Goal: Task Accomplishment & Management: Use online tool/utility

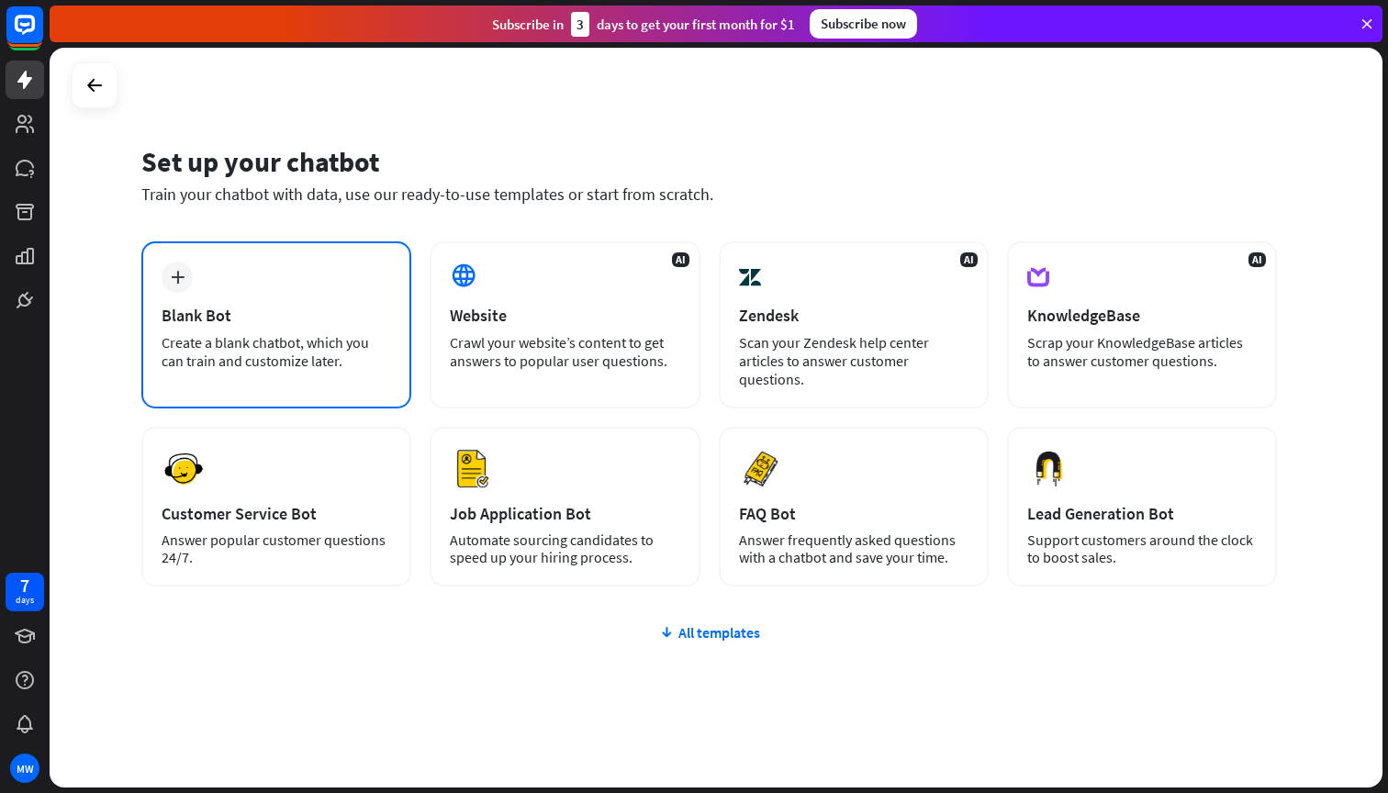
click at [204, 286] on div "plus Blank Bot Create a blank chatbot, which you can train and customize later." at bounding box center [276, 324] width 270 height 167
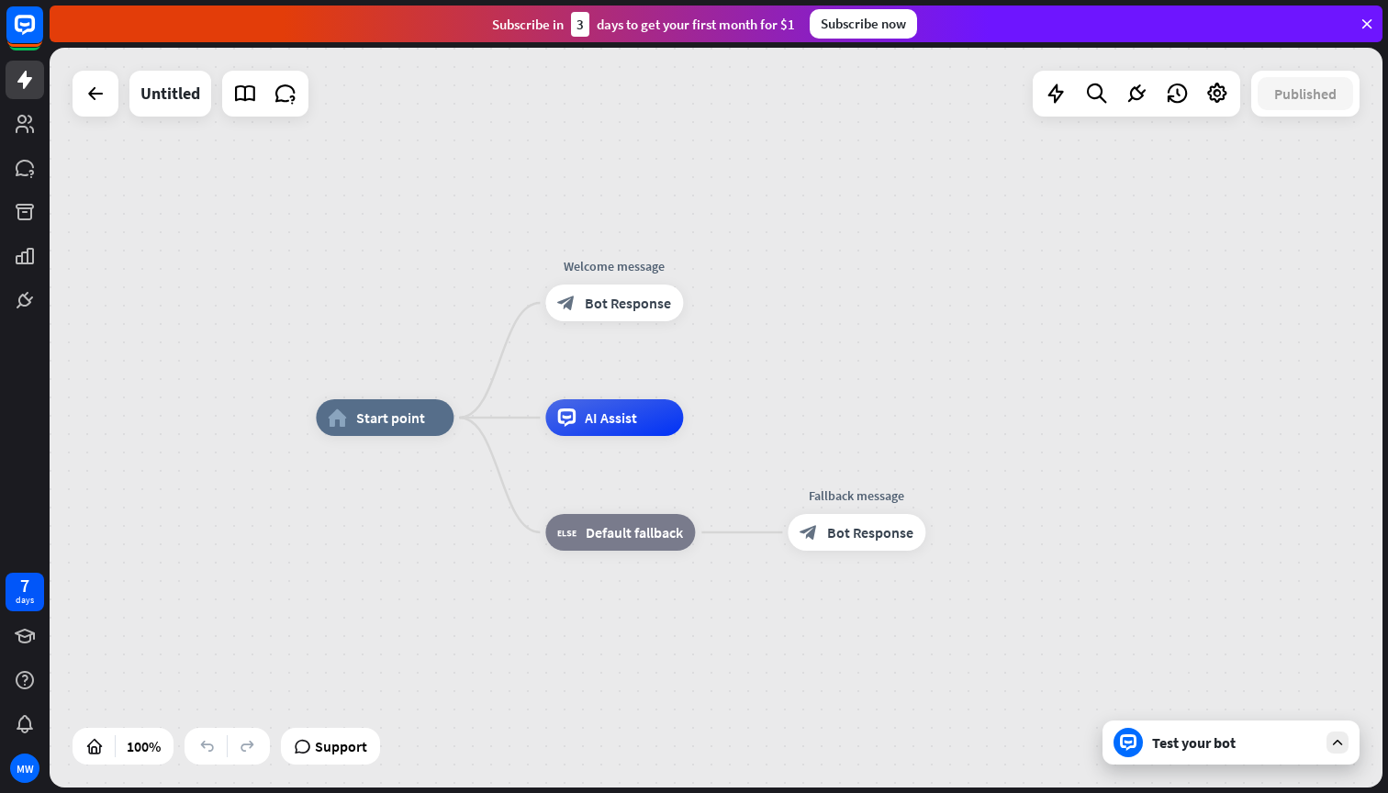
click at [233, 222] on div "home_2 Start point Welcome message block_bot_response Bot Response AI Assist bl…" at bounding box center [716, 418] width 1333 height 740
click at [1052, 99] on icon at bounding box center [1055, 94] width 24 height 24
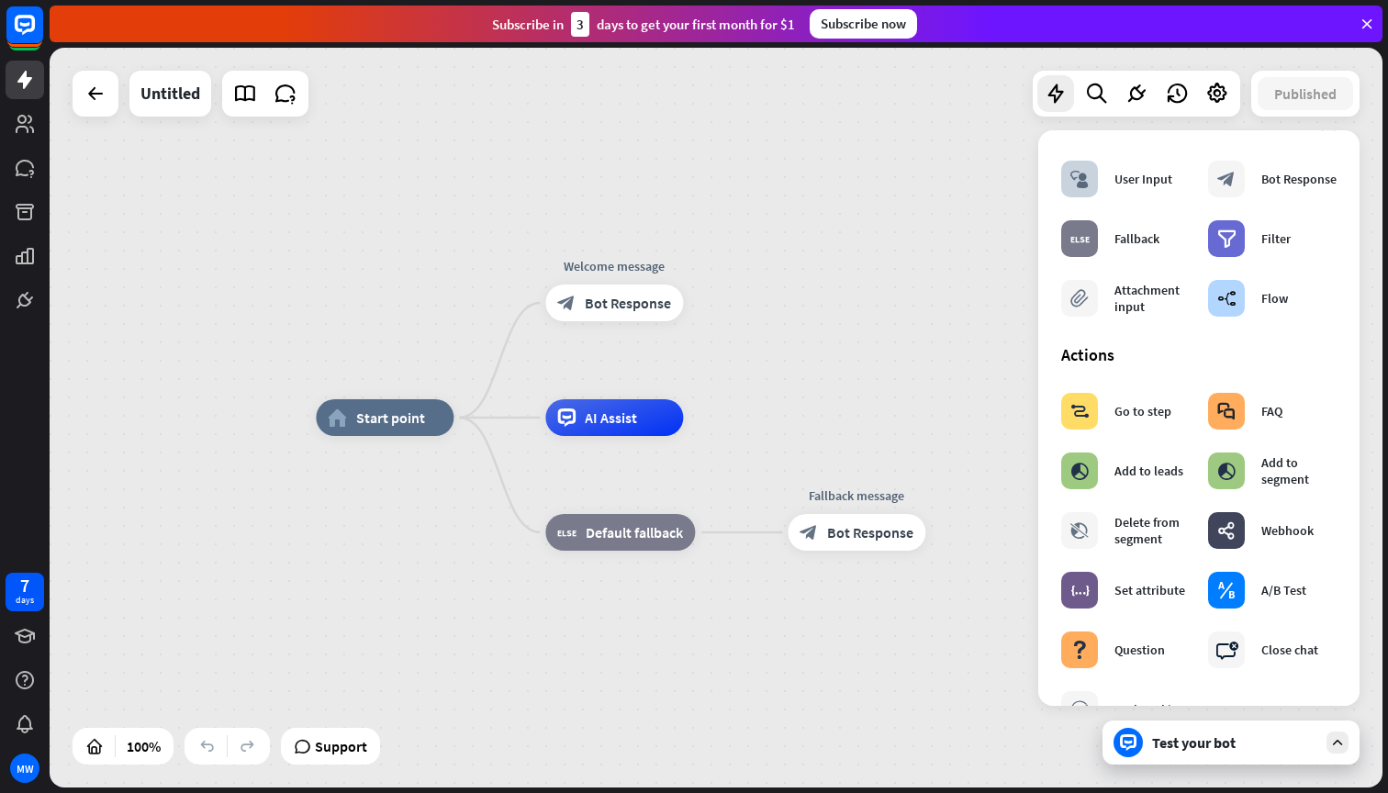
scroll to position [45, 0]
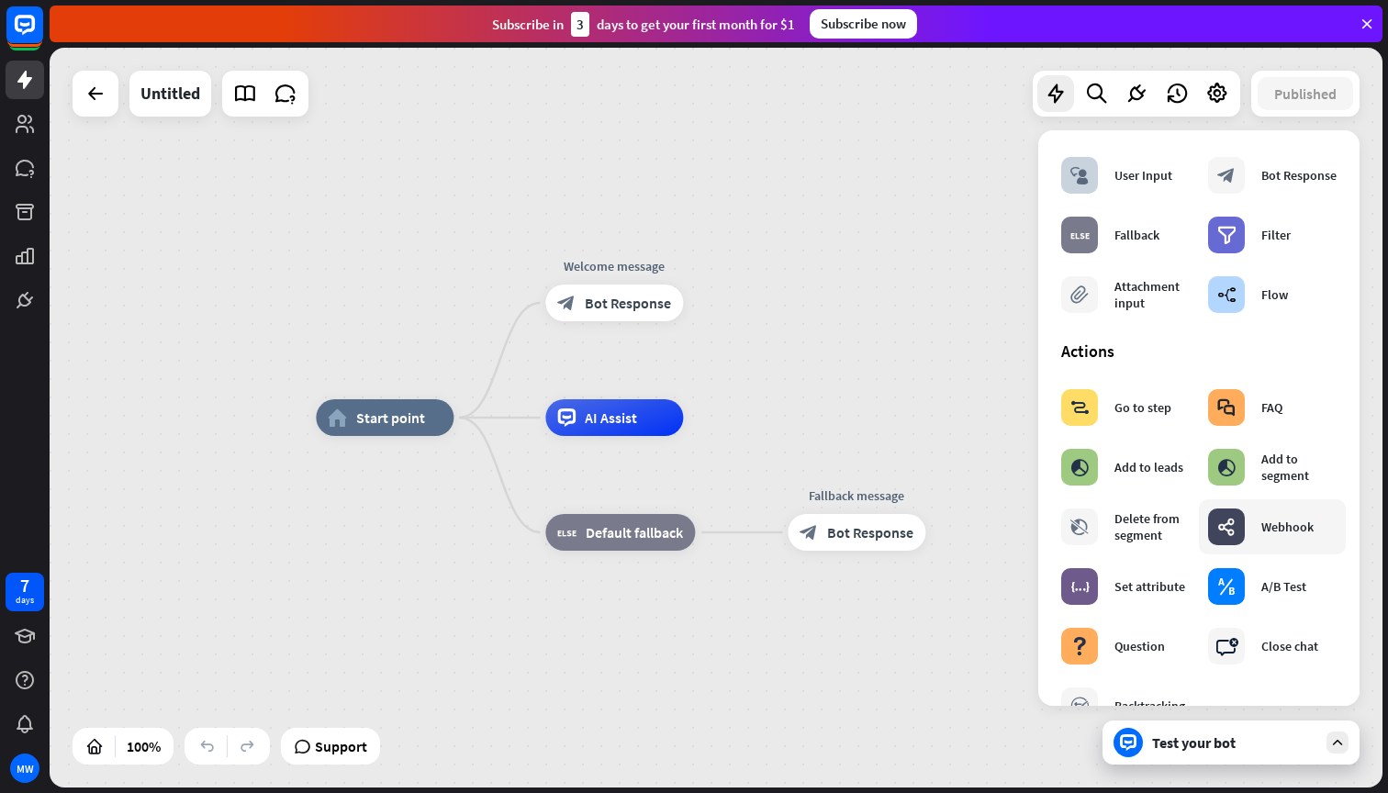
click at [1226, 529] on icon "webhooks" at bounding box center [1226, 527] width 18 height 18
click at [1227, 525] on icon "webhooks" at bounding box center [1226, 527] width 18 height 18
click at [1133, 97] on icon at bounding box center [1136, 94] width 24 height 24
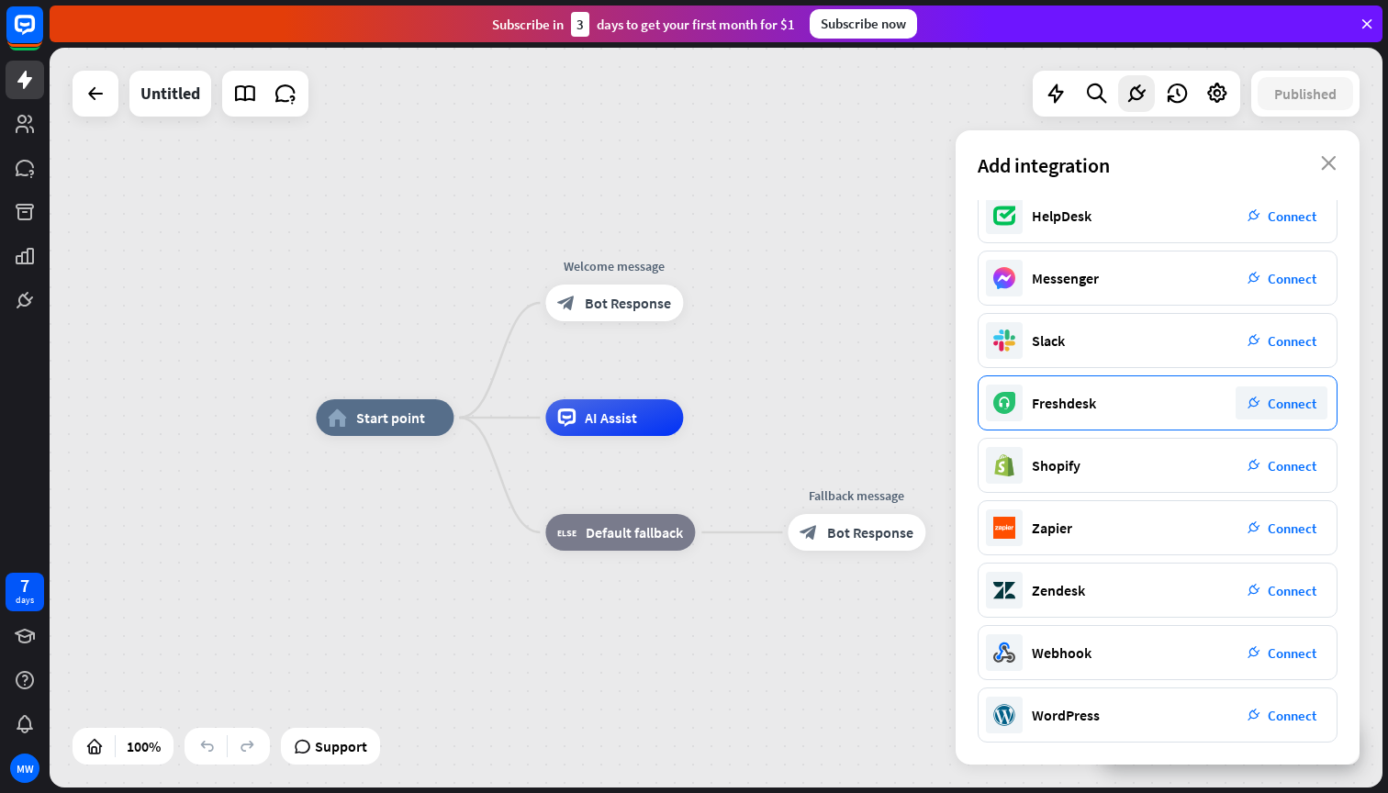
scroll to position [137, 0]
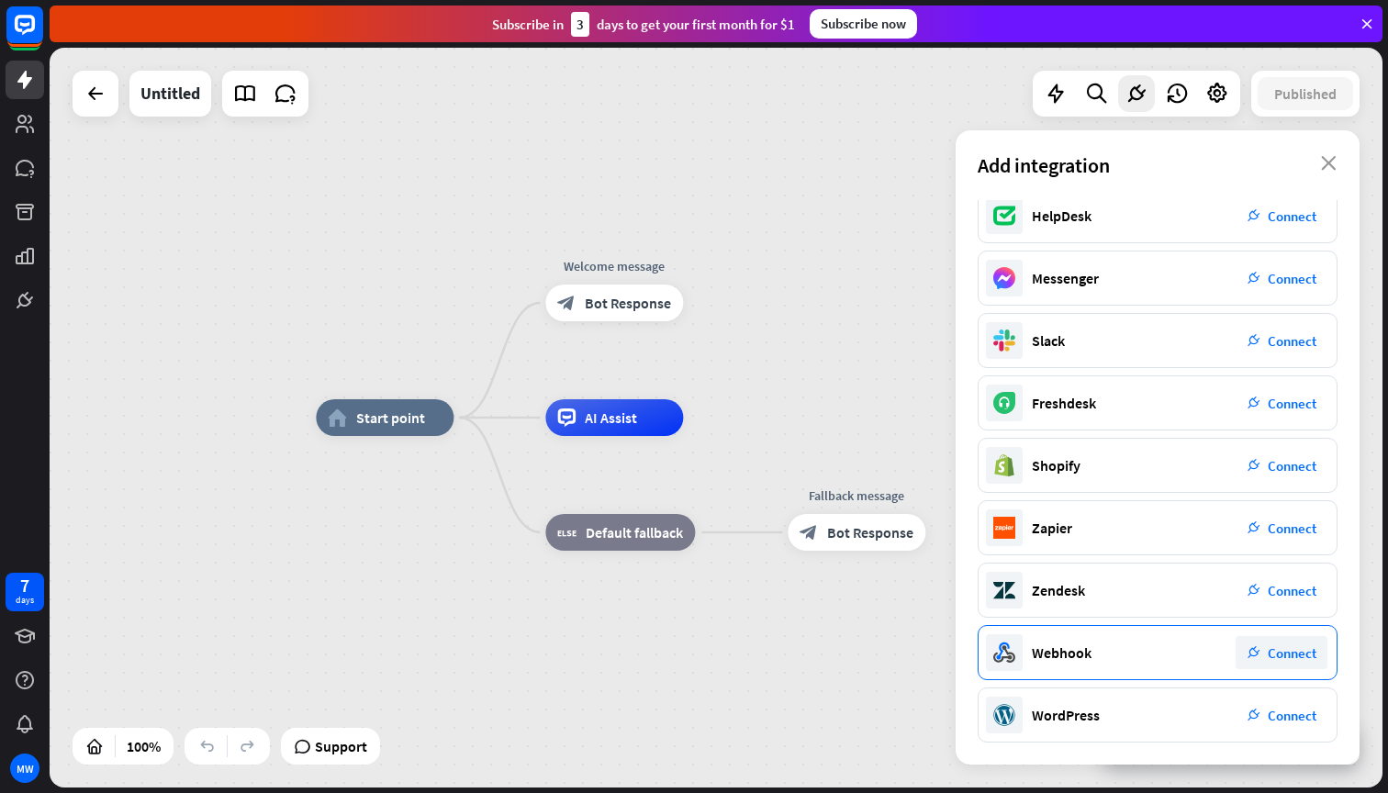
click at [1071, 647] on div "Webhook" at bounding box center [1062, 652] width 60 height 18
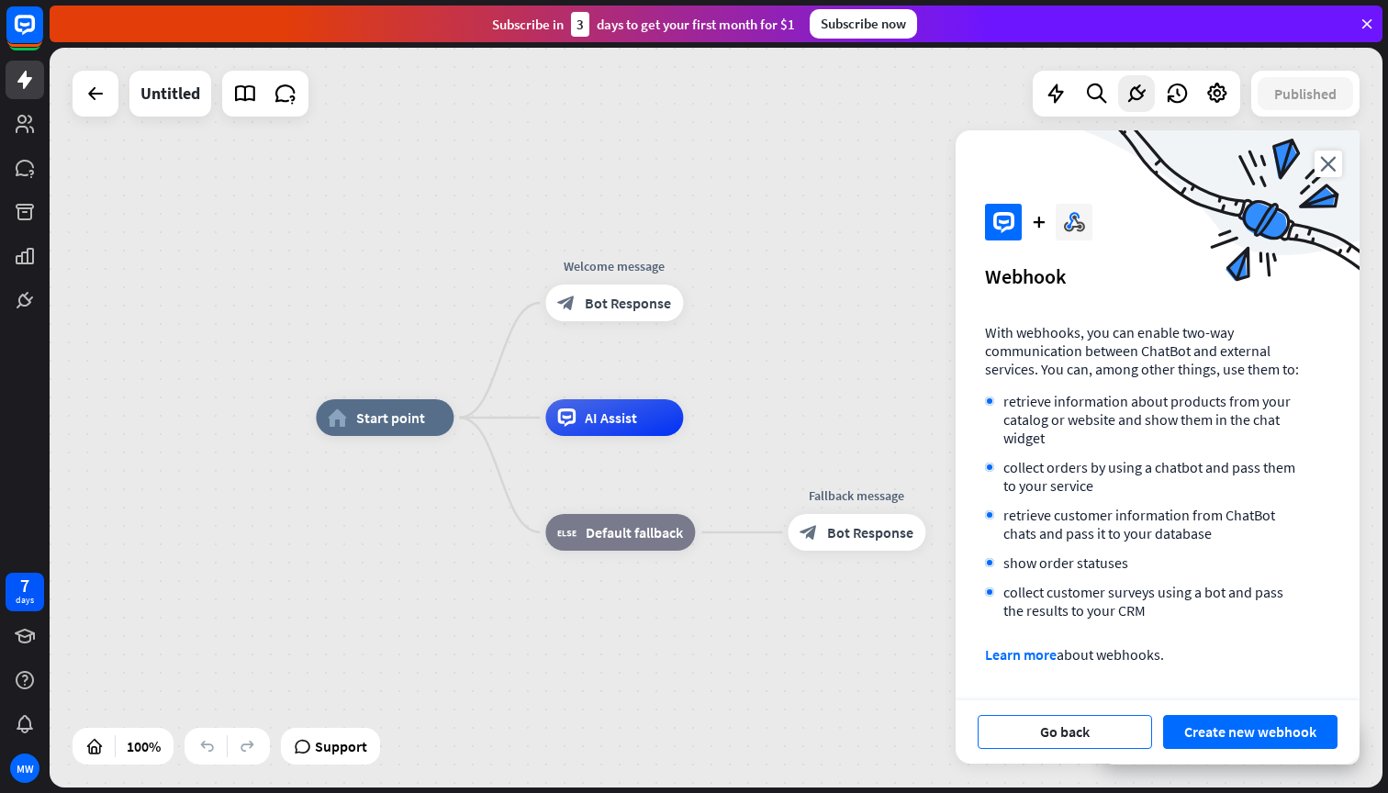
click at [1066, 732] on button "Go back" at bounding box center [1064, 732] width 174 height 34
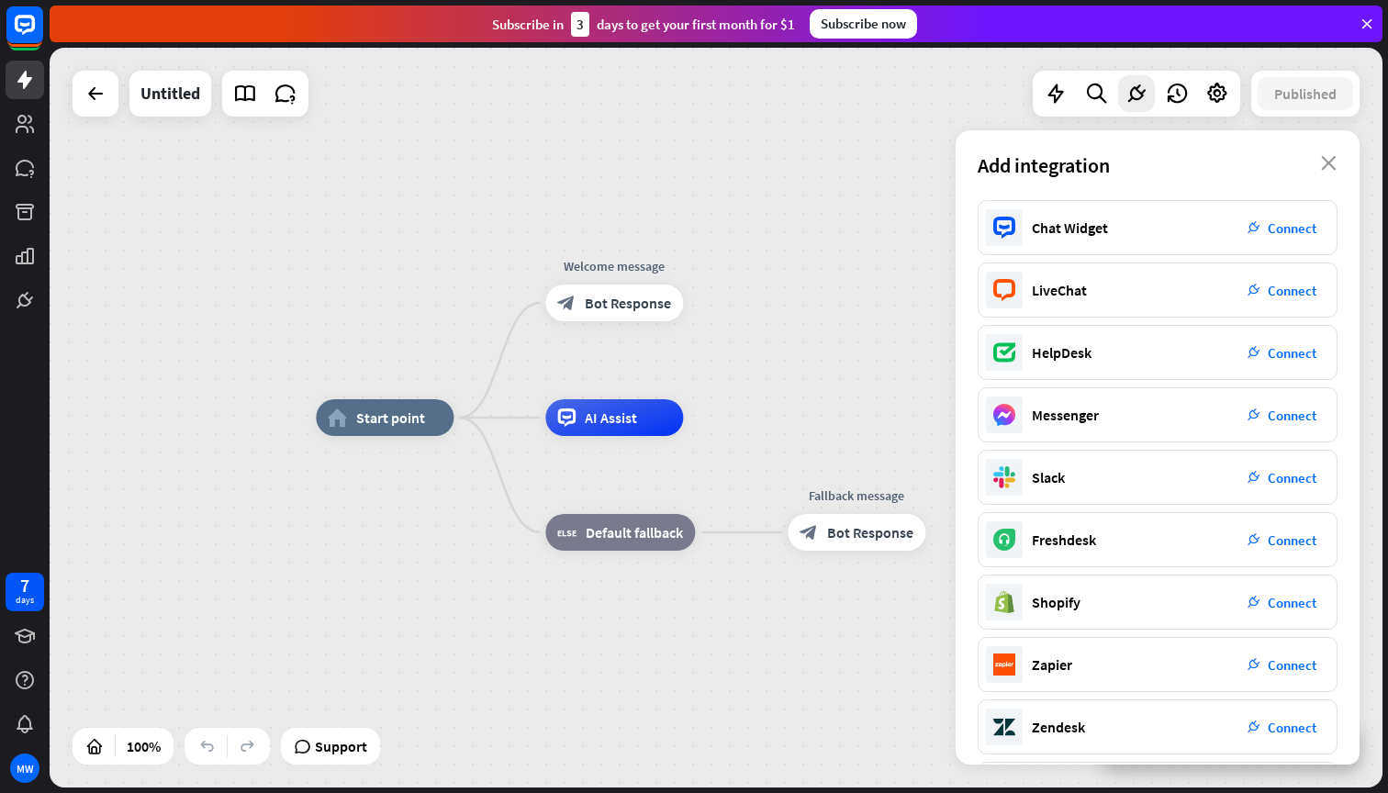
scroll to position [-1, 0]
click at [896, 285] on div "home_2 Start point Welcome message block_bot_response Bot Response AI Assist bl…" at bounding box center [716, 418] width 1333 height 740
click at [1327, 166] on icon "close" at bounding box center [1329, 163] width 16 height 15
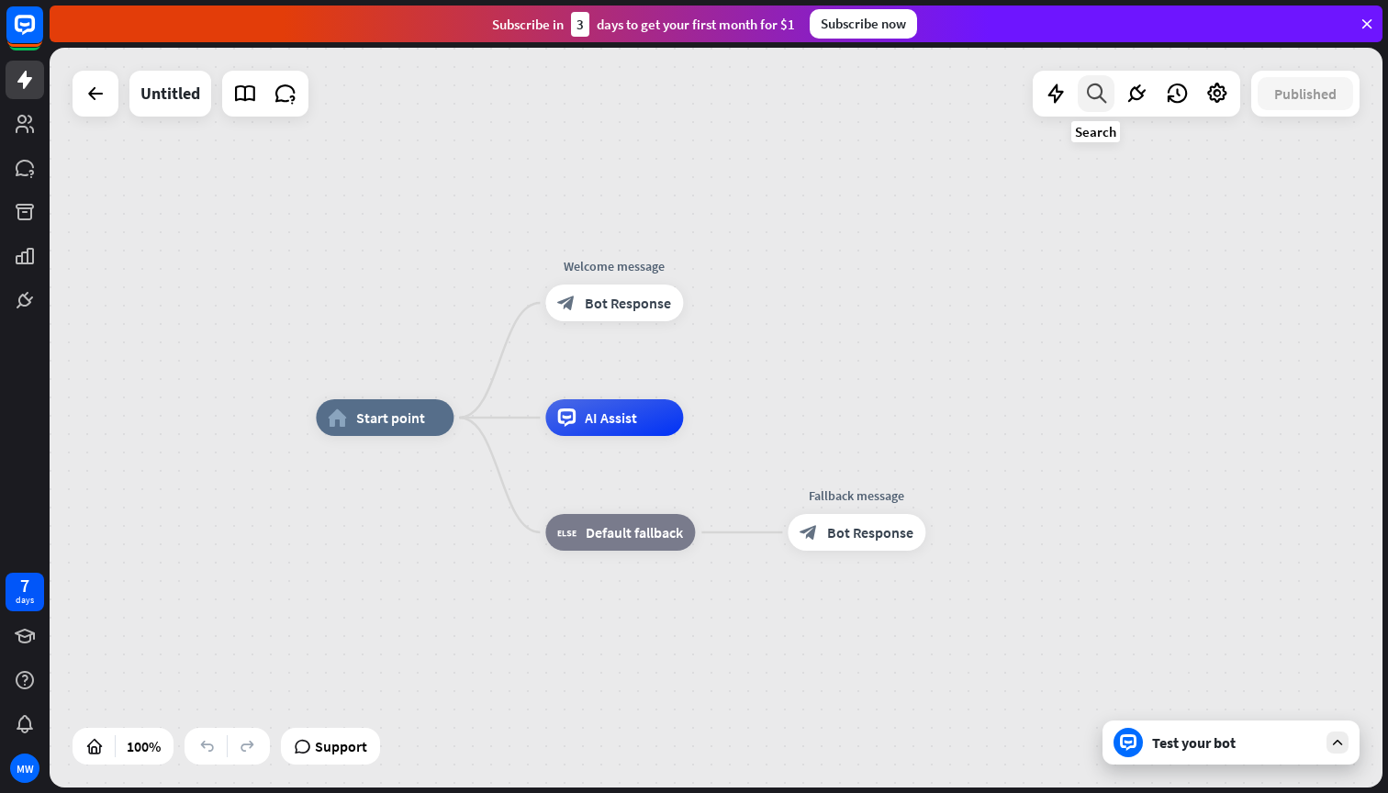
click at [1098, 103] on icon at bounding box center [1096, 94] width 25 height 24
click at [386, 421] on span "Start point" at bounding box center [390, 417] width 69 height 18
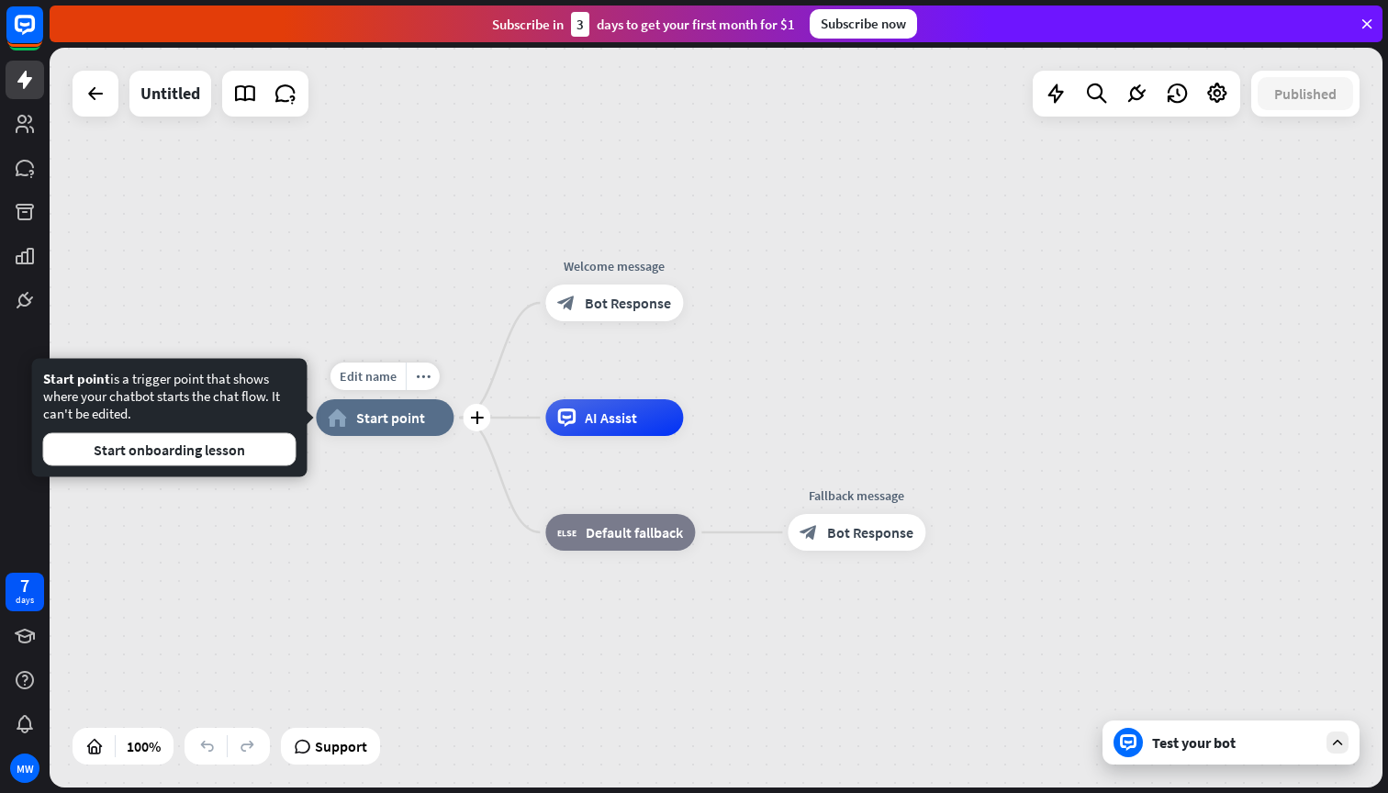
click at [410, 344] on div "Edit name more_horiz plus home_2 Start point Welcome message block_bot_response…" at bounding box center [716, 418] width 1333 height 740
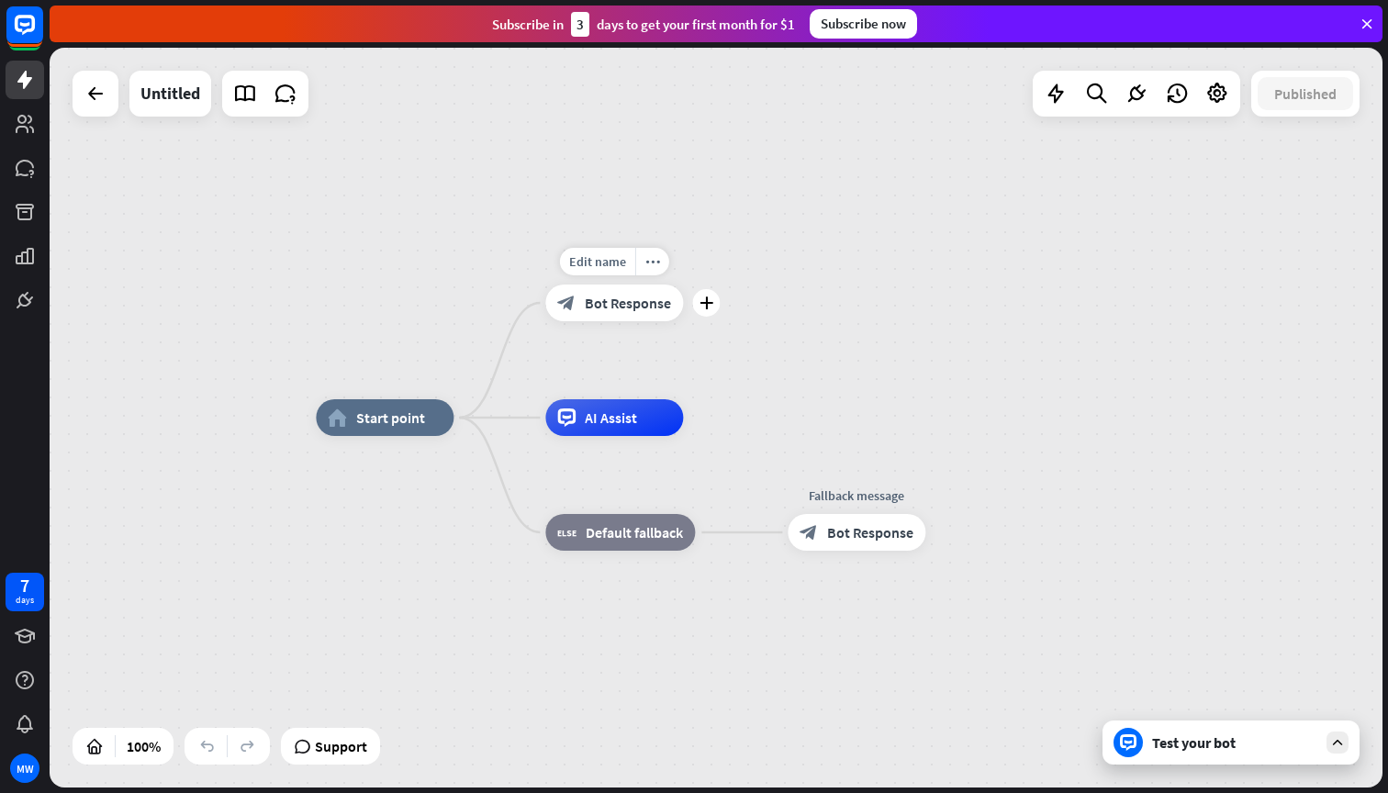
click at [606, 303] on span "Bot Response" at bounding box center [628, 303] width 86 height 18
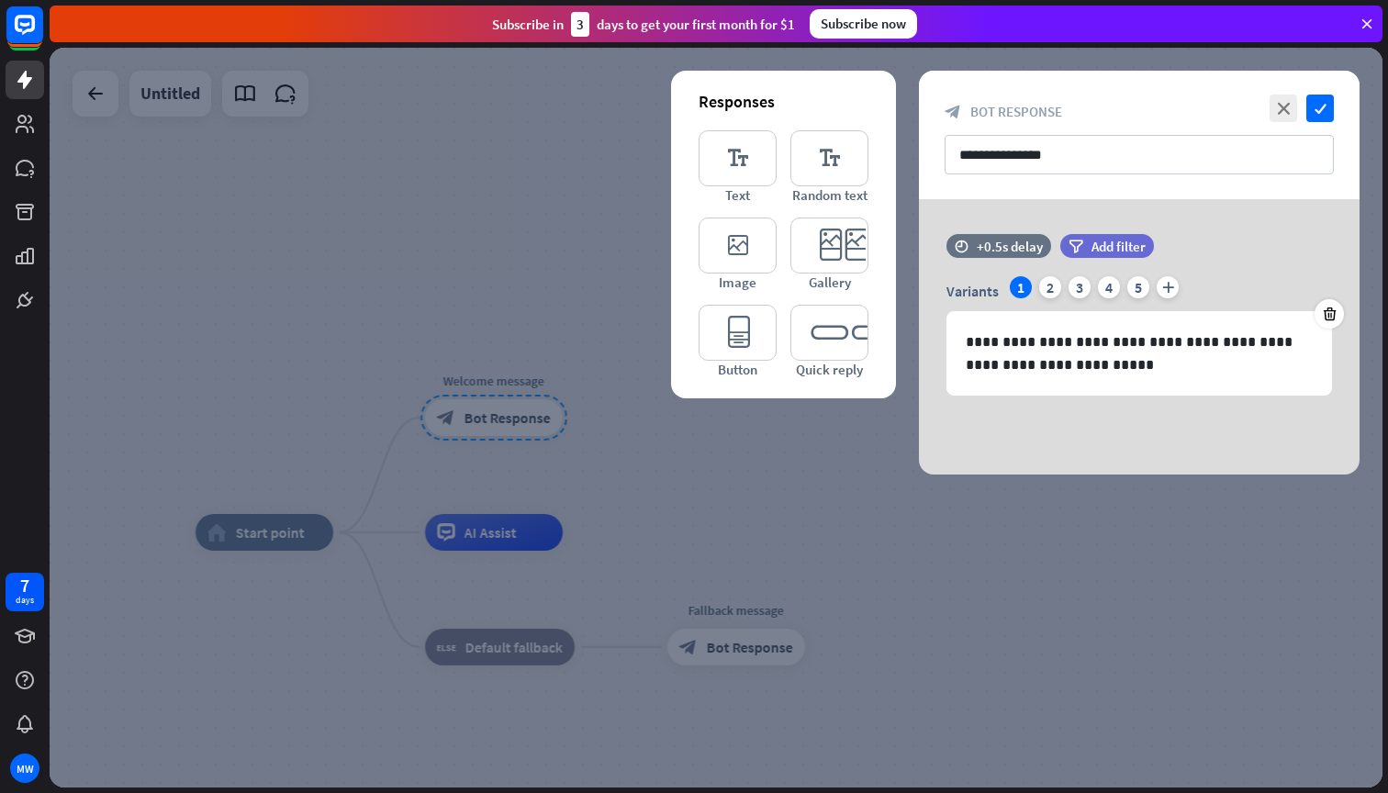
click at [558, 222] on div at bounding box center [716, 418] width 1333 height 740
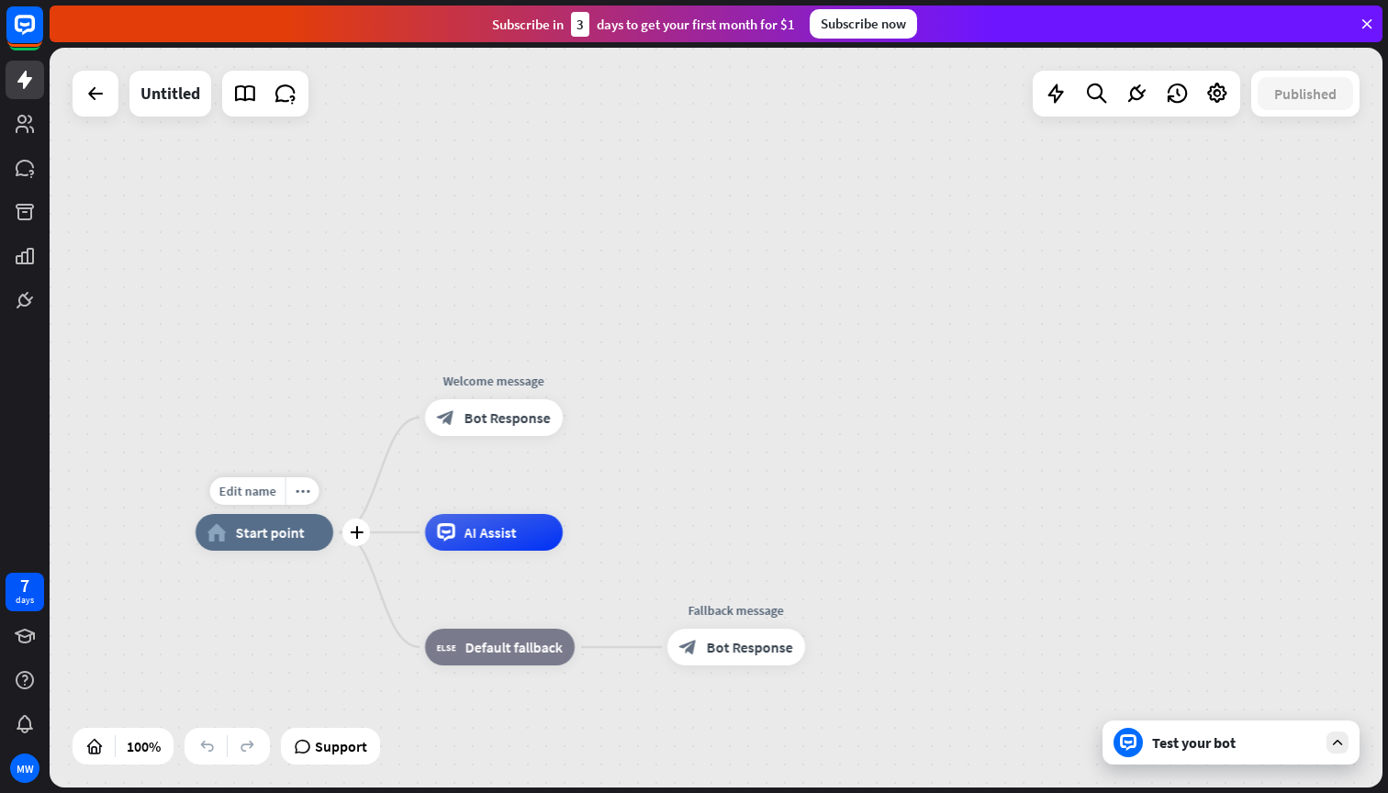
click at [272, 521] on div "home_2 Start point" at bounding box center [264, 532] width 138 height 37
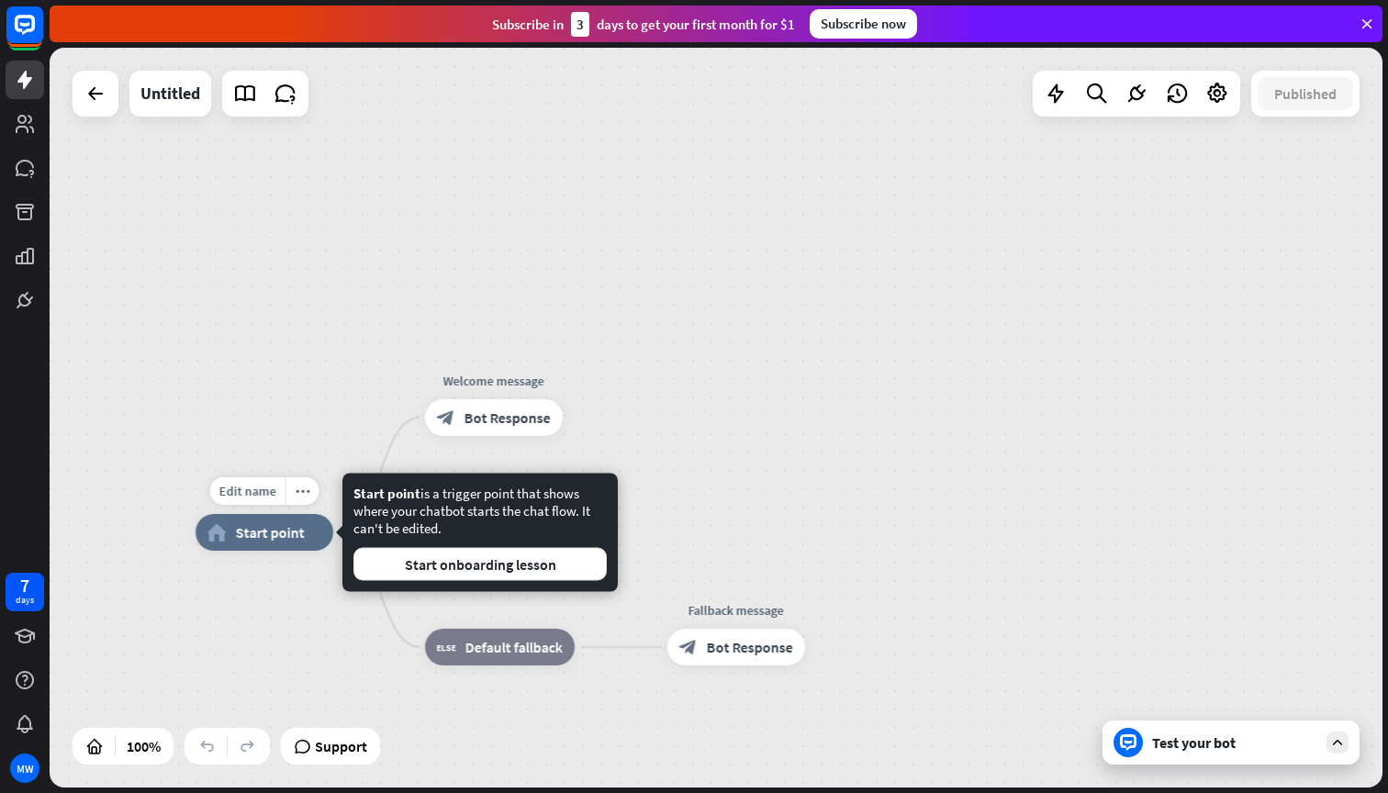
click at [272, 528] on span "Start point" at bounding box center [270, 532] width 69 height 18
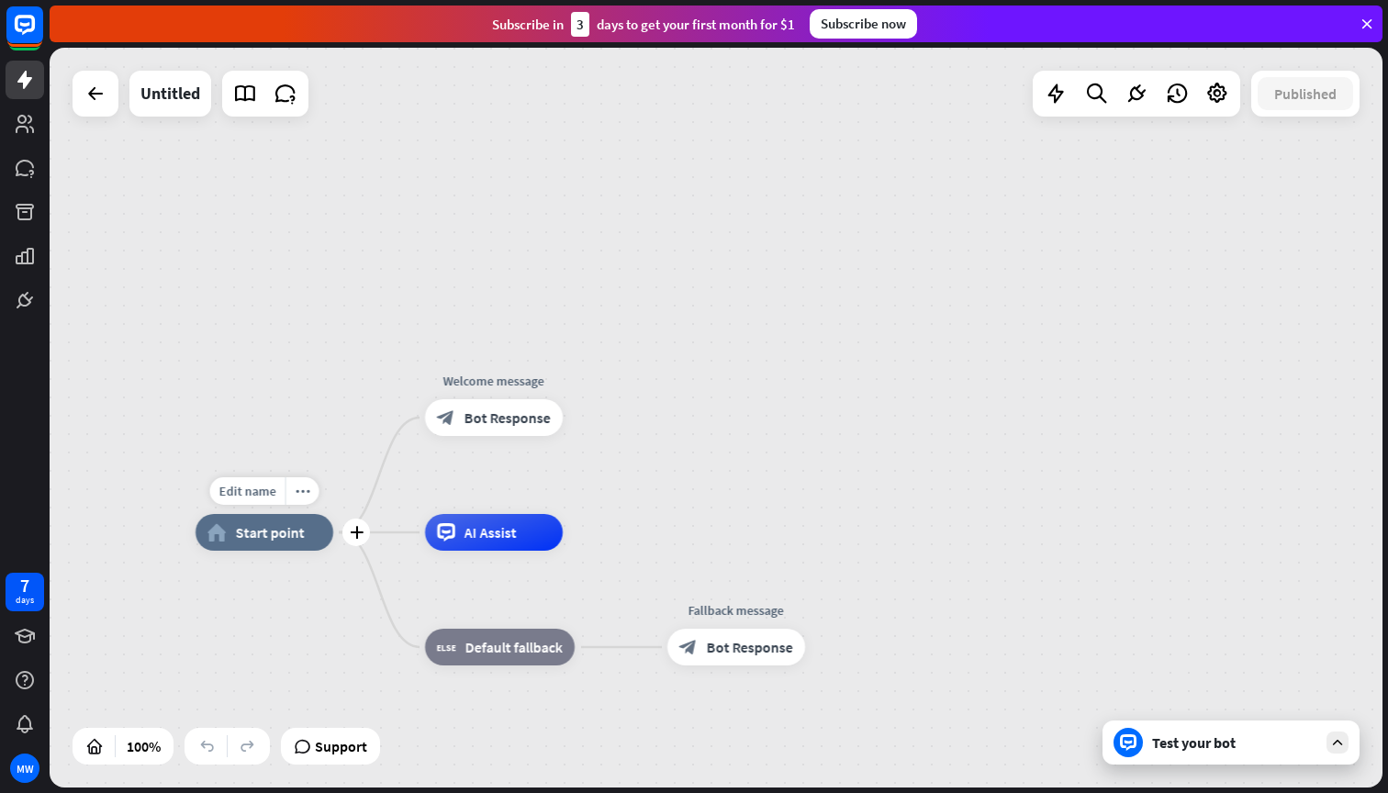
click at [272, 528] on span "Start point" at bounding box center [270, 532] width 69 height 18
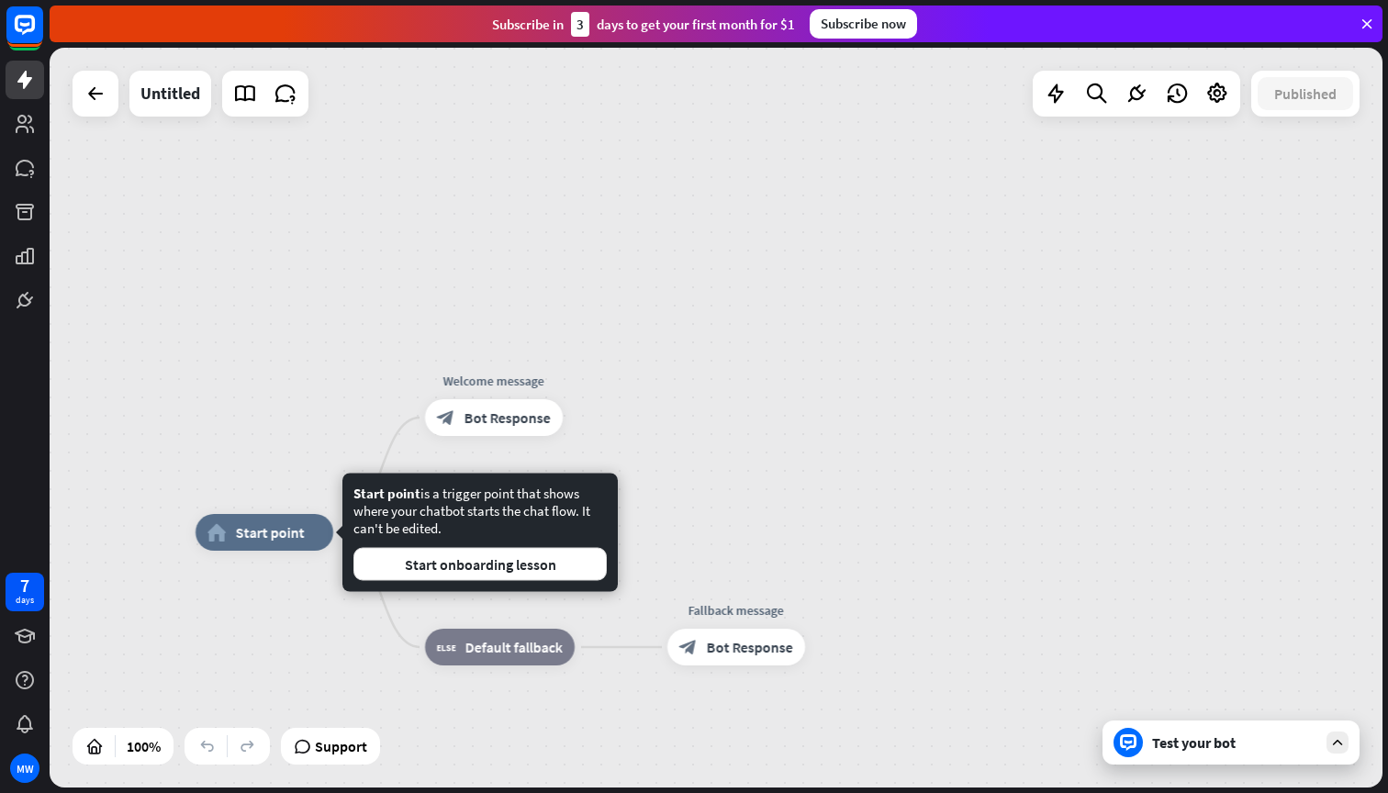
click at [363, 340] on div "home_2 Start point Welcome message block_bot_response Bot Response AI Assist bl…" at bounding box center [716, 418] width 1333 height 740
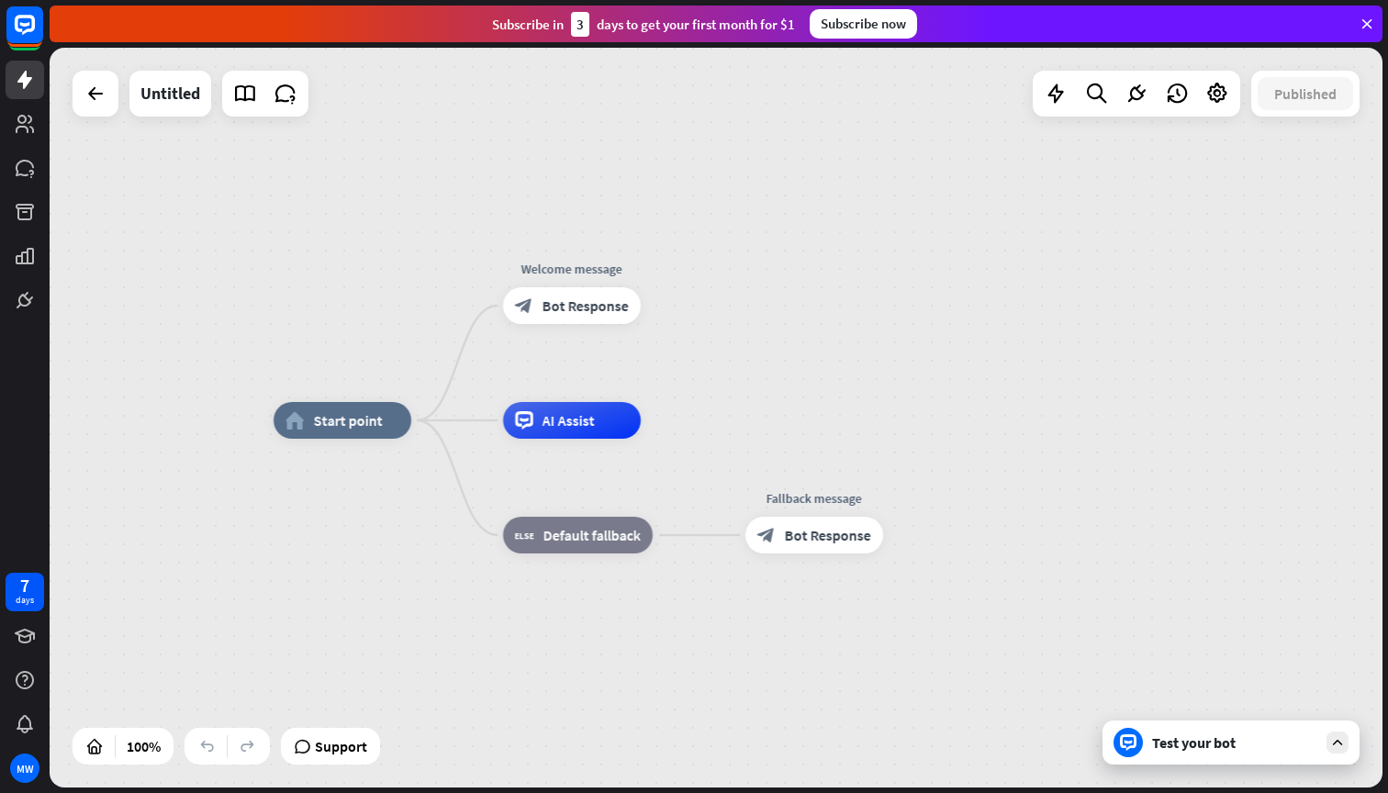
drag, startPoint x: 407, startPoint y: 344, endPoint x: 485, endPoint y: 232, distance: 136.5
click at [485, 232] on div "home_2 Start point Welcome message block_bot_response Bot Response AI Assist bl…" at bounding box center [716, 418] width 1333 height 740
click at [558, 415] on span "AI Assist" at bounding box center [568, 420] width 52 height 18
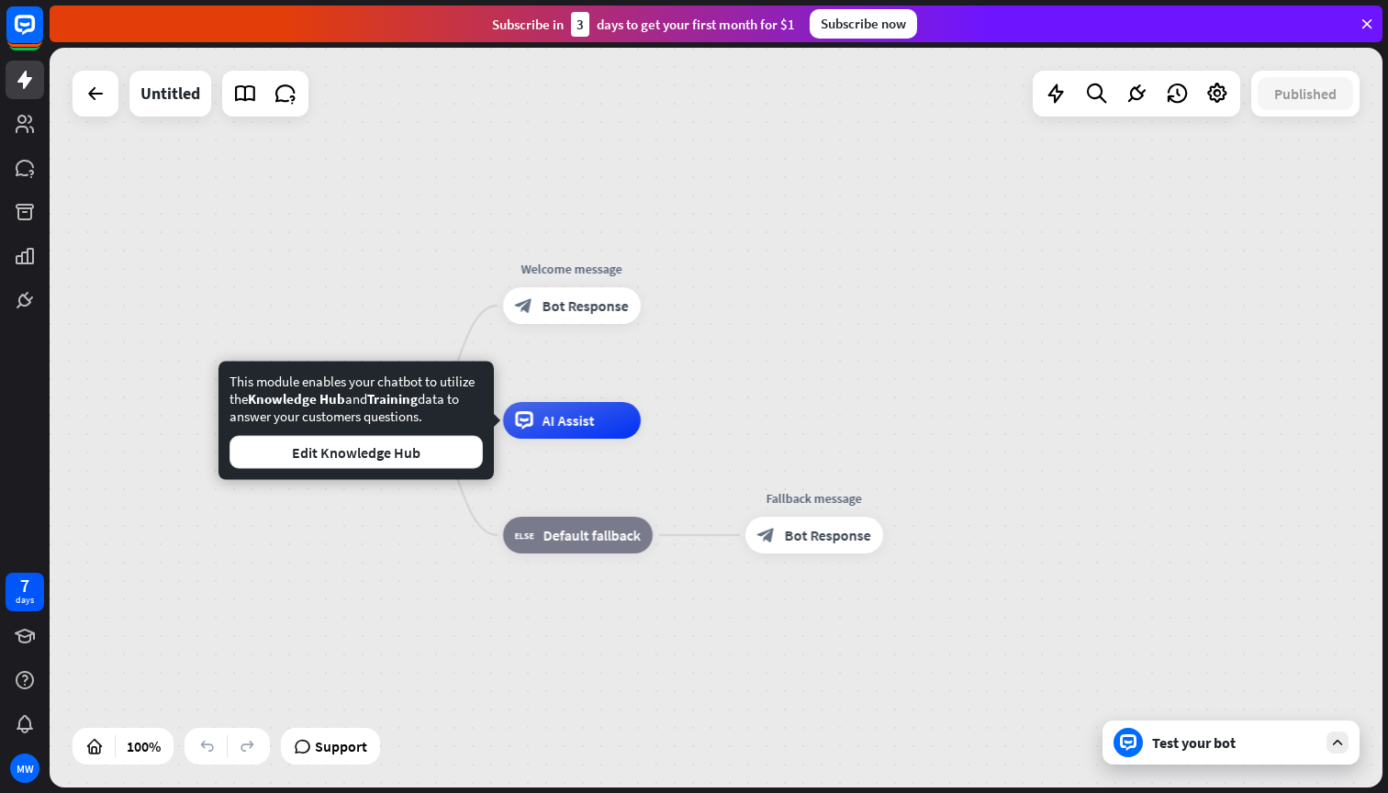
click at [889, 273] on div "home_2 Start point Welcome message block_bot_response Bot Response Edit name mo…" at bounding box center [716, 418] width 1333 height 740
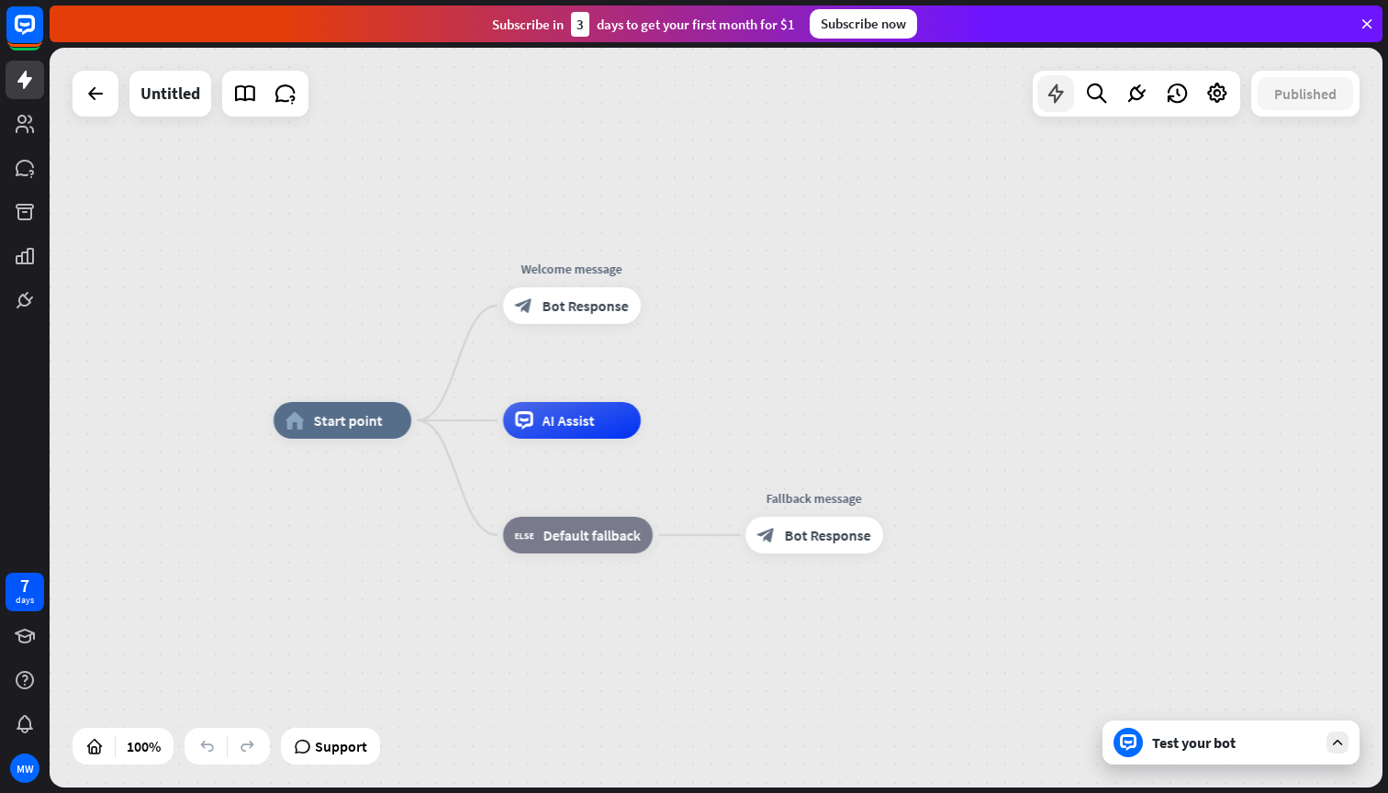
click at [1061, 95] on icon at bounding box center [1055, 94] width 24 height 24
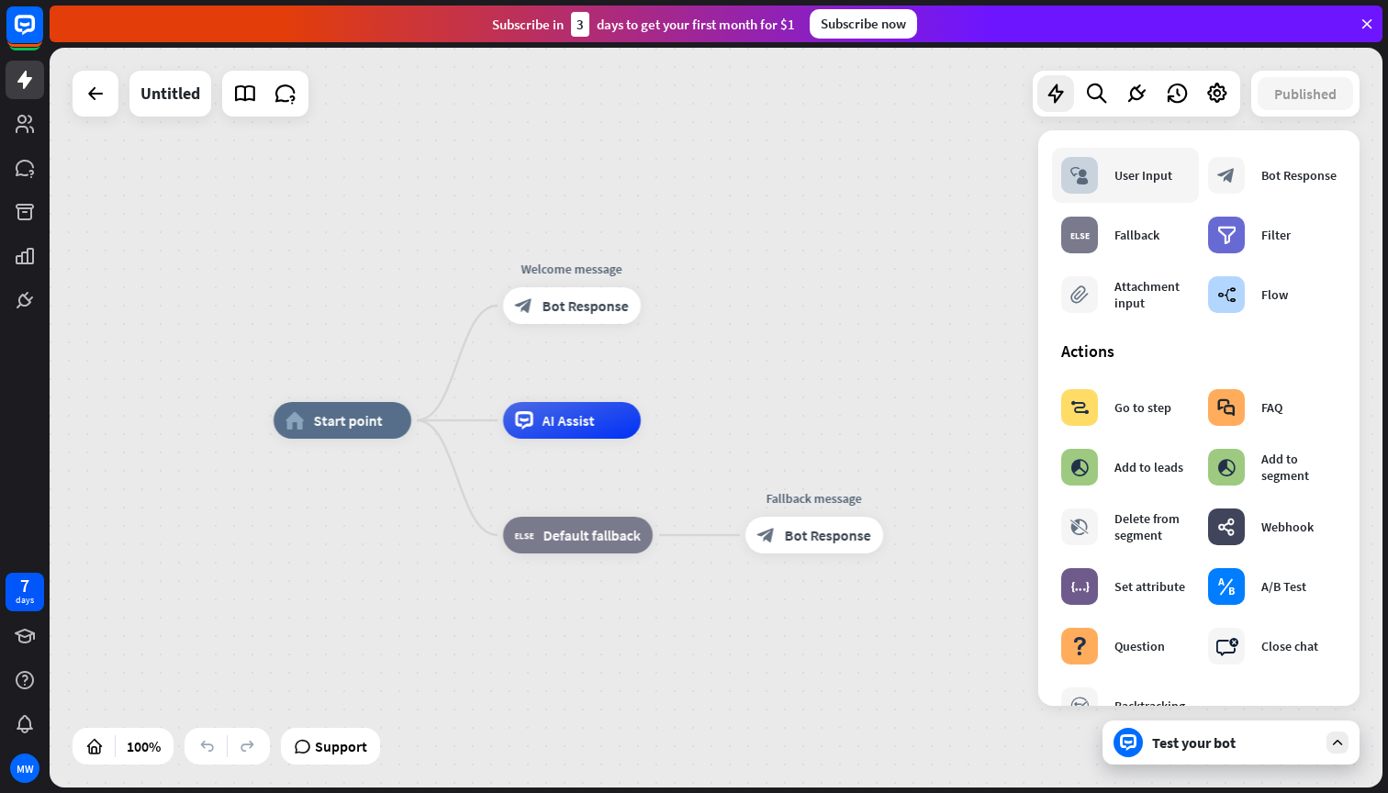
click at [1114, 169] on div "User Input" at bounding box center [1143, 175] width 58 height 17
click at [1120, 181] on div "User Input" at bounding box center [1143, 175] width 58 height 17
click at [1085, 183] on icon "block_user_input" at bounding box center [1079, 175] width 18 height 18
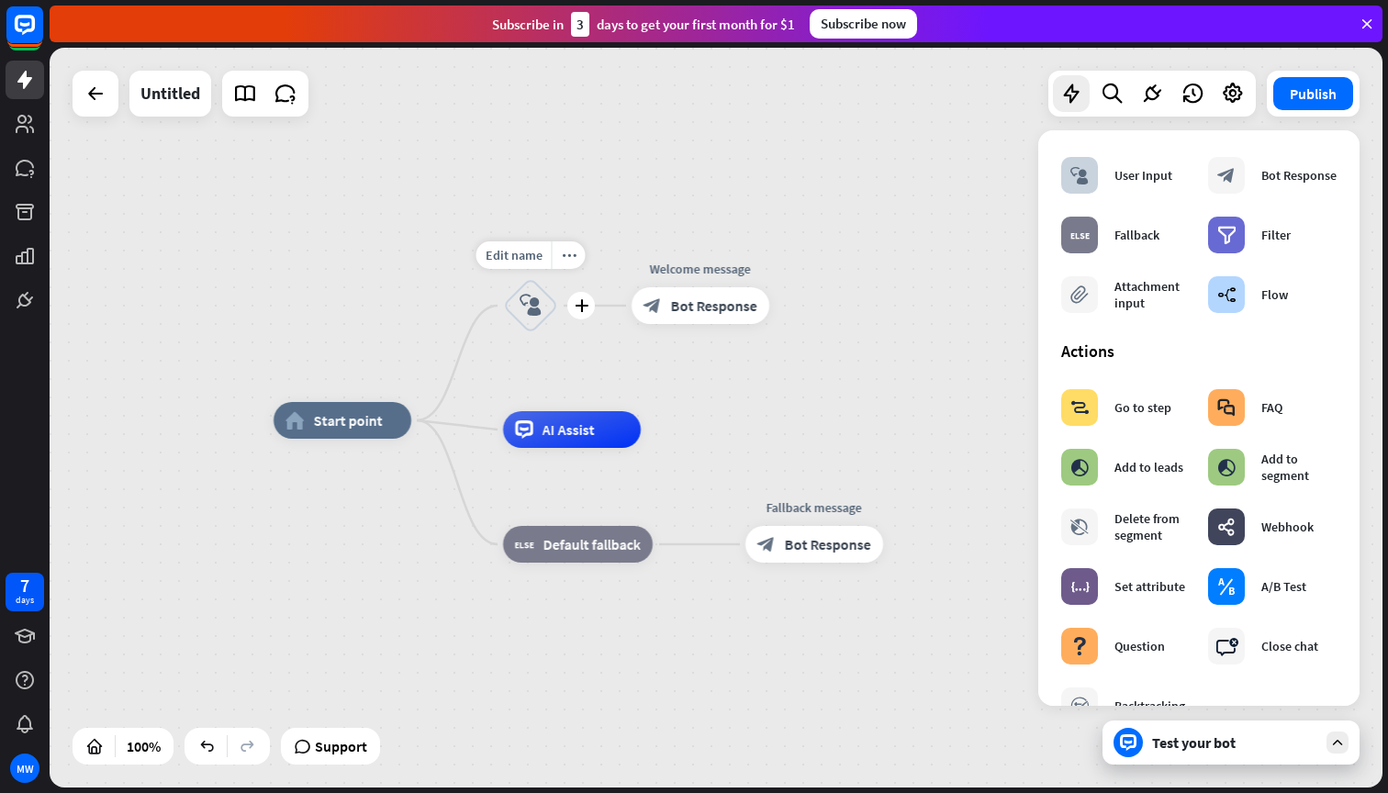
click at [530, 307] on icon "block_user_input" at bounding box center [530, 306] width 22 height 22
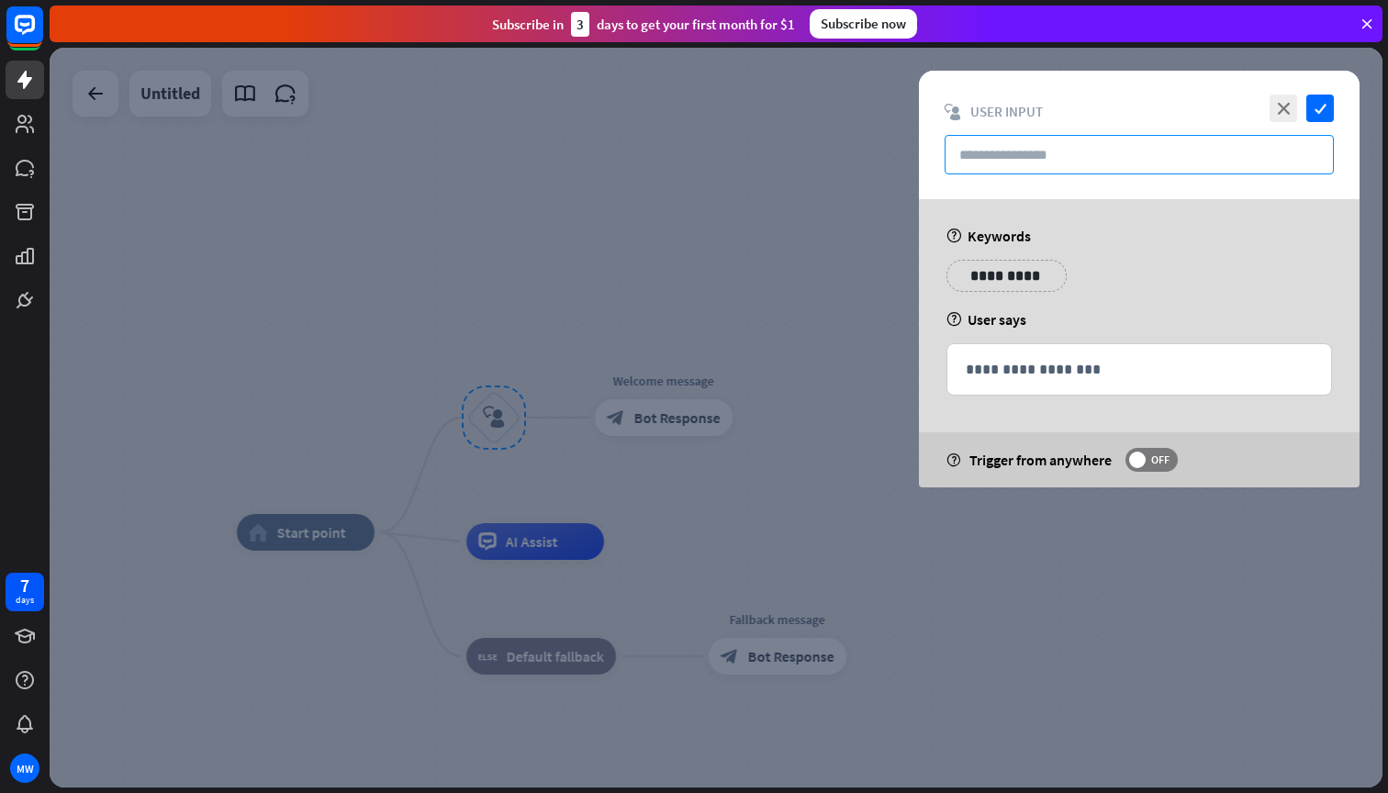
click at [1028, 158] on input "text" at bounding box center [1138, 154] width 389 height 39
click at [1001, 277] on p "**********" at bounding box center [1006, 275] width 93 height 23
click at [1020, 340] on div "**********" at bounding box center [1139, 343] width 441 height 288
click at [1003, 337] on div "**********" at bounding box center [1139, 343] width 441 height 288
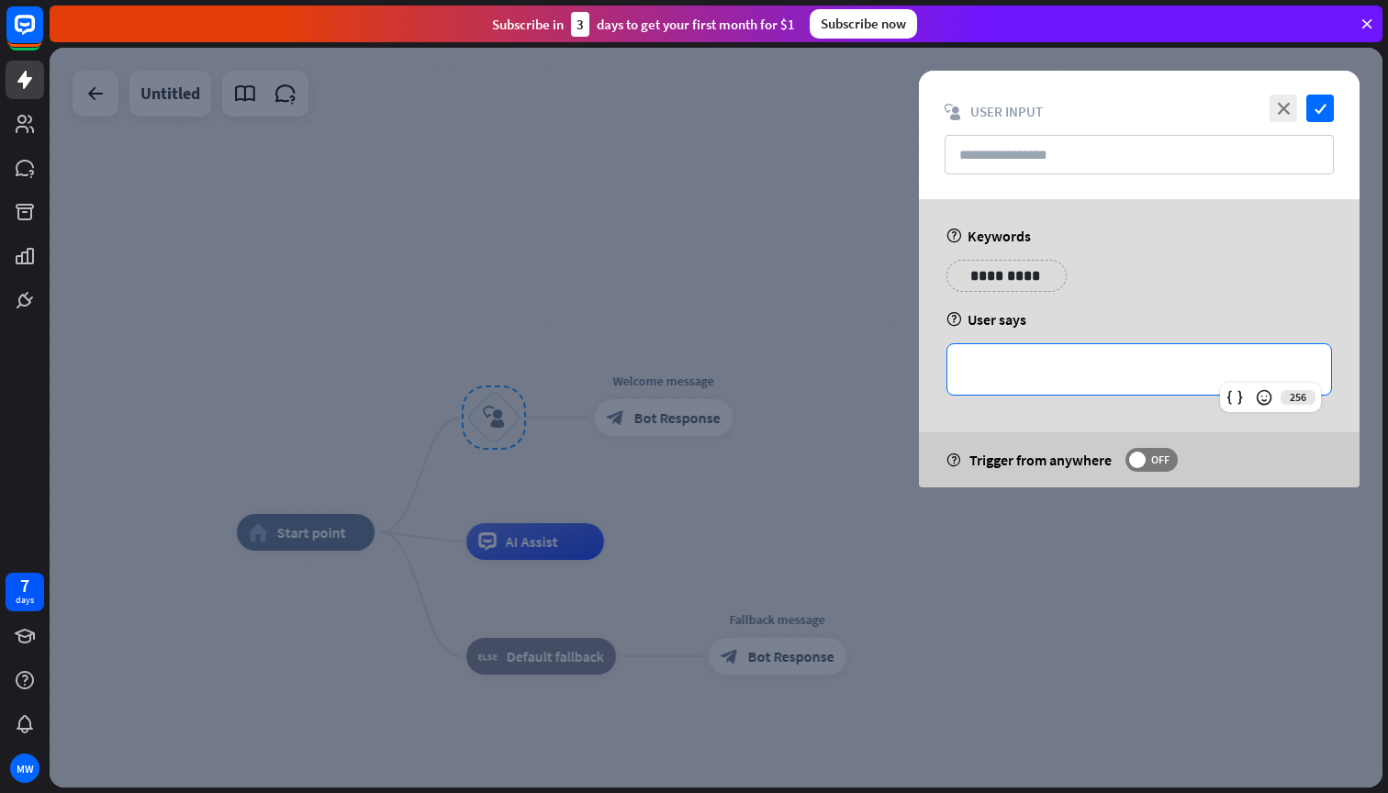
click at [995, 374] on p "**********" at bounding box center [1138, 369] width 347 height 23
click at [1029, 422] on div "**********" at bounding box center [1139, 343] width 441 height 288
click at [1281, 106] on icon "close" at bounding box center [1283, 109] width 28 height 28
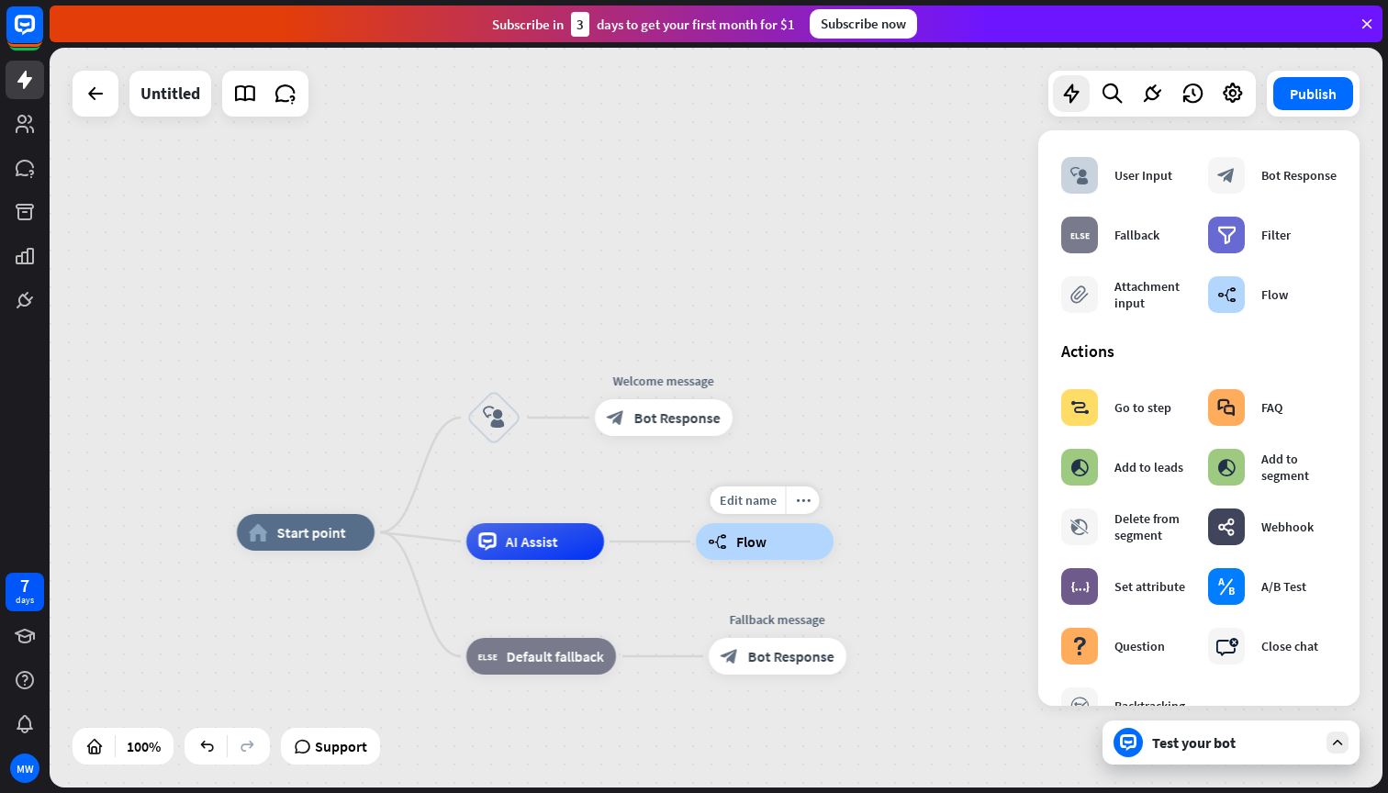
click at [762, 545] on span "Flow" at bounding box center [751, 541] width 30 height 18
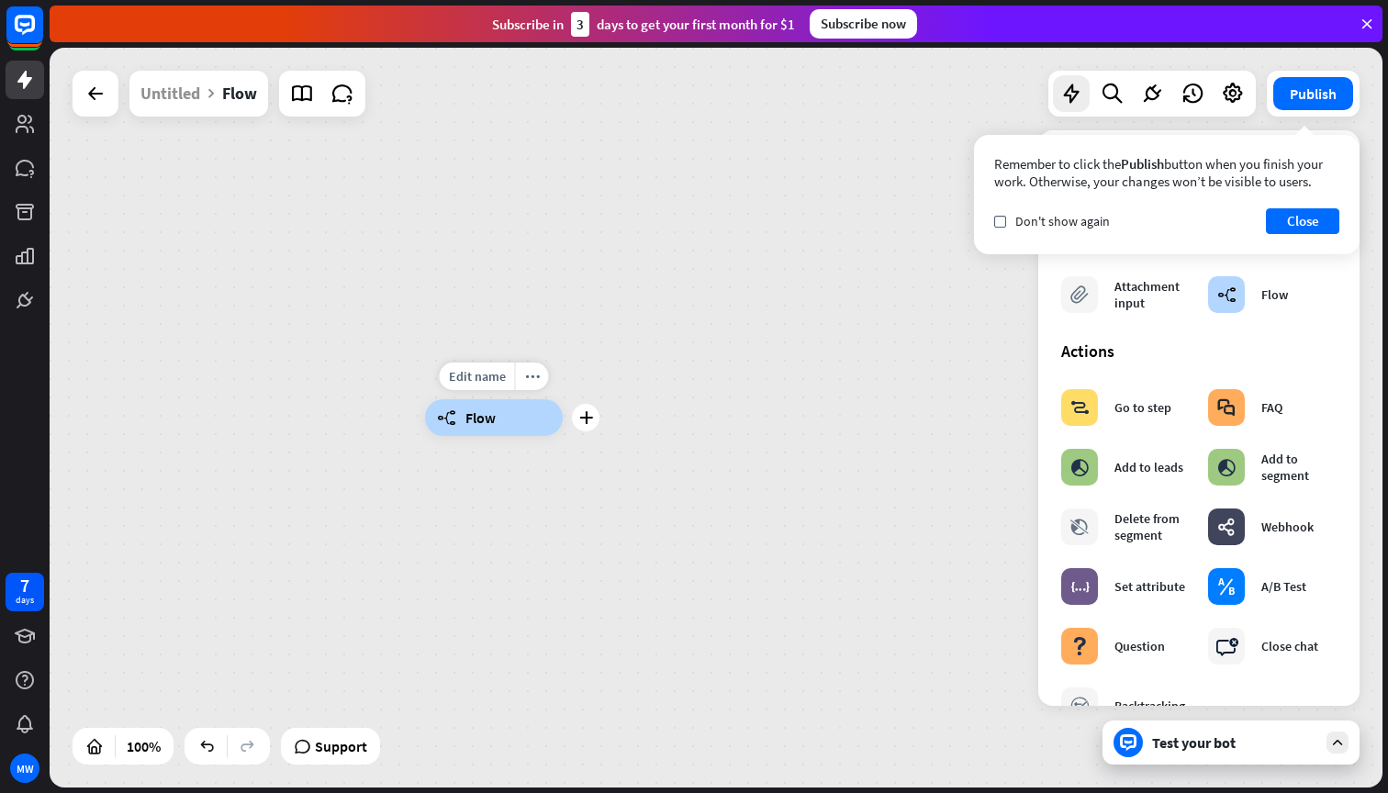
click at [507, 428] on div "builder_tree Flow" at bounding box center [494, 417] width 138 height 37
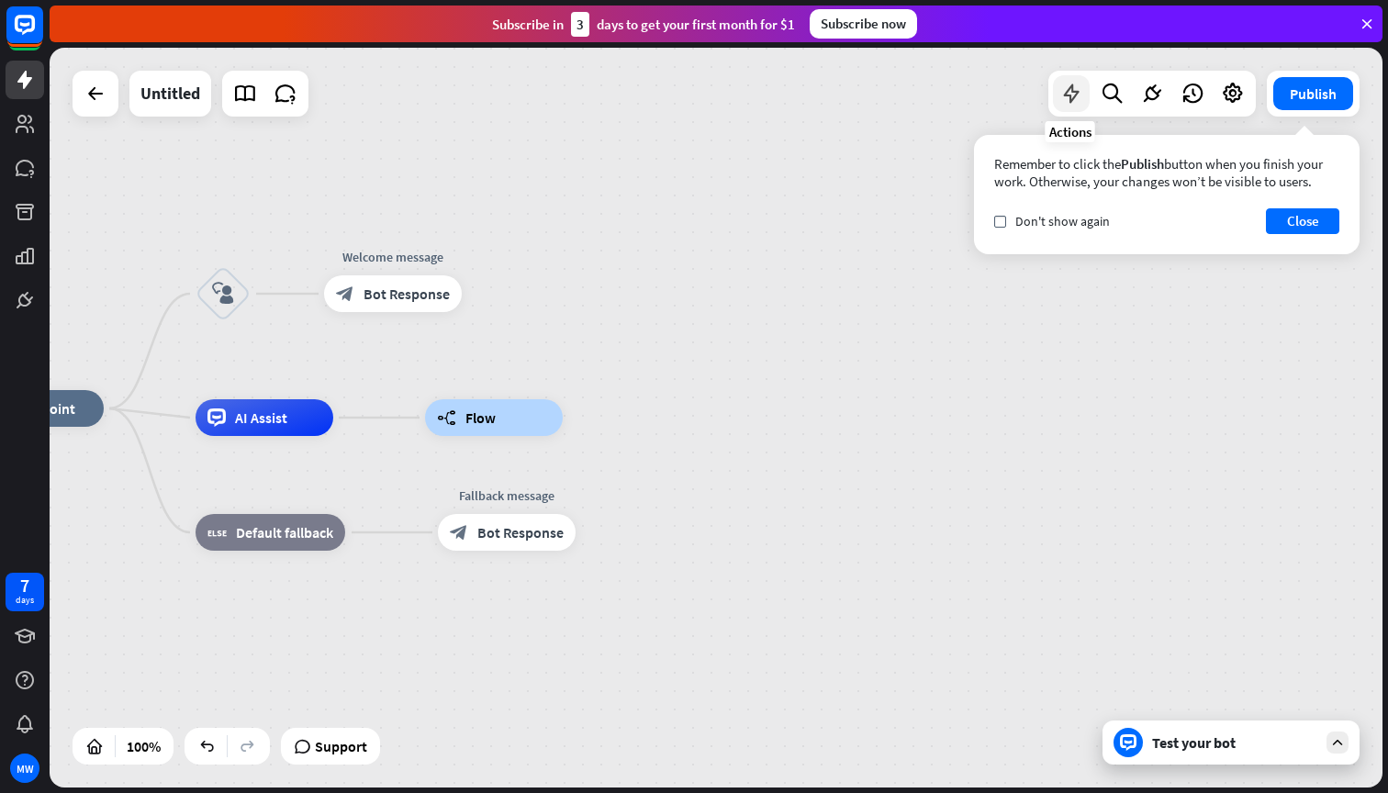
click at [1072, 83] on icon at bounding box center [1071, 94] width 24 height 24
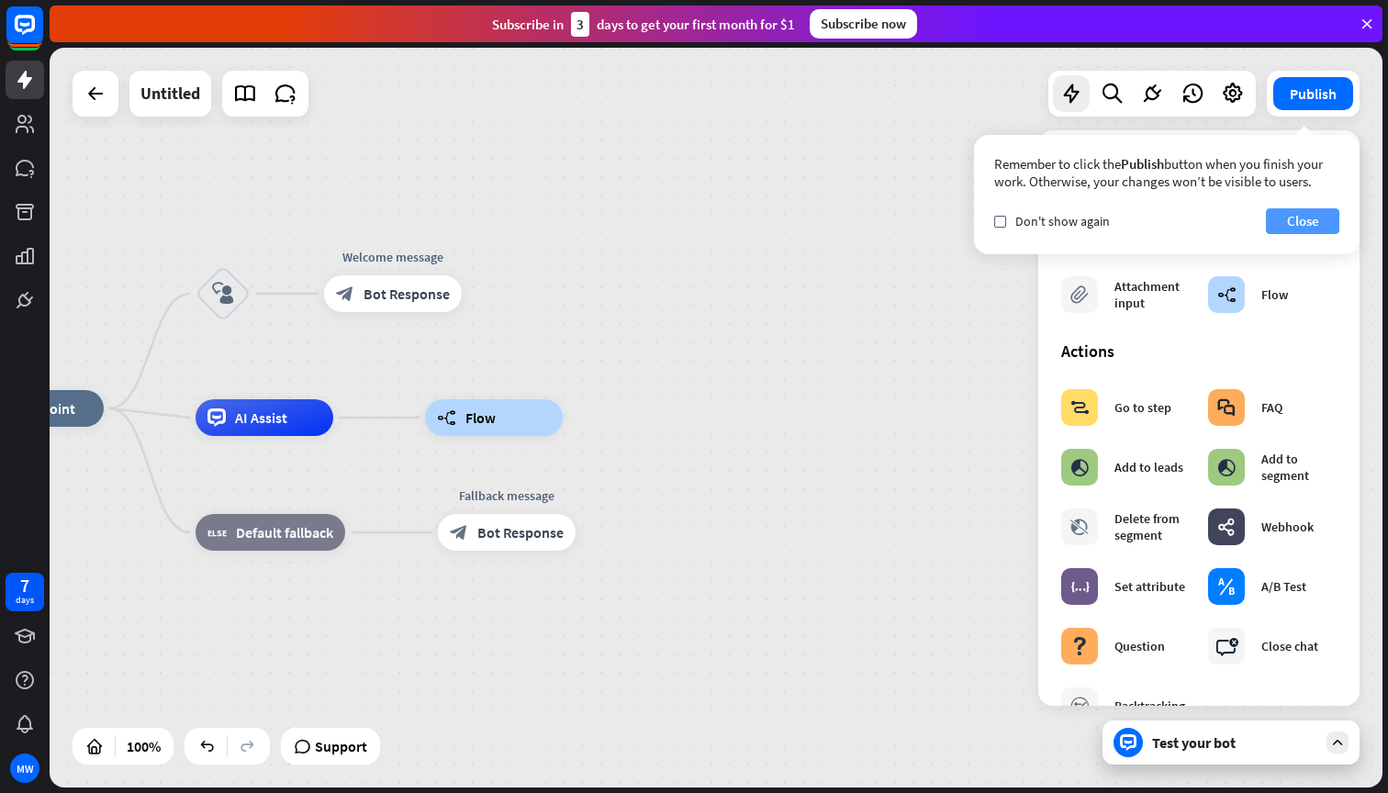
click at [1312, 222] on button "Close" at bounding box center [1302, 221] width 73 height 26
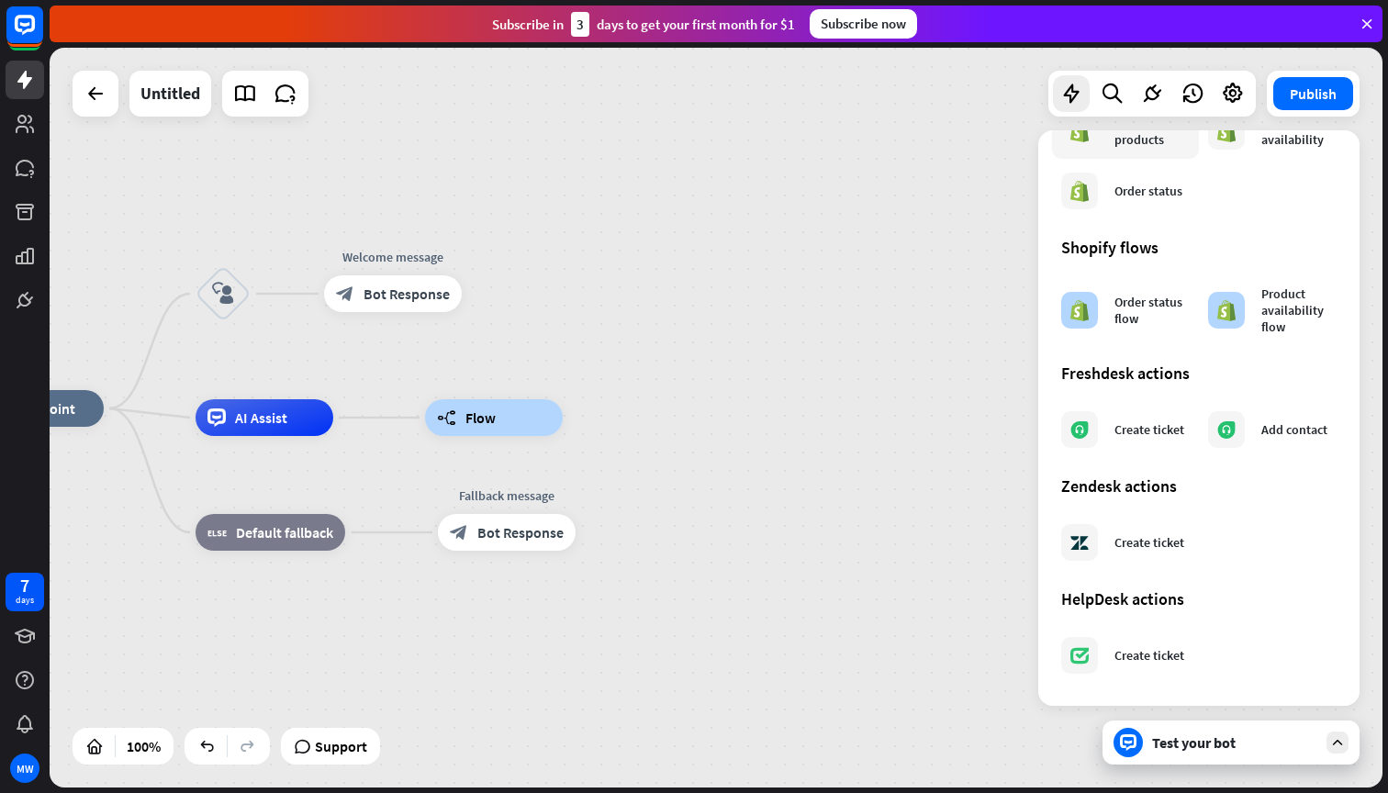
scroll to position [905, 0]
click at [222, 289] on icon "block_user_input" at bounding box center [223, 294] width 22 height 22
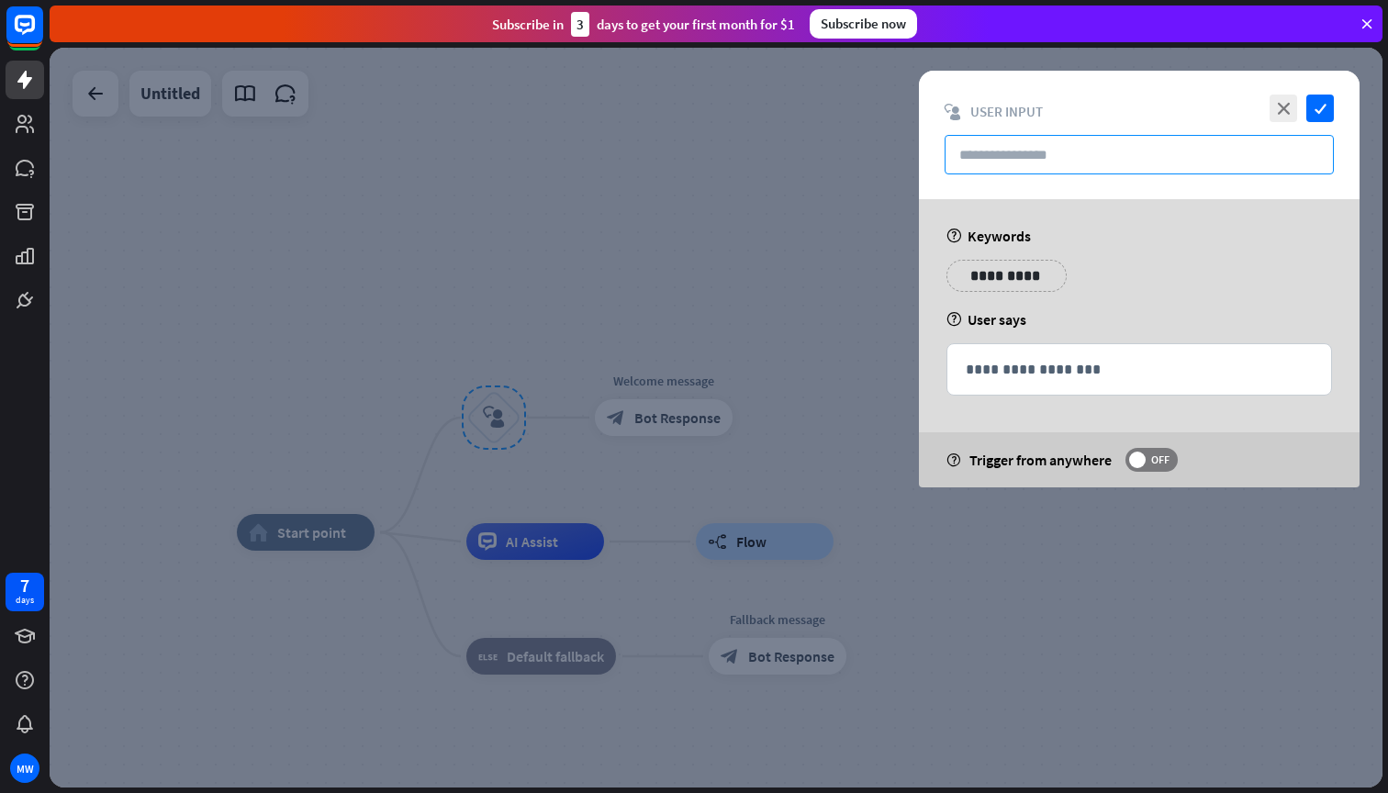
click at [988, 153] on input "text" at bounding box center [1138, 154] width 389 height 39
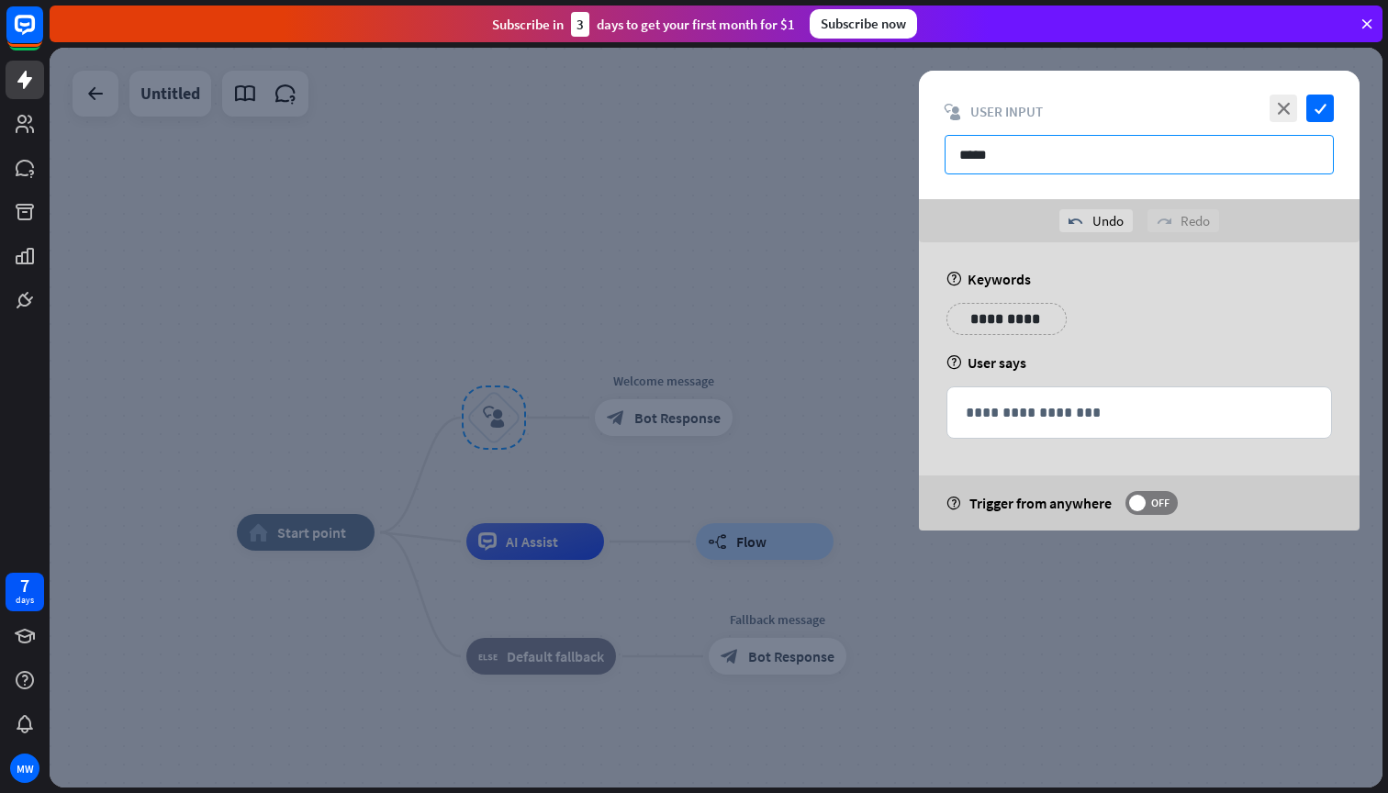
type input "*****"
click at [992, 319] on p "**********" at bounding box center [1006, 318] width 93 height 23
click at [1082, 327] on div "**********" at bounding box center [1139, 326] width 396 height 46
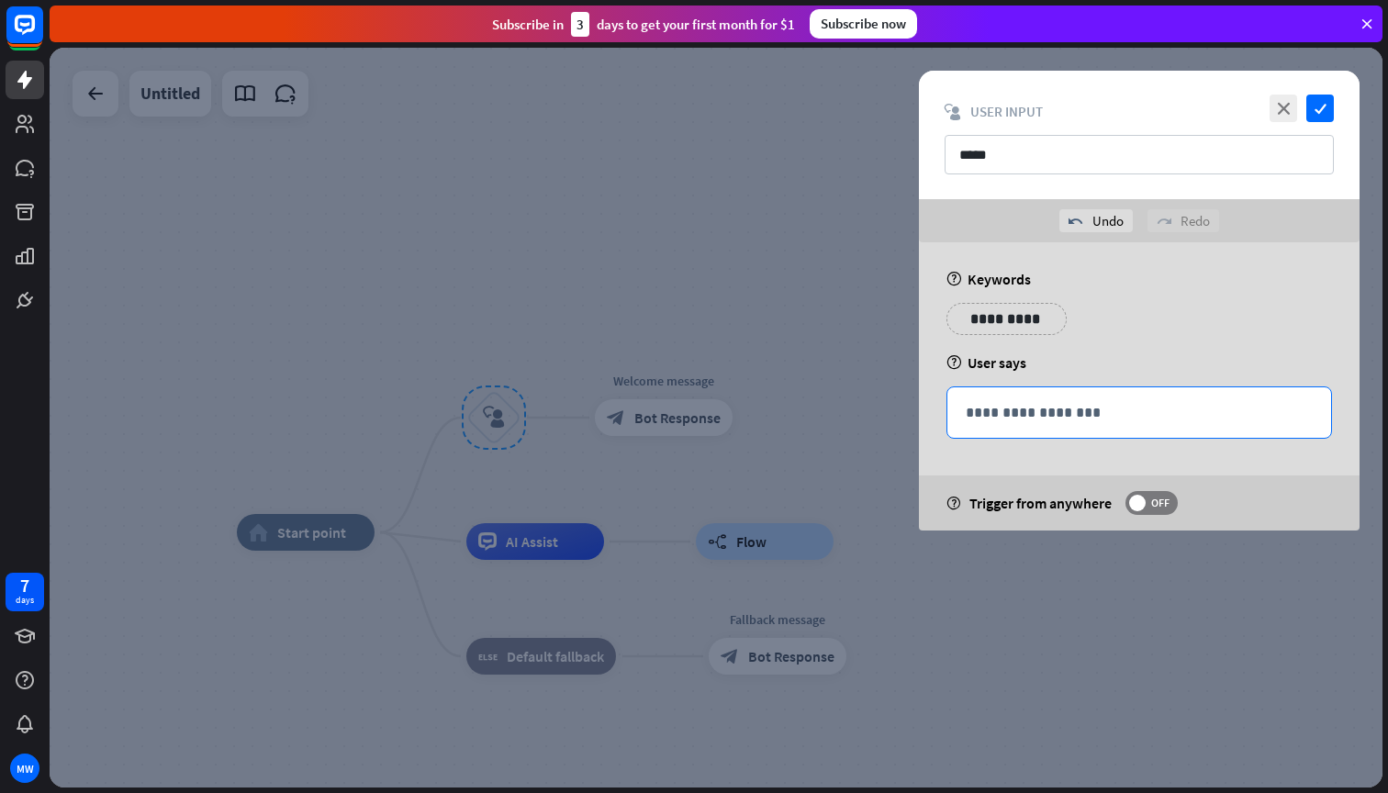
click at [1002, 414] on p "**********" at bounding box center [1138, 412] width 347 height 23
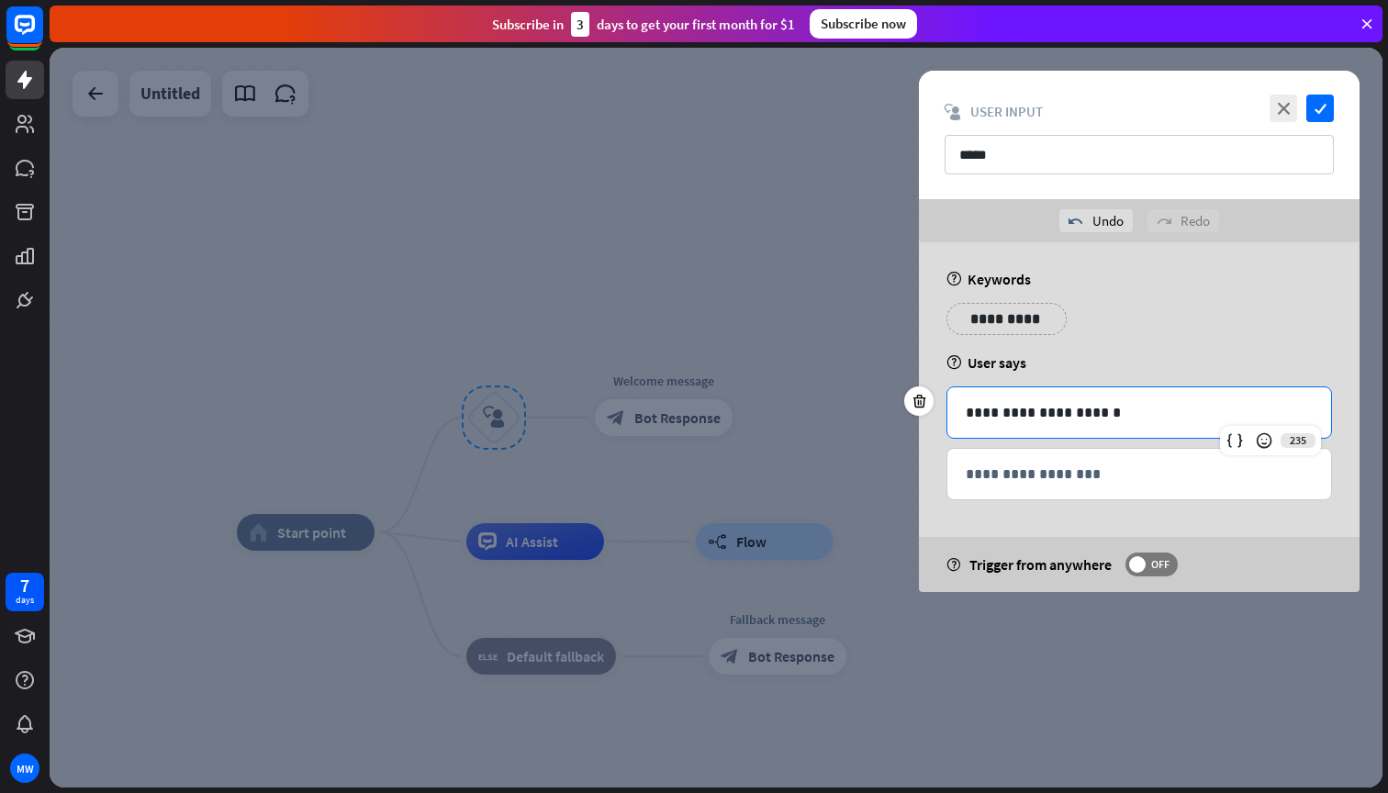
click at [1156, 342] on div "**********" at bounding box center [1139, 326] width 396 height 46
click at [1038, 328] on div "**********" at bounding box center [996, 319] width 101 height 32
click at [1276, 367] on div "help User says" at bounding box center [1138, 362] width 385 height 18
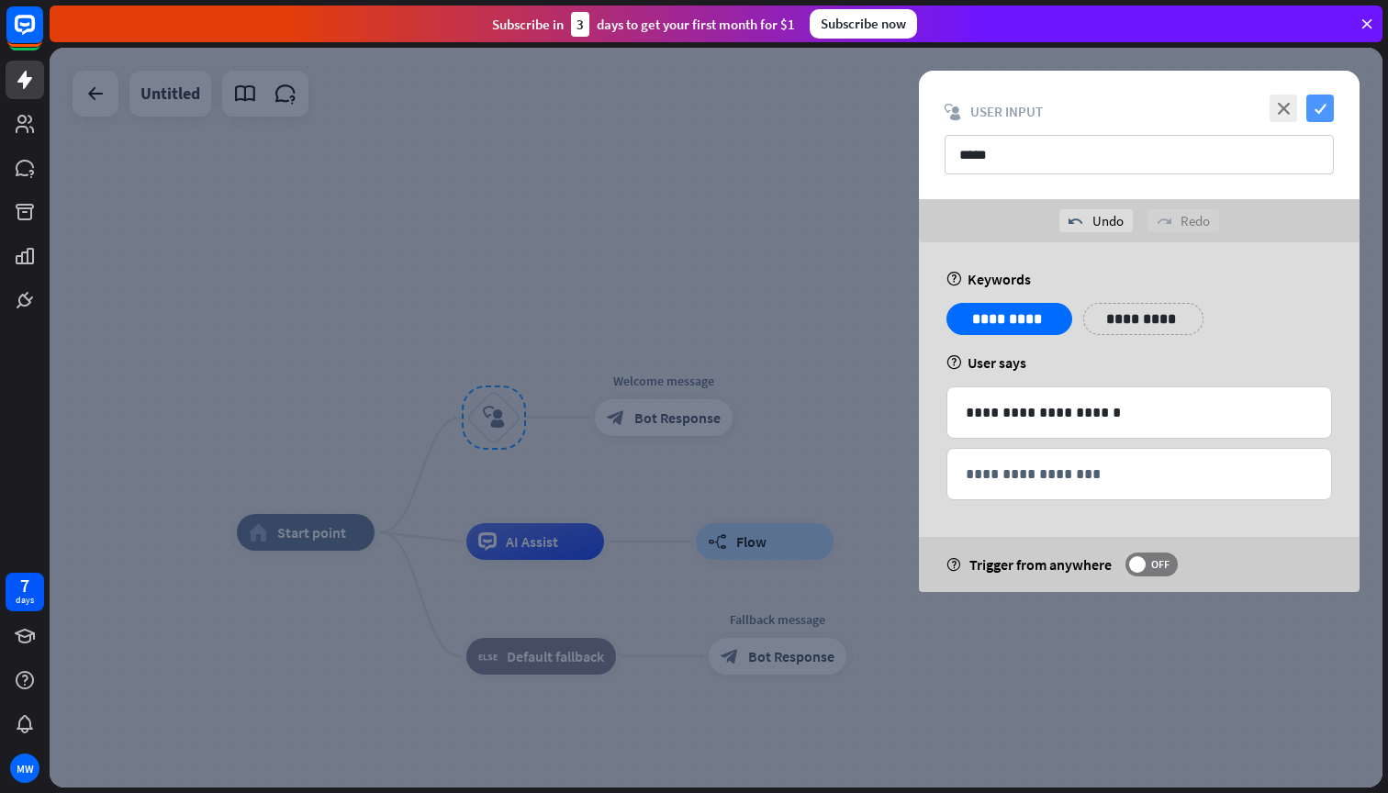
click at [1323, 107] on icon "check" at bounding box center [1320, 109] width 28 height 28
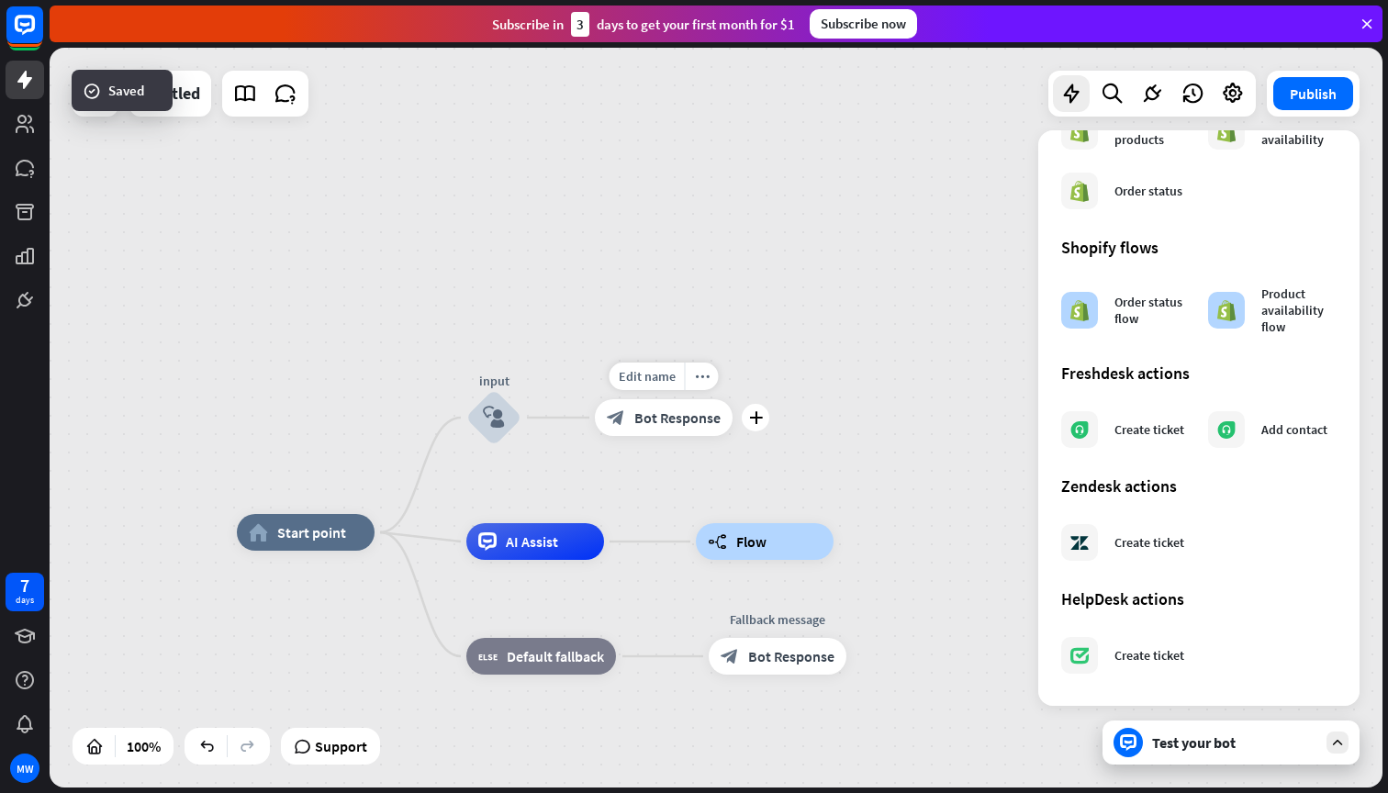
click at [675, 421] on span "Bot Response" at bounding box center [677, 417] width 86 height 18
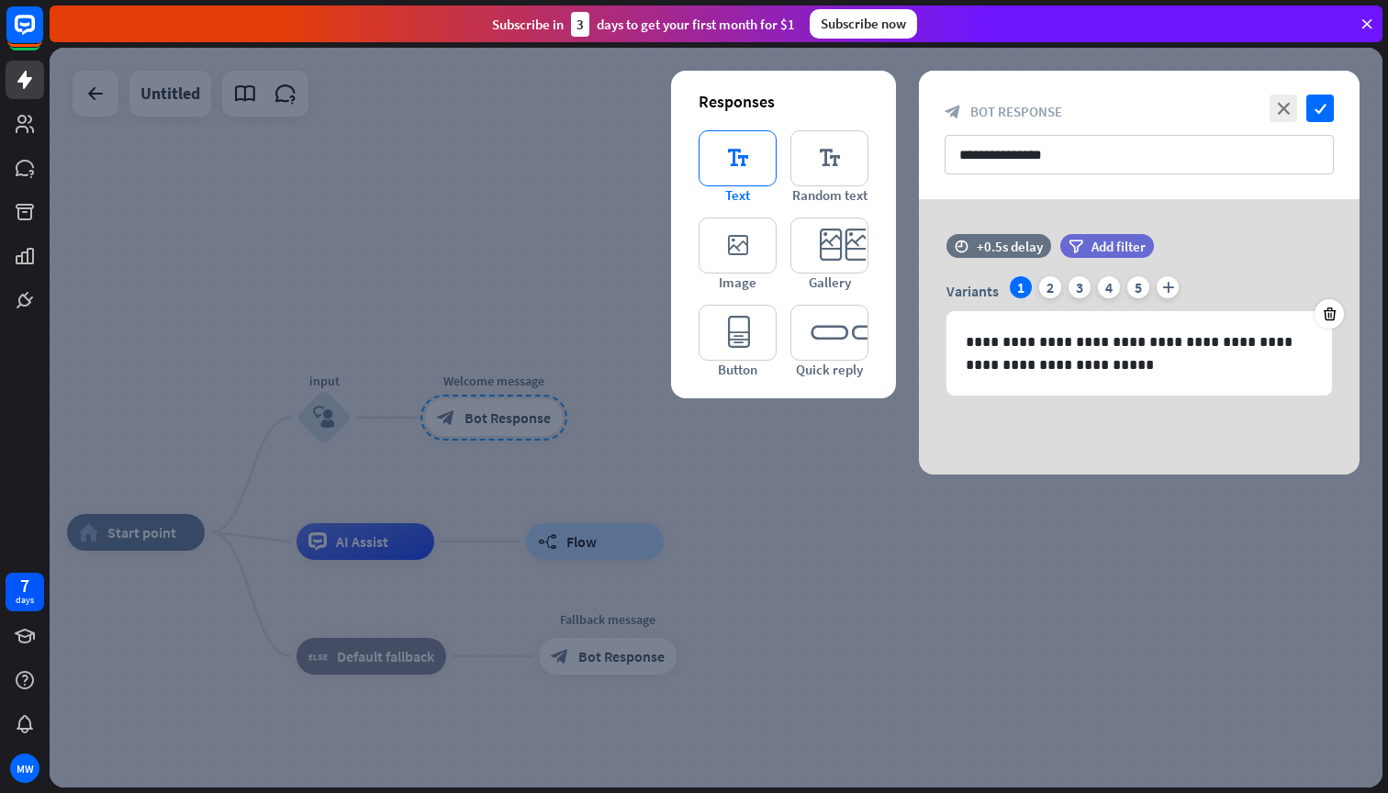
click at [746, 154] on icon "editor_text" at bounding box center [737, 158] width 78 height 56
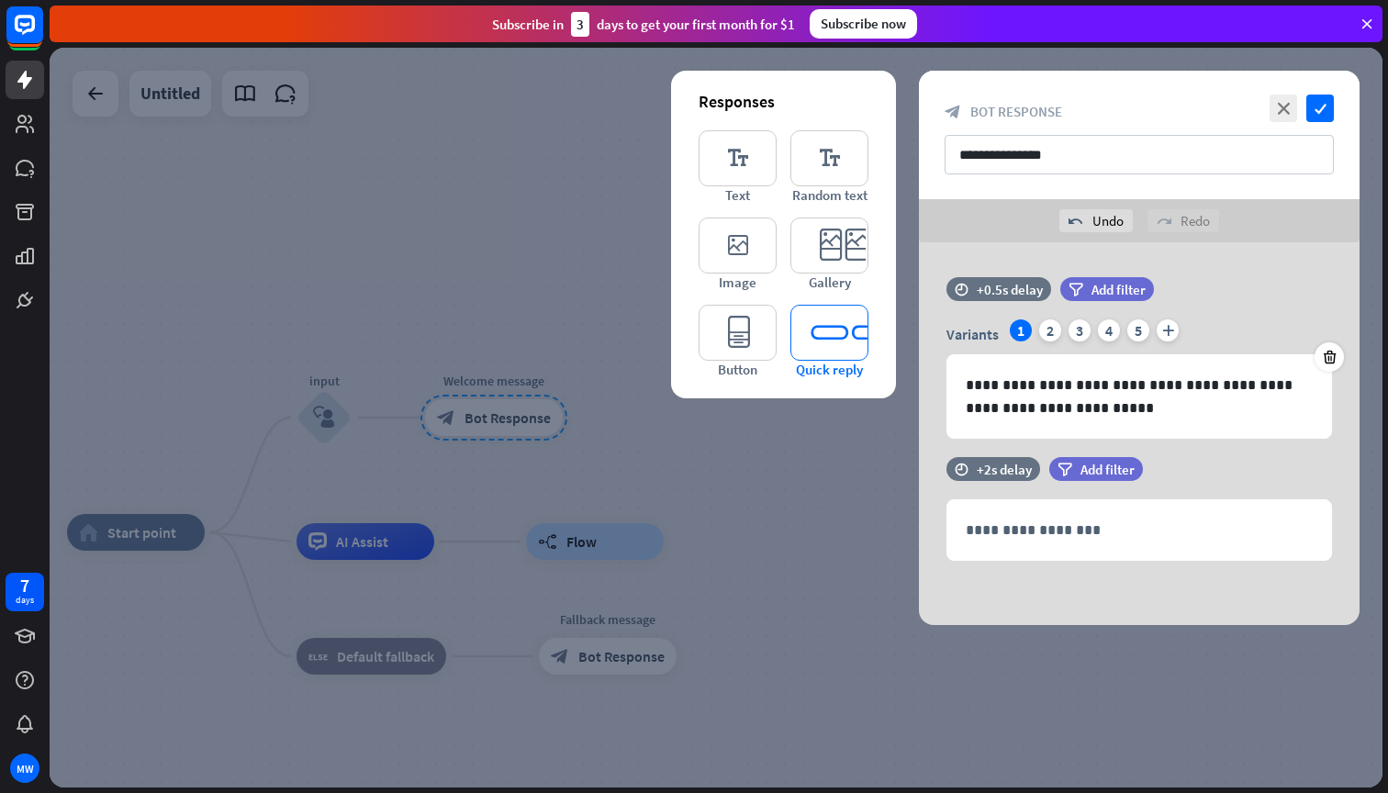
click at [827, 337] on icon "editor_quick_replies" at bounding box center [829, 333] width 78 height 56
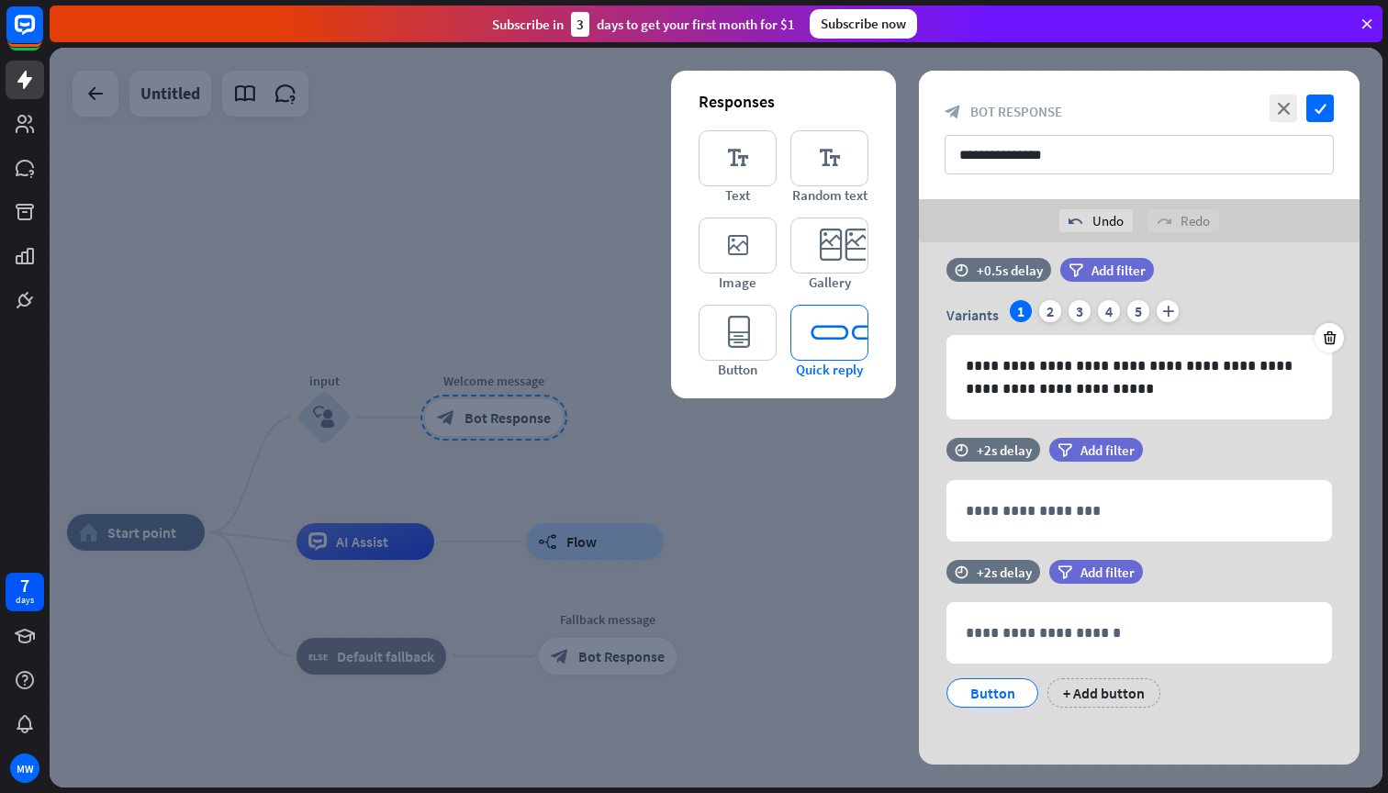
scroll to position [27, 0]
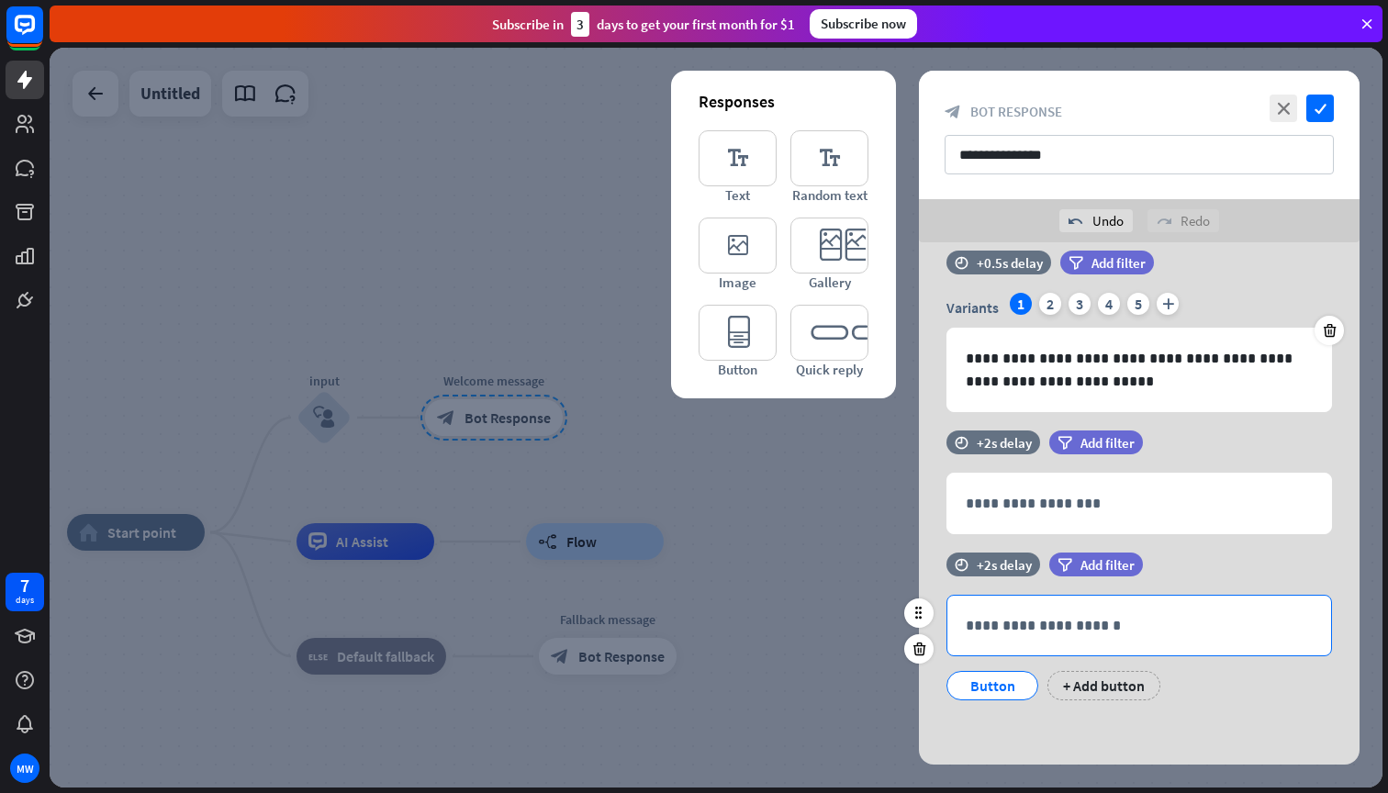
click at [1020, 626] on p "**********" at bounding box center [1138, 625] width 347 height 23
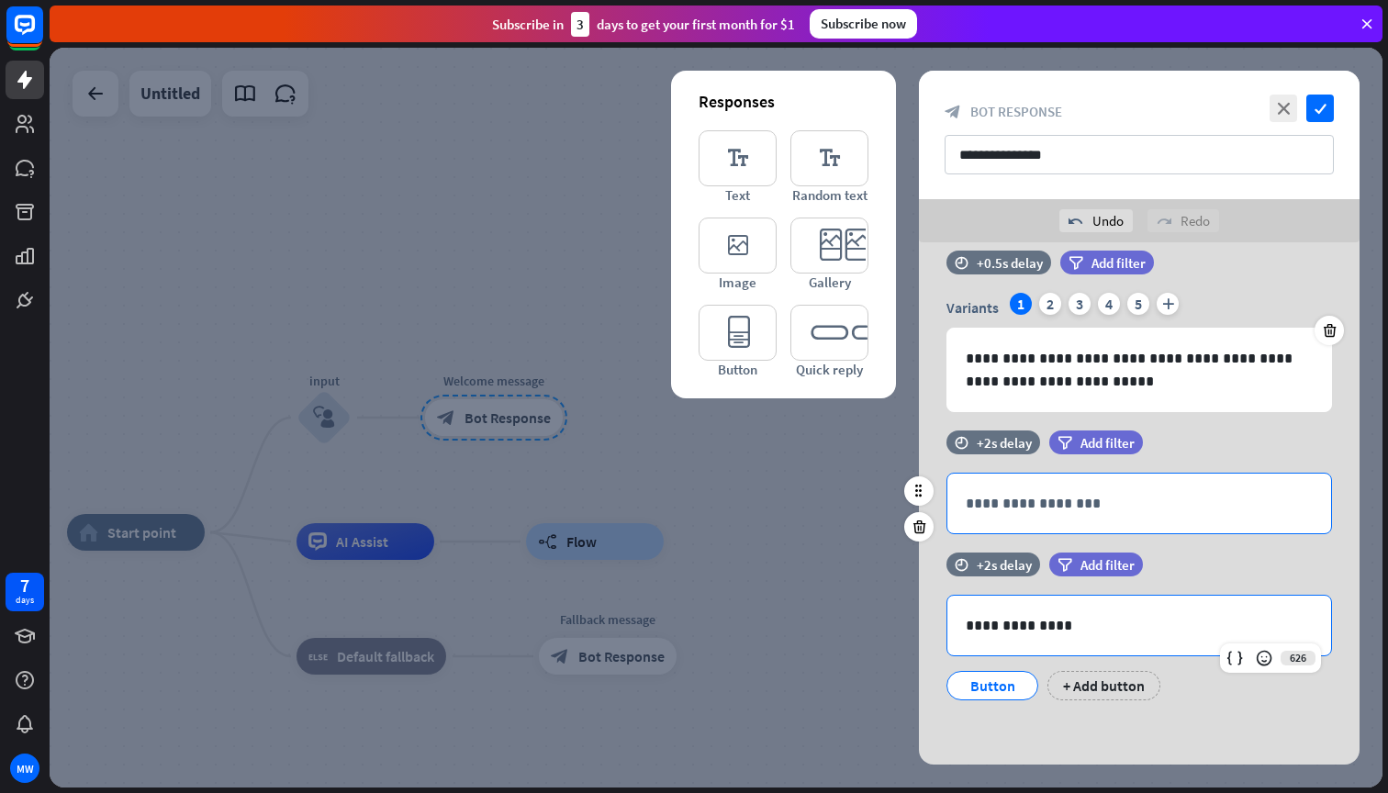
click at [1040, 492] on p "**********" at bounding box center [1138, 503] width 347 height 23
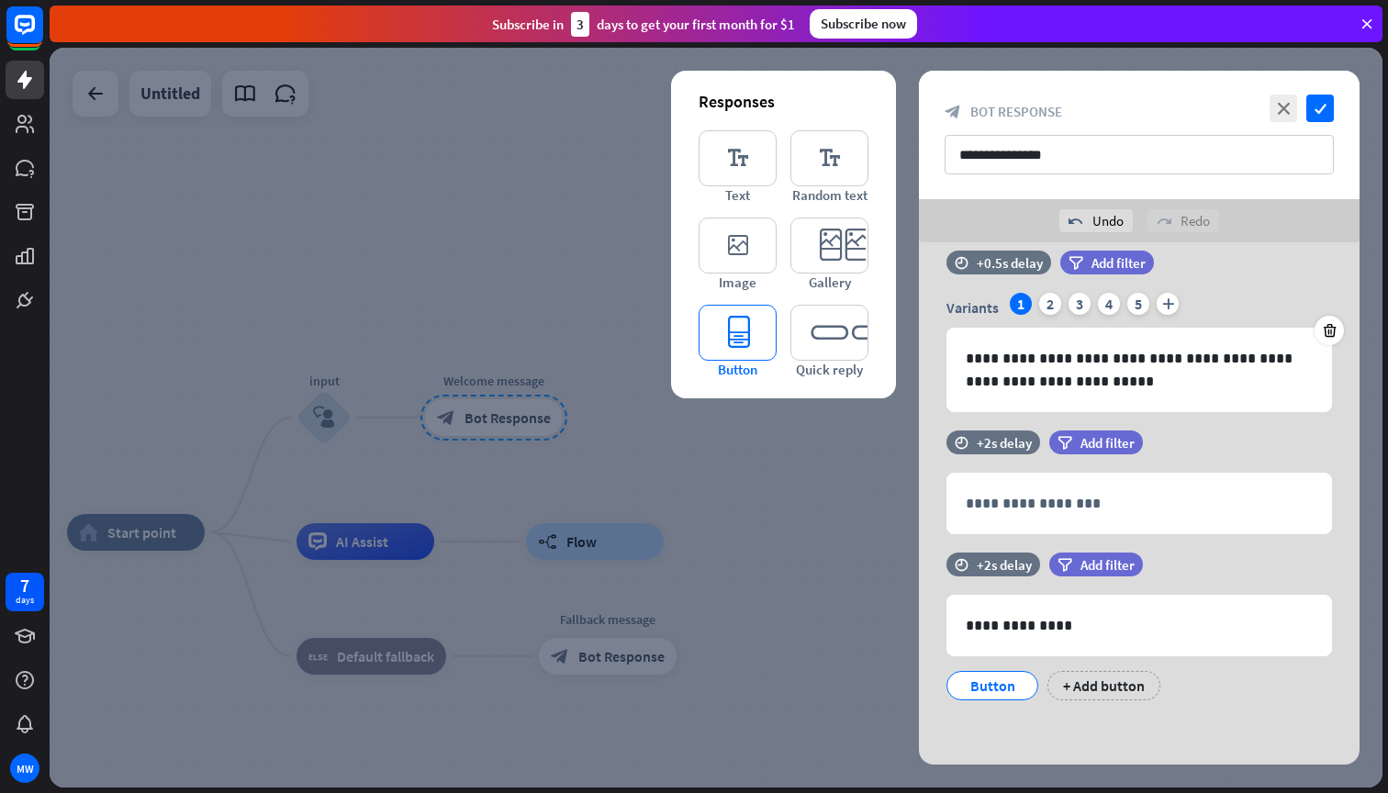
click at [752, 335] on icon "editor_button" at bounding box center [737, 333] width 78 height 56
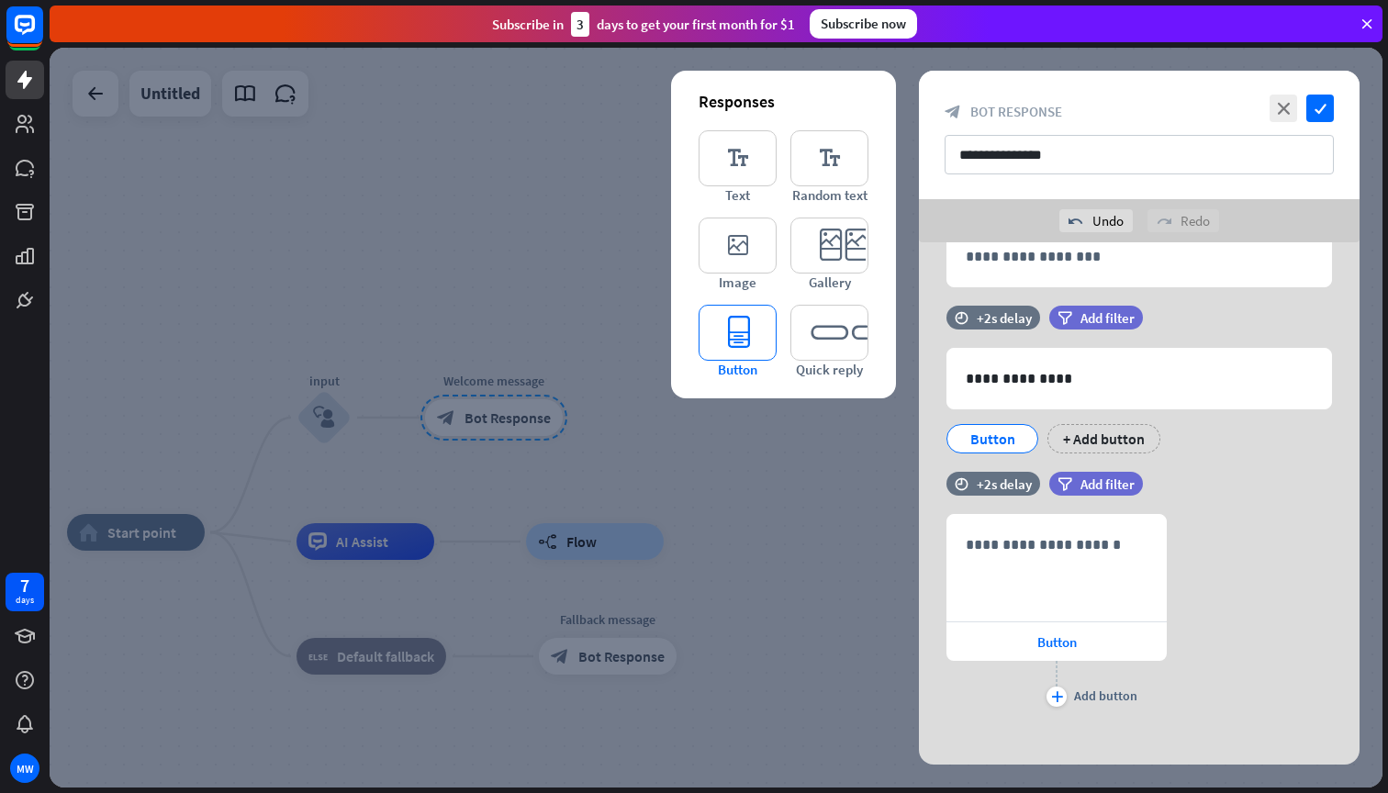
scroll to position [285, 0]
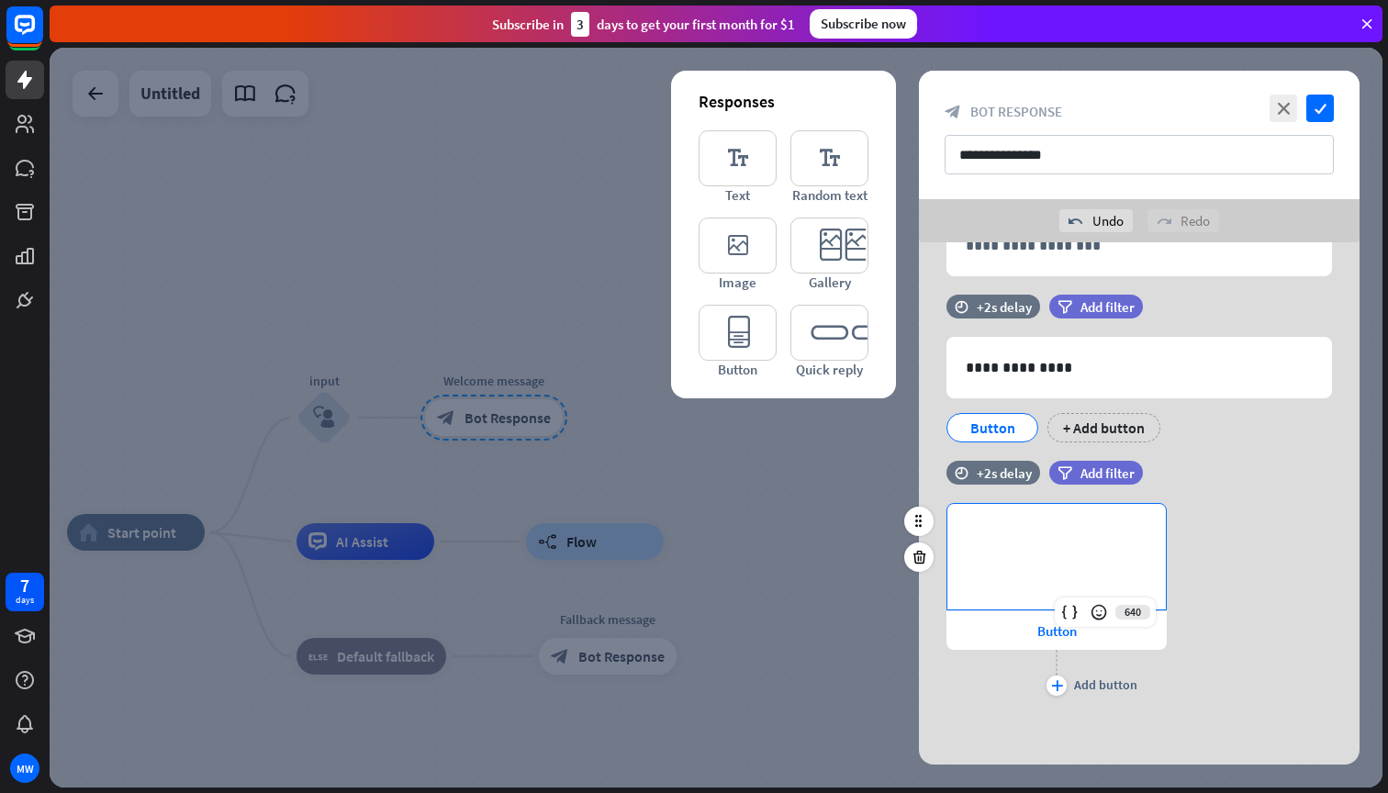
click at [1002, 543] on p "**********" at bounding box center [1056, 533] width 182 height 23
click at [1053, 696] on div "**********" at bounding box center [1056, 601] width 220 height 197
click at [1064, 644] on div "Button" at bounding box center [1056, 630] width 220 height 39
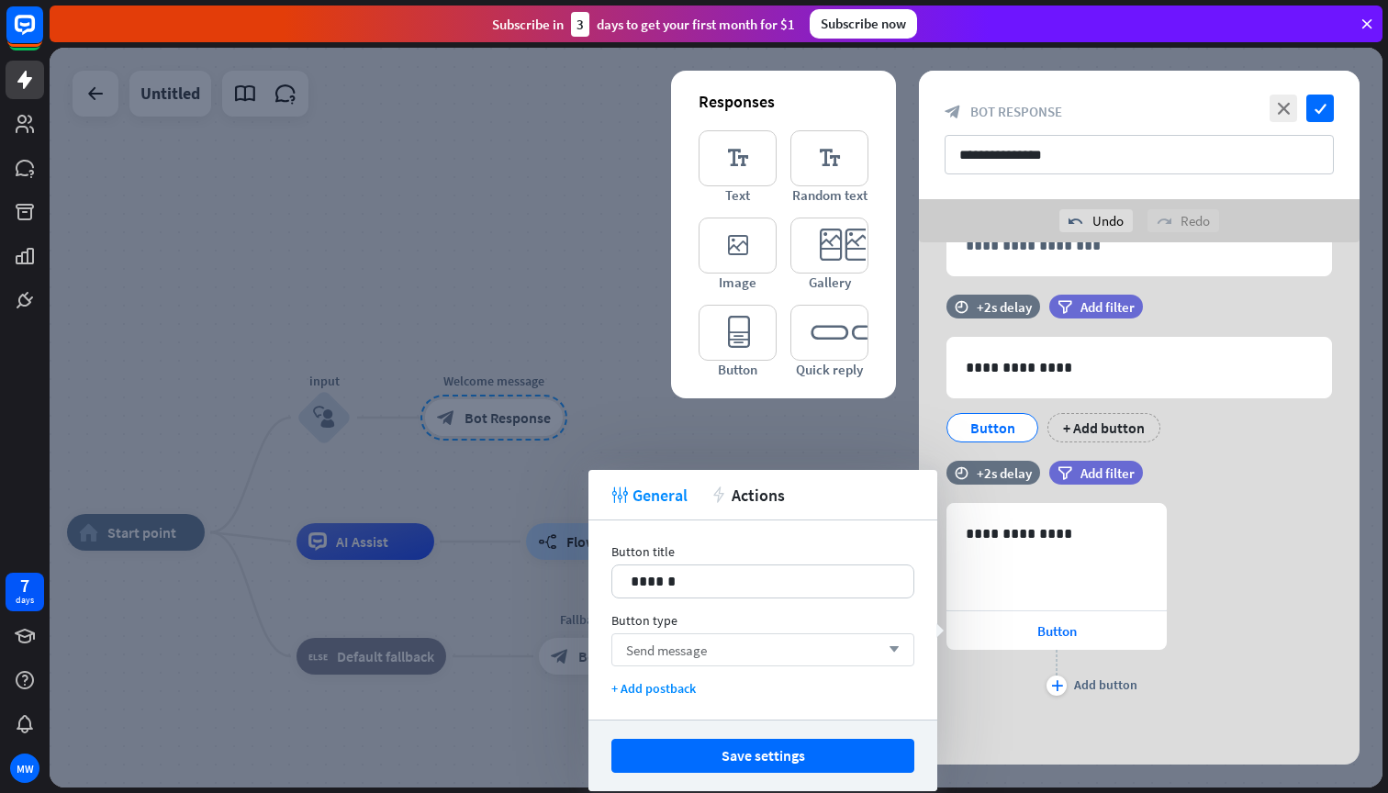
click at [876, 650] on div "Send message arrow_down" at bounding box center [762, 649] width 303 height 33
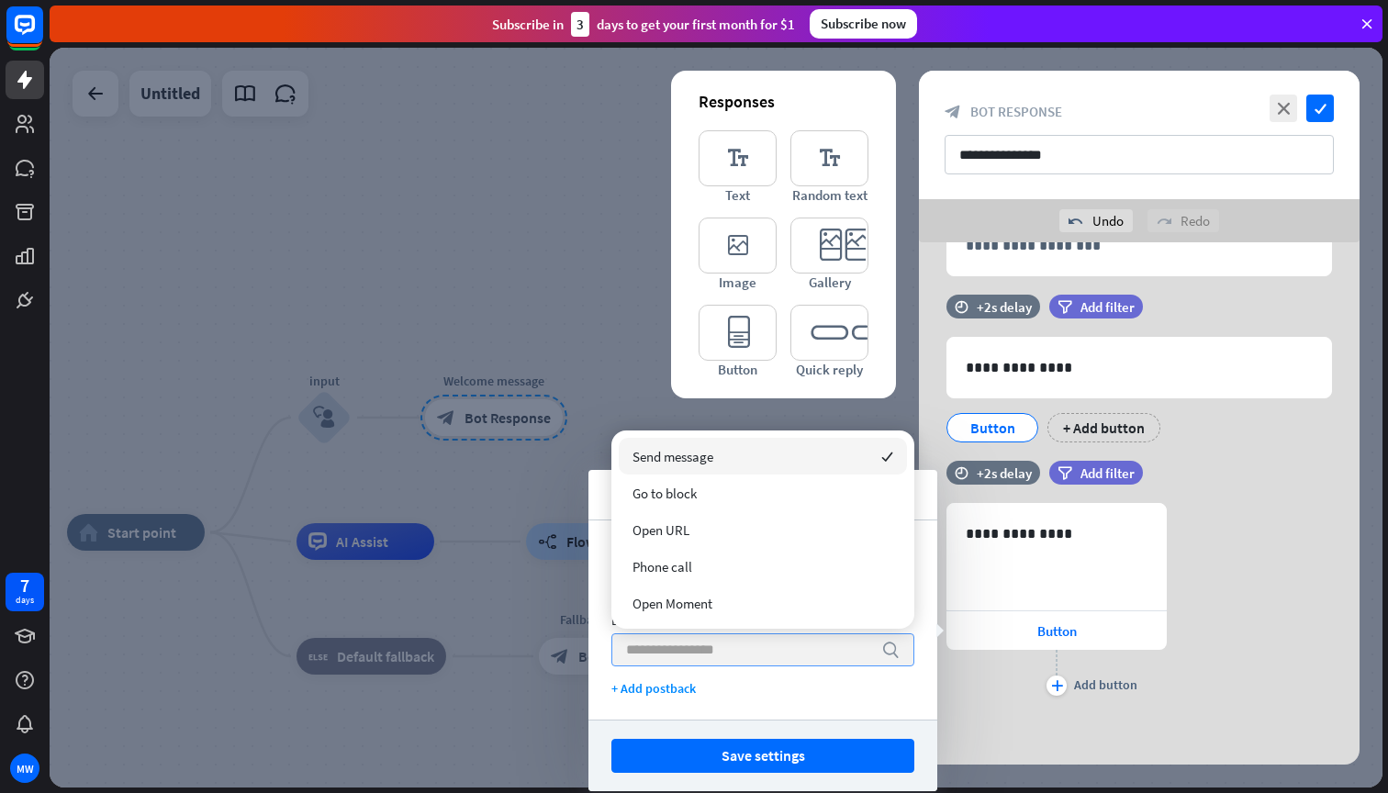
click at [876, 650] on div "search" at bounding box center [762, 649] width 303 height 33
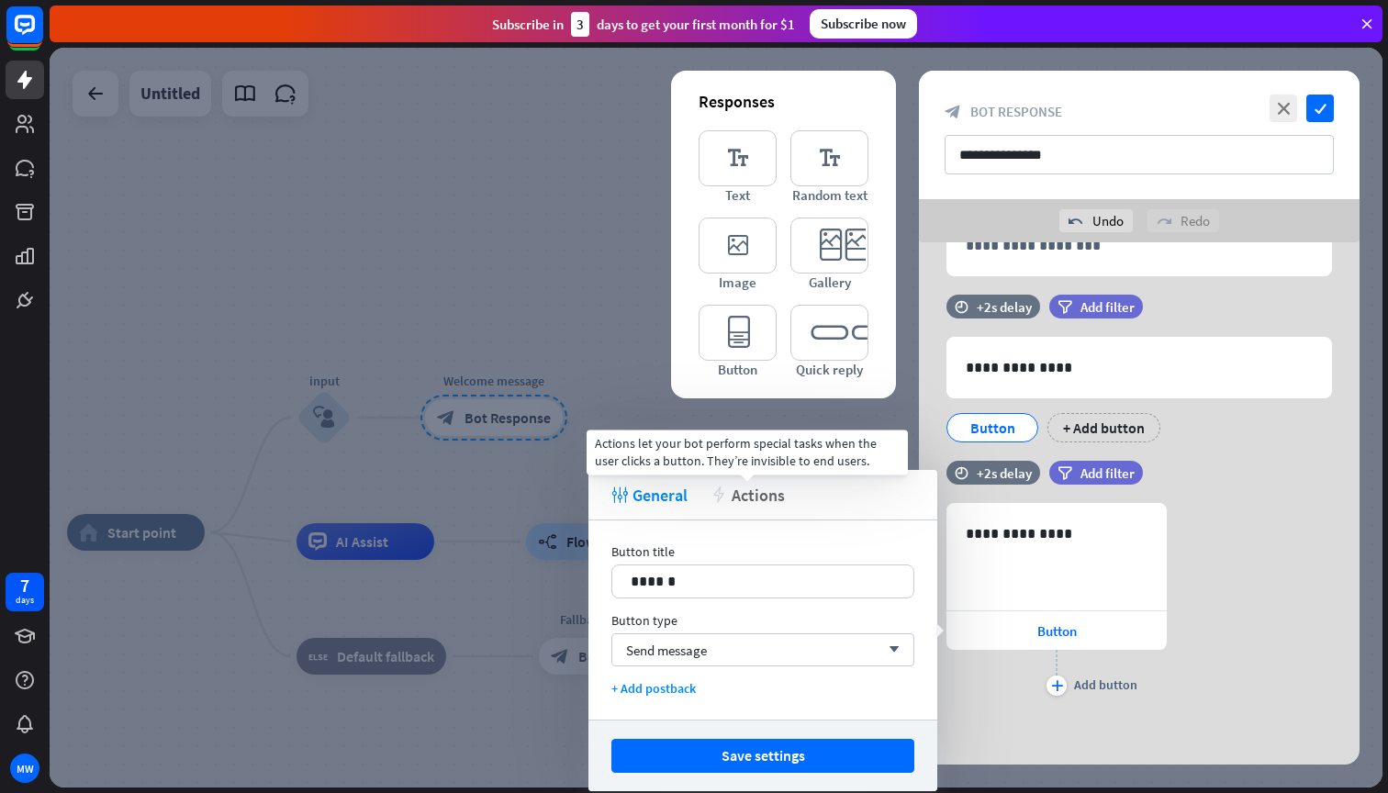
click at [742, 498] on span "Actions" at bounding box center [757, 495] width 53 height 21
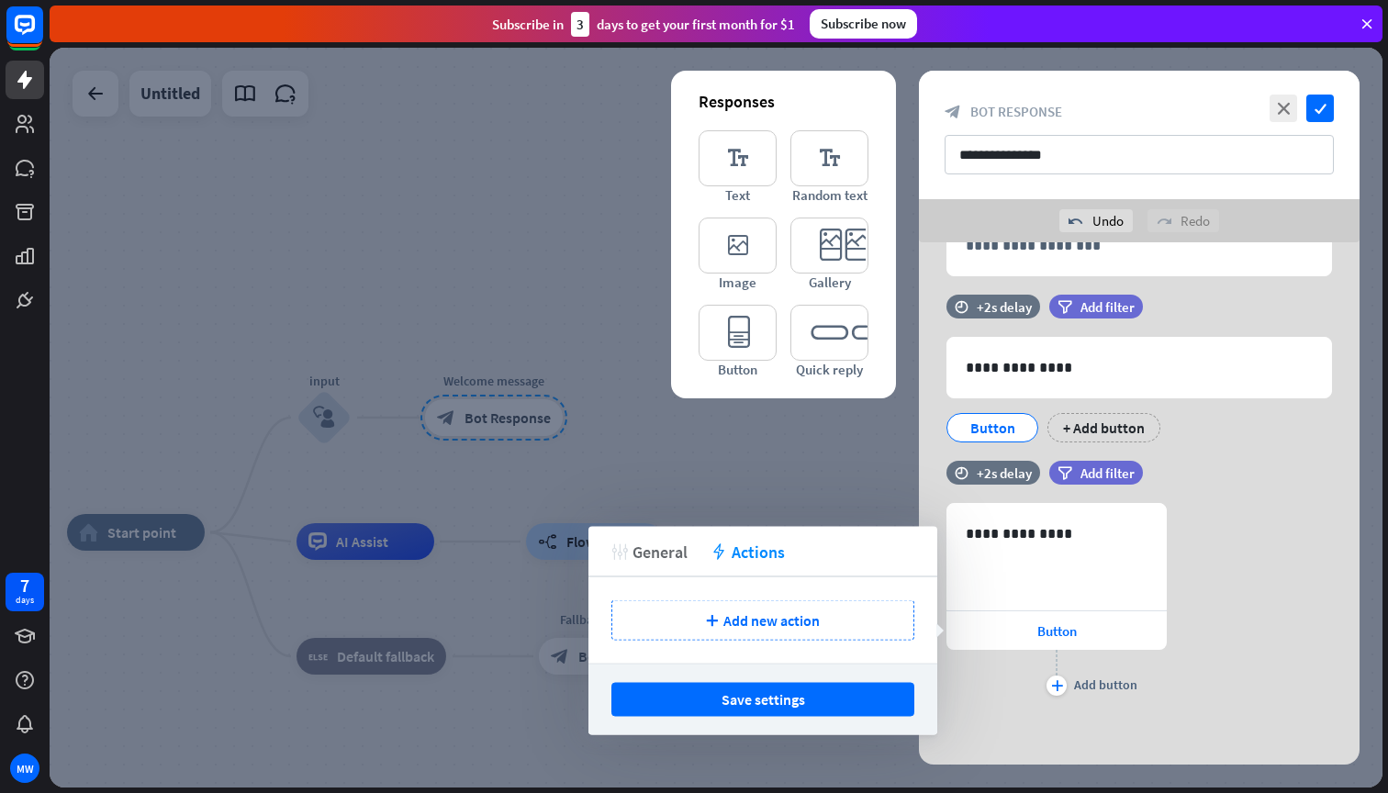
click at [642, 554] on span "General" at bounding box center [659, 551] width 55 height 21
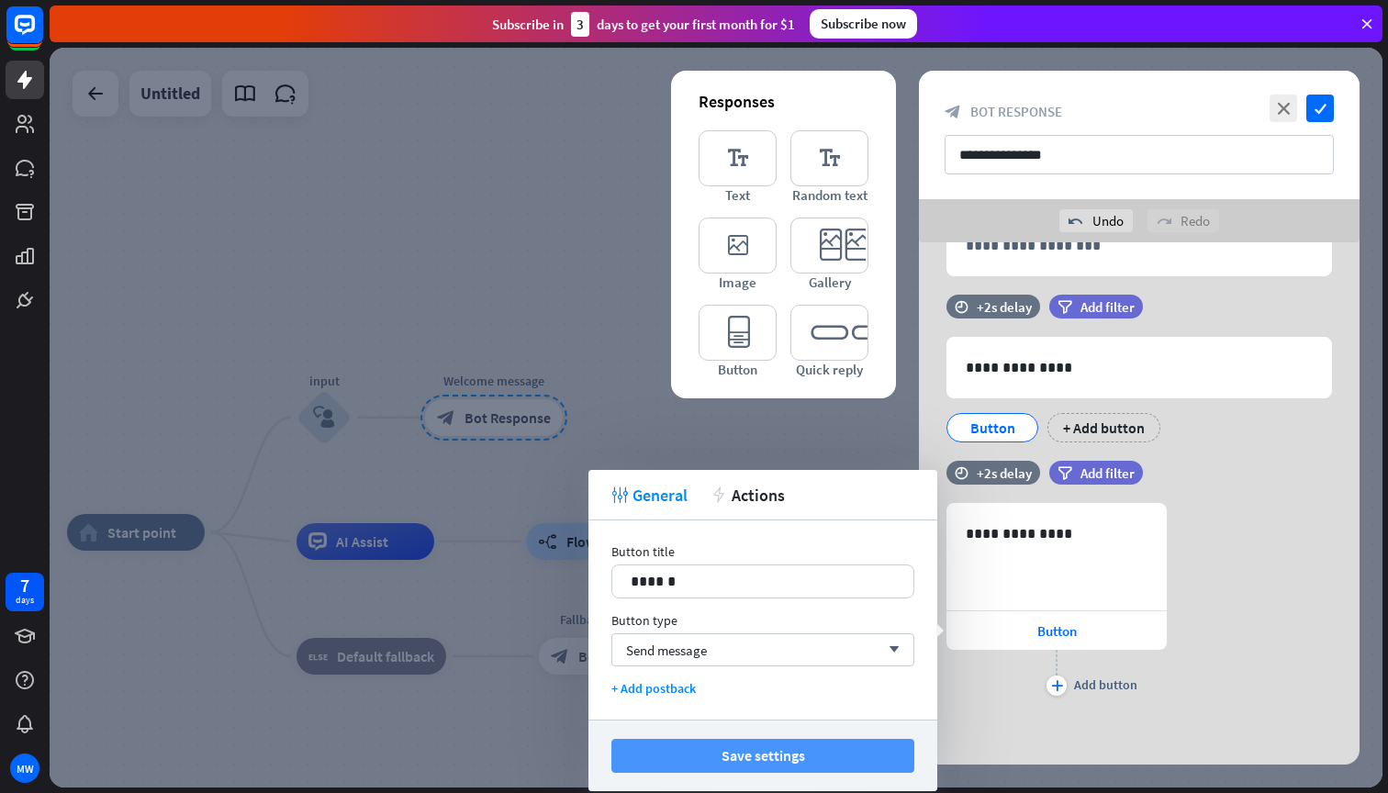
click at [826, 749] on button "Save settings" at bounding box center [762, 756] width 303 height 34
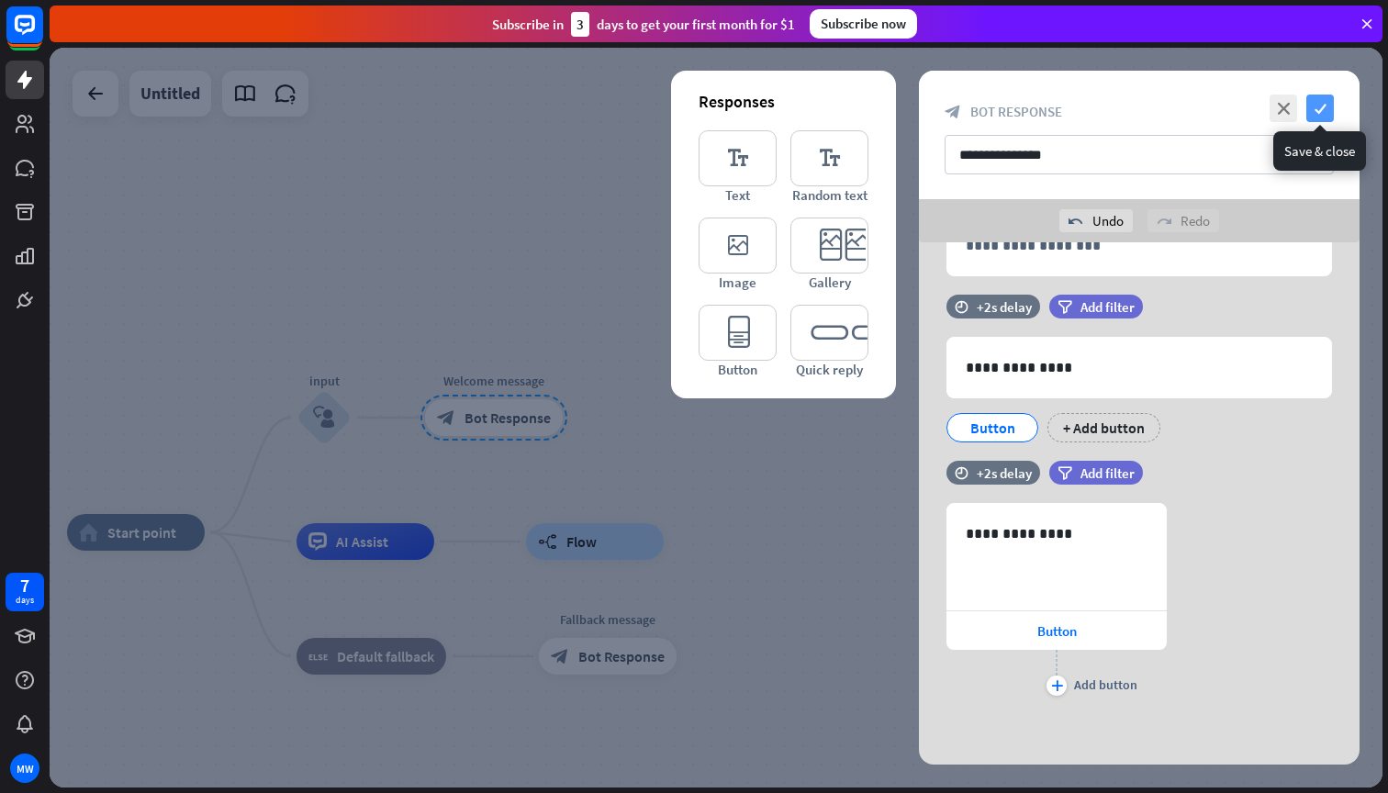
click at [1324, 106] on icon "check" at bounding box center [1320, 109] width 28 height 28
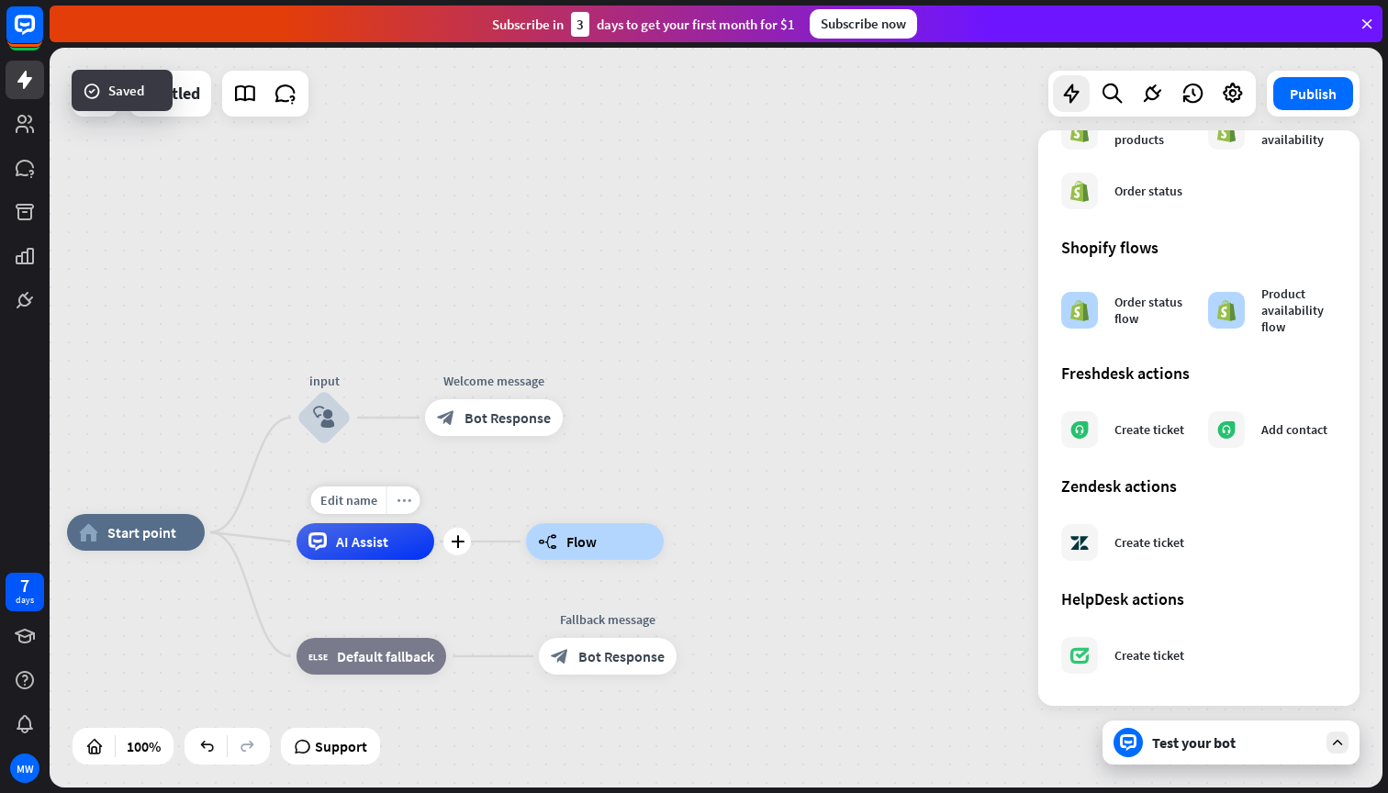
click at [396, 508] on div "more_horiz" at bounding box center [403, 500] width 34 height 28
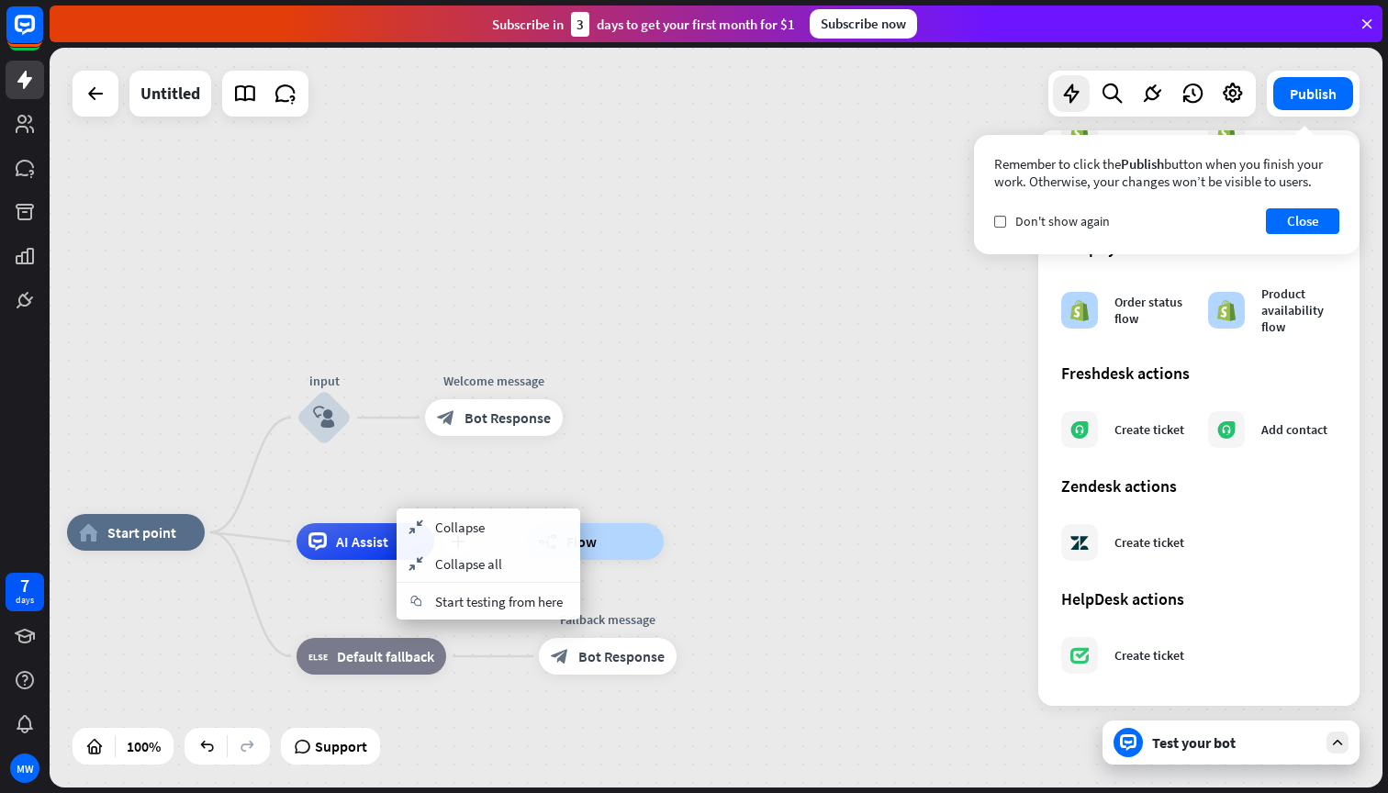
click at [374, 523] on div "plus AI Assist" at bounding box center [365, 541] width 138 height 37
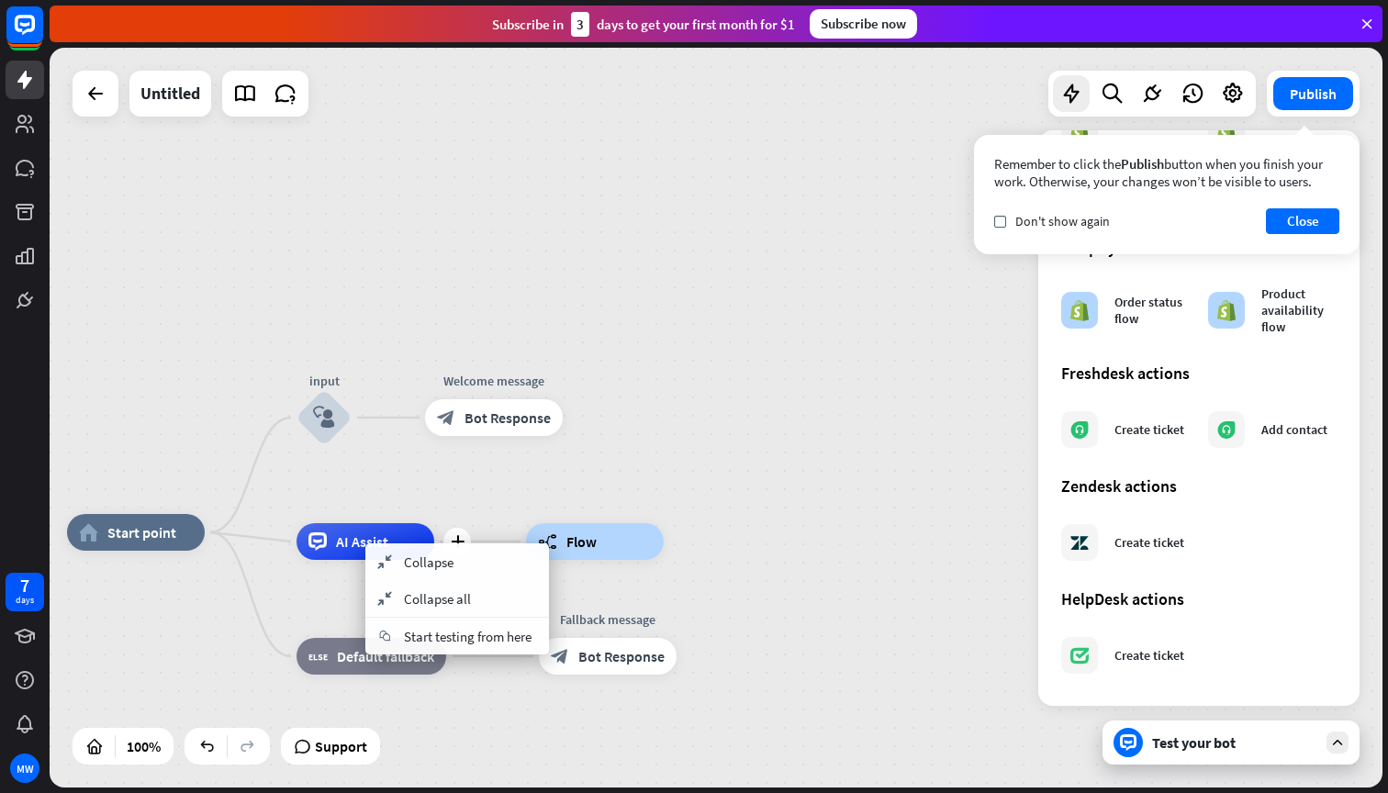
click at [351, 537] on span "AI Assist" at bounding box center [362, 541] width 52 height 18
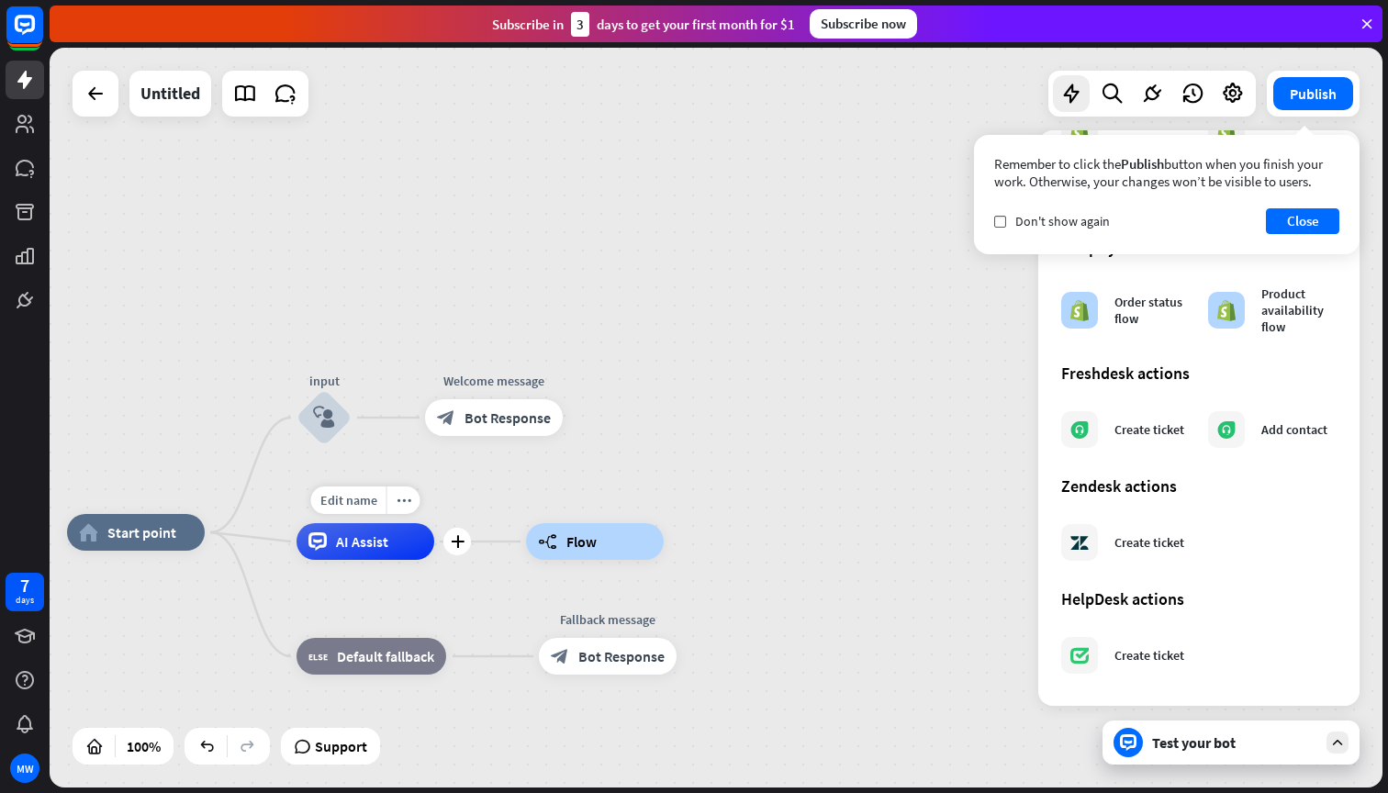
click at [356, 535] on span "AI Assist" at bounding box center [362, 541] width 52 height 18
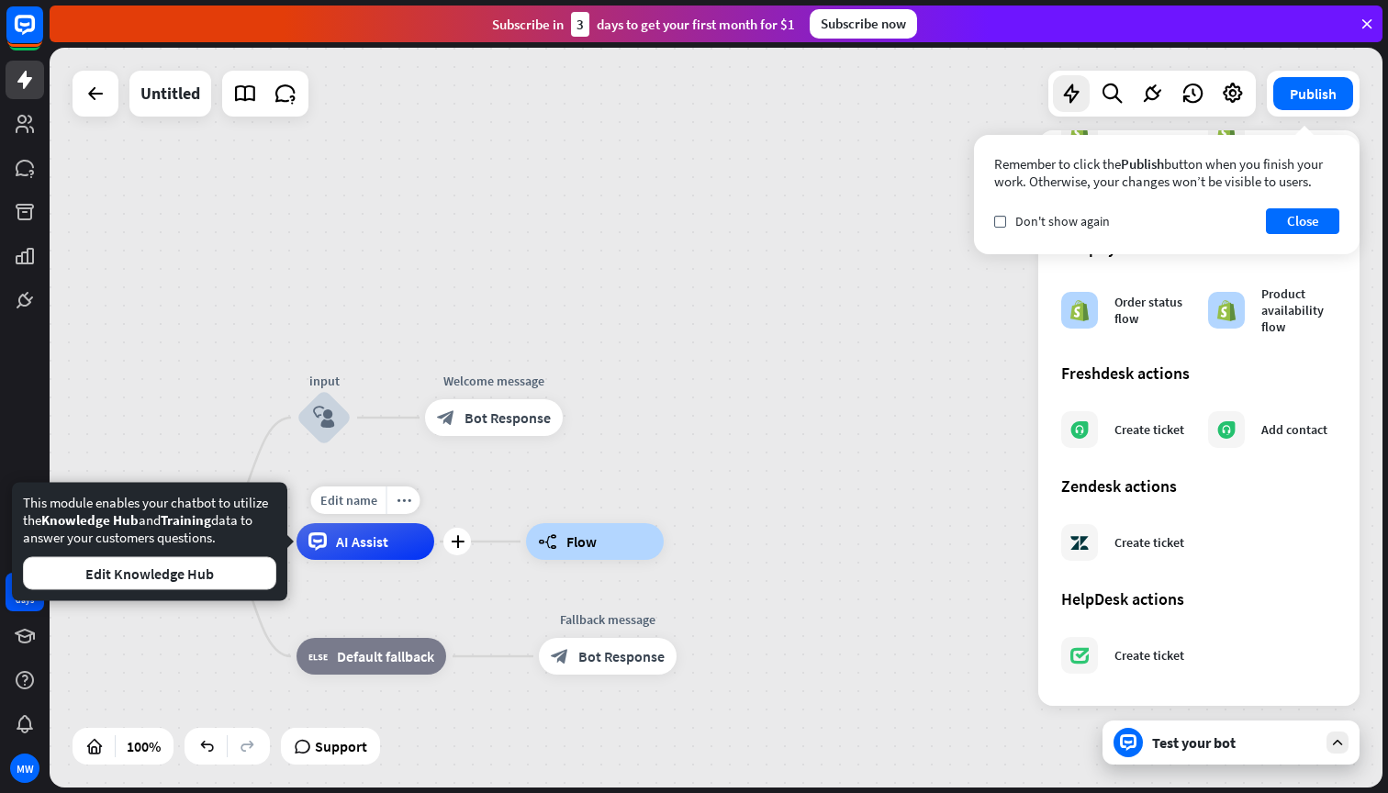
click at [356, 535] on span "AI Assist" at bounding box center [362, 541] width 52 height 18
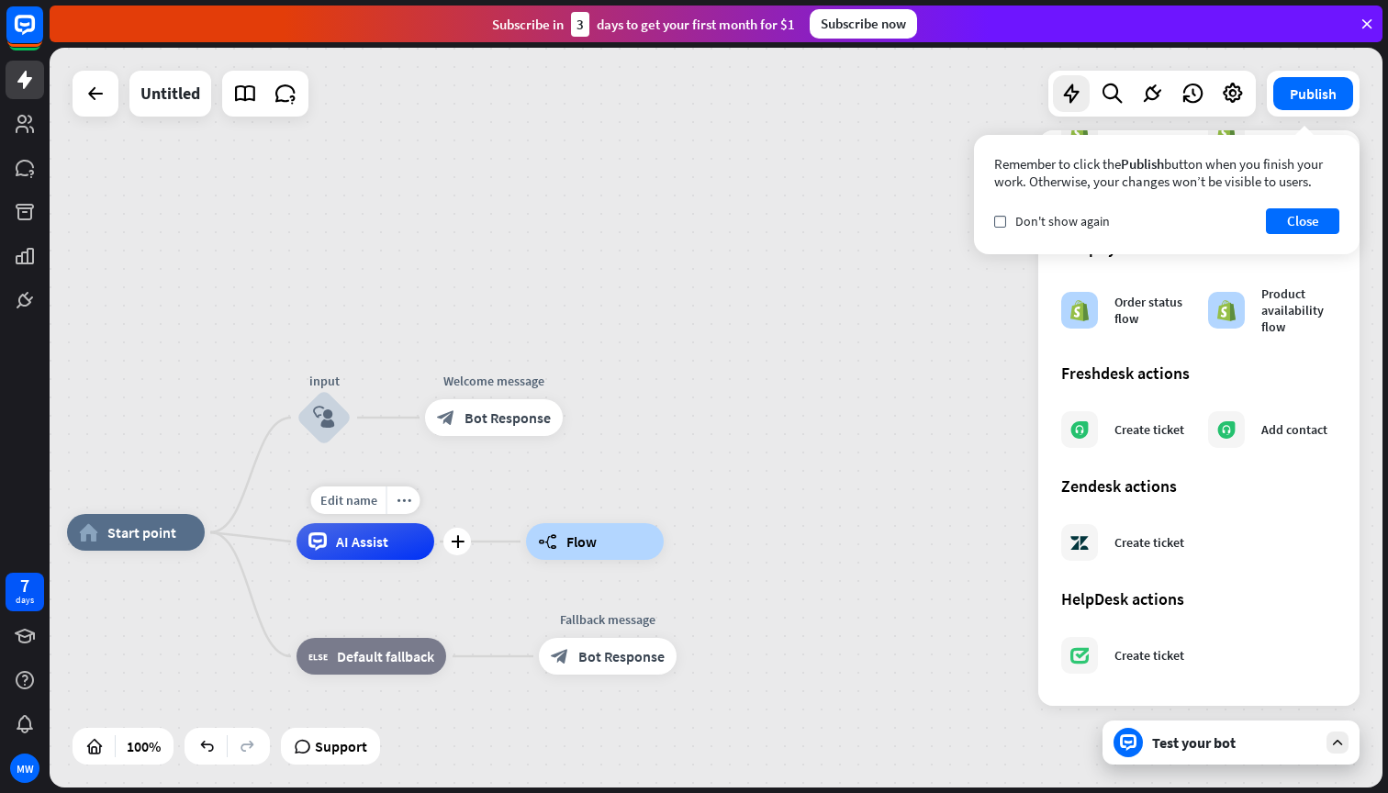
click at [374, 540] on span "AI Assist" at bounding box center [362, 541] width 52 height 18
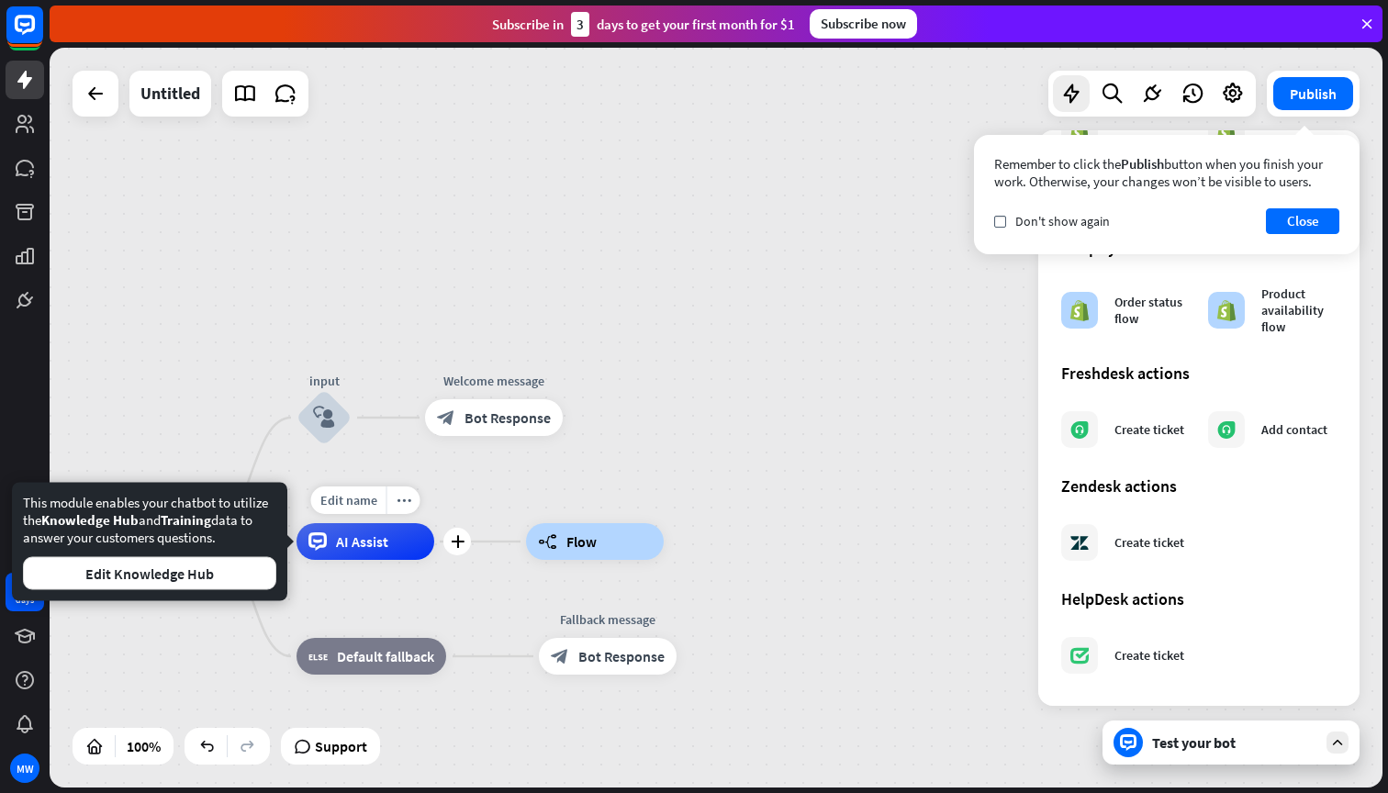
click at [374, 540] on span "AI Assist" at bounding box center [362, 541] width 52 height 18
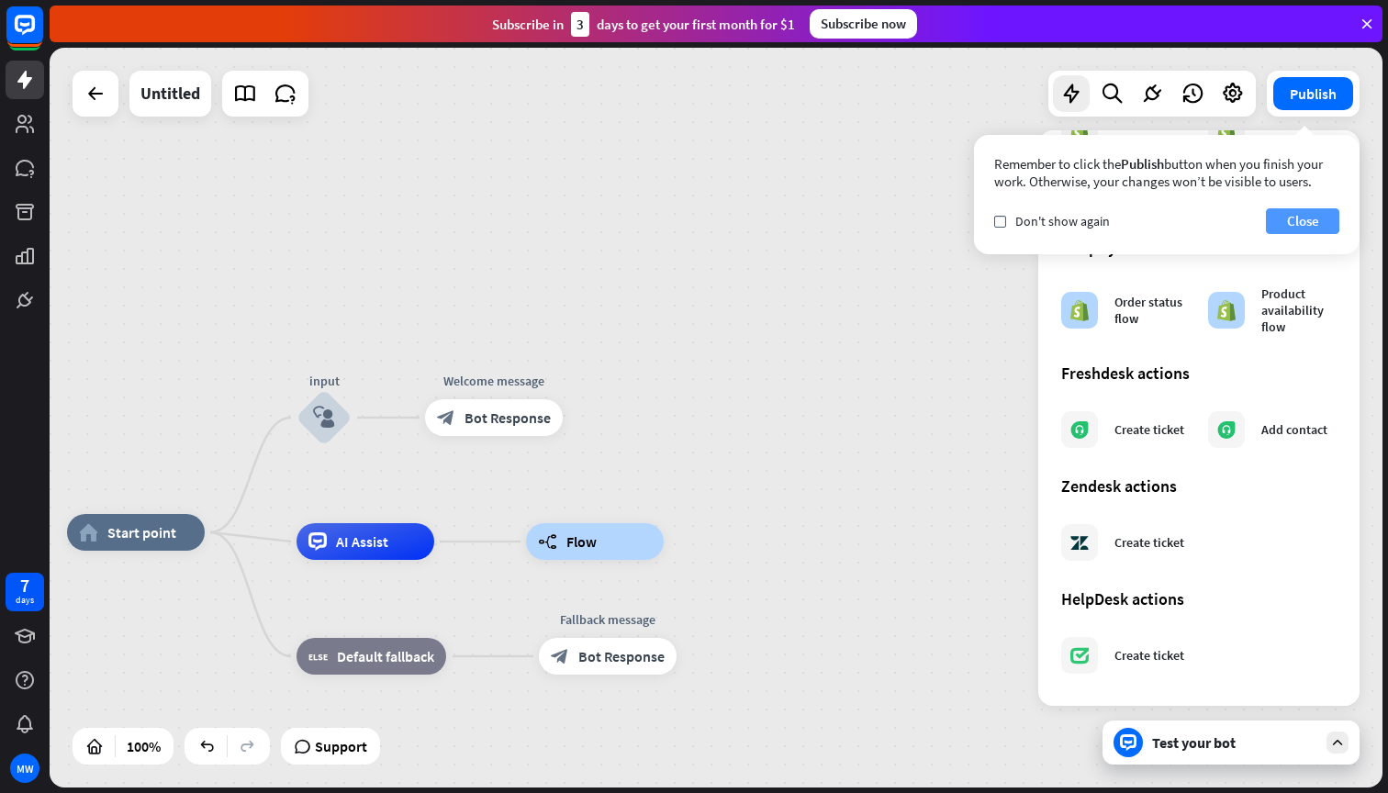
click at [1311, 221] on button "Close" at bounding box center [1302, 221] width 73 height 26
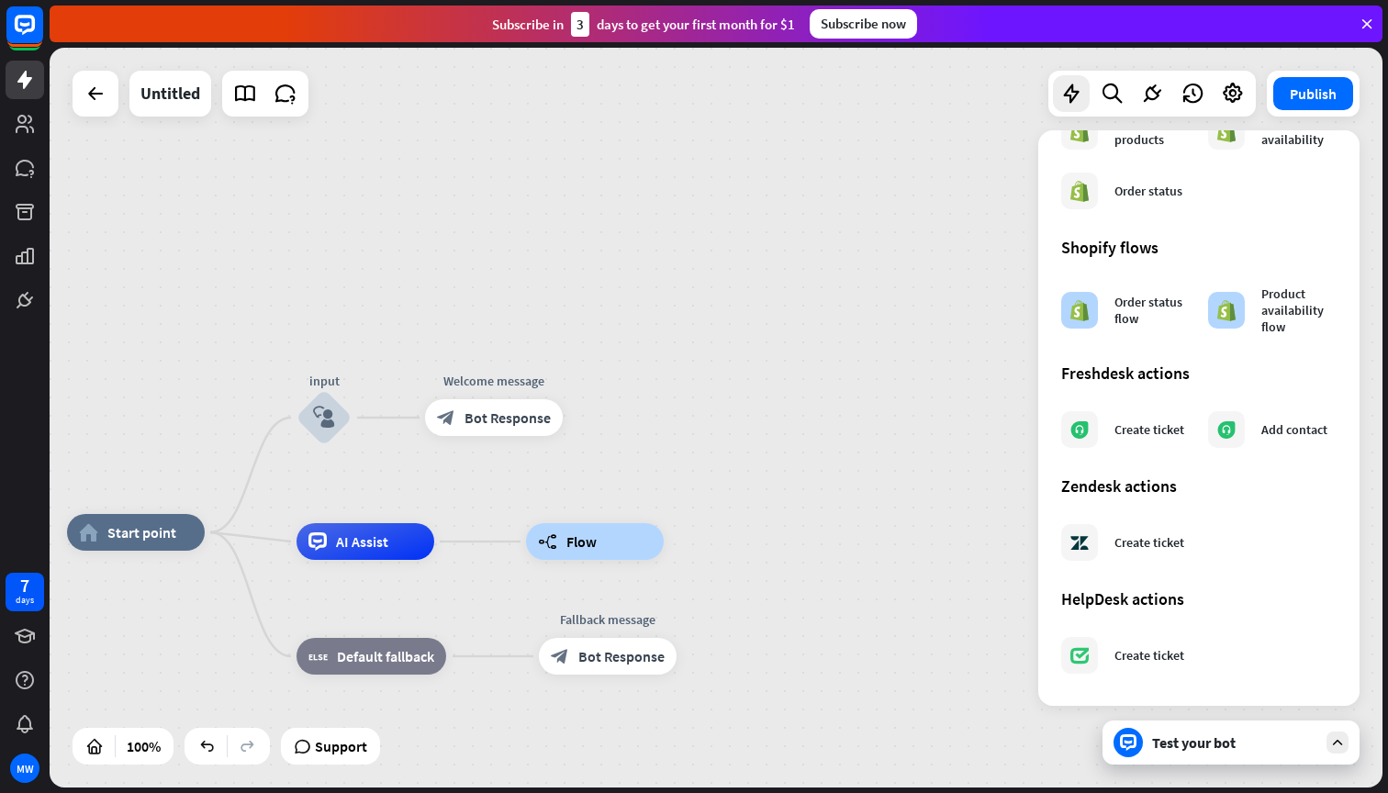
click at [930, 464] on div "home_2 Start point input block_user_input Welcome message block_bot_response Bo…" at bounding box center [716, 418] width 1333 height 740
click at [627, 497] on icon "more_horiz" at bounding box center [633, 501] width 15 height 14
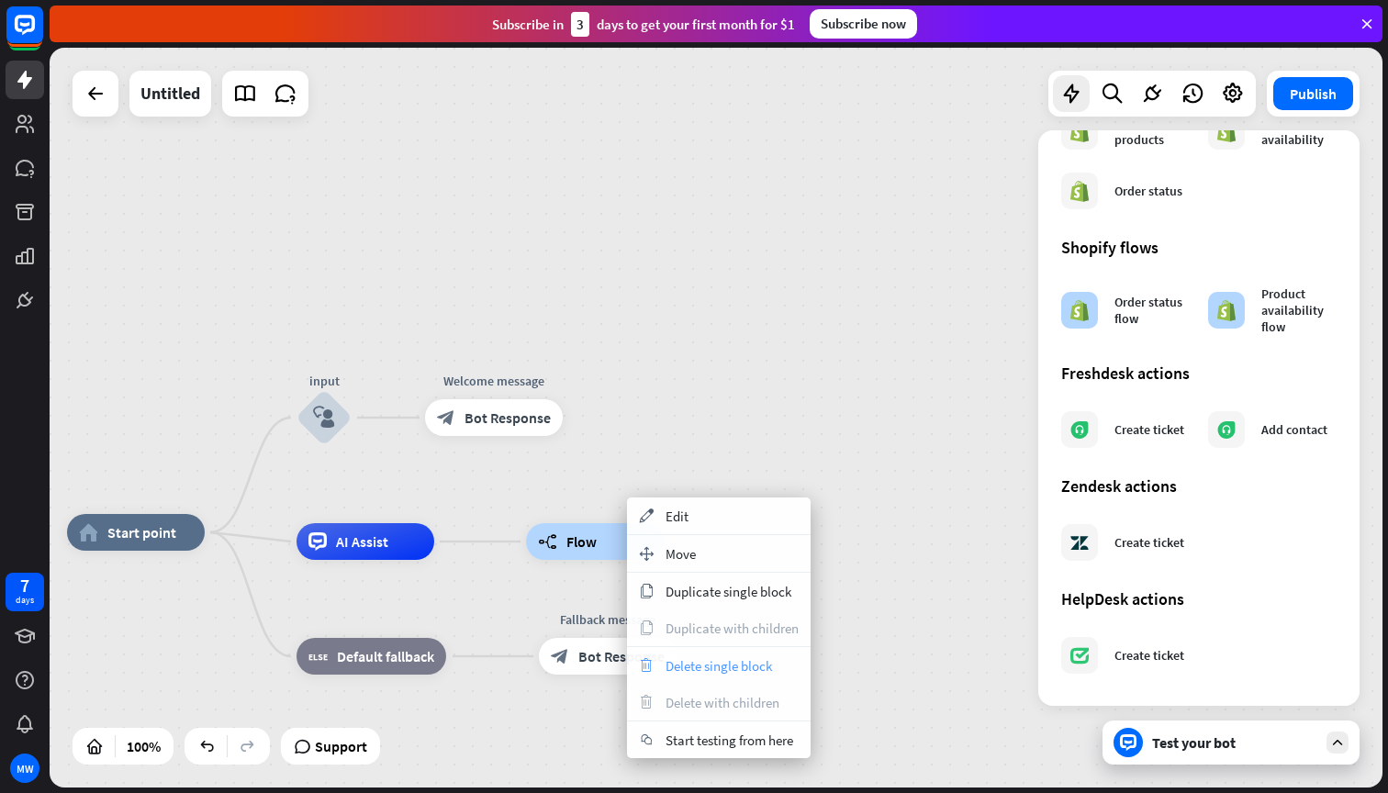
click at [693, 658] on span "Delete single block" at bounding box center [718, 665] width 106 height 17
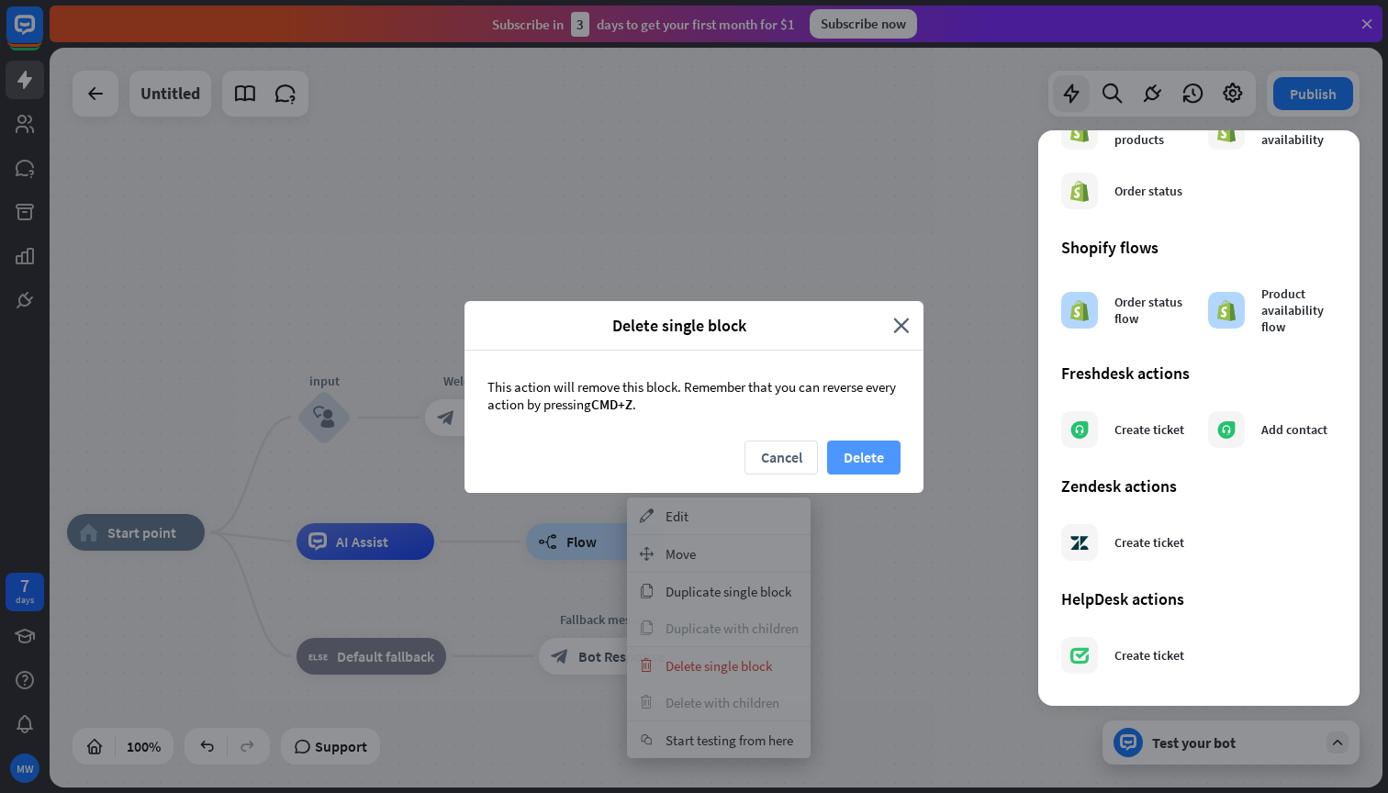
click at [855, 457] on button "Delete" at bounding box center [863, 458] width 73 height 34
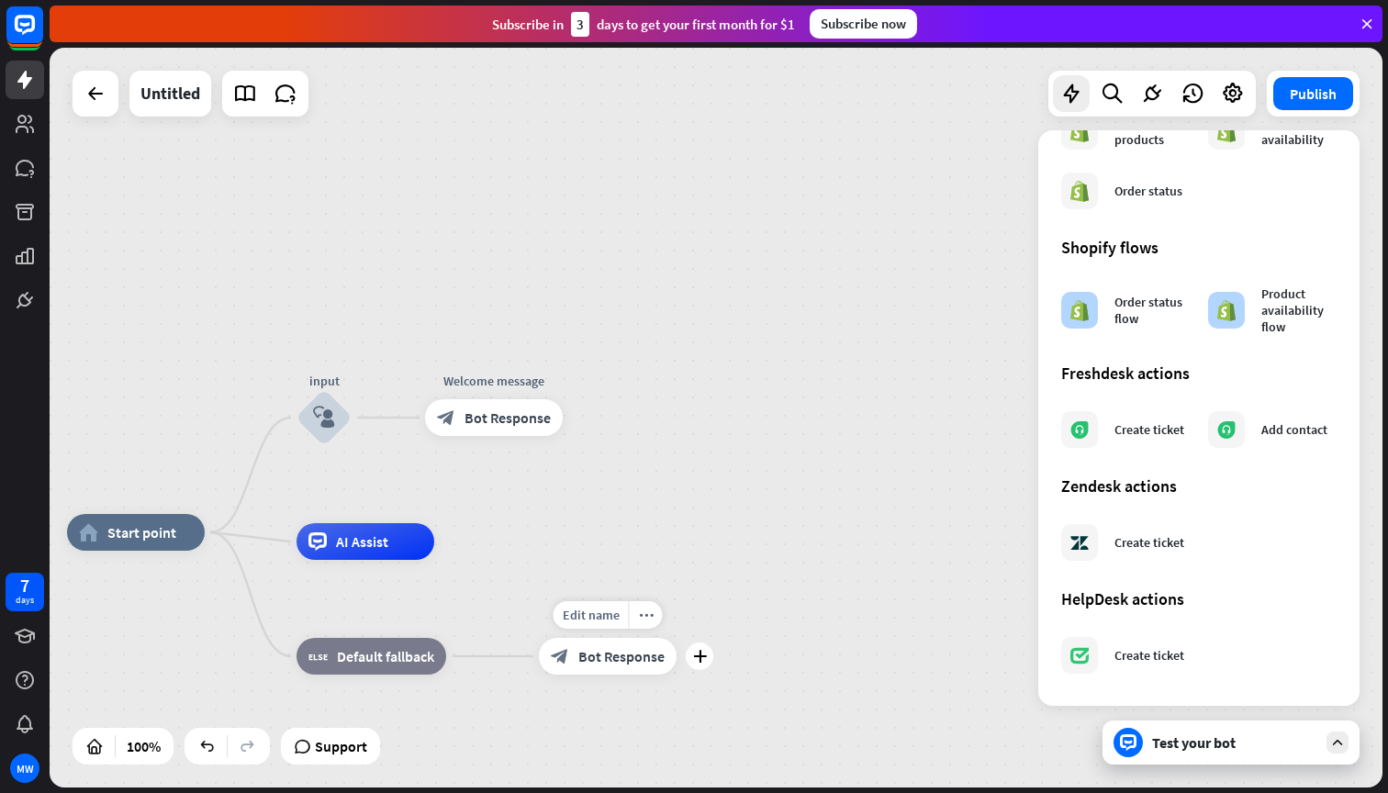
click at [613, 658] on span "Bot Response" at bounding box center [621, 656] width 86 height 18
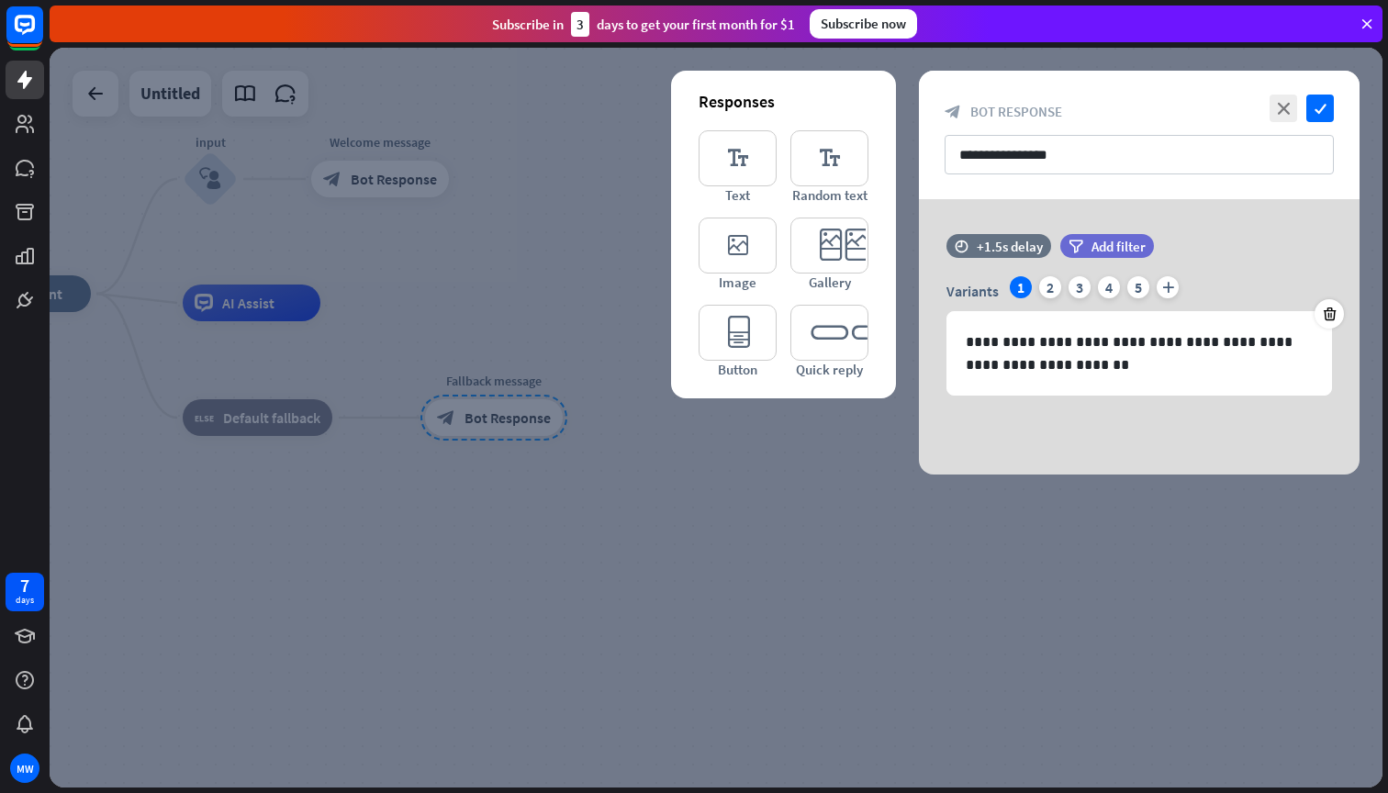
click at [519, 314] on div at bounding box center [716, 418] width 1333 height 740
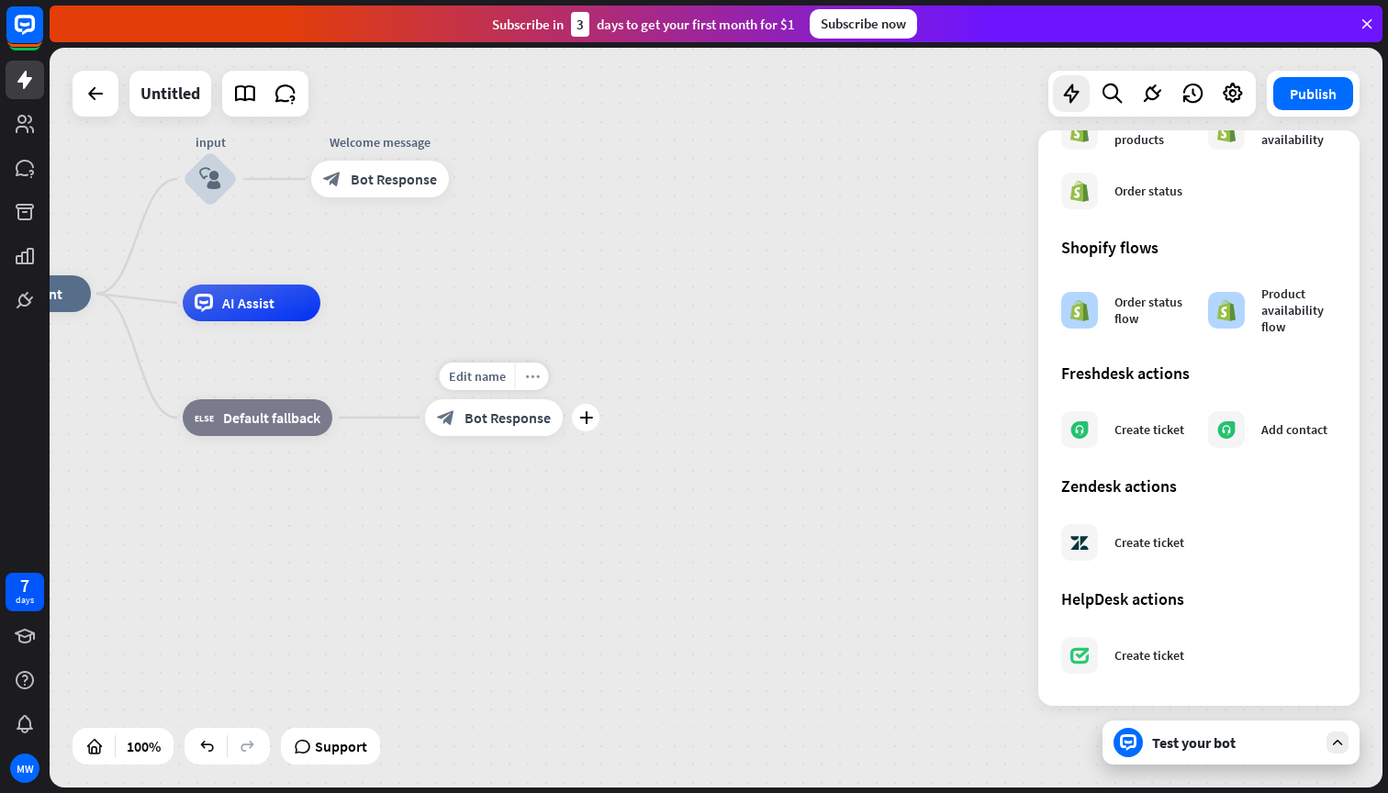
click at [534, 376] on icon "more_horiz" at bounding box center [532, 377] width 15 height 14
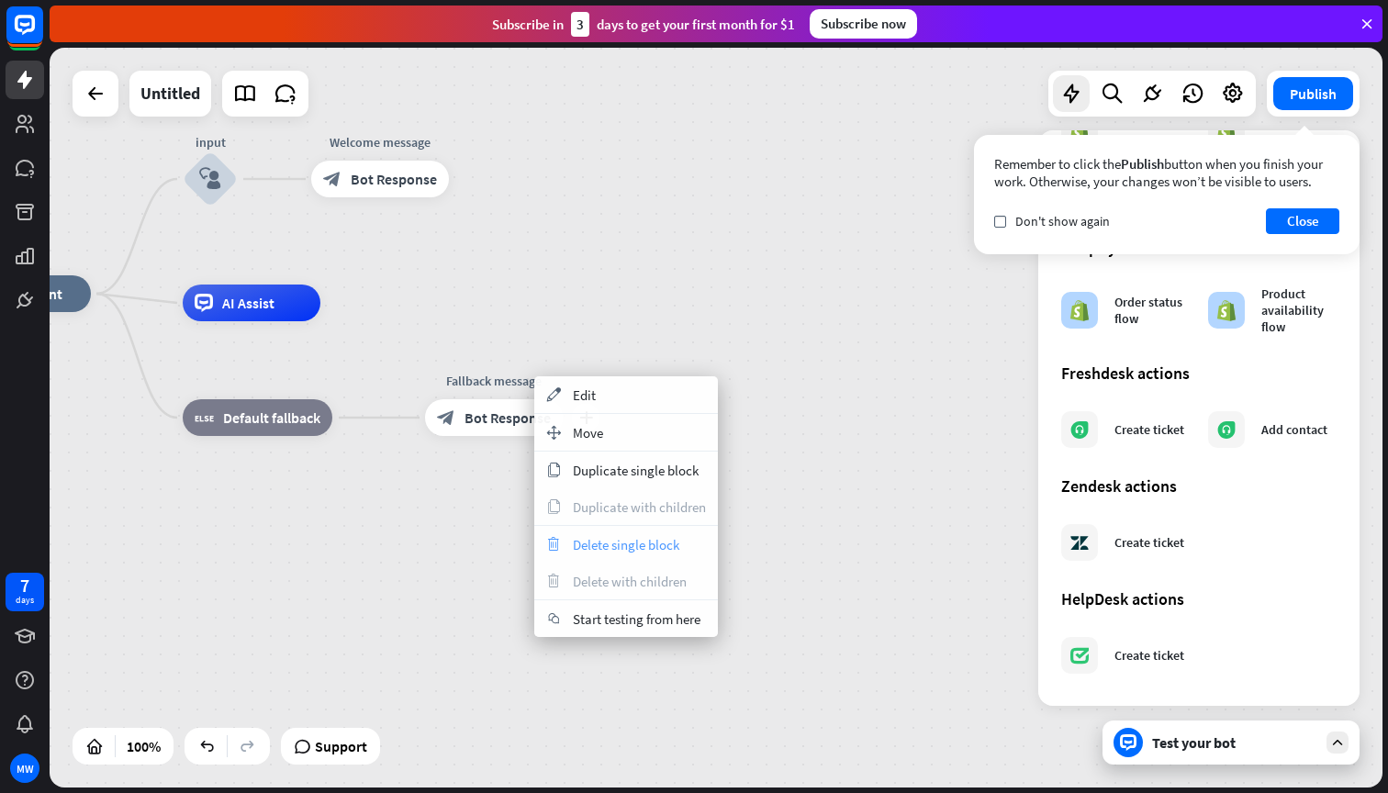
click at [600, 541] on span "Delete single block" at bounding box center [626, 544] width 106 height 17
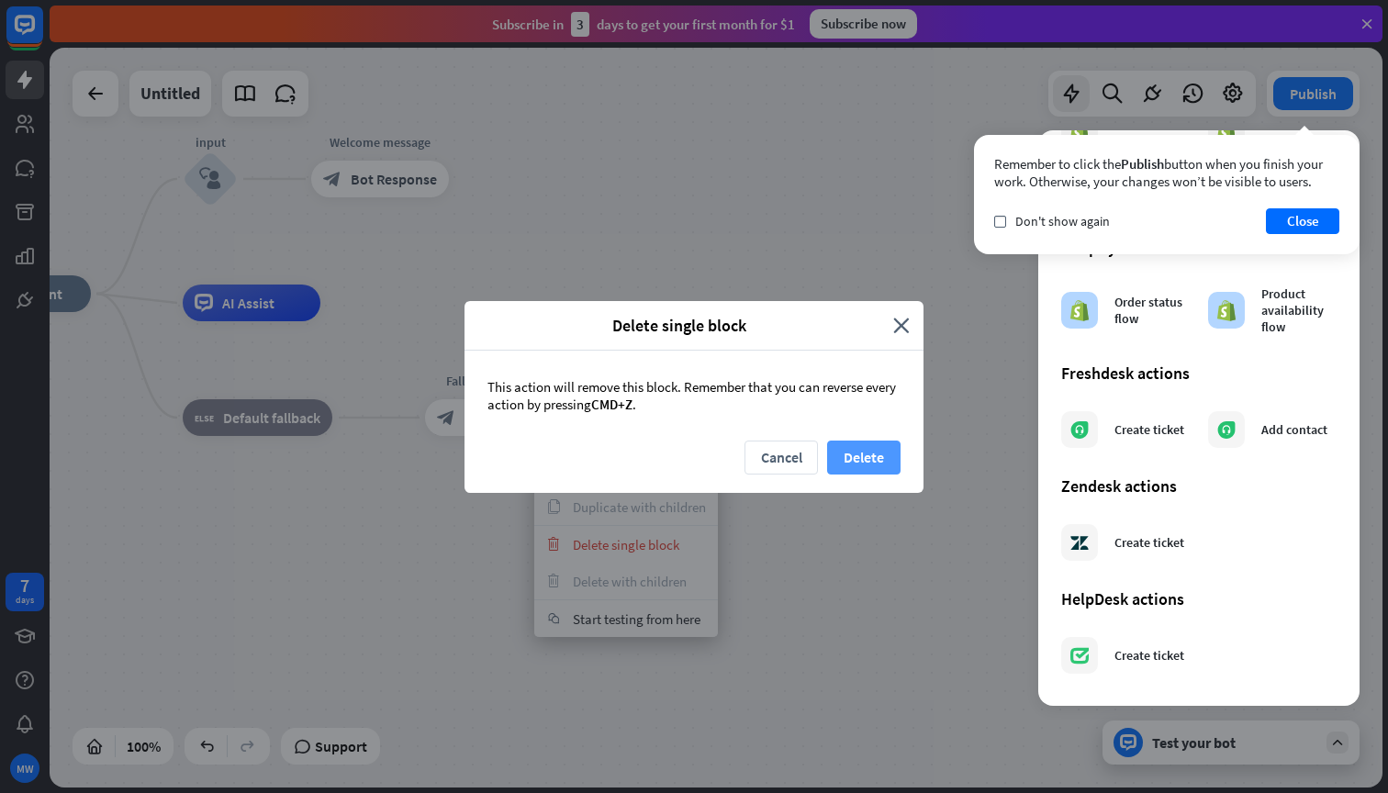
click at [852, 459] on button "Delete" at bounding box center [863, 458] width 73 height 34
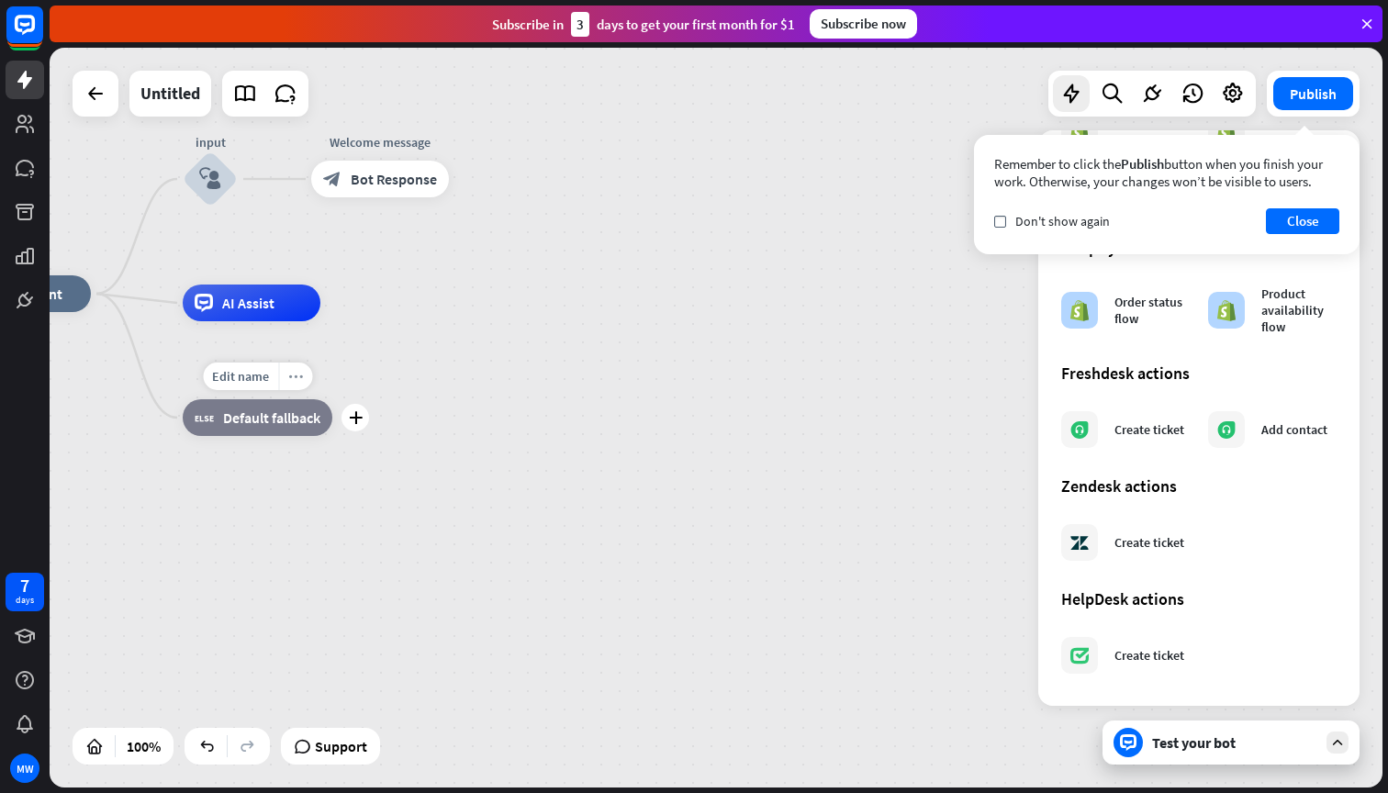
click at [286, 370] on div "more_horiz" at bounding box center [295, 377] width 34 height 28
click at [252, 306] on span "AI Assist" at bounding box center [248, 303] width 52 height 18
click at [284, 262] on icon "more_horiz" at bounding box center [290, 262] width 15 height 14
click at [597, 336] on div "home_2 Start point input block_user_input Welcome message block_bot_response Bo…" at bounding box center [619, 664] width 1333 height 740
click at [1298, 217] on button "Close" at bounding box center [1302, 221] width 73 height 26
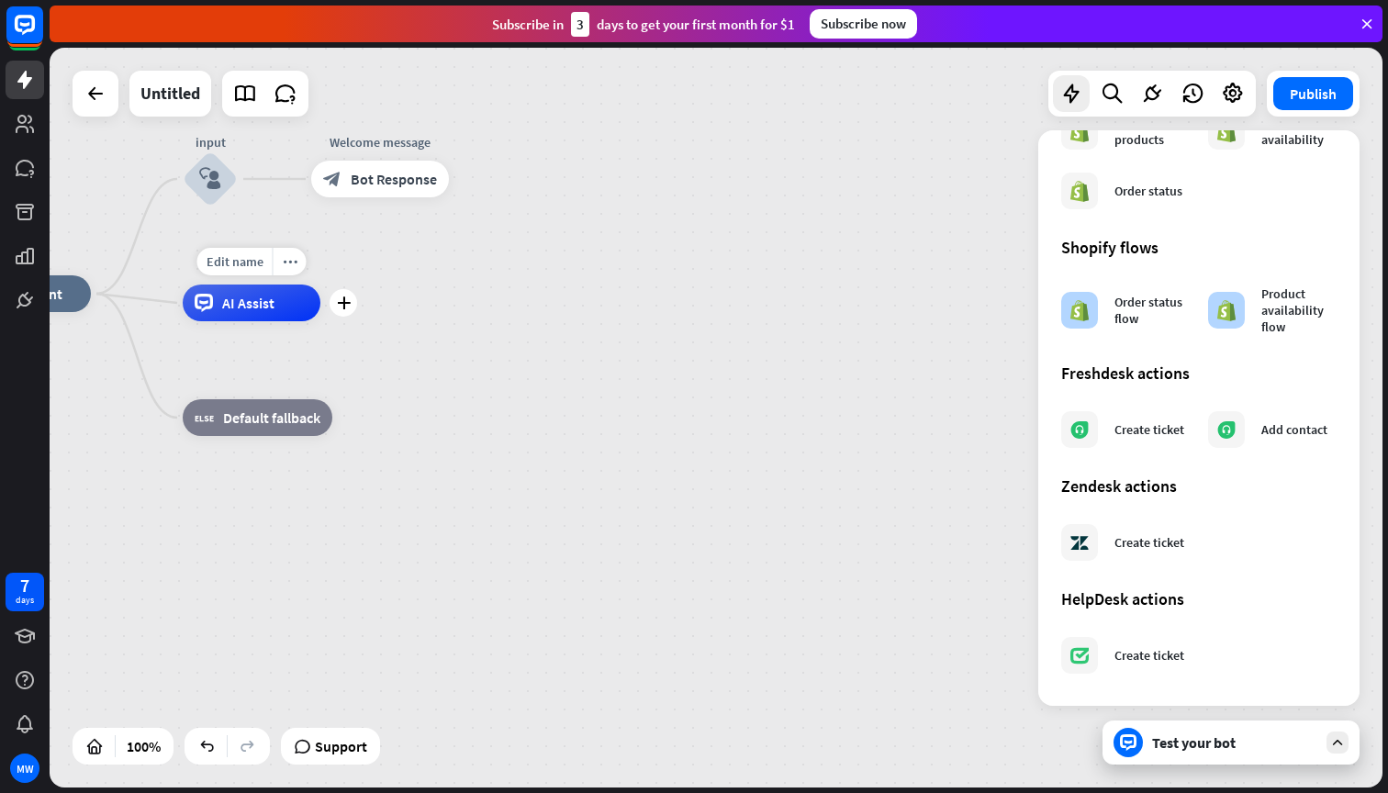
click at [1143, 748] on div "Test your bot" at bounding box center [1230, 742] width 257 height 44
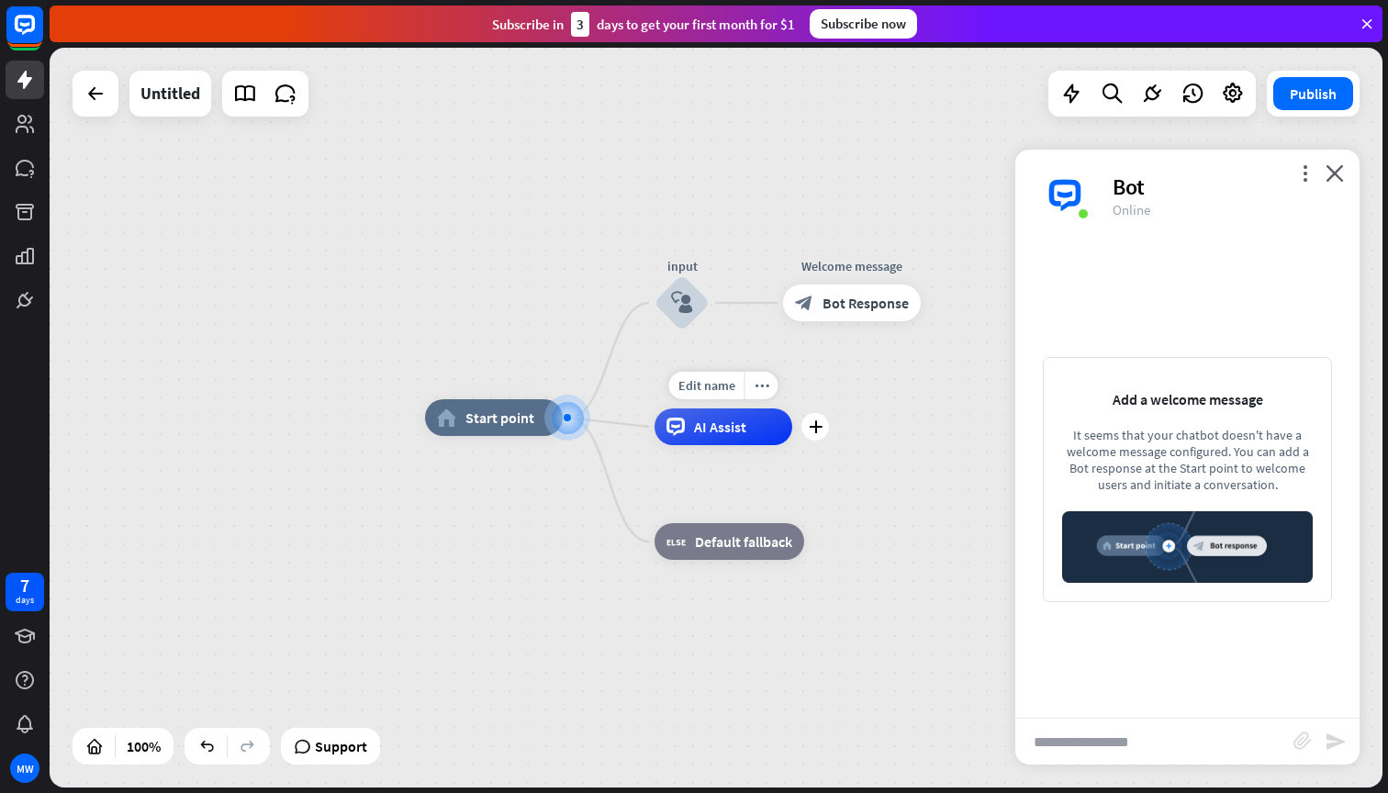
click at [1113, 742] on input "text" at bounding box center [1154, 742] width 278 height 46
type input "*****"
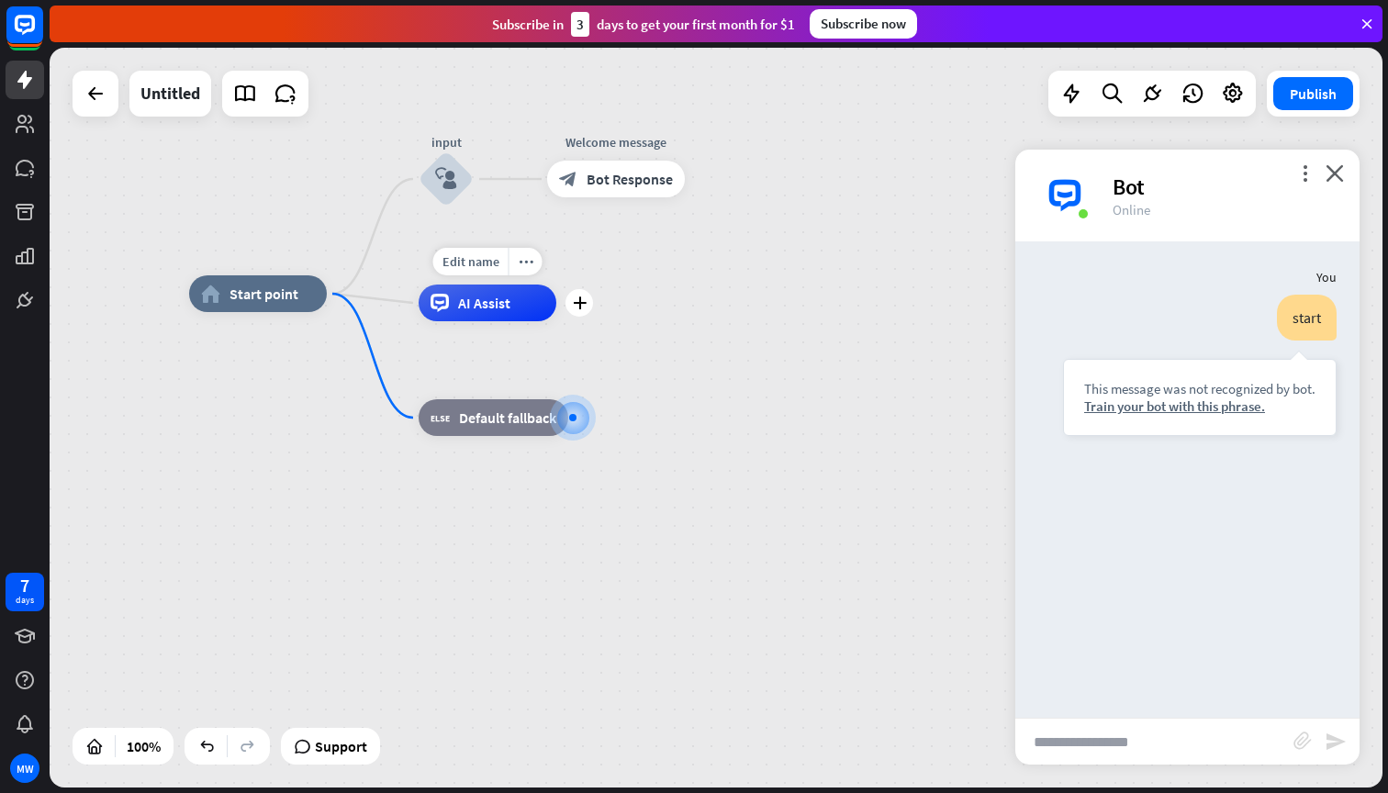
click at [854, 440] on div "home_2 Start point input block_user_input Welcome message block_bot_response Bo…" at bounding box center [855, 664] width 1333 height 740
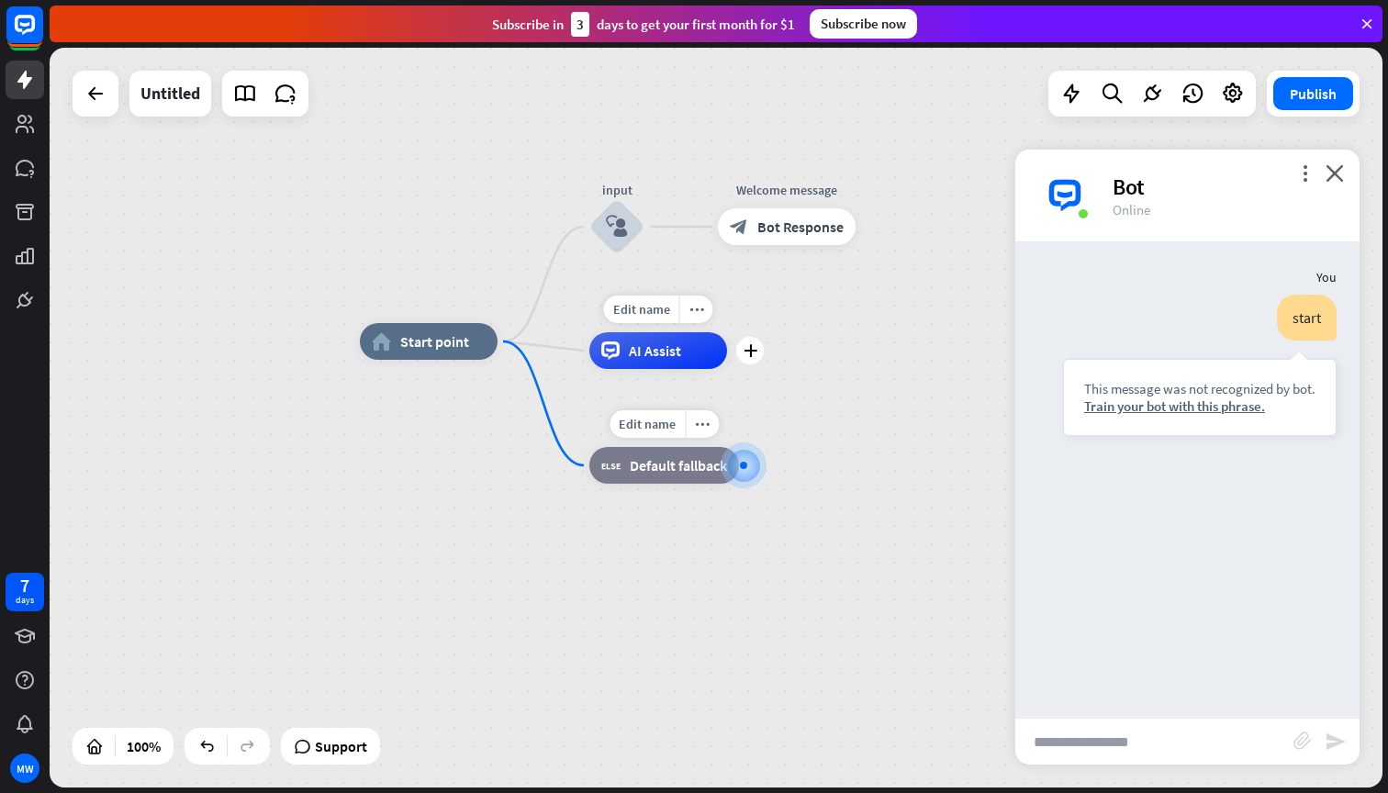
drag, startPoint x: 609, startPoint y: 376, endPoint x: 786, endPoint y: 417, distance: 180.8
click at [739, 447] on div "Edit name more_horiz block_fallback Default fallback" at bounding box center [664, 465] width 150 height 37
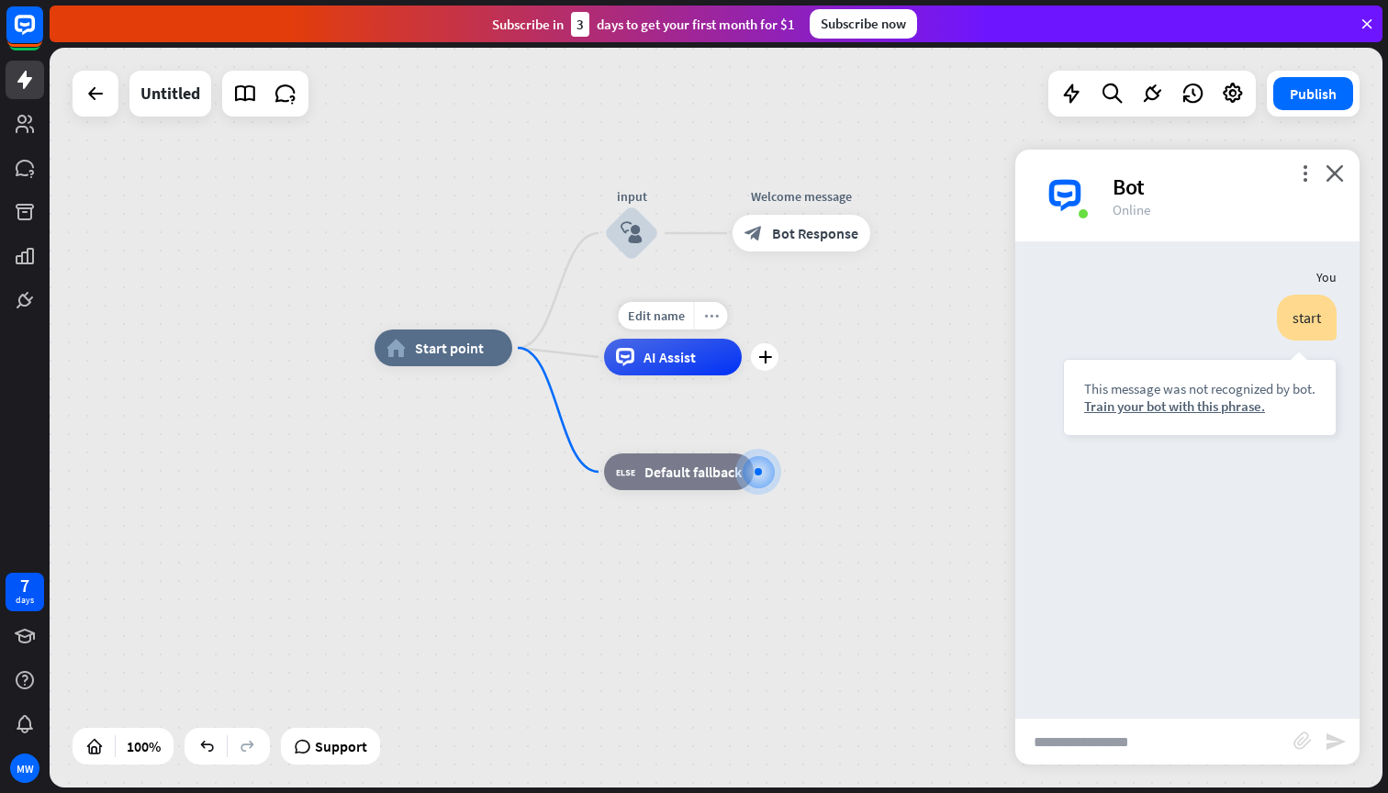
click at [708, 310] on icon "more_horiz" at bounding box center [711, 316] width 15 height 14
click at [694, 339] on div "plus AI Assist" at bounding box center [673, 357] width 138 height 37
click at [838, 193] on icon "more_horiz" at bounding box center [839, 191] width 15 height 14
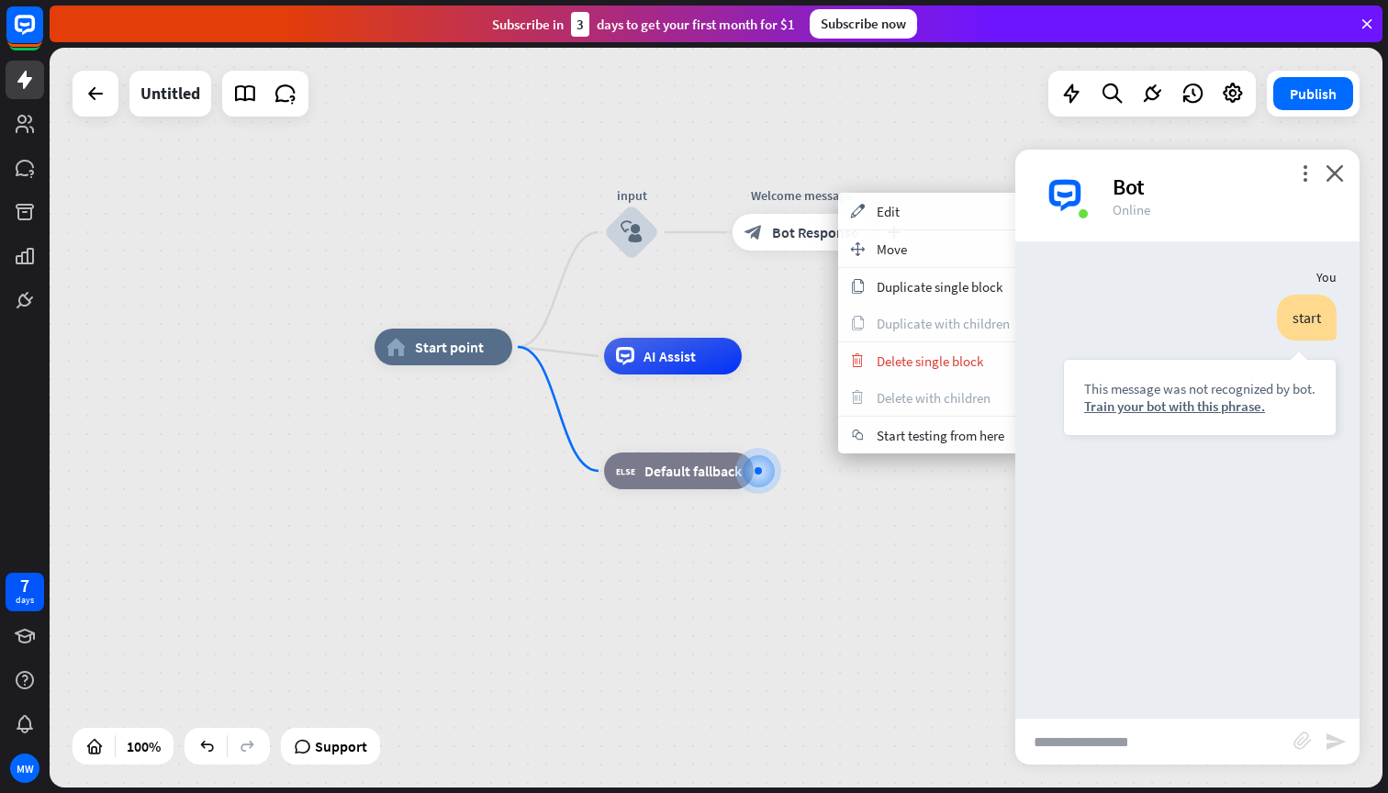
click at [807, 227] on span "Bot Response" at bounding box center [815, 232] width 86 height 18
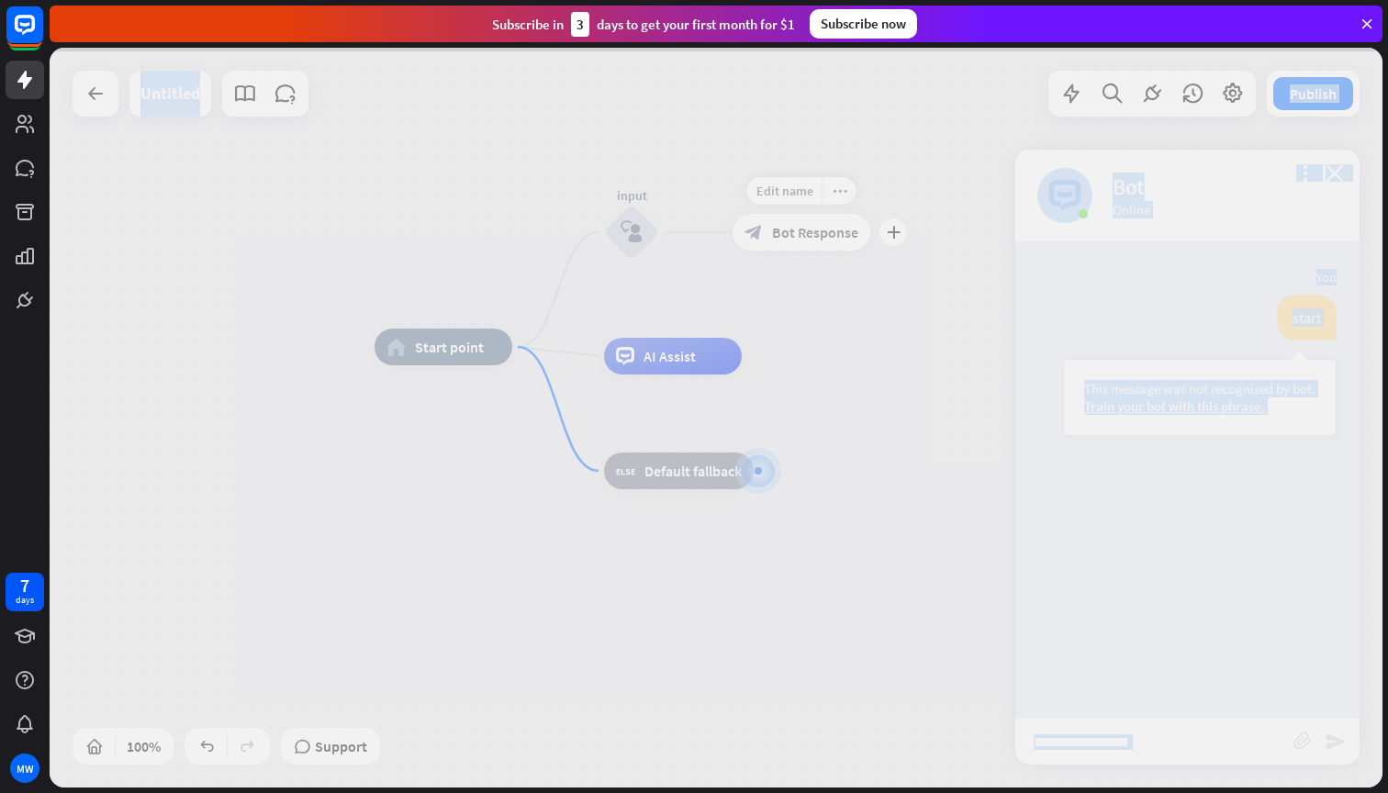
click at [807, 227] on div at bounding box center [716, 418] width 1333 height 740
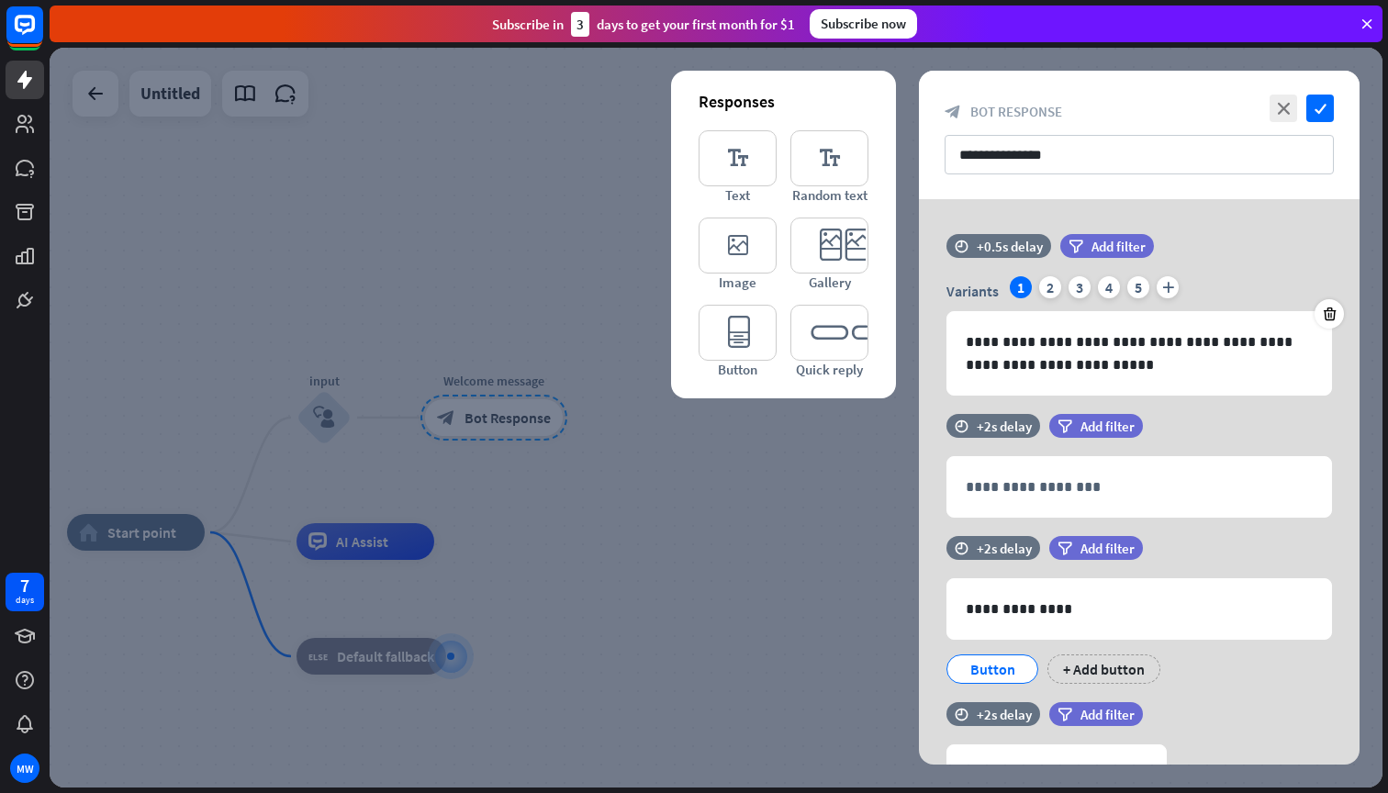
click at [615, 532] on div at bounding box center [716, 418] width 1333 height 740
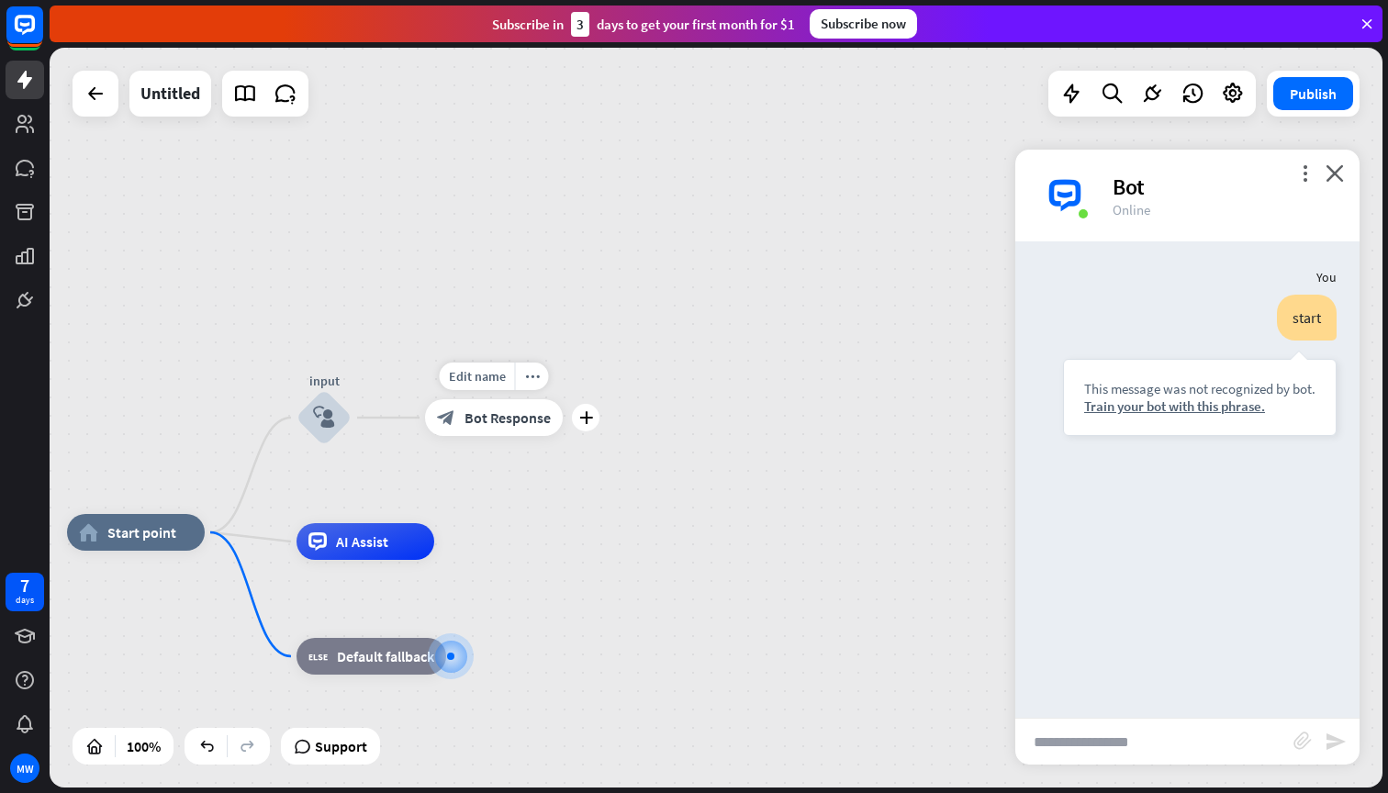
click at [504, 430] on div "block_bot_response Bot Response" at bounding box center [494, 417] width 138 height 37
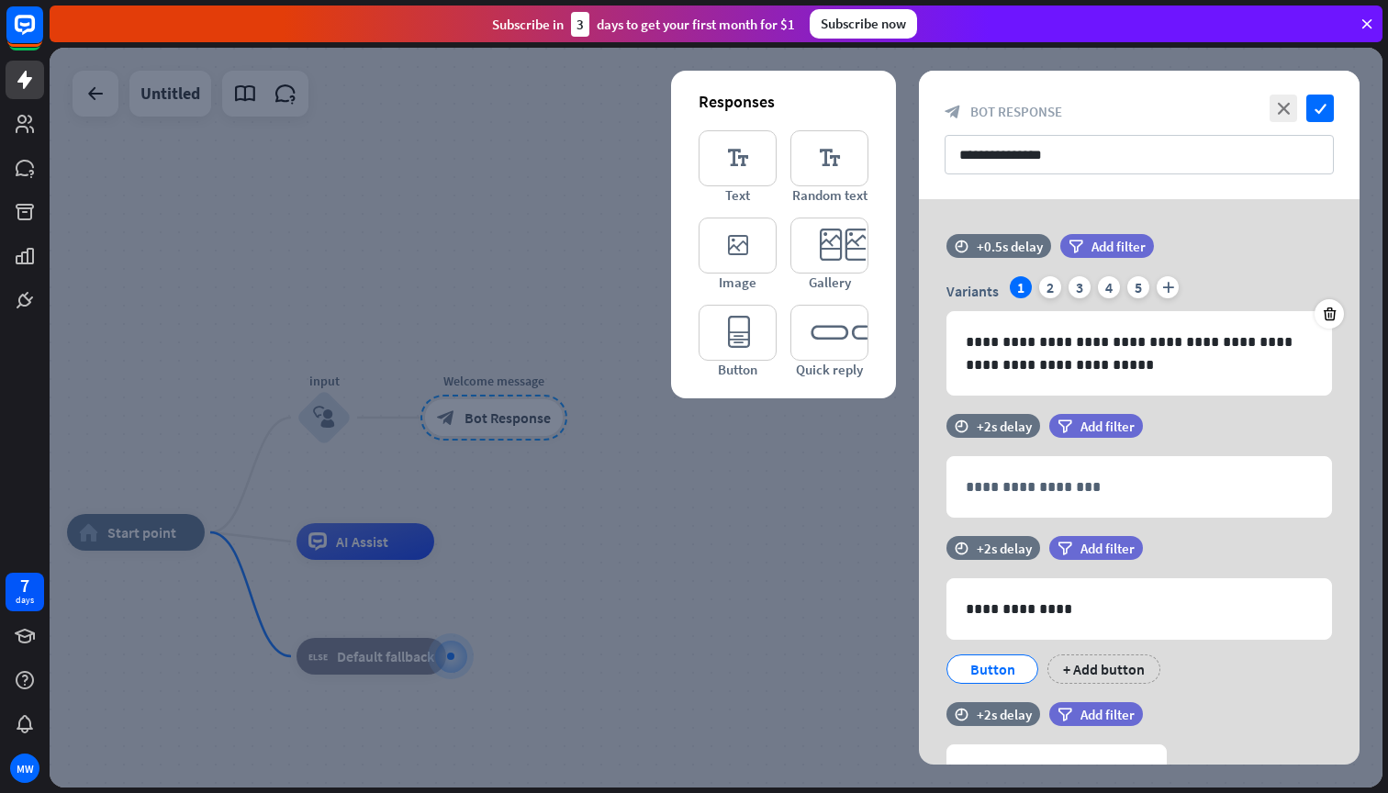
click at [457, 269] on div at bounding box center [716, 418] width 1333 height 740
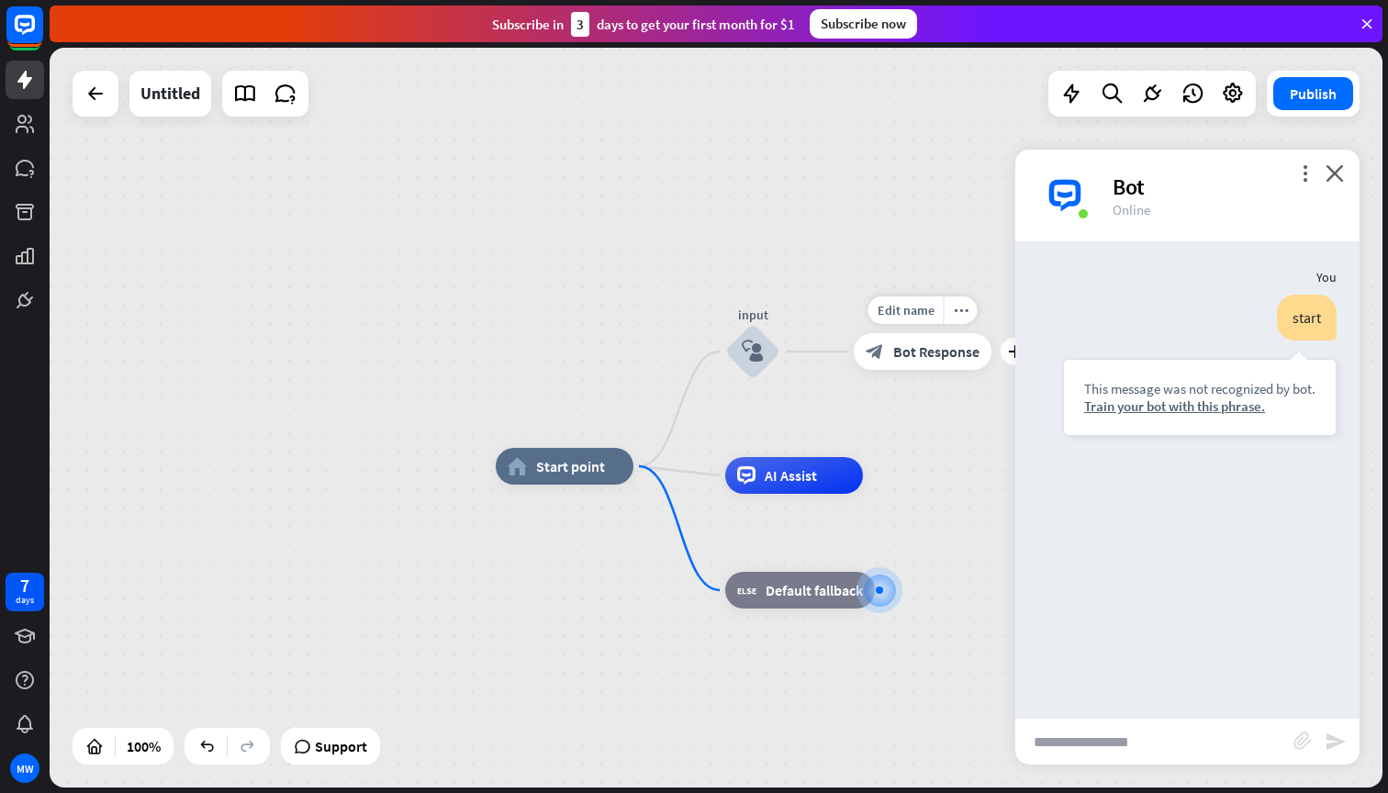
drag, startPoint x: 398, startPoint y: 286, endPoint x: 827, endPoint y: 220, distance: 433.7
click at [827, 220] on div "home_2 Start point input block_user_input Edit name more_horiz plus block_bot_r…" at bounding box center [716, 418] width 1333 height 740
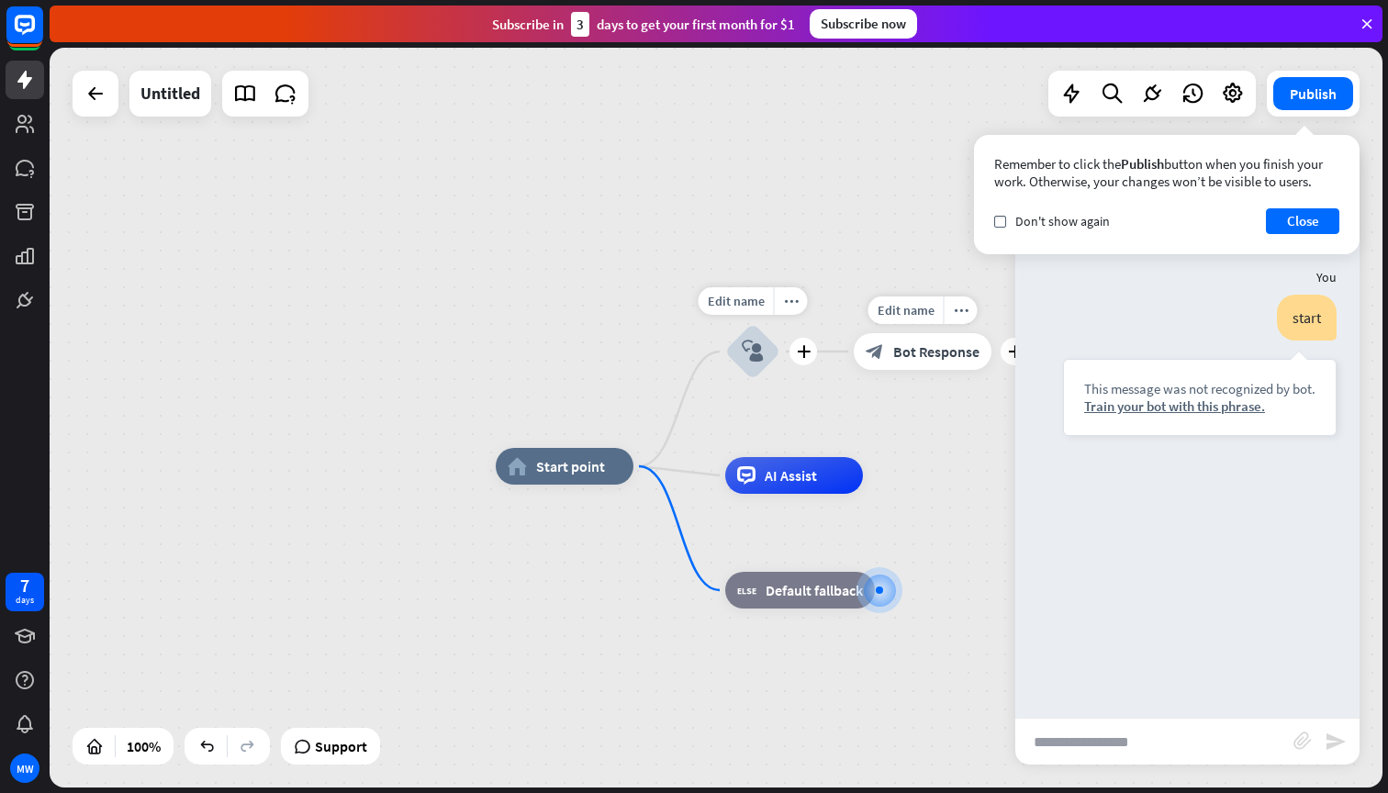
click at [754, 348] on icon "block_user_input" at bounding box center [753, 351] width 22 height 22
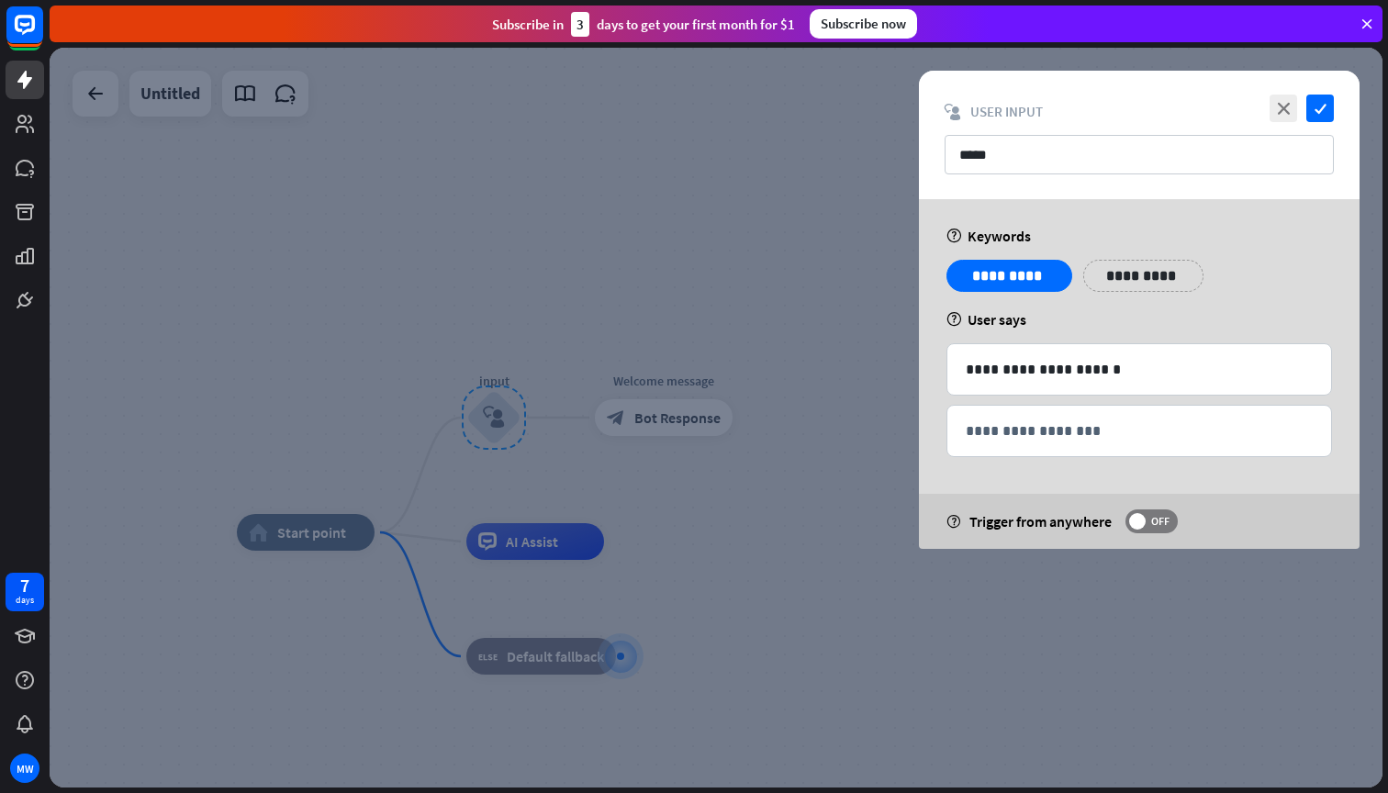
click at [689, 318] on div at bounding box center [716, 418] width 1333 height 740
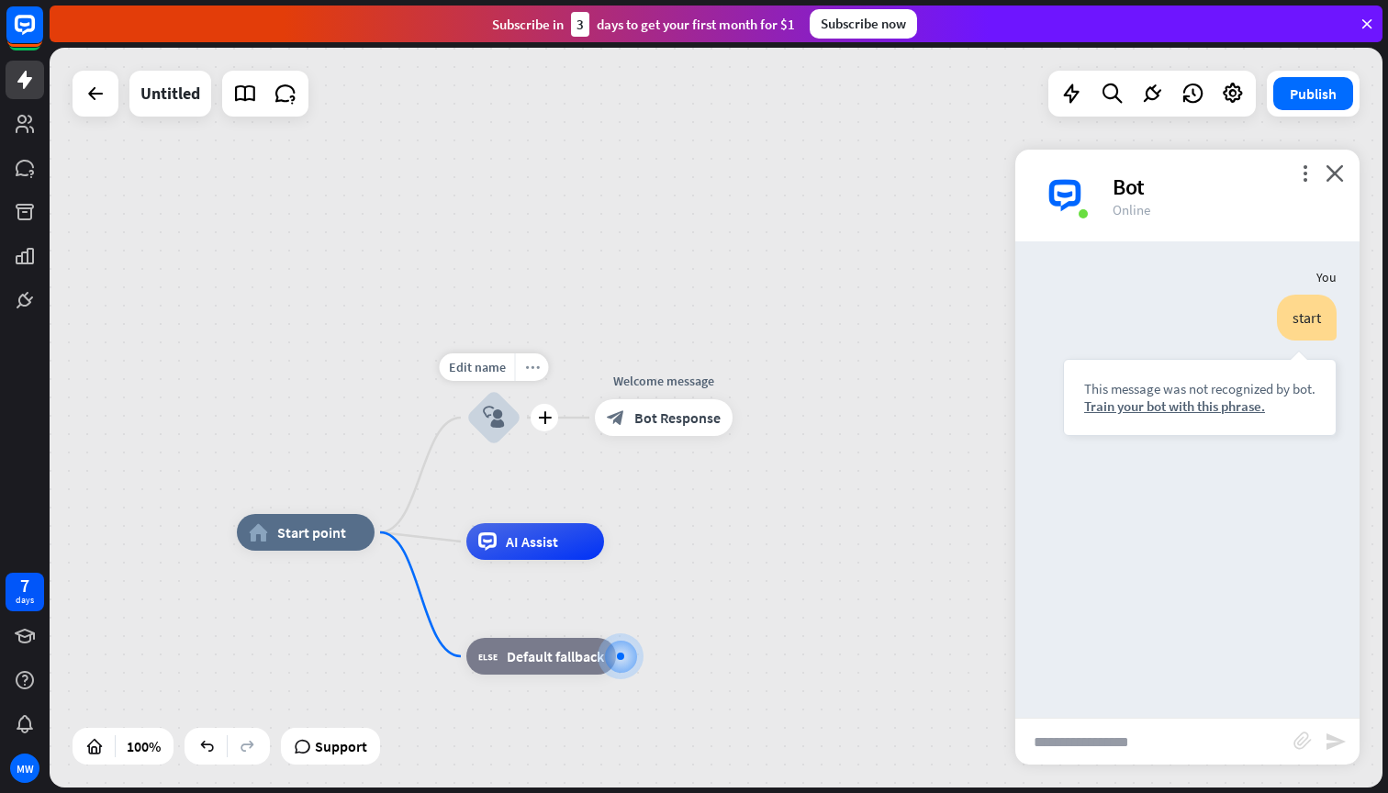
click at [532, 370] on icon "more_horiz" at bounding box center [532, 368] width 15 height 14
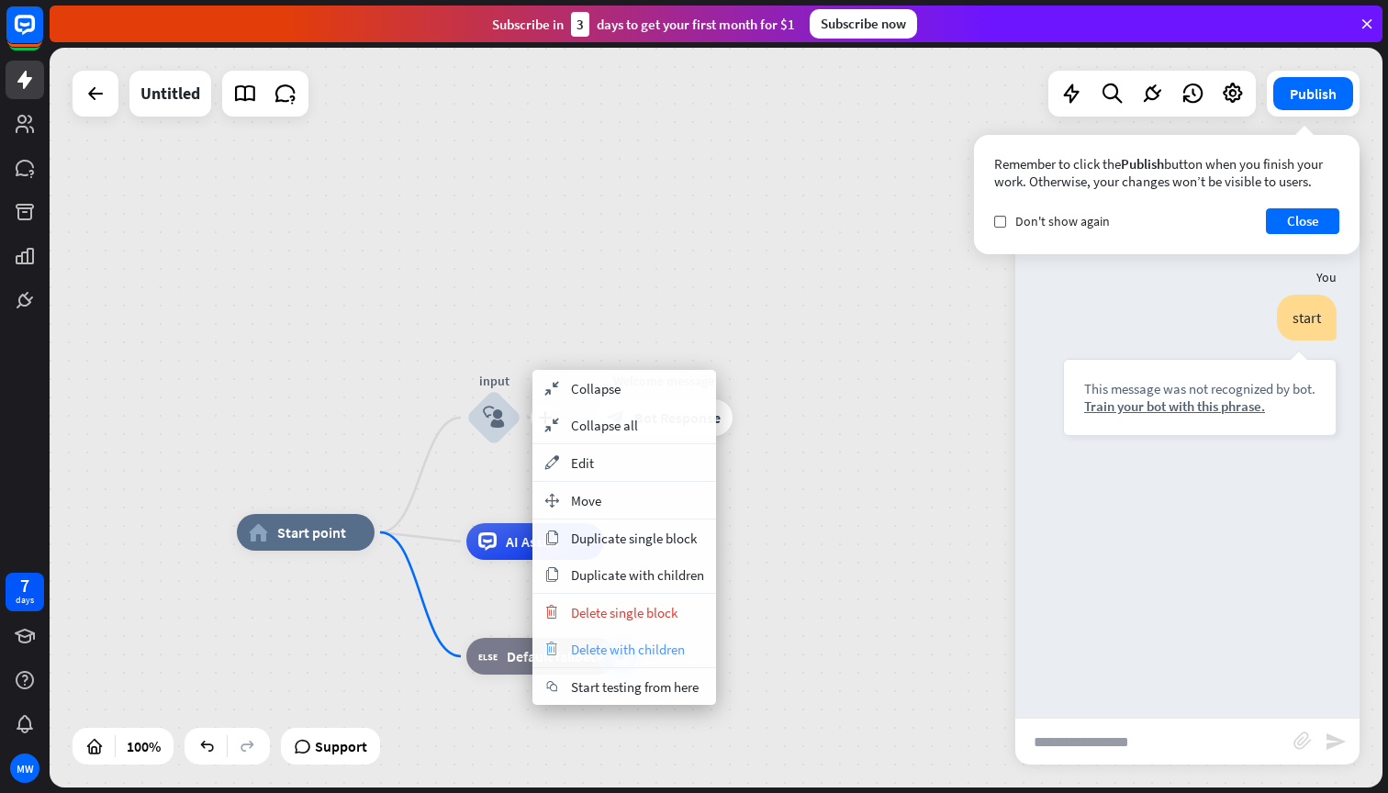
click at [601, 641] on span "Delete with children" at bounding box center [628, 649] width 114 height 17
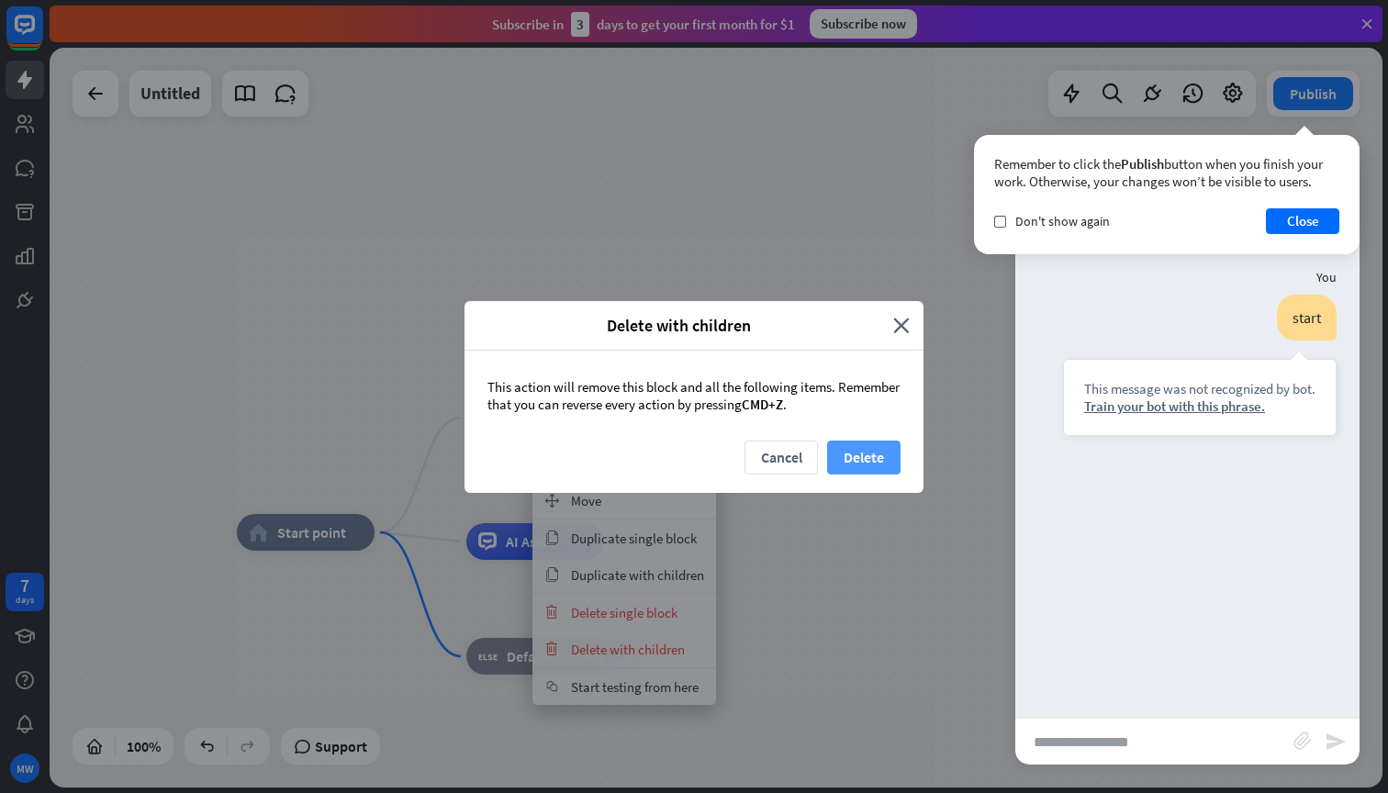
click at [851, 447] on button "Delete" at bounding box center [863, 458] width 73 height 34
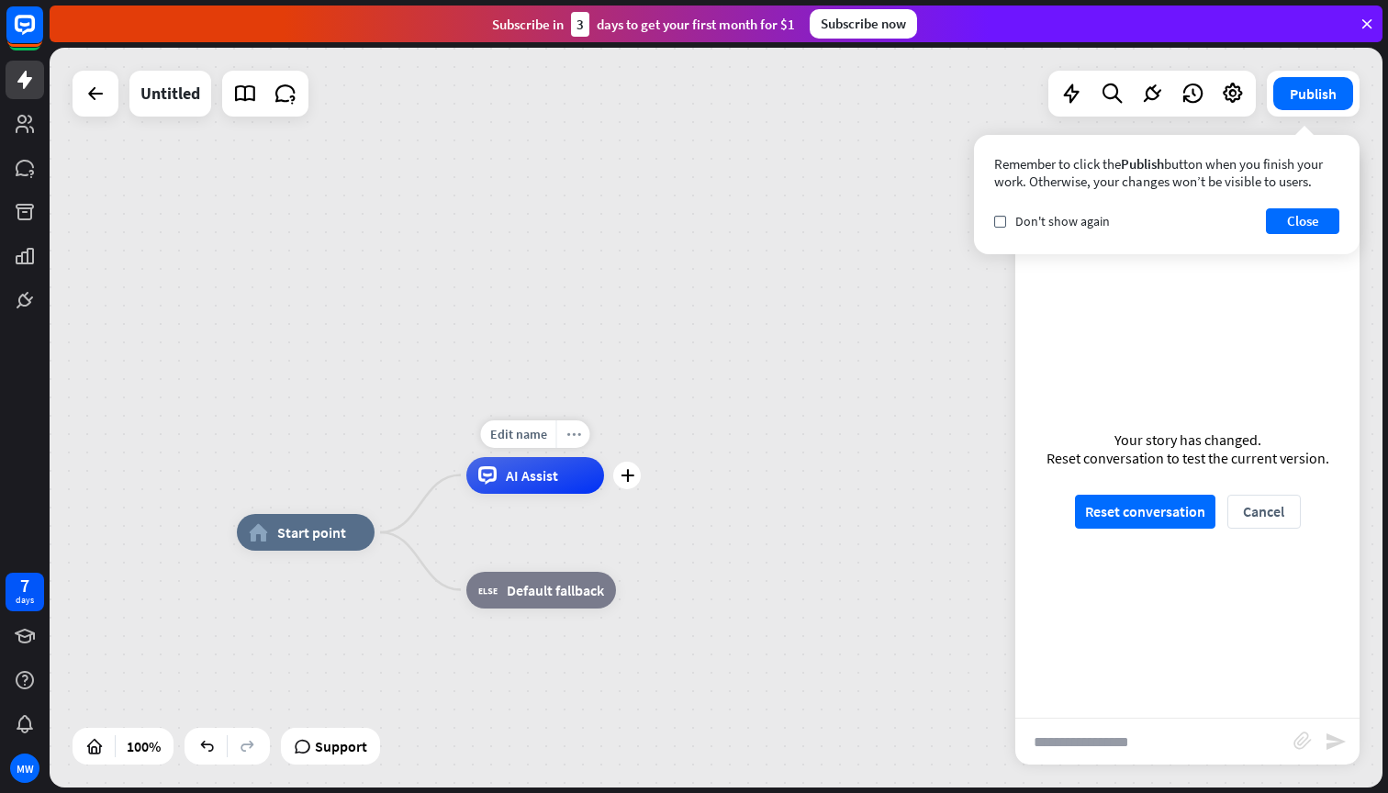
click at [570, 431] on icon "more_horiz" at bounding box center [573, 434] width 15 height 14
click at [553, 383] on div "home_2 Start point AI Assist block_fallback Default fallback" at bounding box center [716, 418] width 1333 height 740
click at [532, 473] on span "AI Assist" at bounding box center [532, 474] width 52 height 18
click at [1298, 218] on button "Close" at bounding box center [1302, 221] width 73 height 26
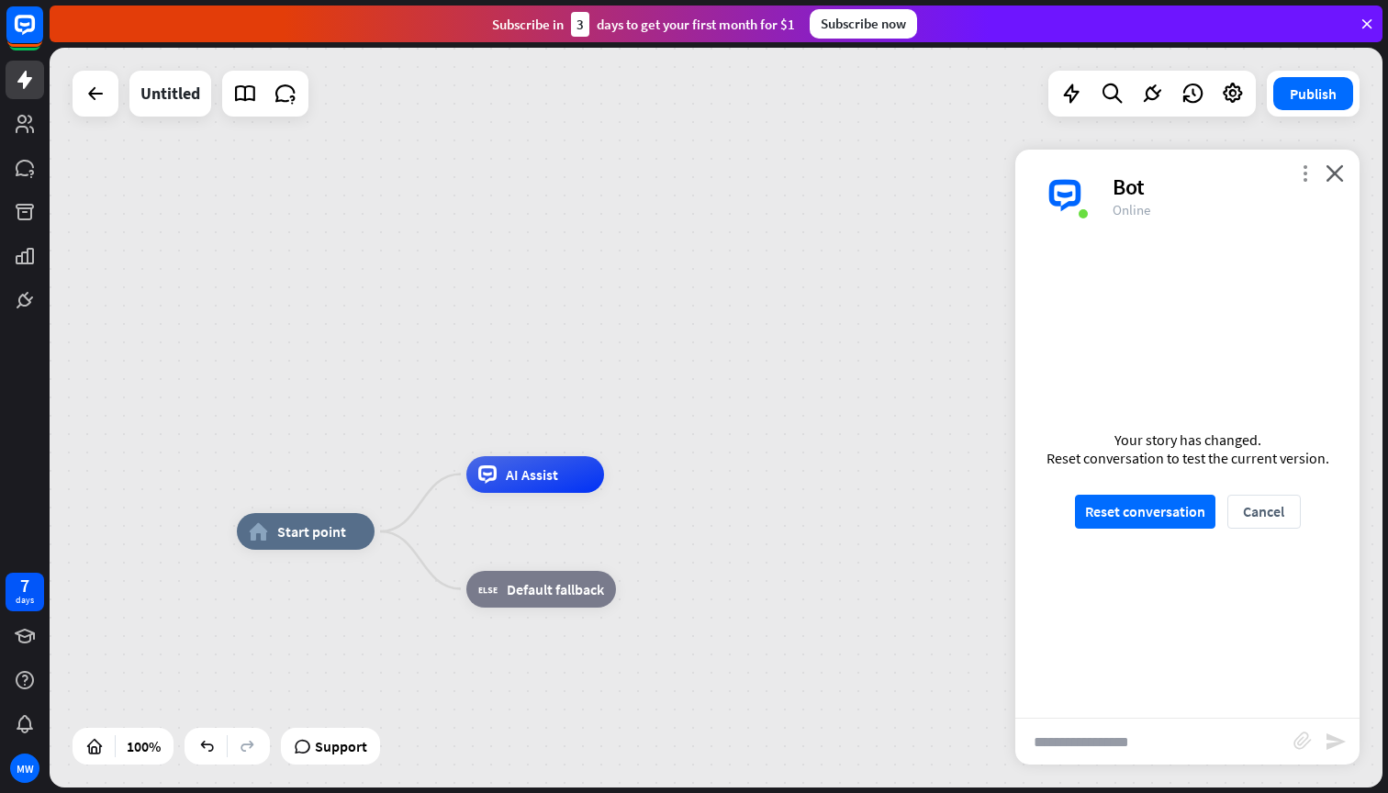
click at [1298, 168] on icon "more_vert" at bounding box center [1304, 172] width 17 height 17
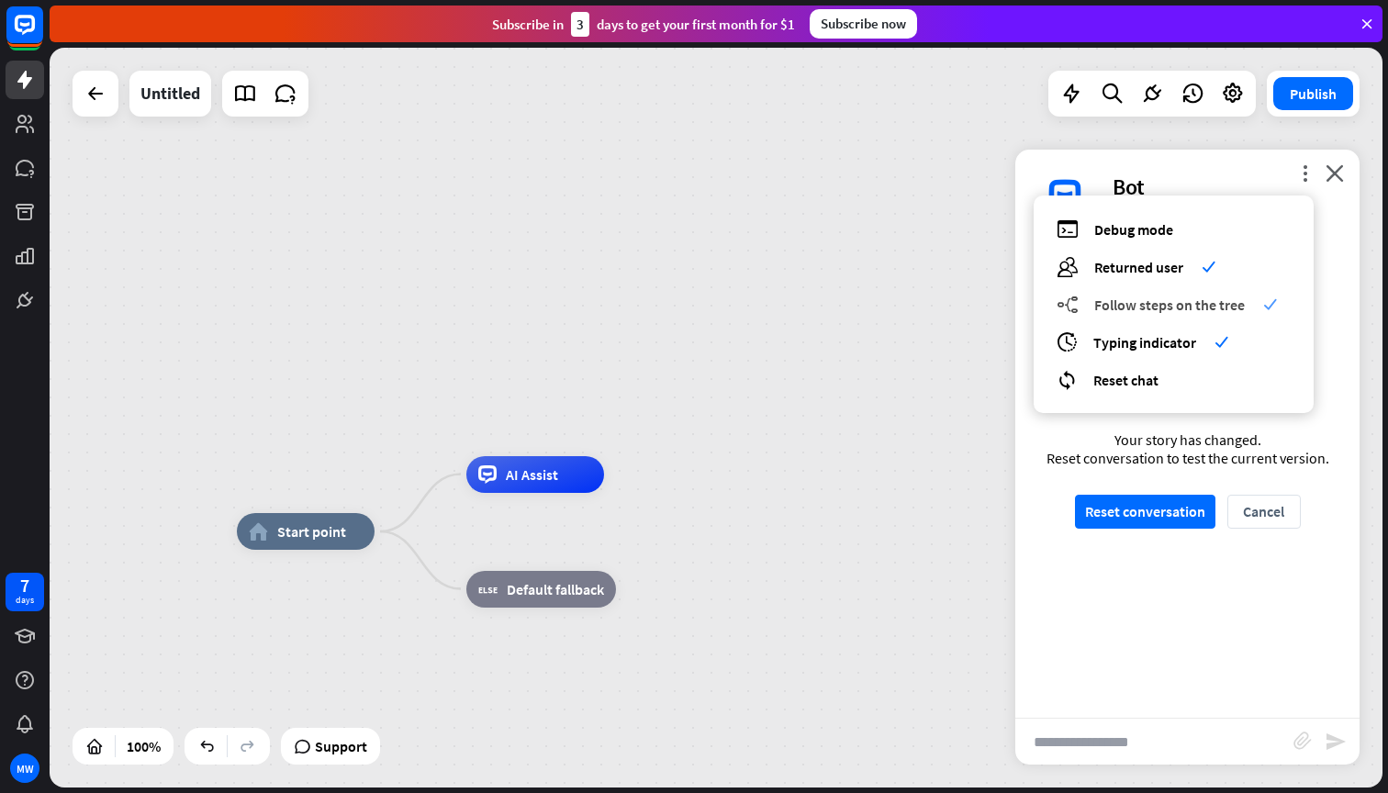
click at [1161, 311] on span "Follow steps on the tree" at bounding box center [1169, 305] width 151 height 18
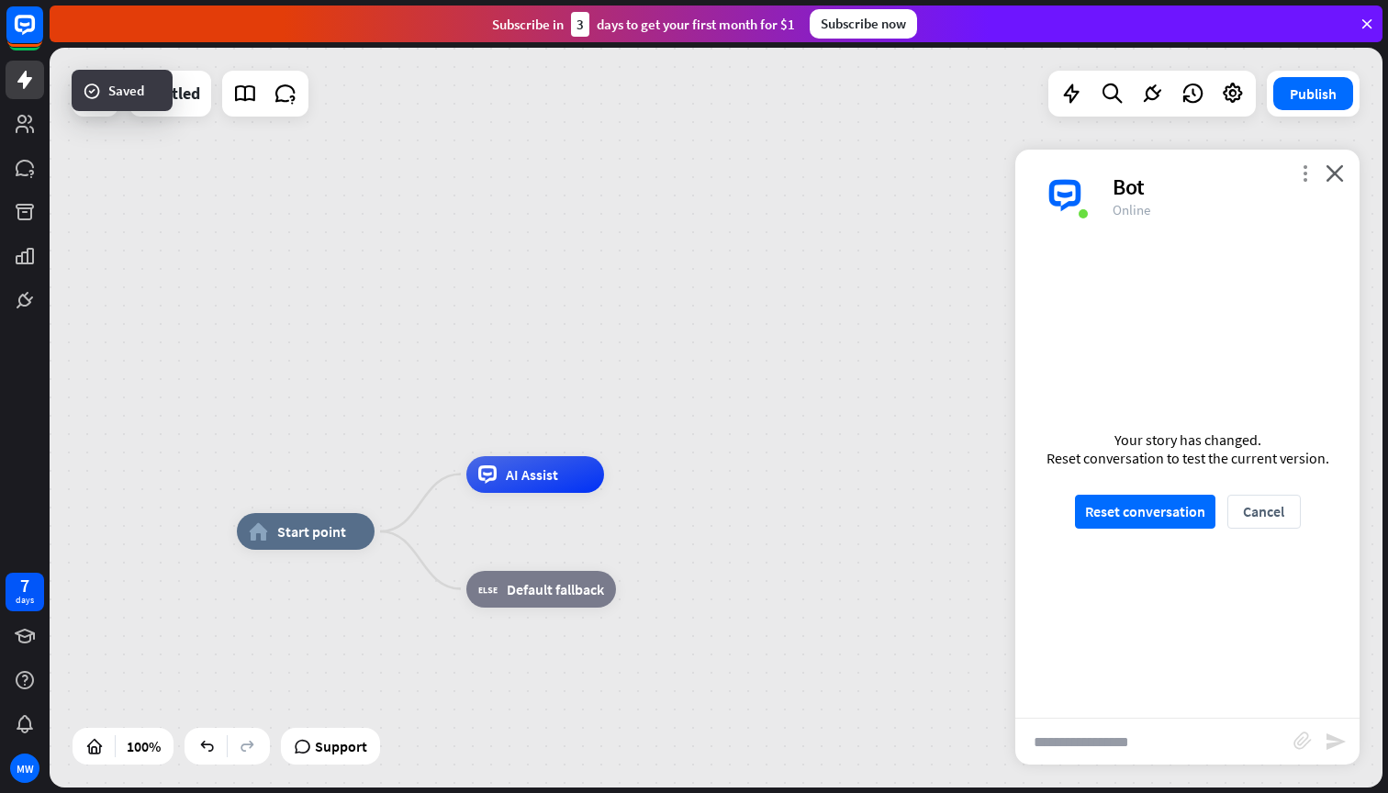
click at [1305, 174] on icon "more_vert" at bounding box center [1304, 172] width 17 height 17
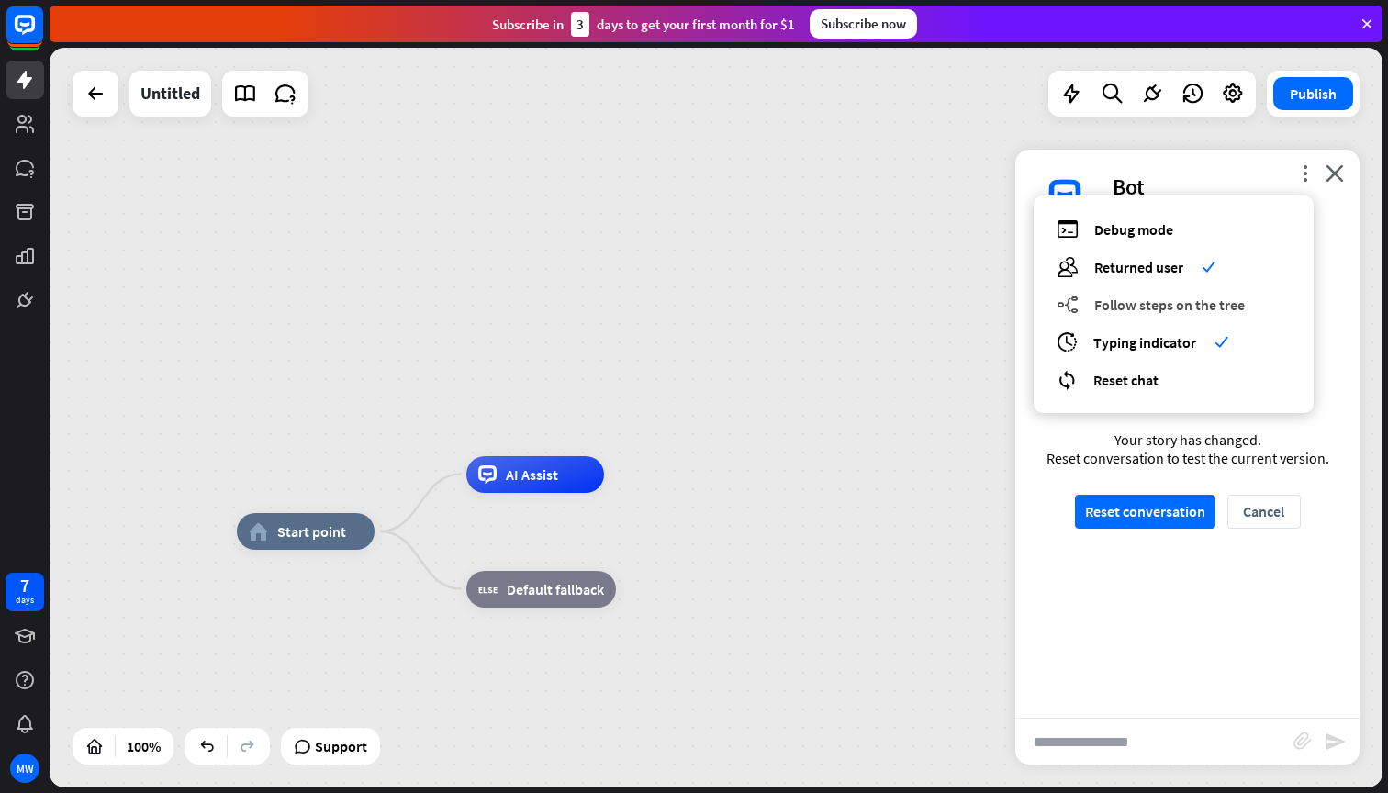
click at [1171, 302] on span "Follow steps on the tree" at bounding box center [1169, 305] width 151 height 18
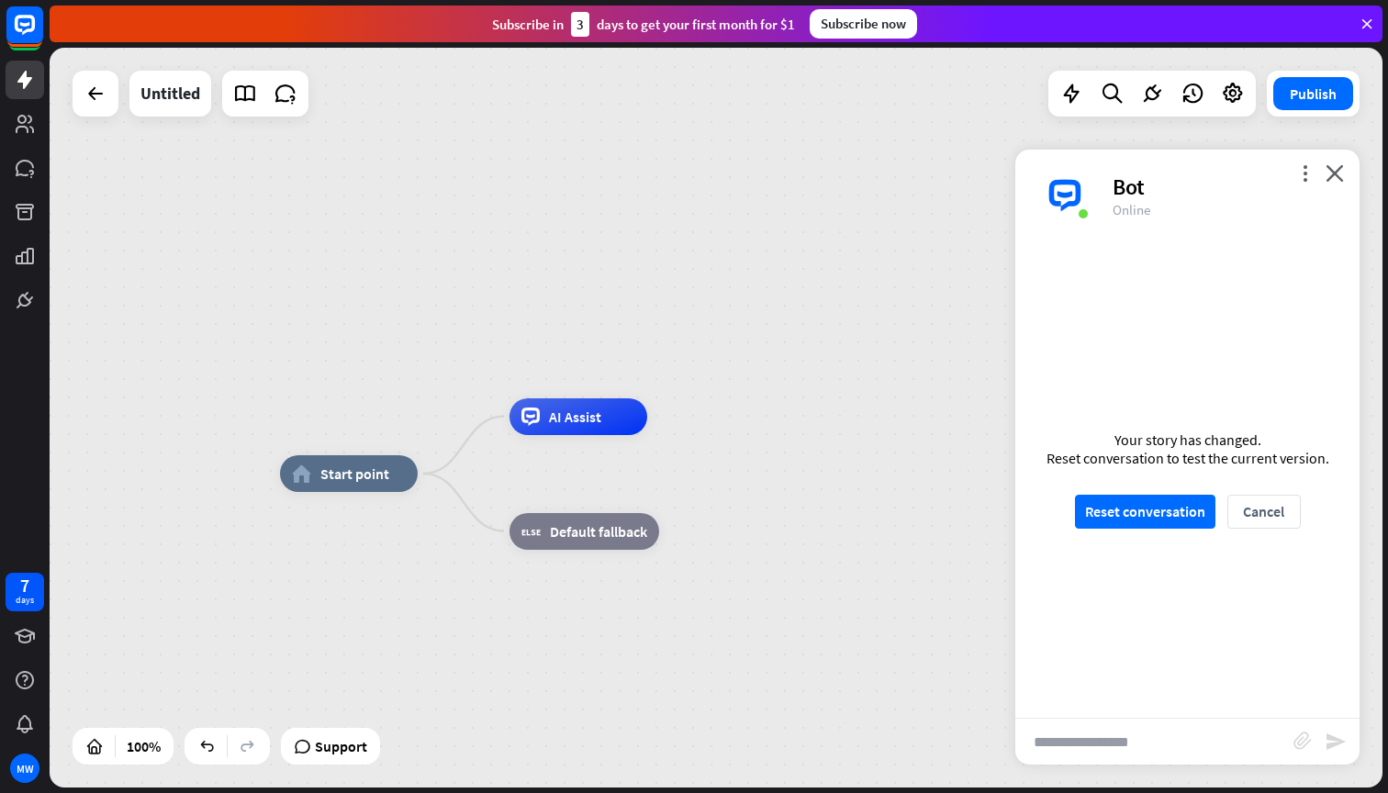
drag, startPoint x: 552, startPoint y: 359, endPoint x: 598, endPoint y: 299, distance: 75.3
click at [598, 299] on div "home_2 Start point AI Assist block_fallback Default fallback" at bounding box center [716, 418] width 1333 height 740
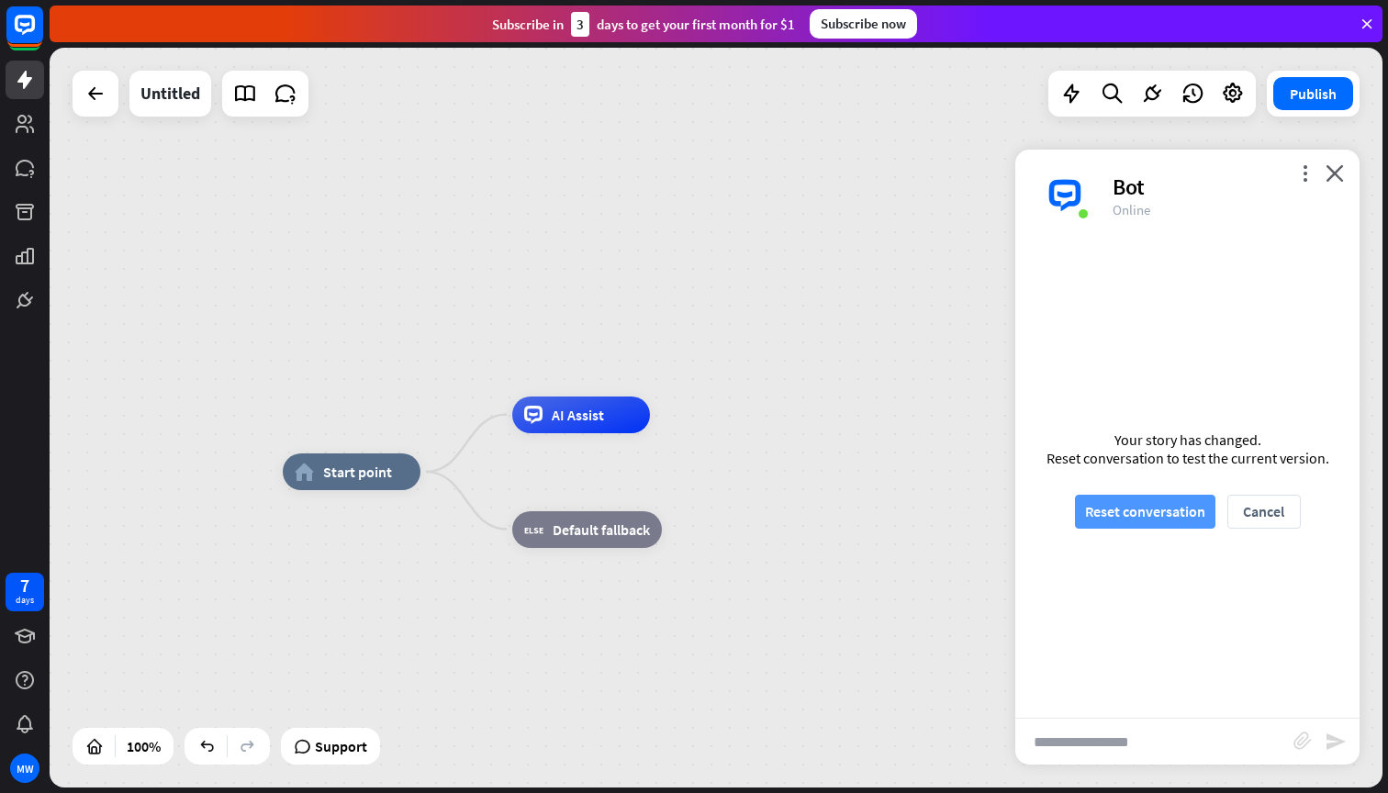
click at [1124, 509] on button "Reset conversation" at bounding box center [1145, 512] width 140 height 34
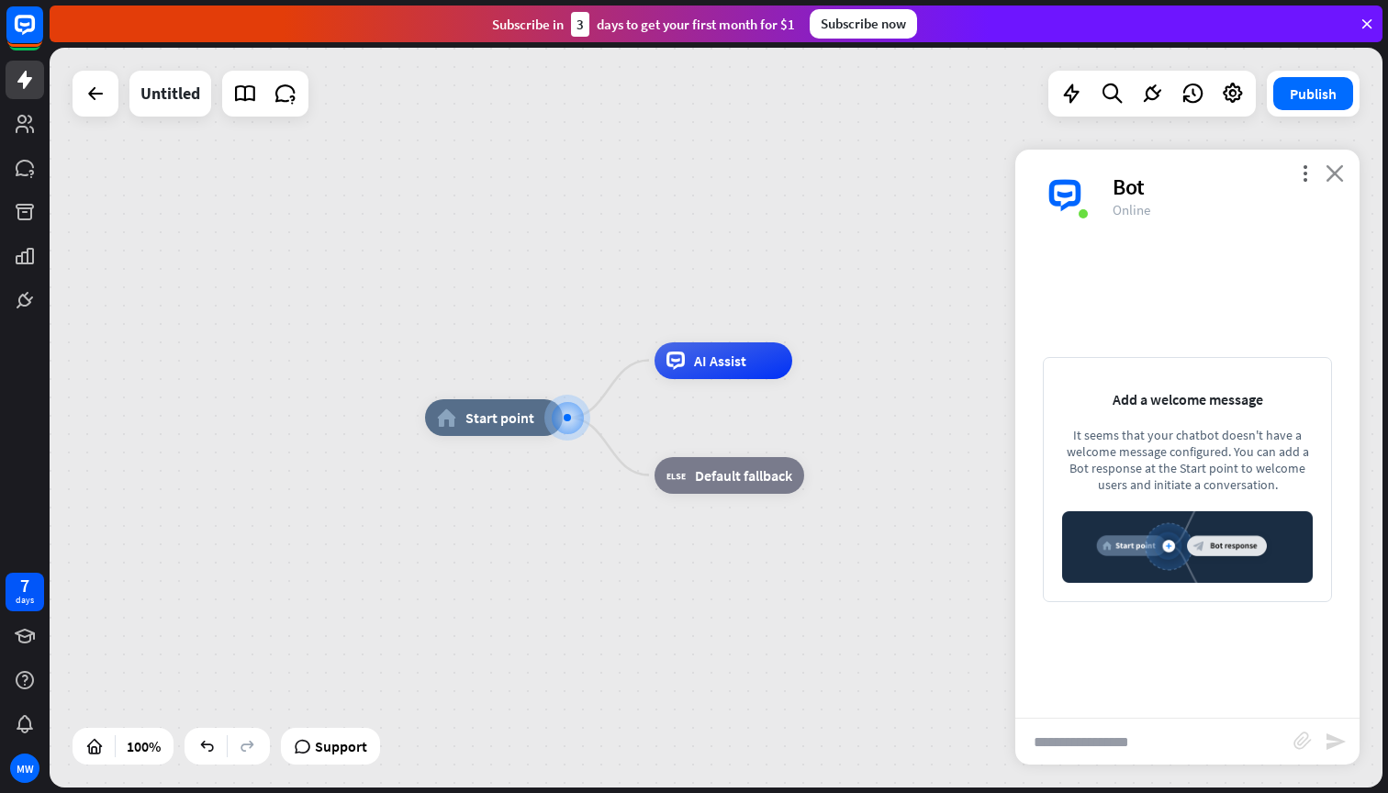
click at [1328, 165] on icon "close" at bounding box center [1334, 172] width 18 height 17
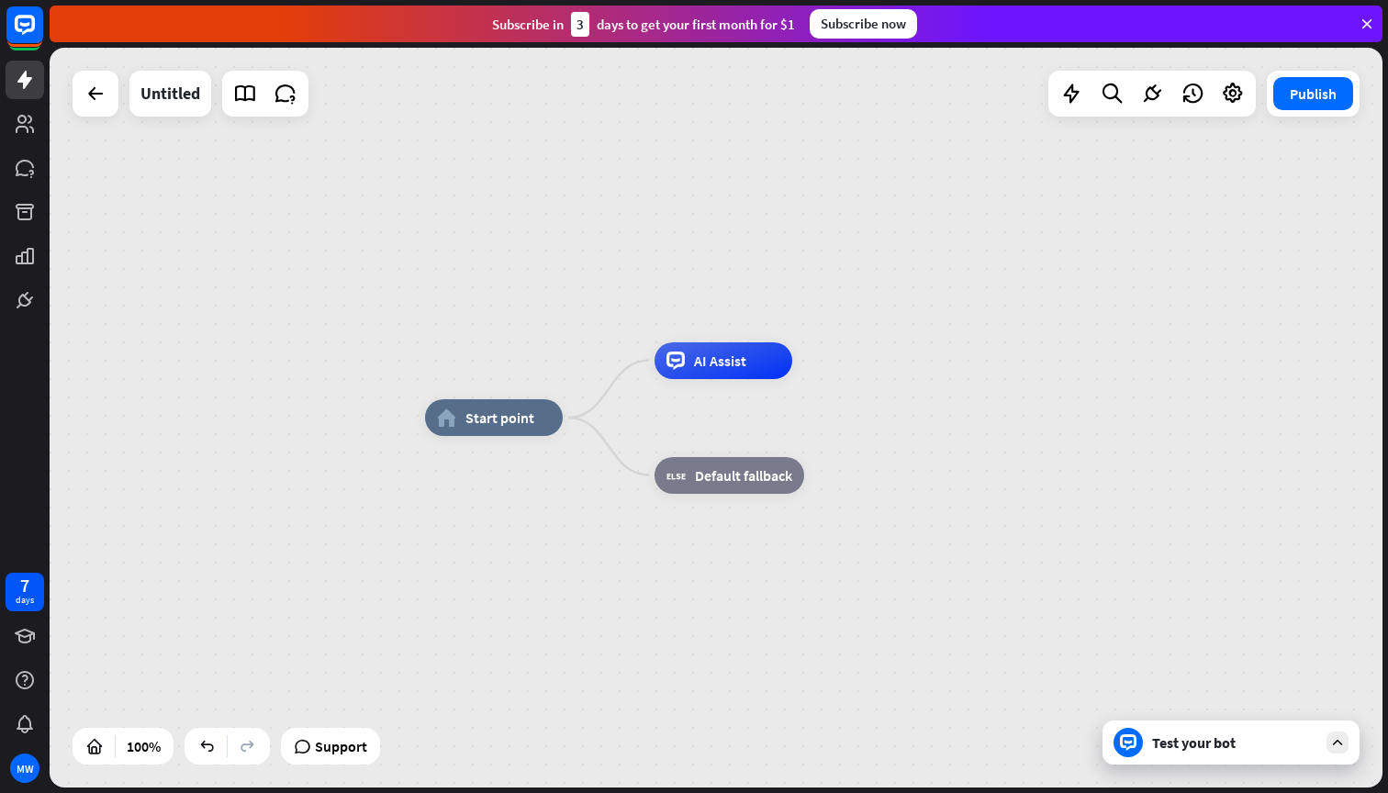
click at [1328, 166] on div "home_2 Start point AI Assist block_fallback Default fallback Untitled Publish 1…" at bounding box center [716, 418] width 1333 height 740
click at [1074, 101] on icon at bounding box center [1071, 94] width 24 height 24
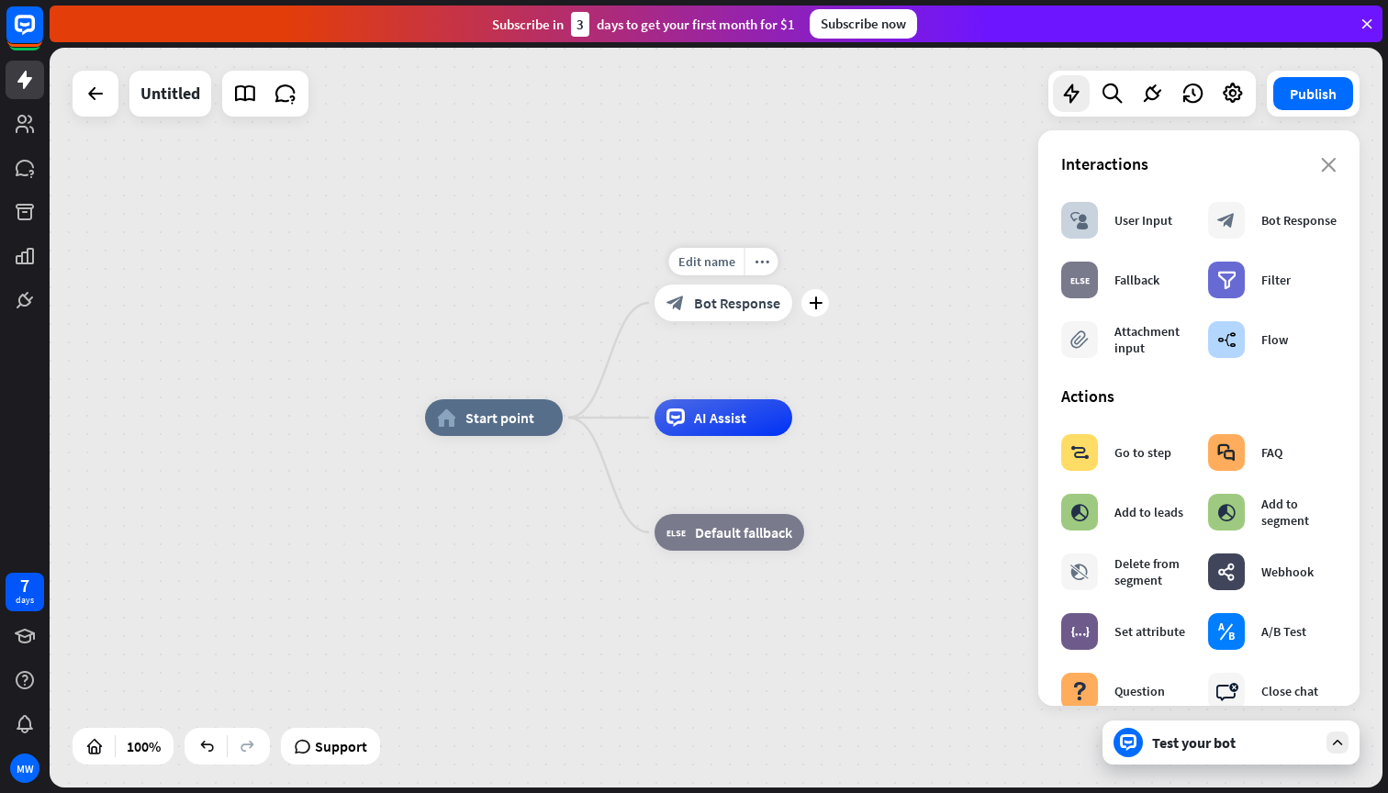
click at [708, 317] on div "block_bot_response Bot Response" at bounding box center [723, 303] width 138 height 37
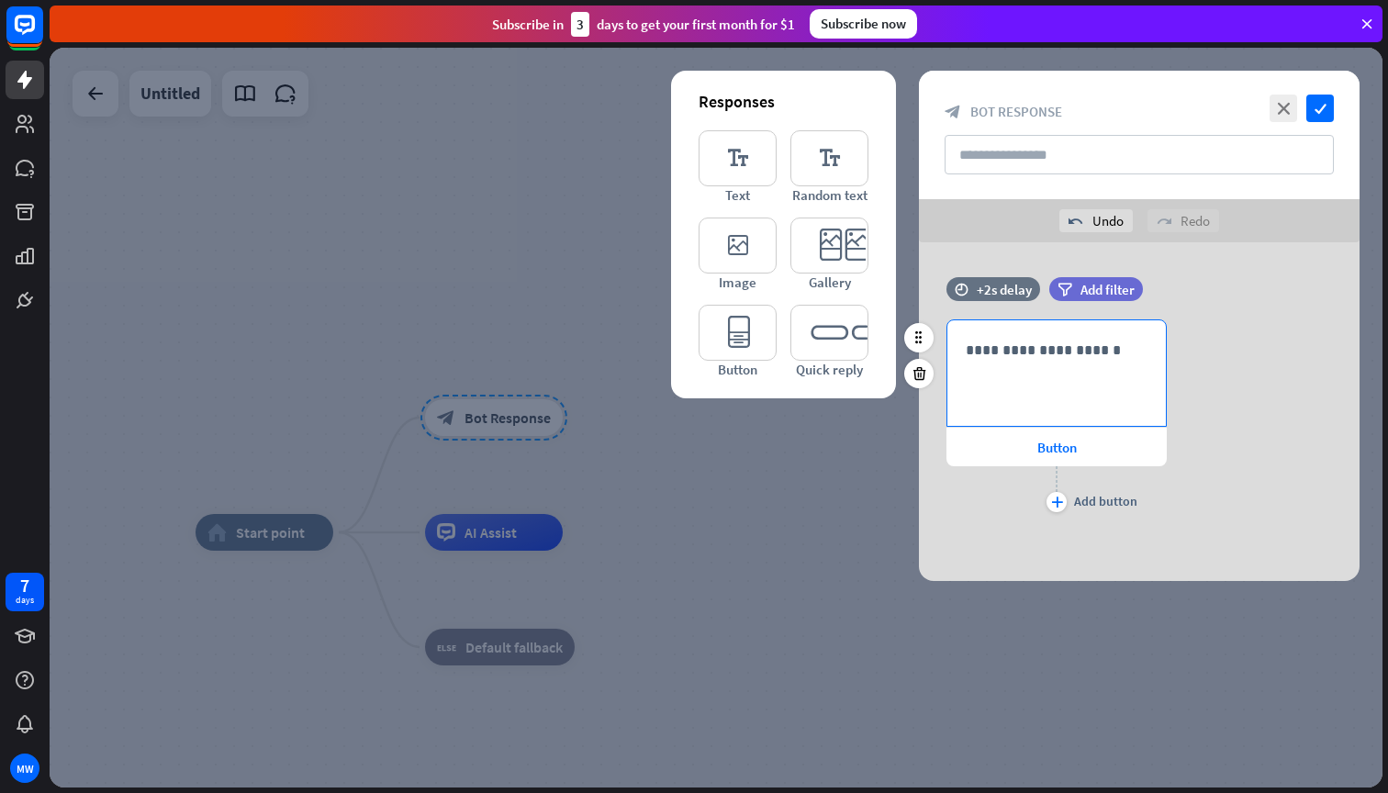
click at [979, 365] on div "**********" at bounding box center [1056, 373] width 218 height 106
click at [1315, 342] on div "**********" at bounding box center [1139, 417] width 441 height 197
click at [1324, 104] on icon "check" at bounding box center [1320, 109] width 28 height 28
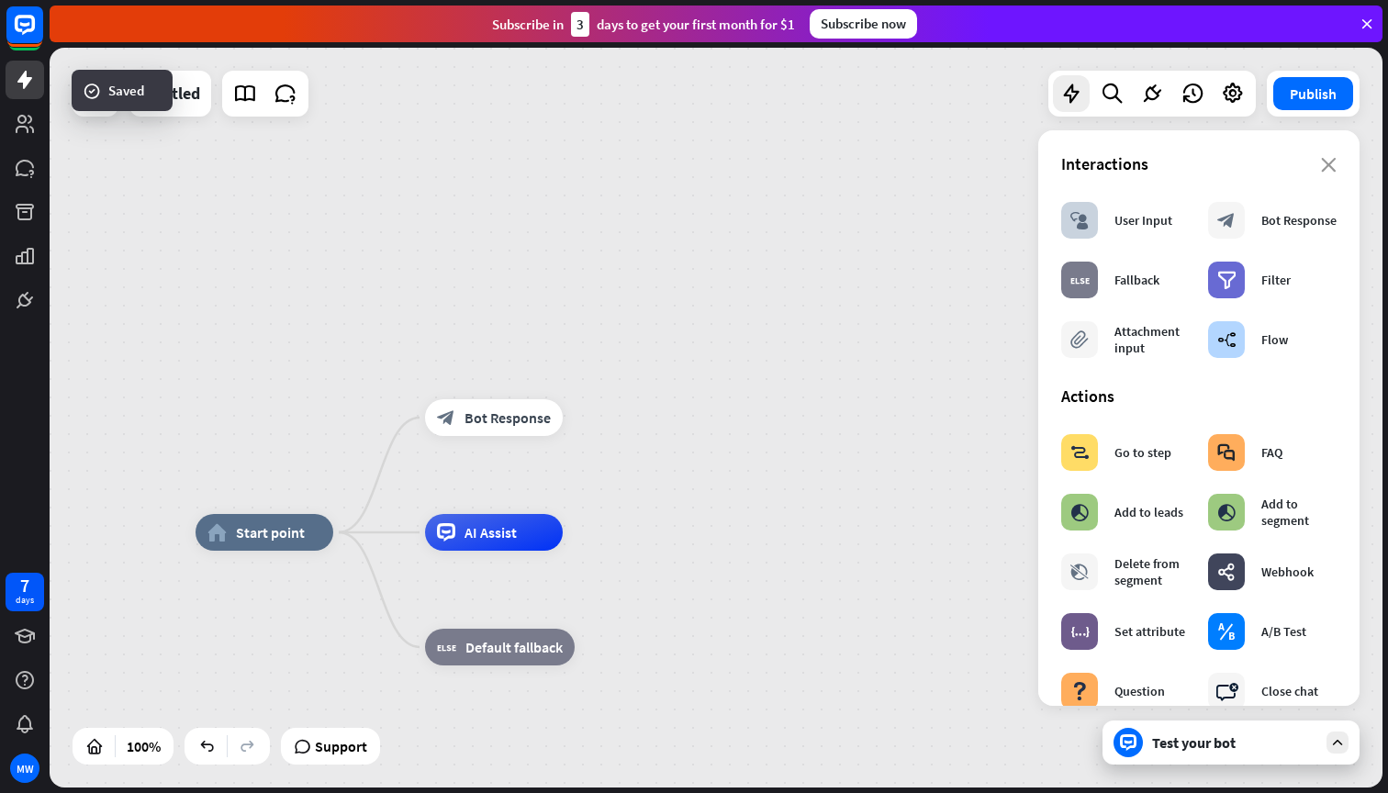
click at [1165, 738] on div "Test your bot" at bounding box center [1234, 742] width 165 height 18
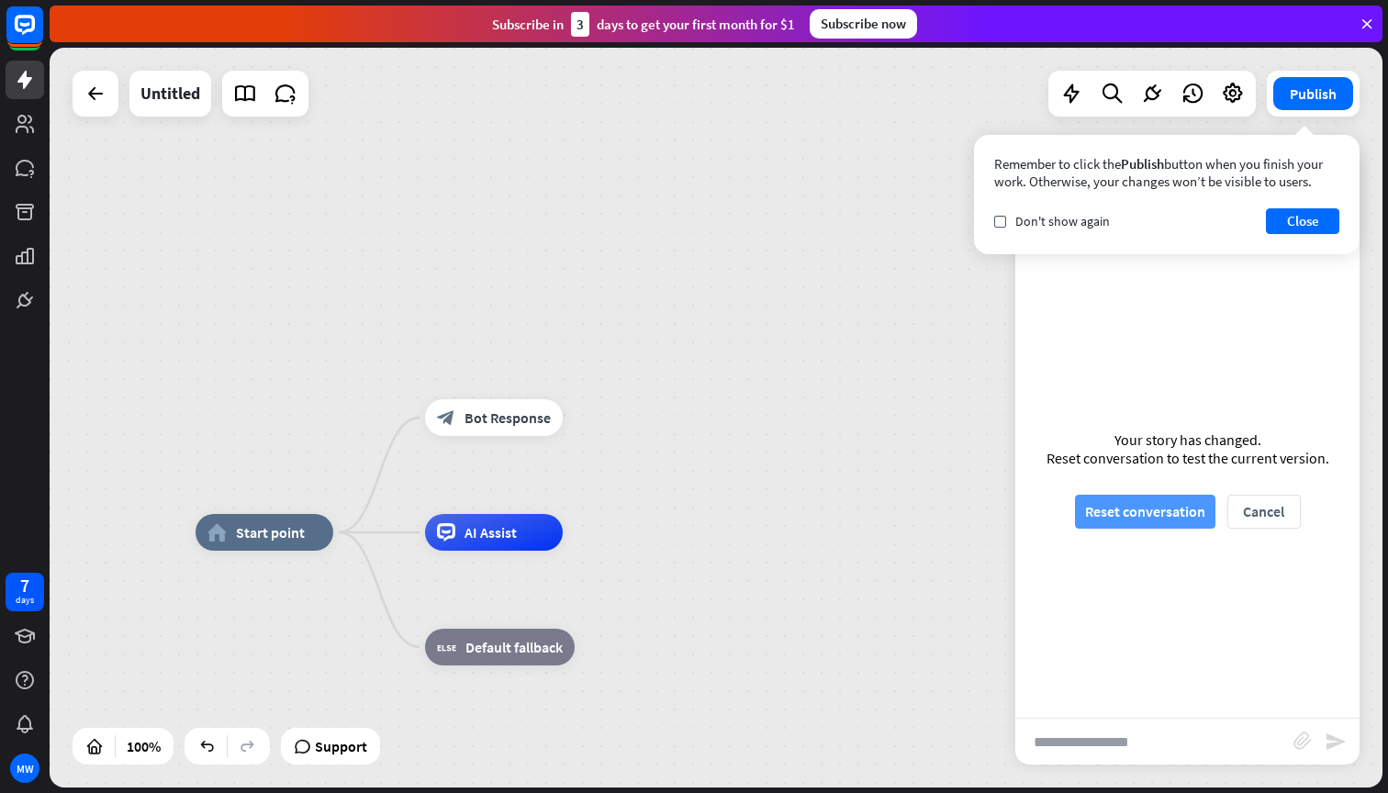
click at [1149, 519] on button "Reset conversation" at bounding box center [1145, 512] width 140 height 34
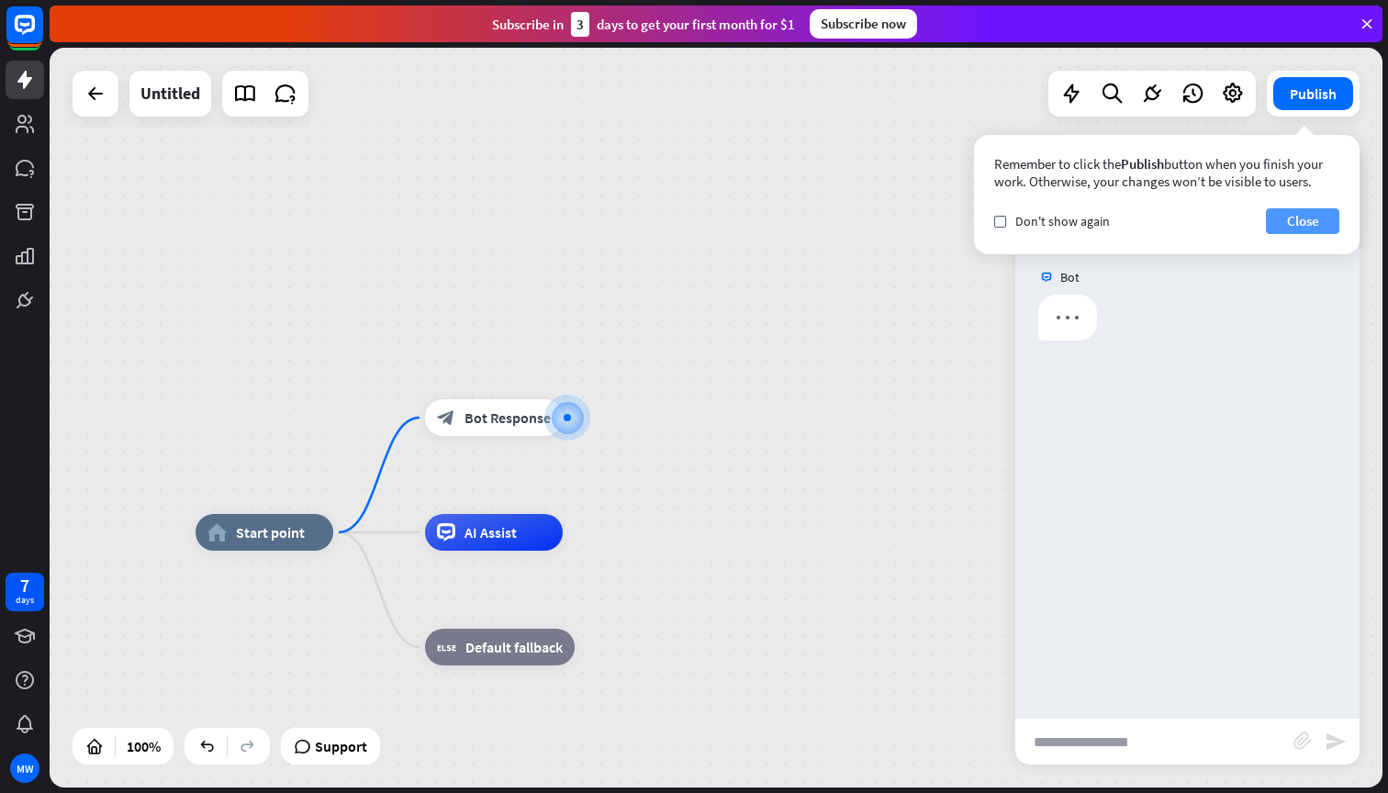
click at [1289, 223] on button "Close" at bounding box center [1302, 221] width 73 height 26
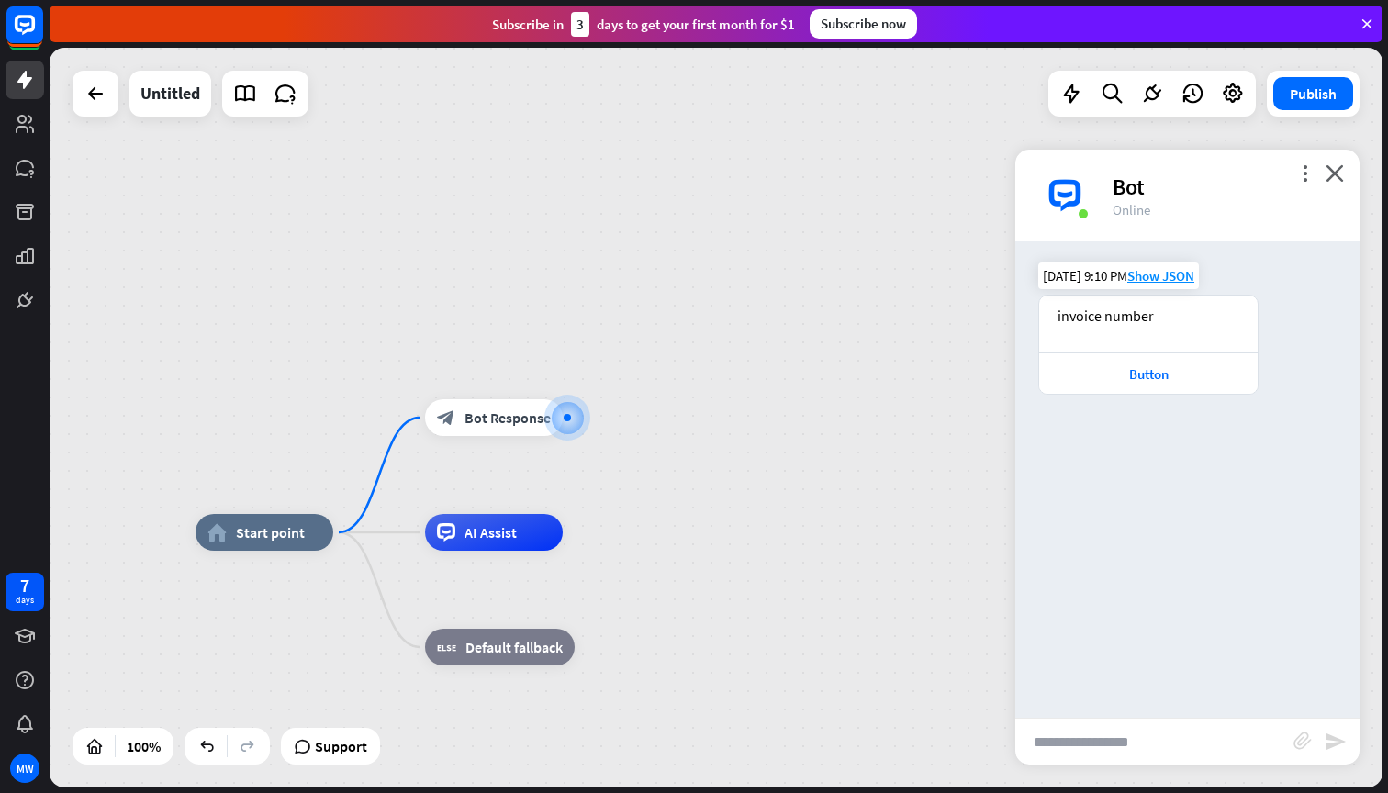
click at [1131, 317] on div "invoice number" at bounding box center [1148, 316] width 182 height 18
click at [1176, 273] on span "Show JSON" at bounding box center [1160, 275] width 67 height 17
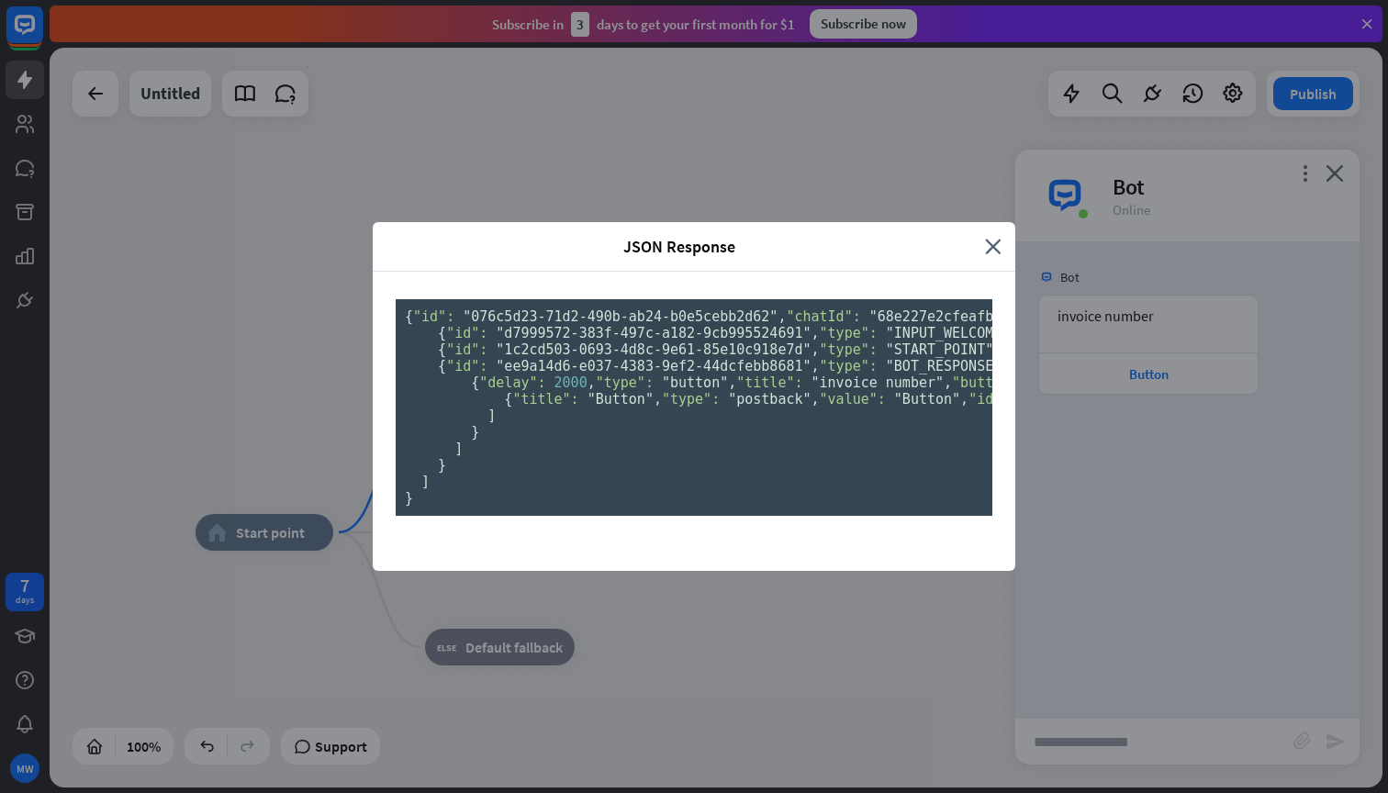
drag, startPoint x: 422, startPoint y: 725, endPoint x: 374, endPoint y: 121, distance: 605.8
click at [374, 272] on div "{ "id": "076c5d23-71d2-490b-ab24-b0e5cebb2d62" , "chatId": "68e227e2cfeafb00081…" at bounding box center [694, 421] width 642 height 299
copy pre "{ "id": "076c5d23-71d2-490b-ab24-b0e5cebb2d62" , "chatId": "68e227e2cfeafb00081…"
click at [994, 236] on icon "close" at bounding box center [993, 246] width 17 height 21
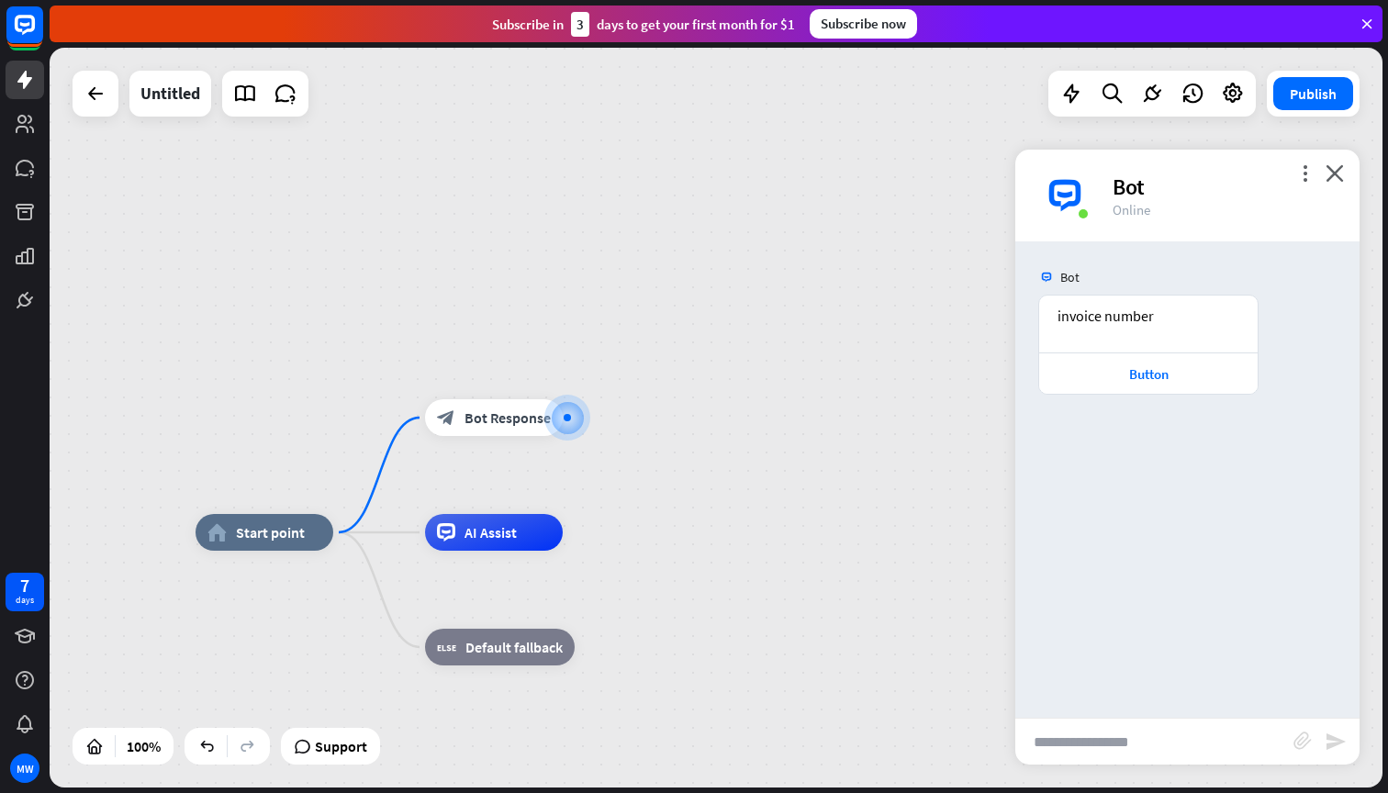
click at [1233, 101] on icon at bounding box center [1233, 94] width 24 height 24
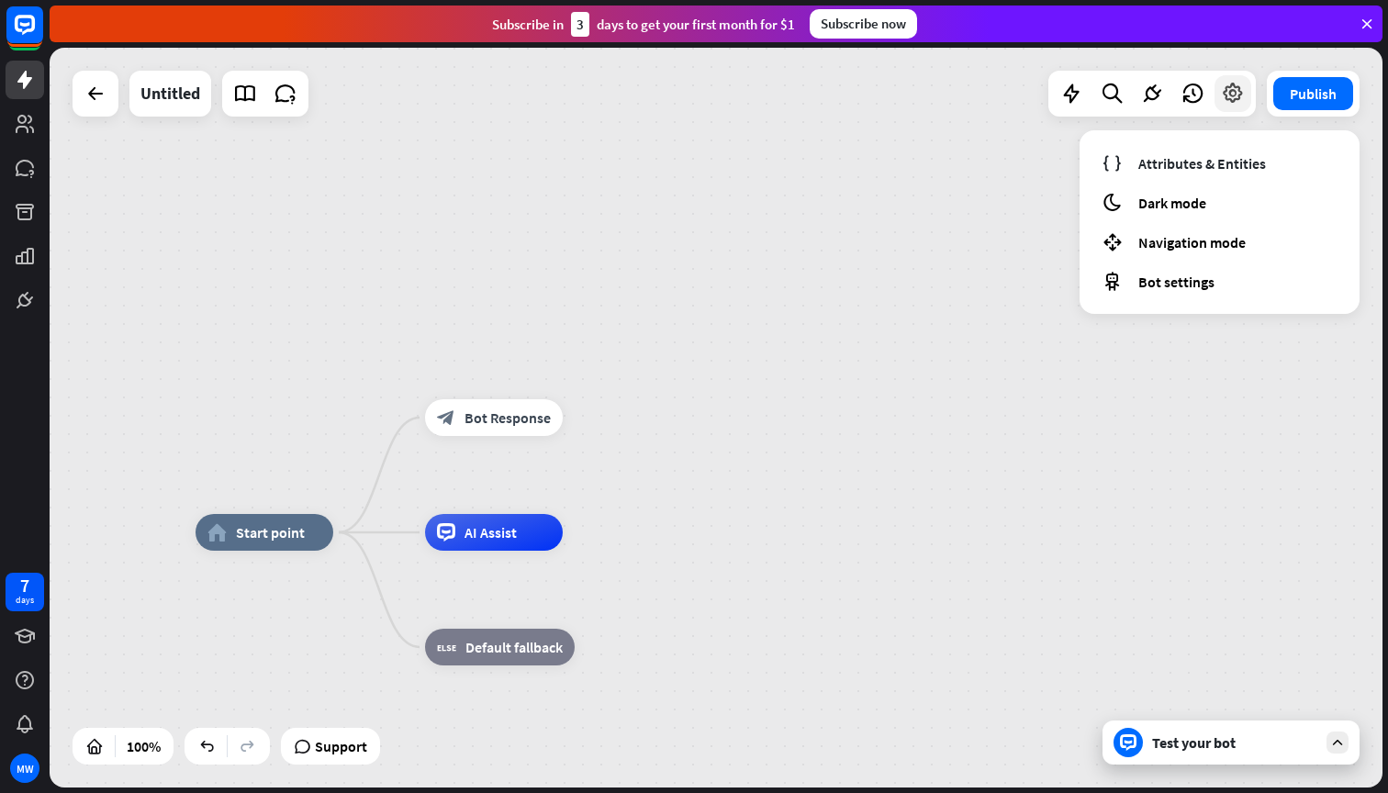
click at [1233, 101] on icon at bounding box center [1233, 94] width 24 height 24
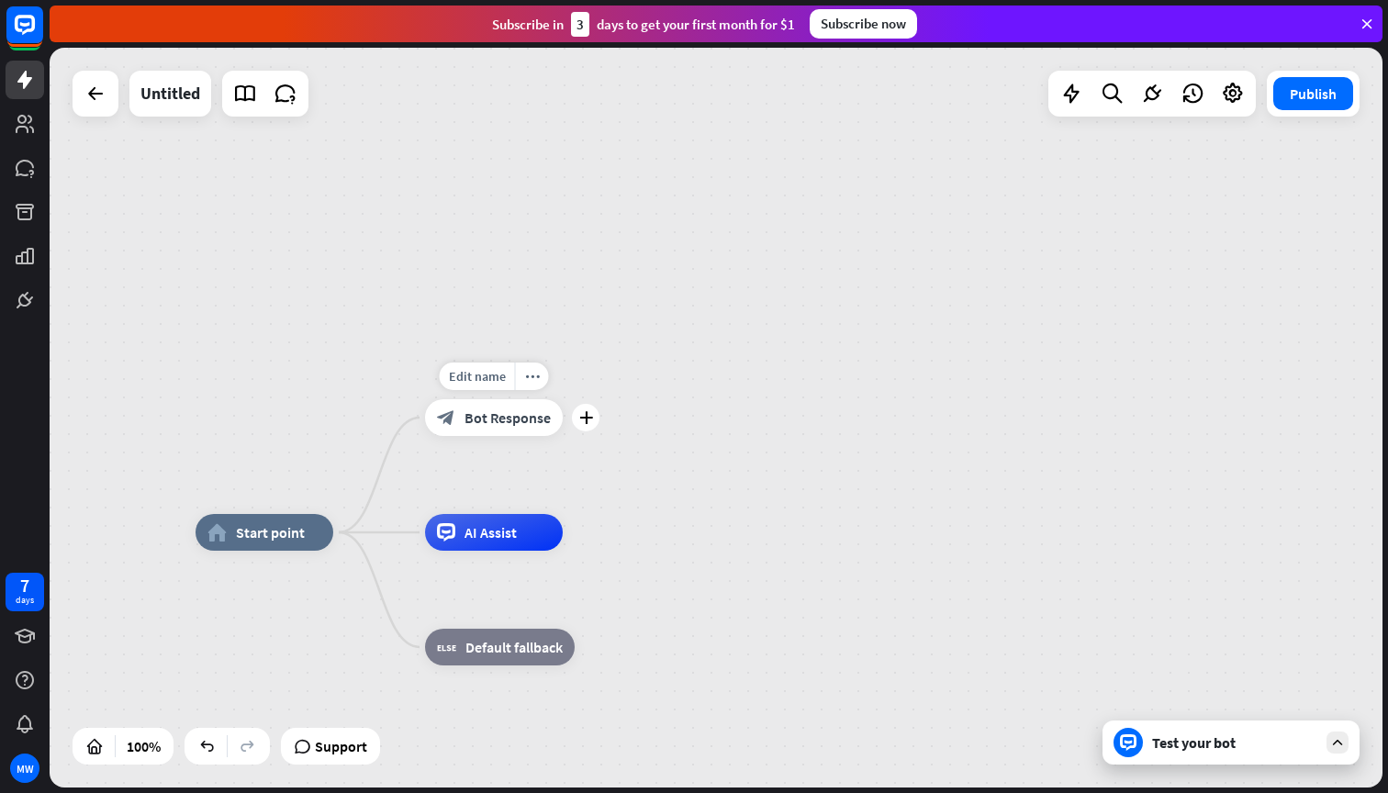
click at [491, 425] on span "Bot Response" at bounding box center [507, 417] width 86 height 18
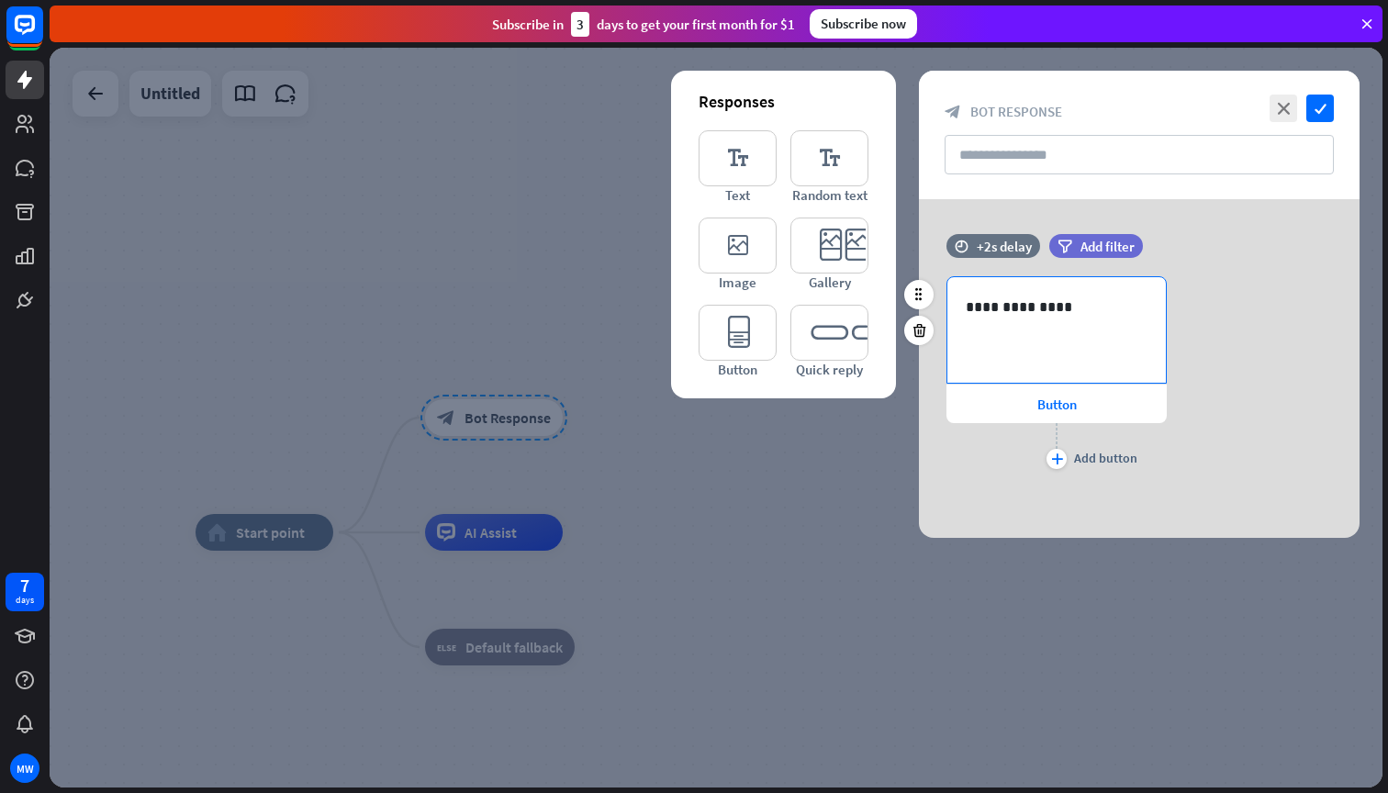
click at [1052, 365] on div "**********" at bounding box center [1056, 330] width 218 height 106
click at [1066, 385] on icon at bounding box center [1069, 385] width 18 height 18
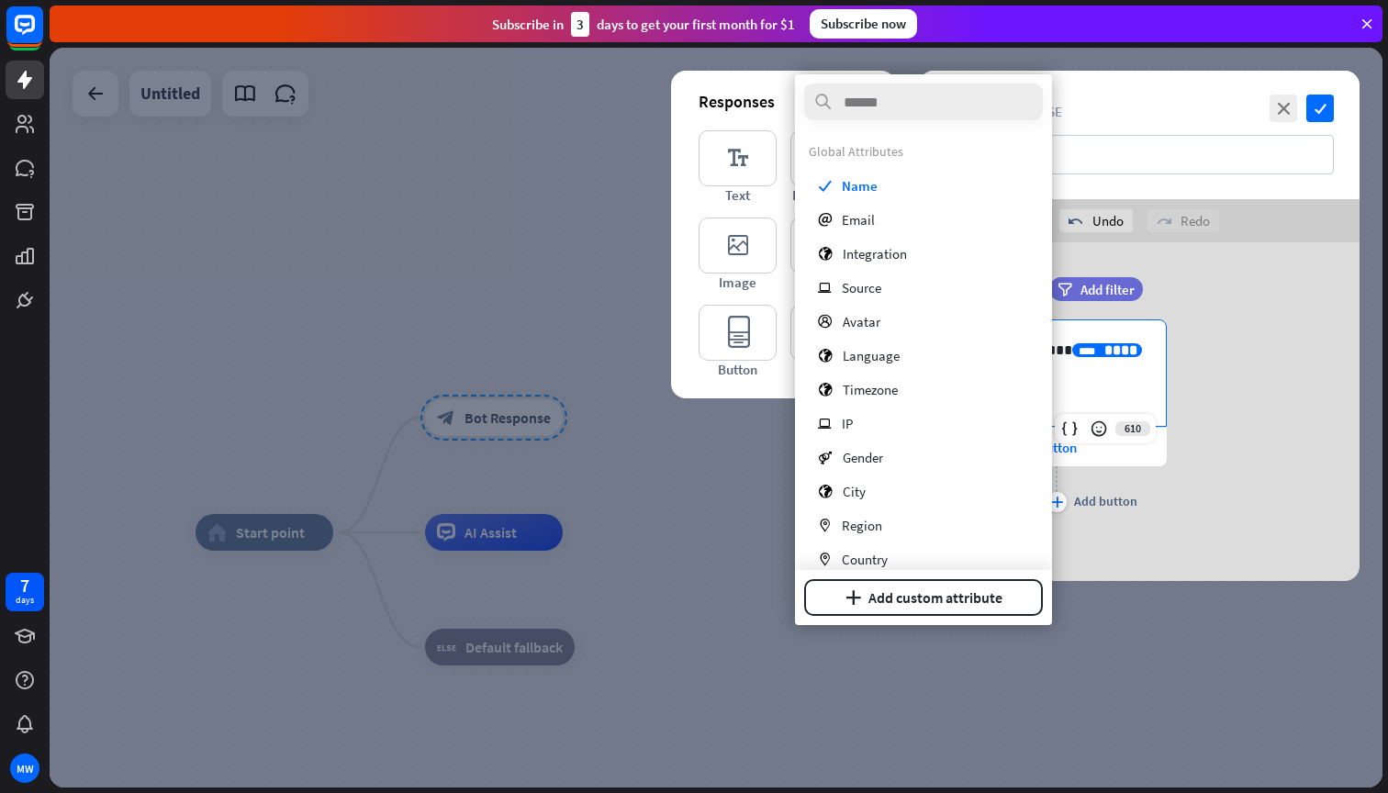
click at [1228, 342] on div "**********" at bounding box center [1139, 417] width 441 height 197
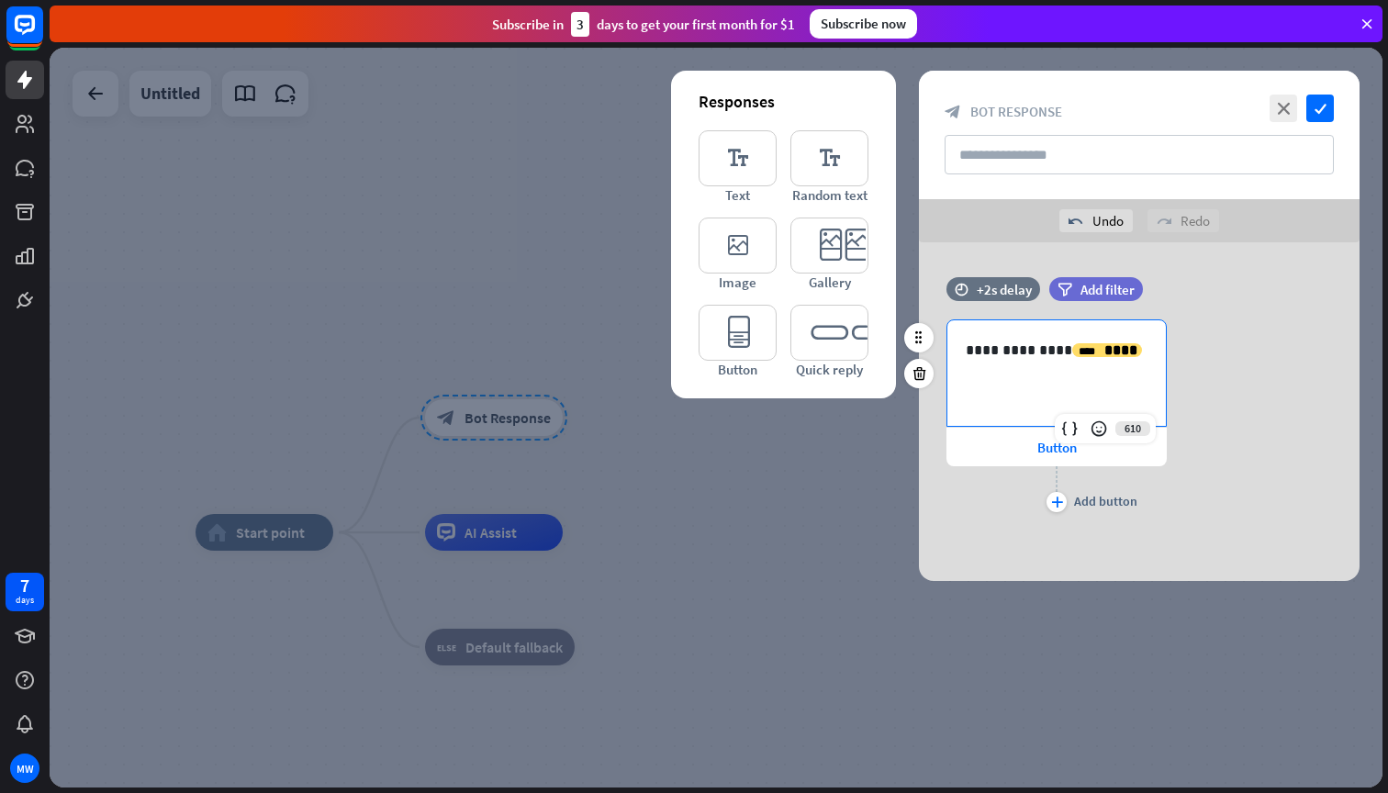
click at [1133, 346] on p "**********" at bounding box center [1056, 350] width 182 height 23
click at [1068, 426] on icon at bounding box center [1069, 428] width 18 height 18
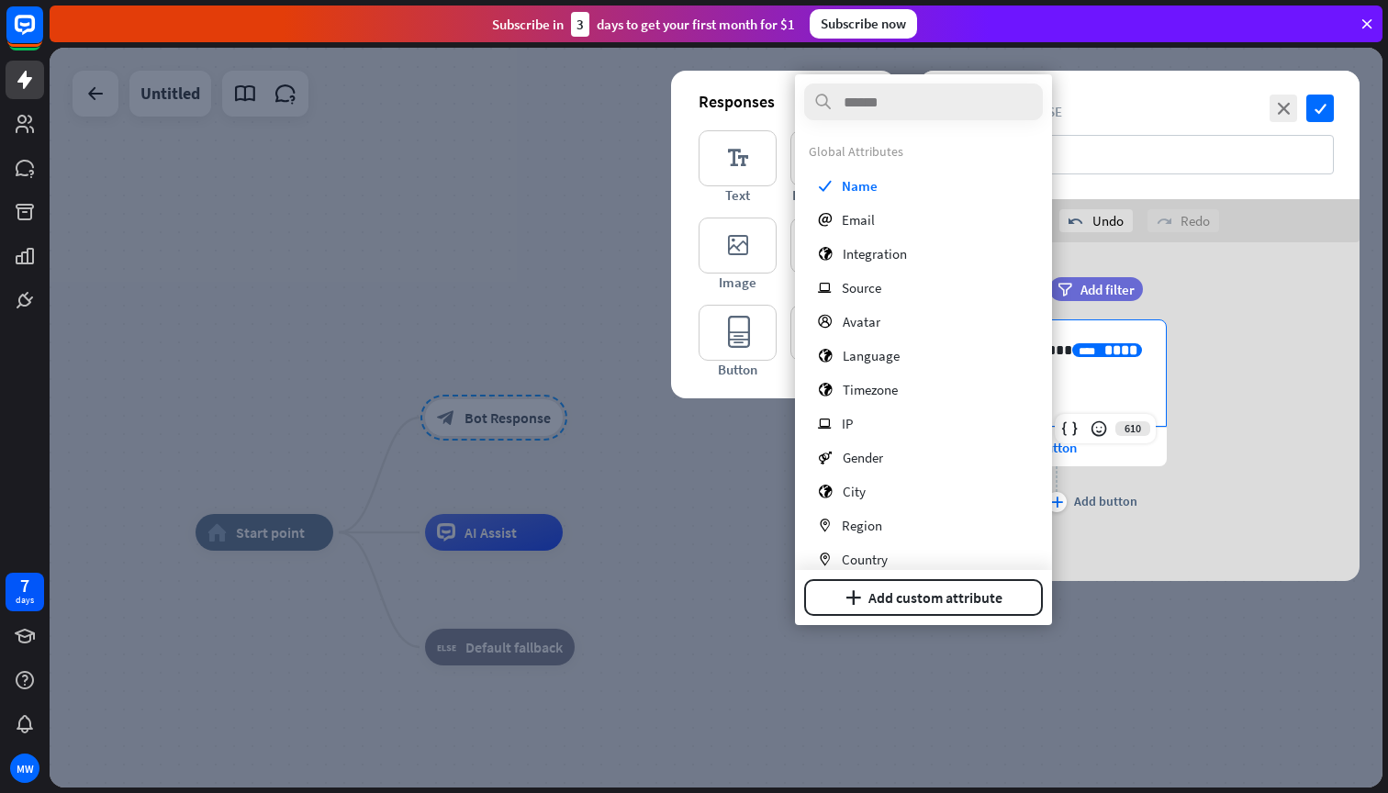
scroll to position [-1, 0]
click at [1240, 307] on div "time +2s delay filter Add filter" at bounding box center [1139, 298] width 441 height 42
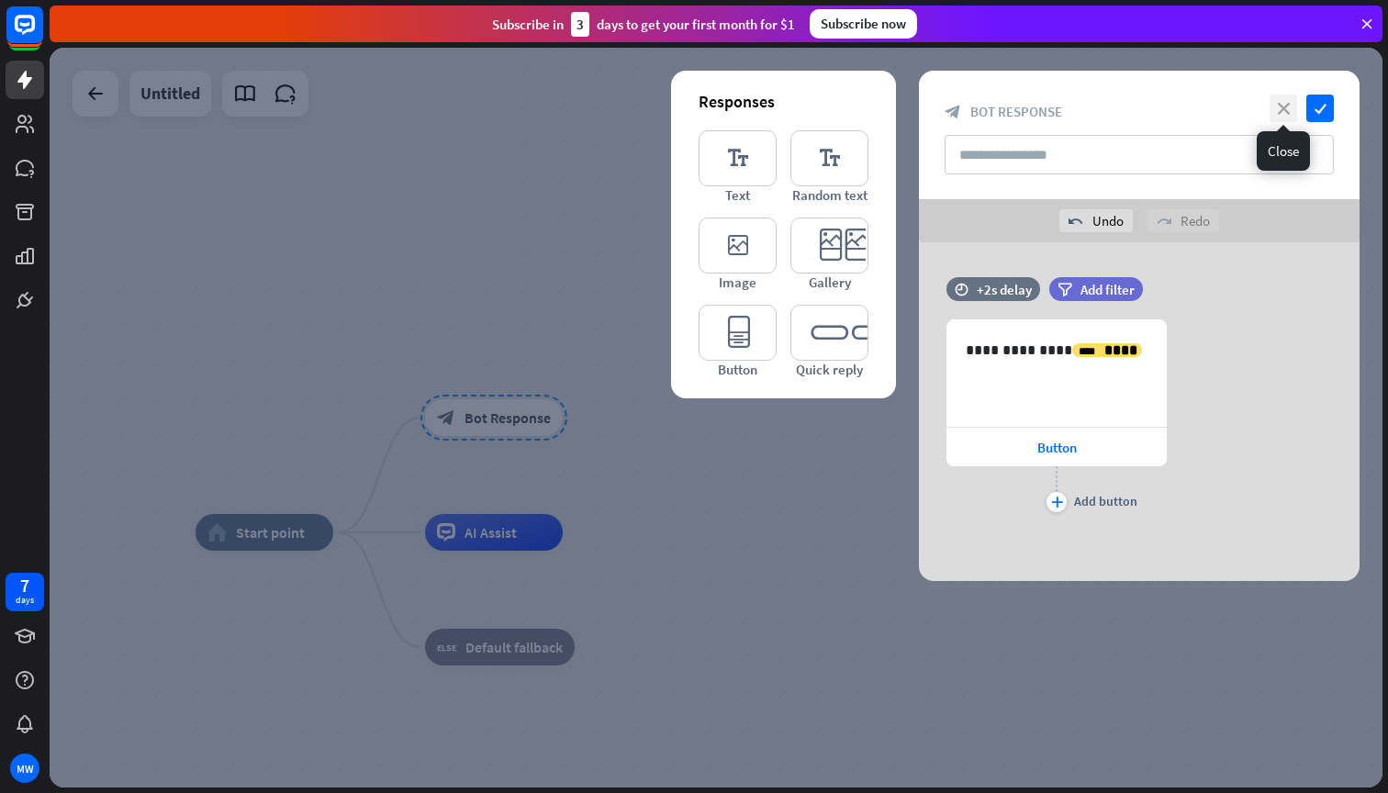
click at [1282, 110] on icon "close" at bounding box center [1283, 109] width 28 height 28
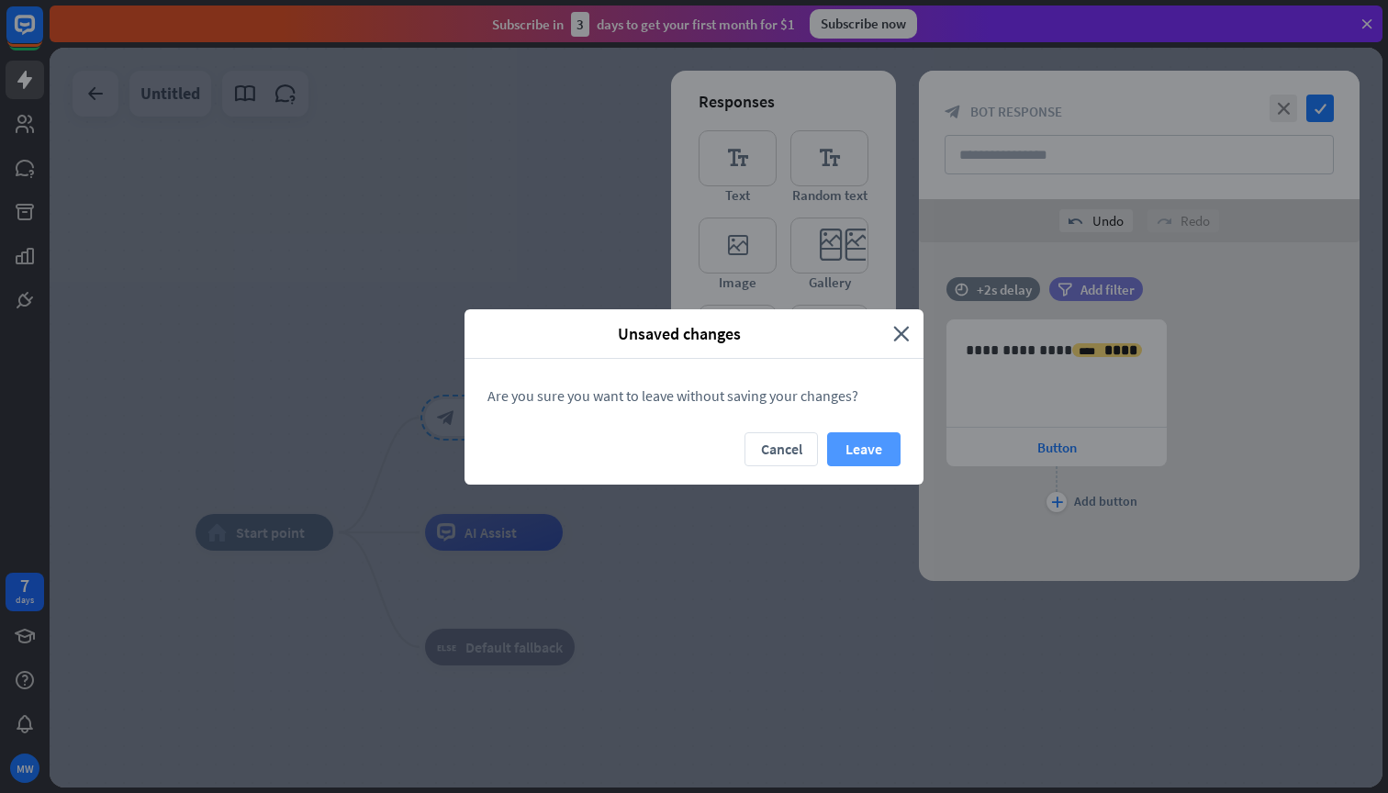
click at [861, 442] on button "Leave" at bounding box center [863, 449] width 73 height 34
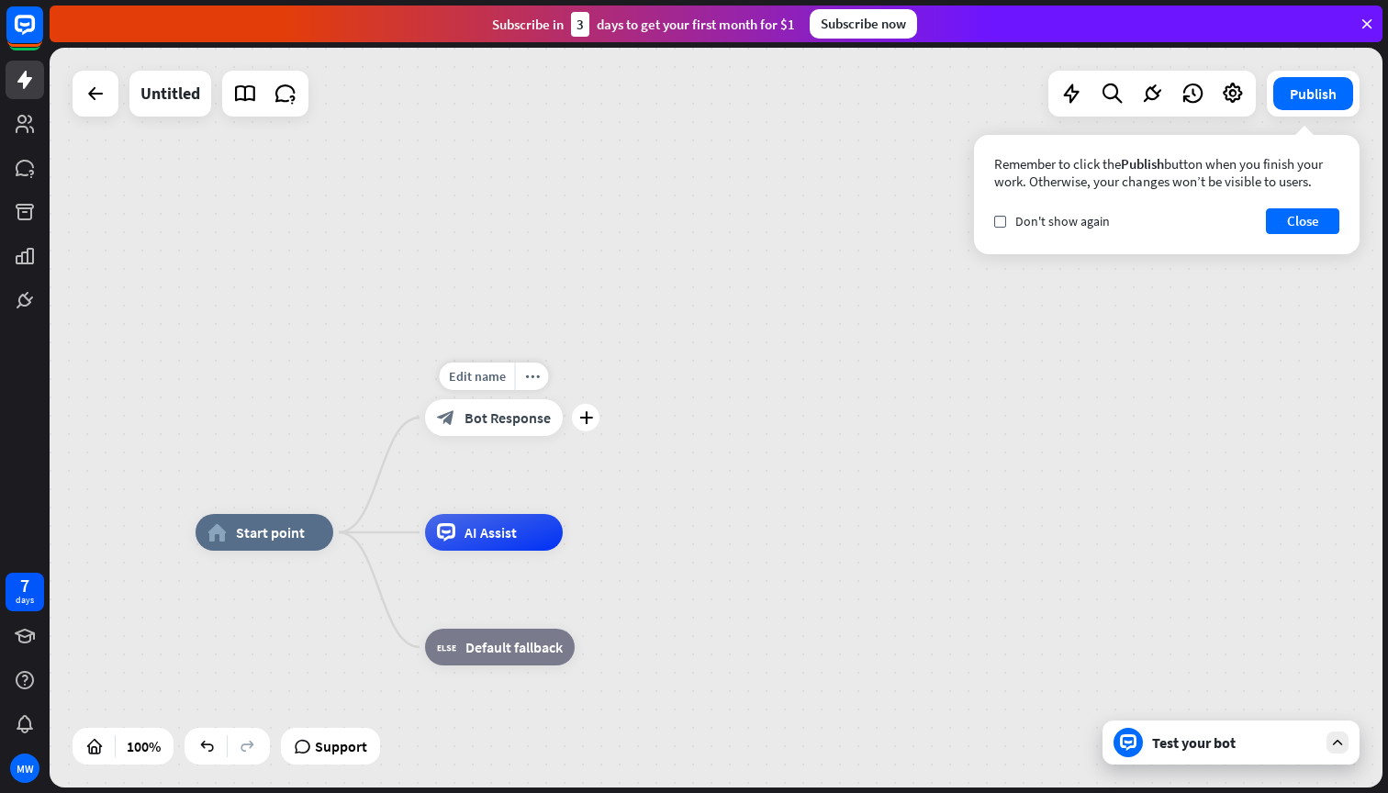
click at [501, 418] on span "Bot Response" at bounding box center [507, 417] width 86 height 18
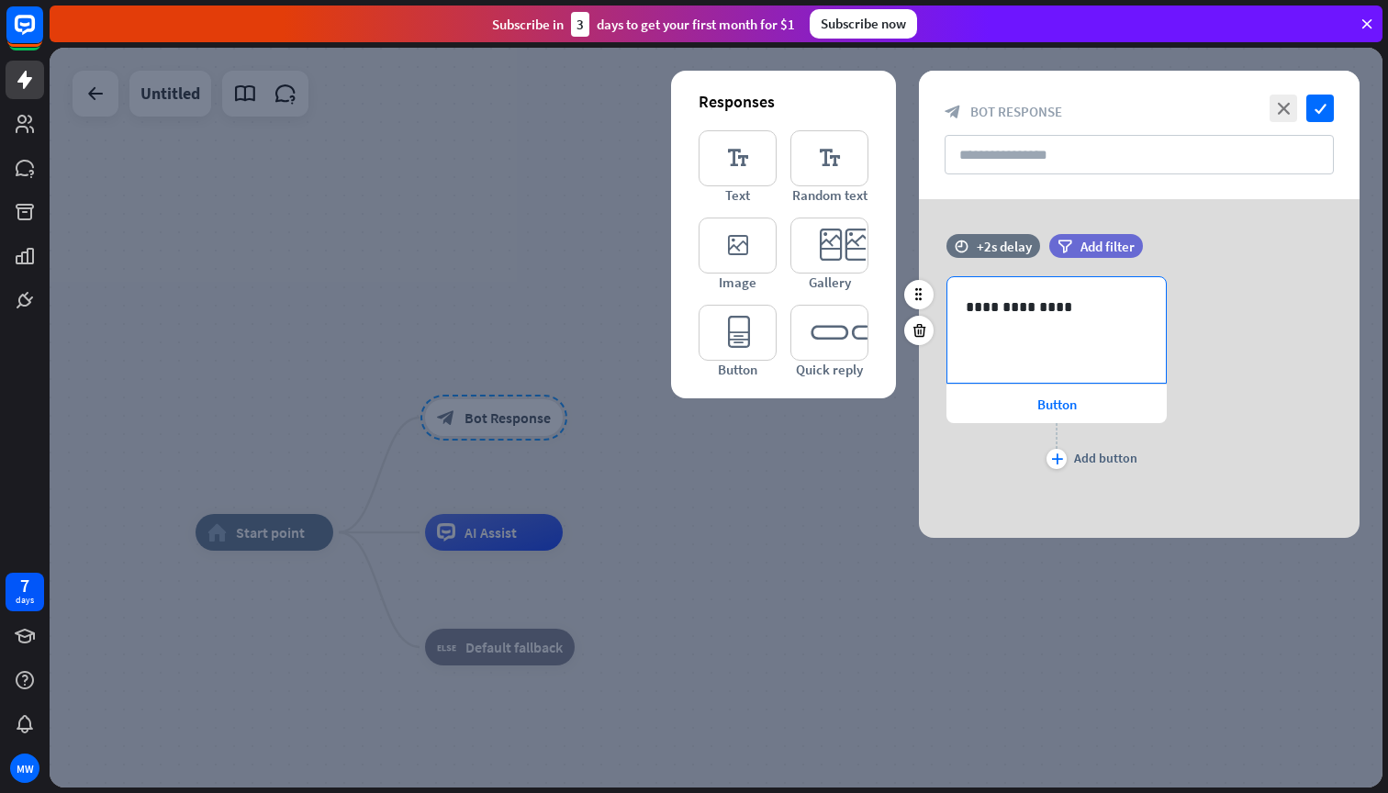
click at [1005, 307] on p "**********" at bounding box center [1056, 307] width 182 height 23
click at [1062, 385] on icon at bounding box center [1069, 385] width 18 height 18
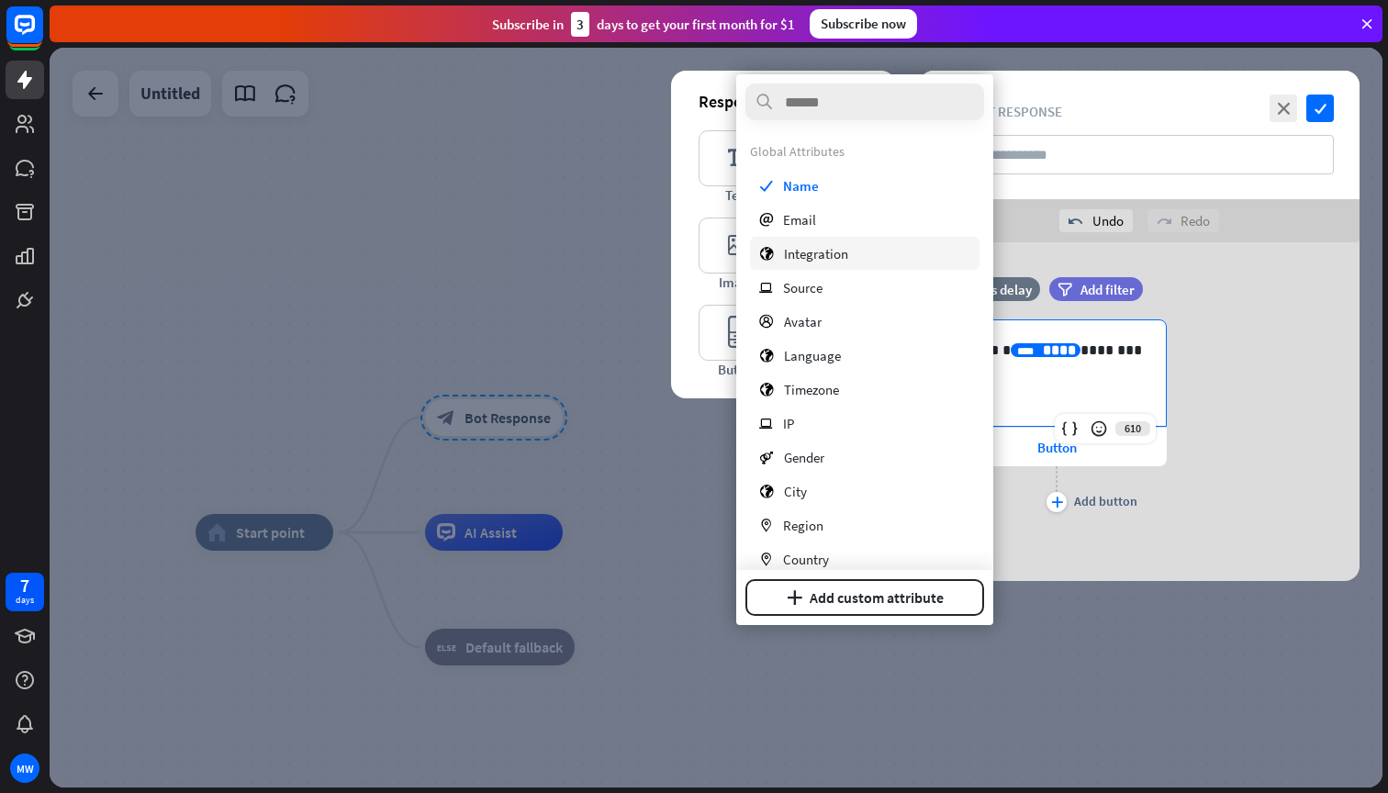
click at [831, 249] on span "Integration" at bounding box center [816, 253] width 64 height 17
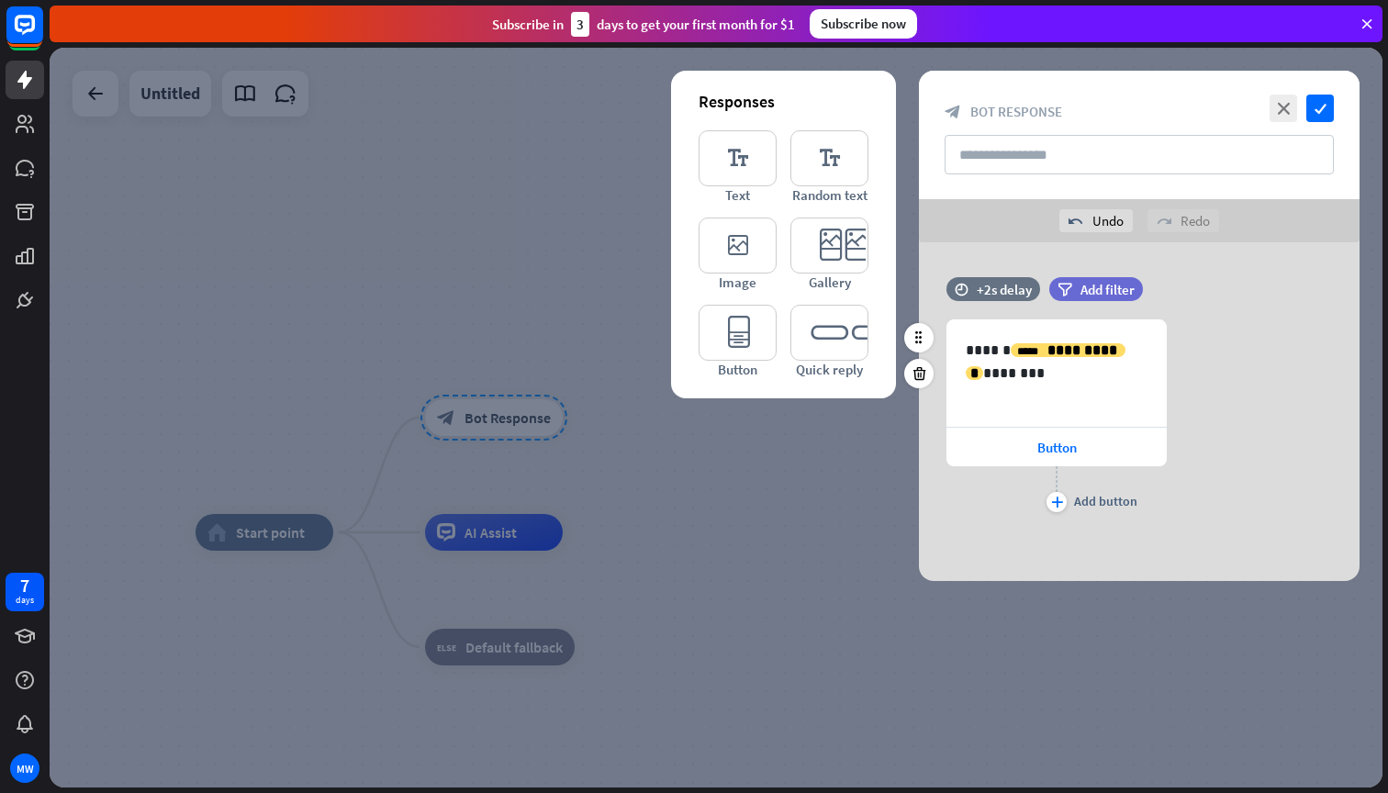
click at [1173, 481] on div "**********" at bounding box center [1139, 417] width 441 height 197
click at [1322, 112] on icon "check" at bounding box center [1320, 109] width 28 height 28
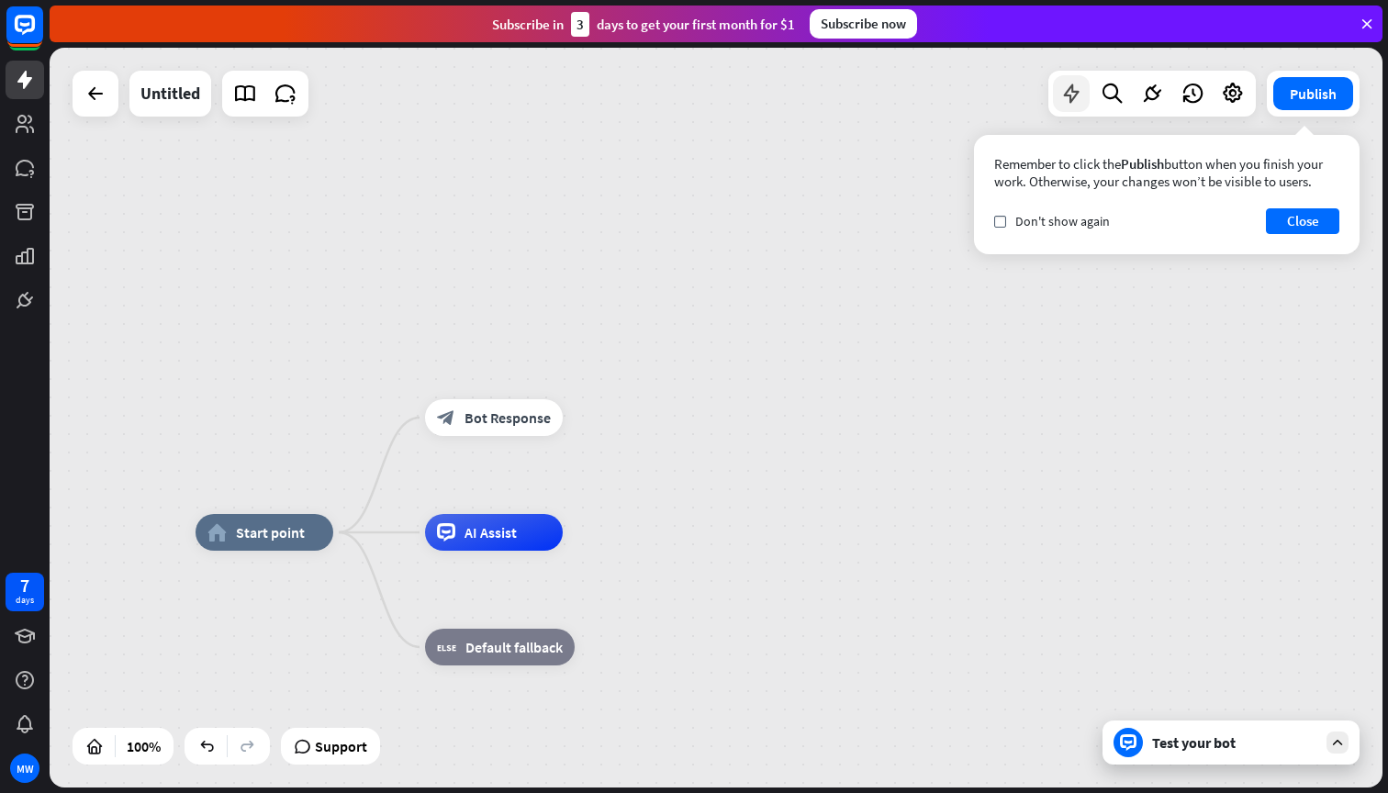
click at [1078, 97] on icon at bounding box center [1071, 94] width 24 height 24
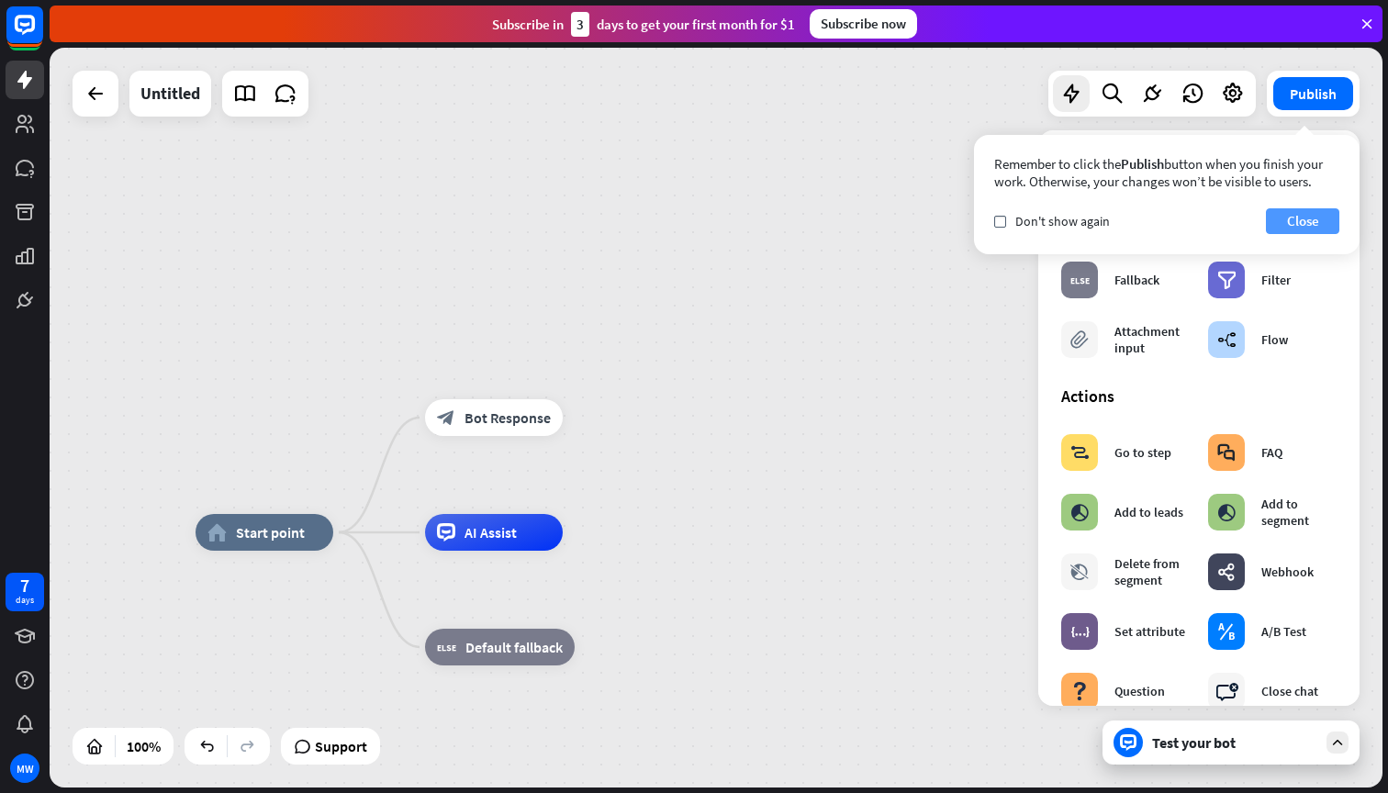
click at [1294, 217] on button "Close" at bounding box center [1302, 221] width 73 height 26
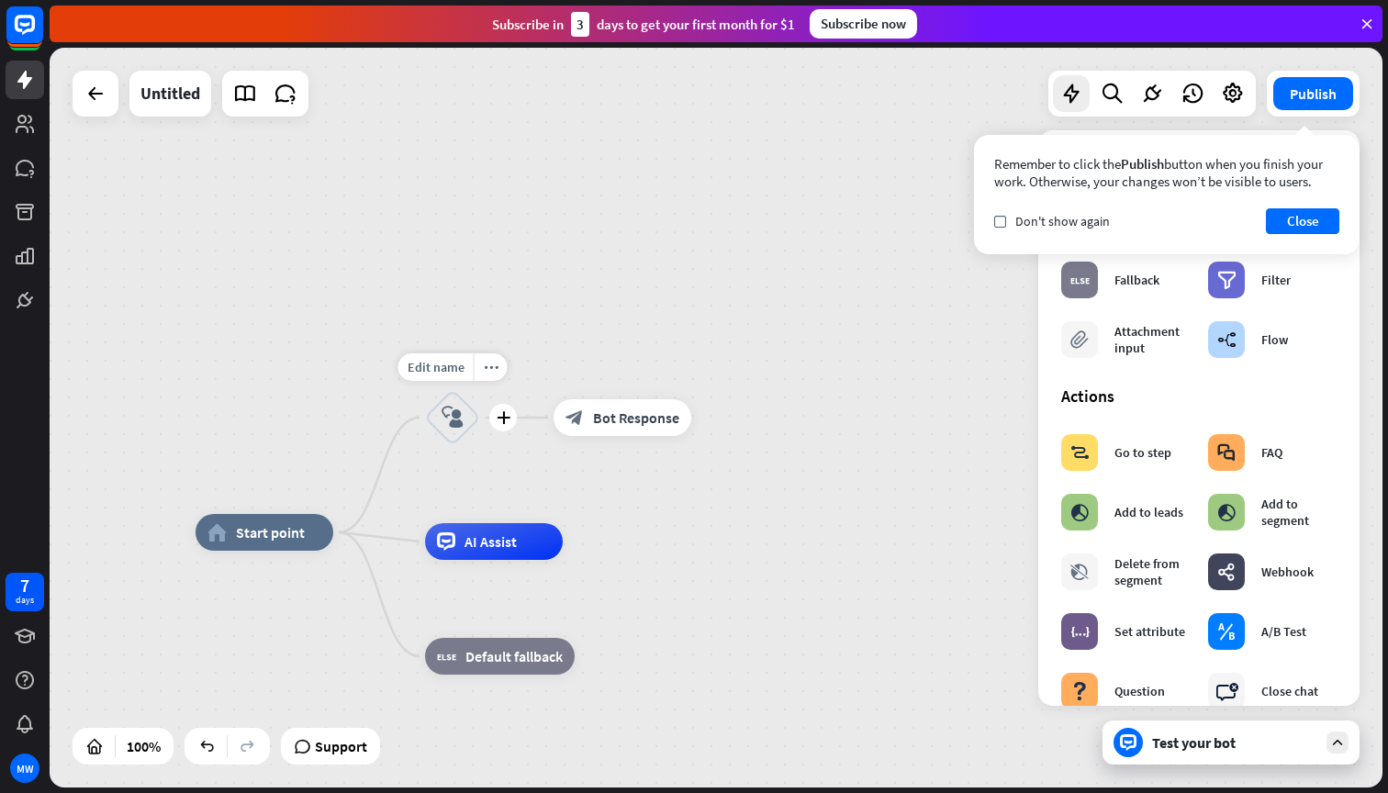
click at [453, 415] on icon "block_user_input" at bounding box center [452, 418] width 22 height 22
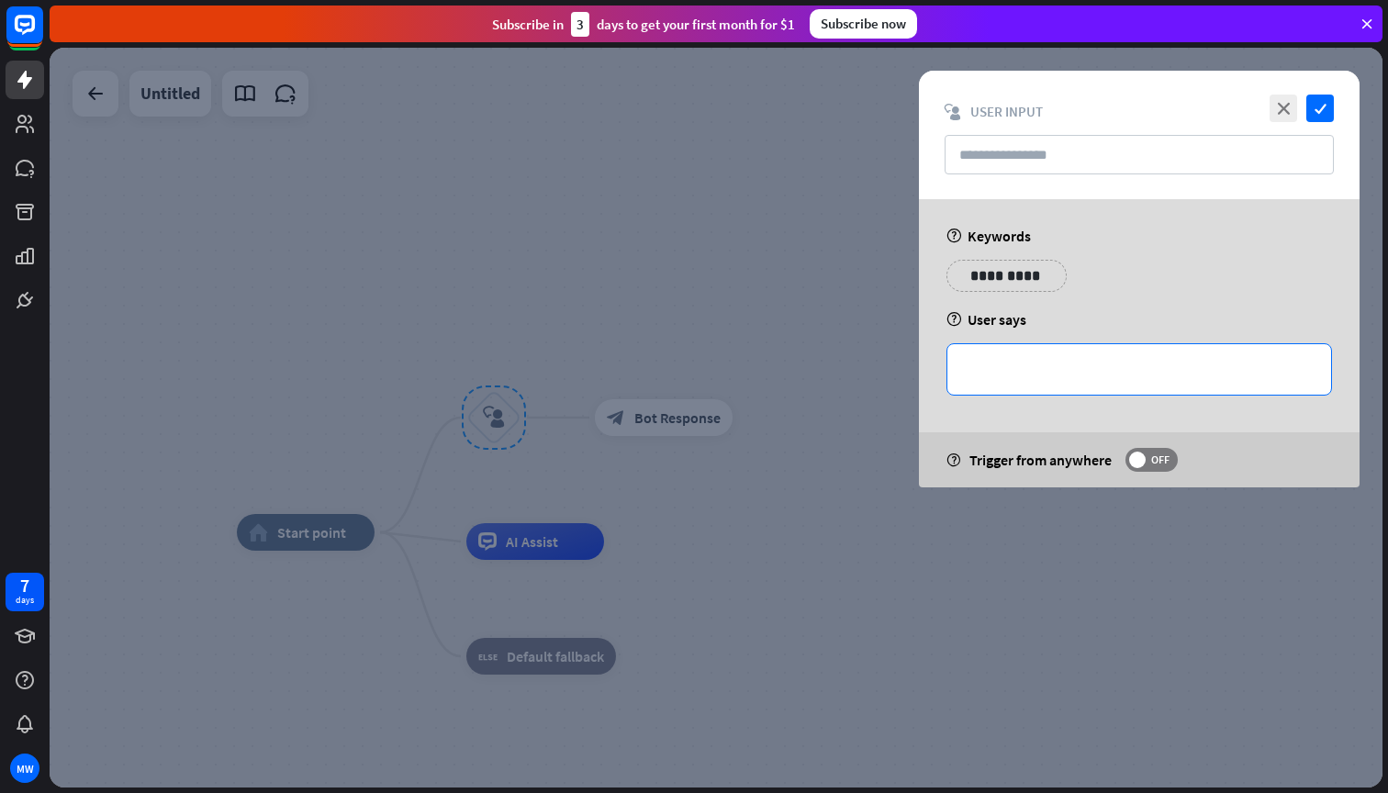
click at [1029, 372] on p "**********" at bounding box center [1138, 369] width 347 height 23
click at [1238, 396] on icon at bounding box center [1234, 397] width 18 height 18
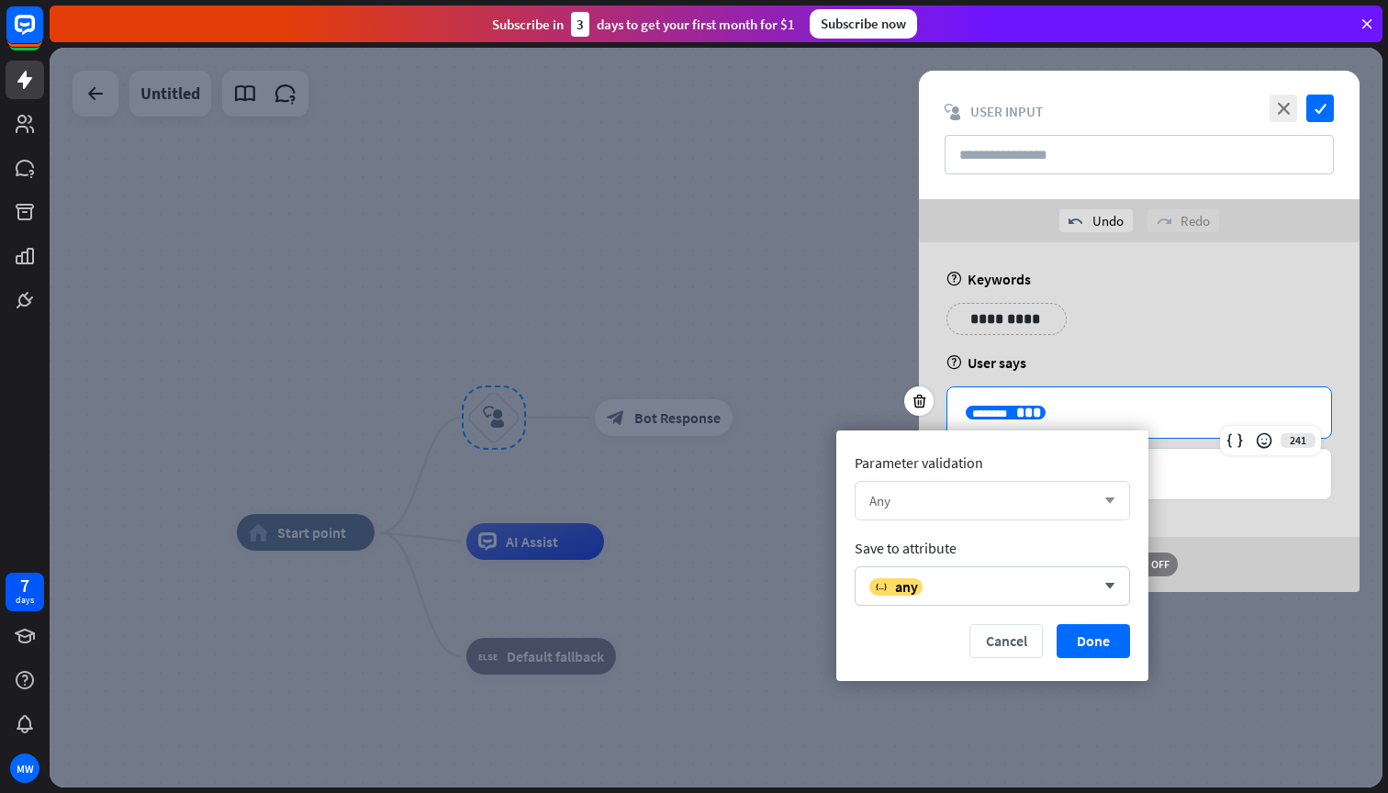
click at [1081, 500] on div "Any" at bounding box center [982, 500] width 226 height 17
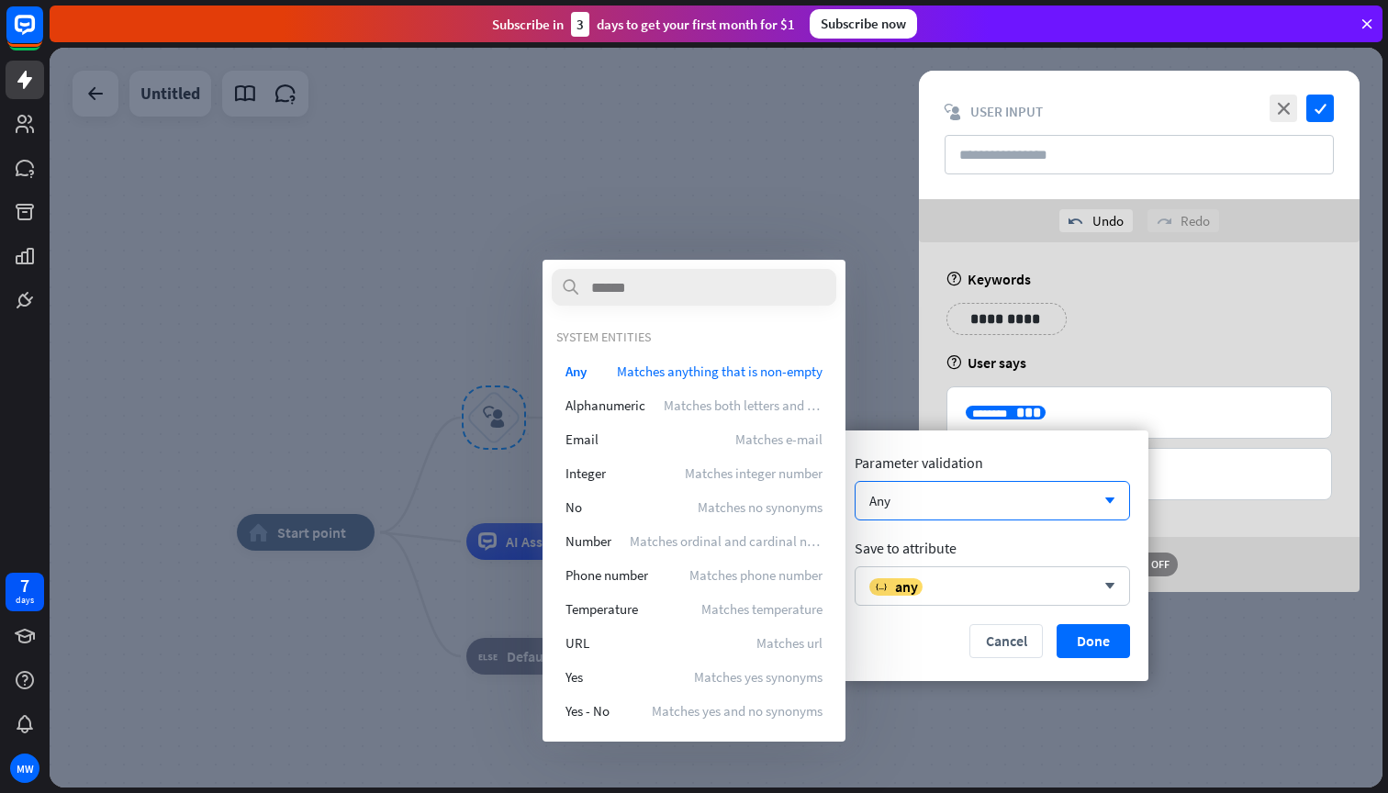
click at [1188, 306] on div "**********" at bounding box center [1139, 326] width 396 height 46
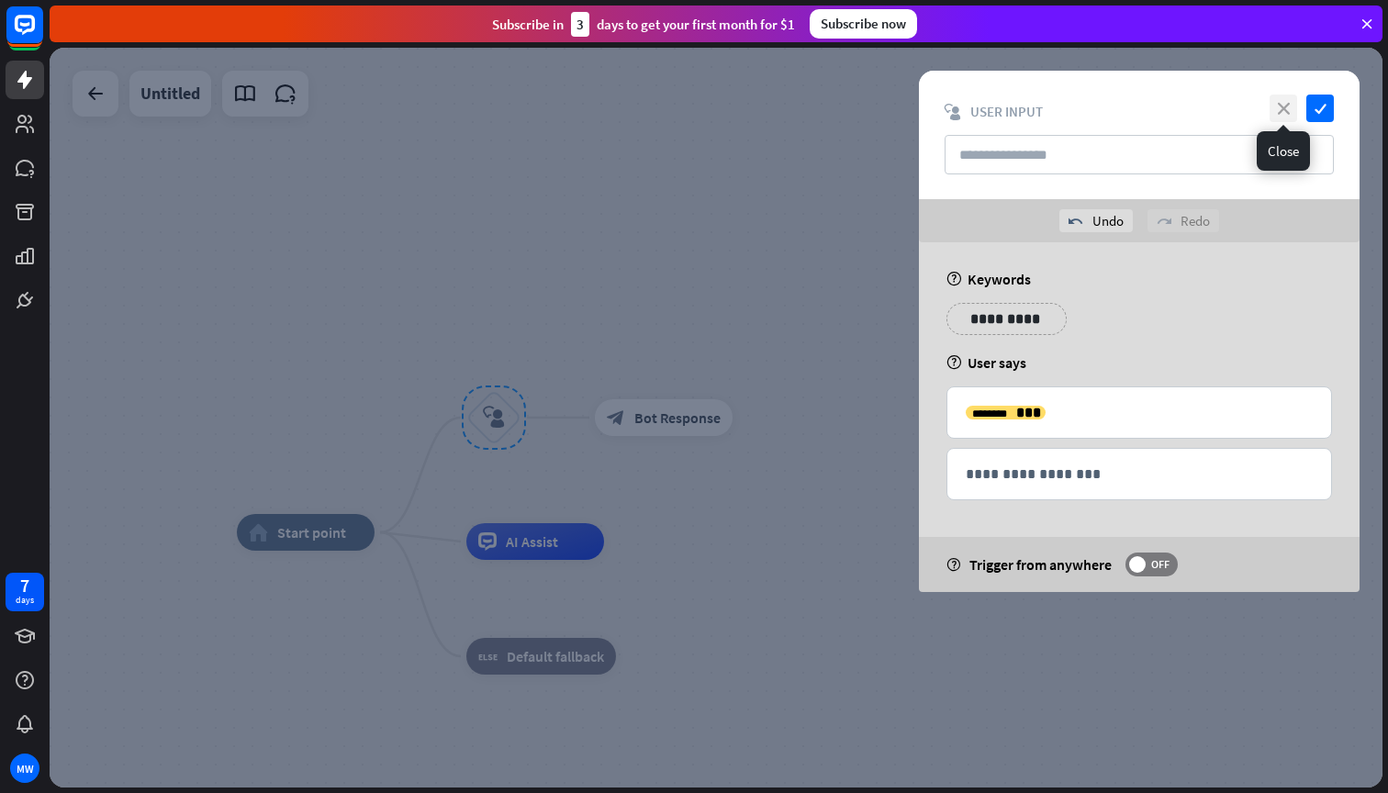
click at [1280, 107] on icon "close" at bounding box center [1283, 109] width 28 height 28
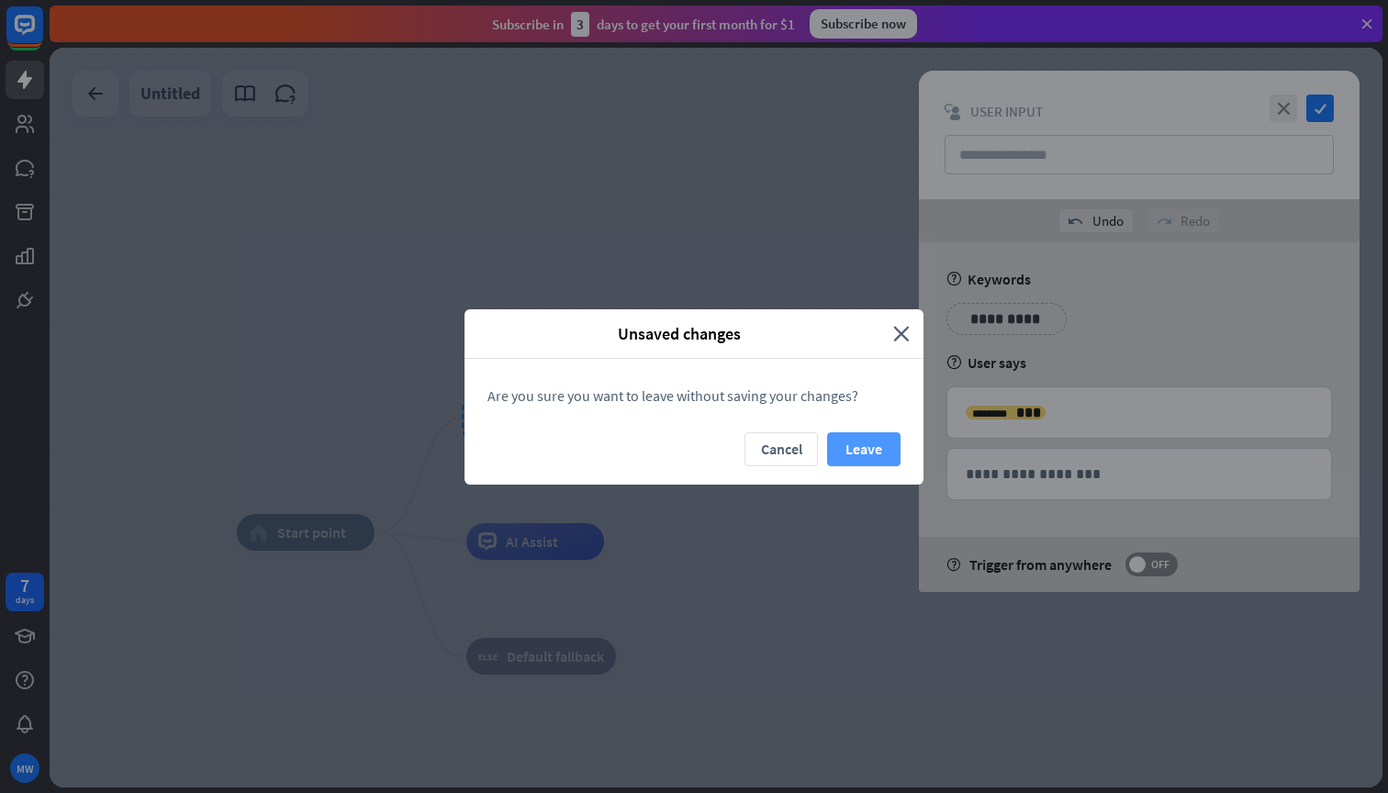
click at [849, 435] on button "Leave" at bounding box center [863, 449] width 73 height 34
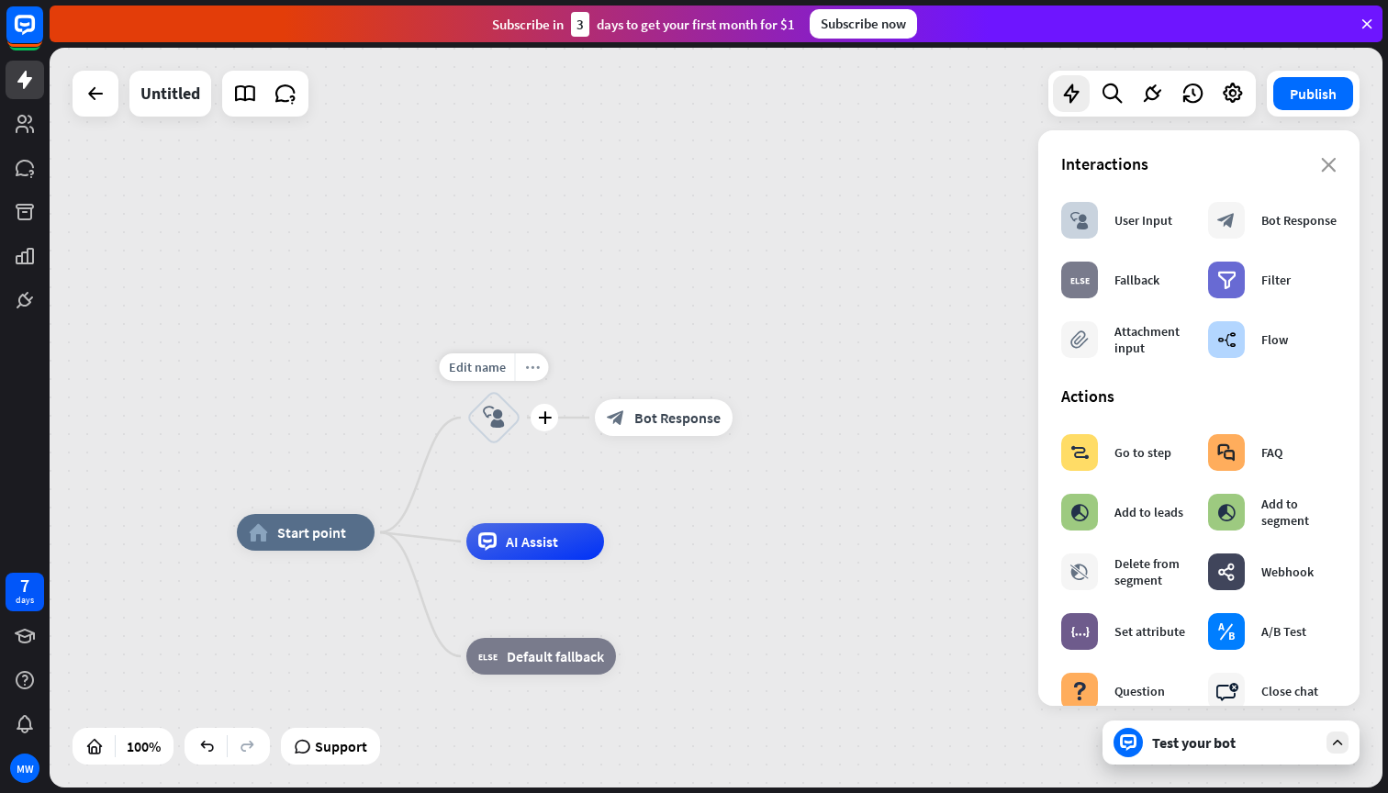
click at [528, 376] on div "more_horiz" at bounding box center [532, 367] width 34 height 28
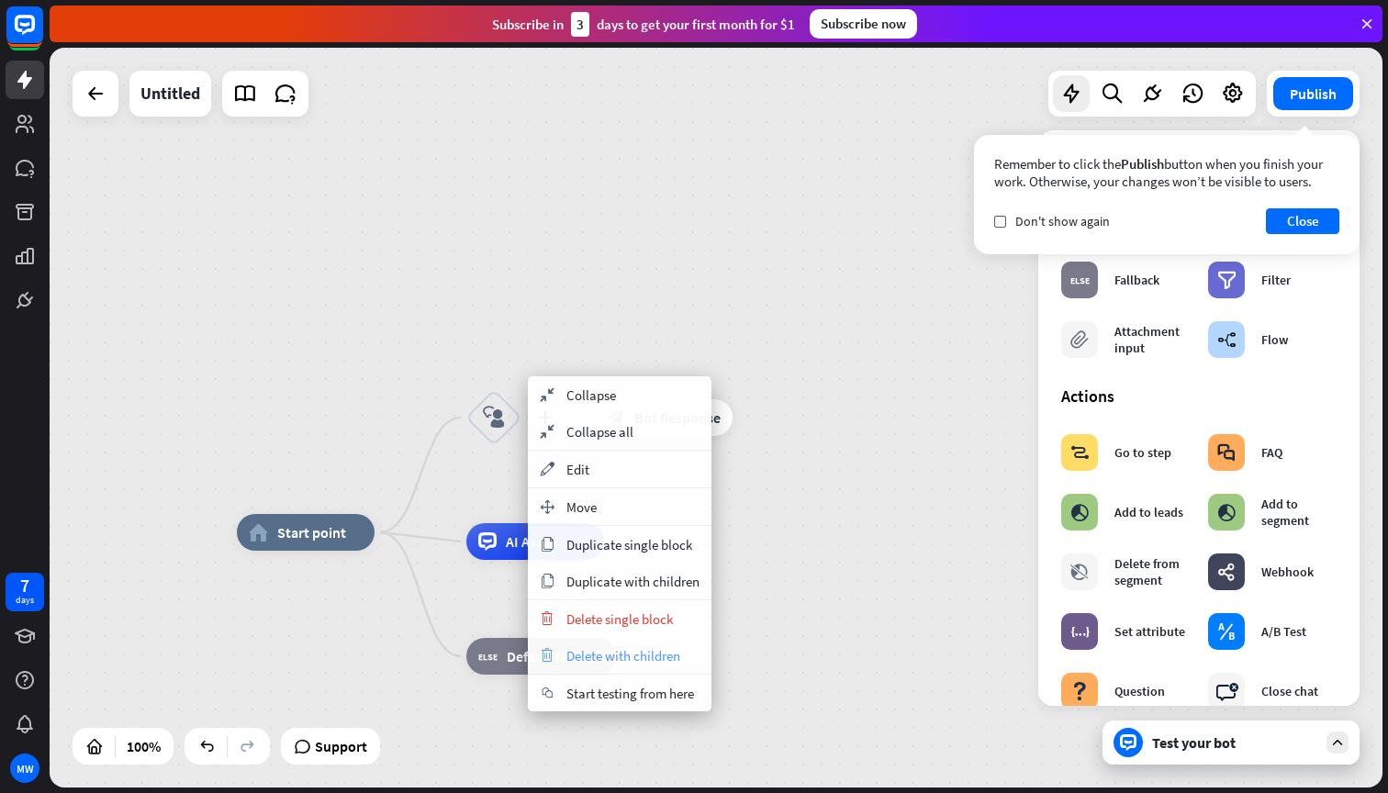
click at [591, 658] on span "Delete with children" at bounding box center [623, 655] width 114 height 17
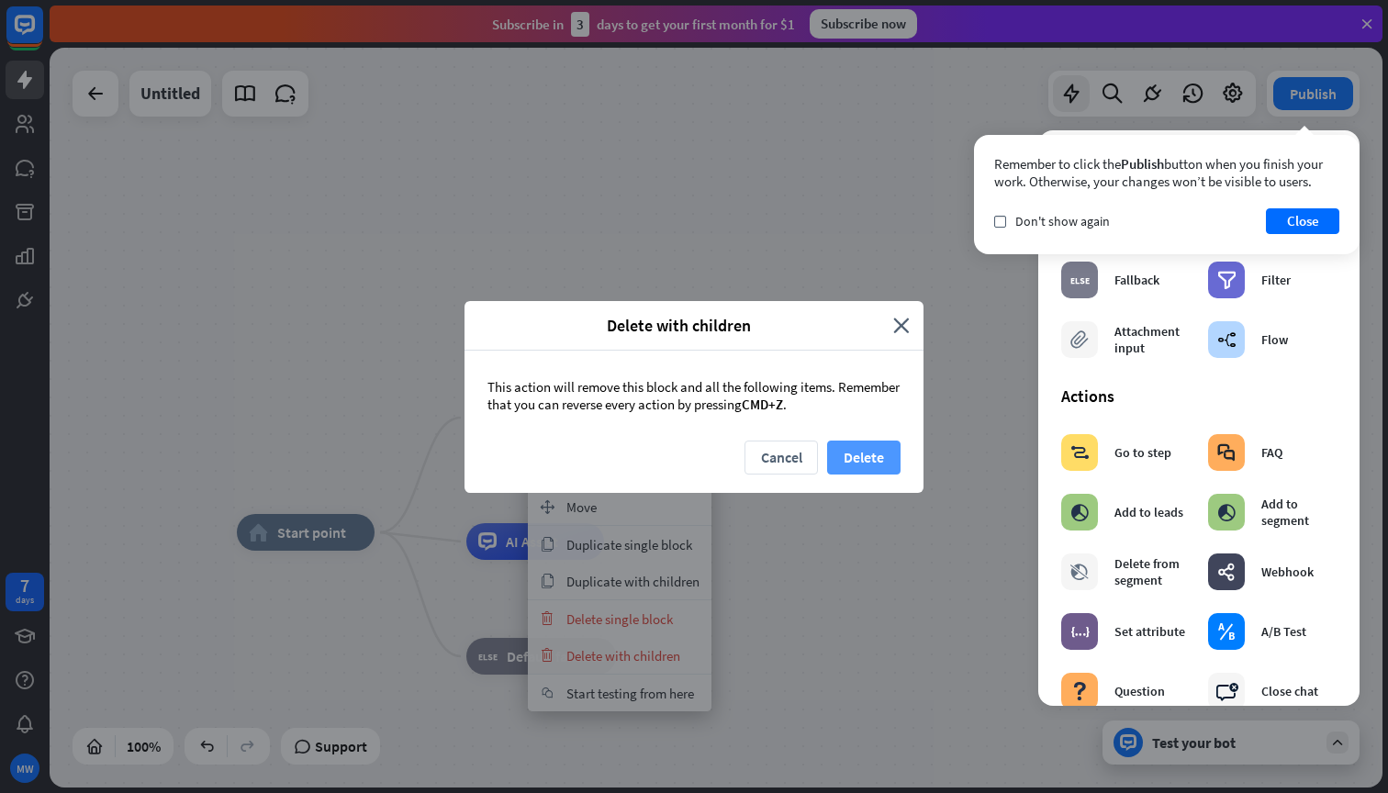
click at [859, 459] on button "Delete" at bounding box center [863, 458] width 73 height 34
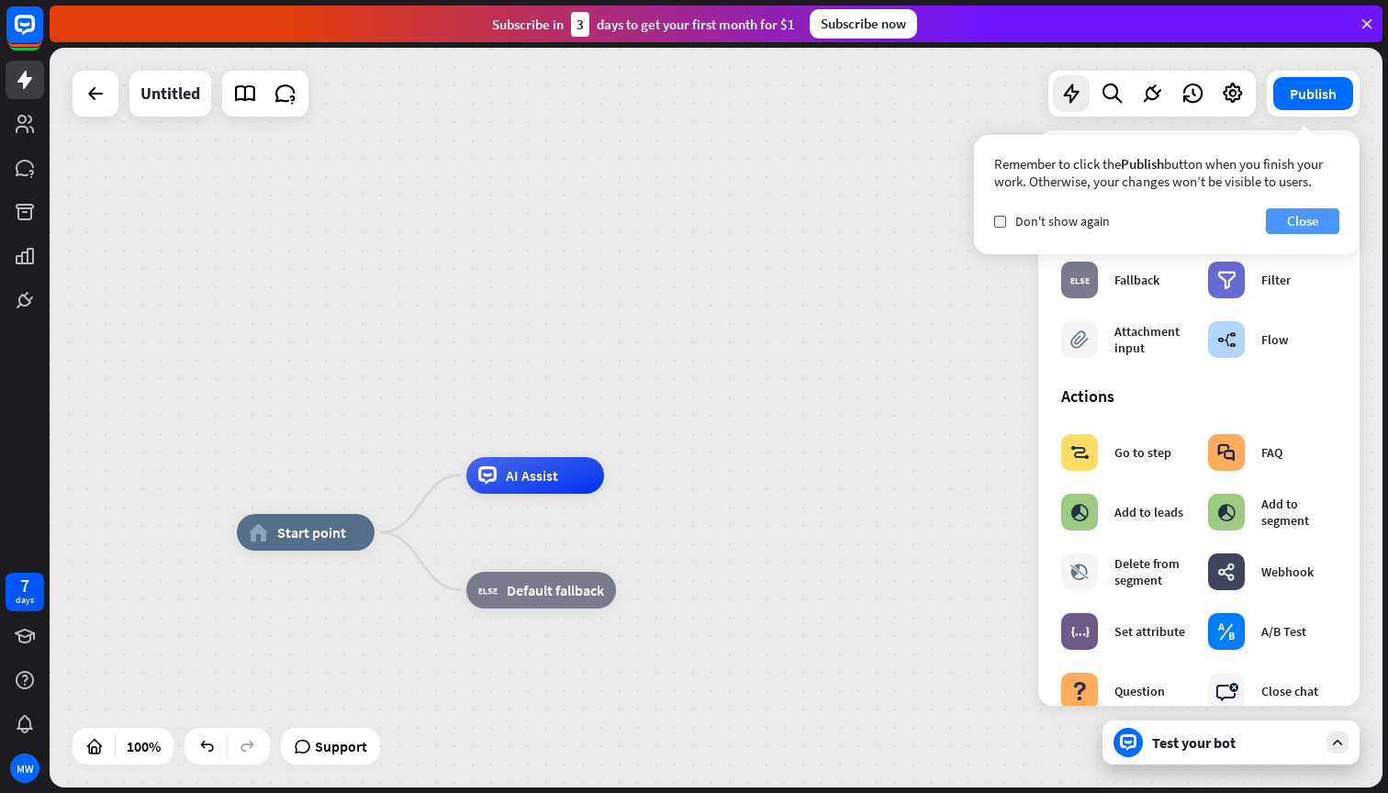
click at [1296, 214] on button "Close" at bounding box center [1302, 221] width 73 height 26
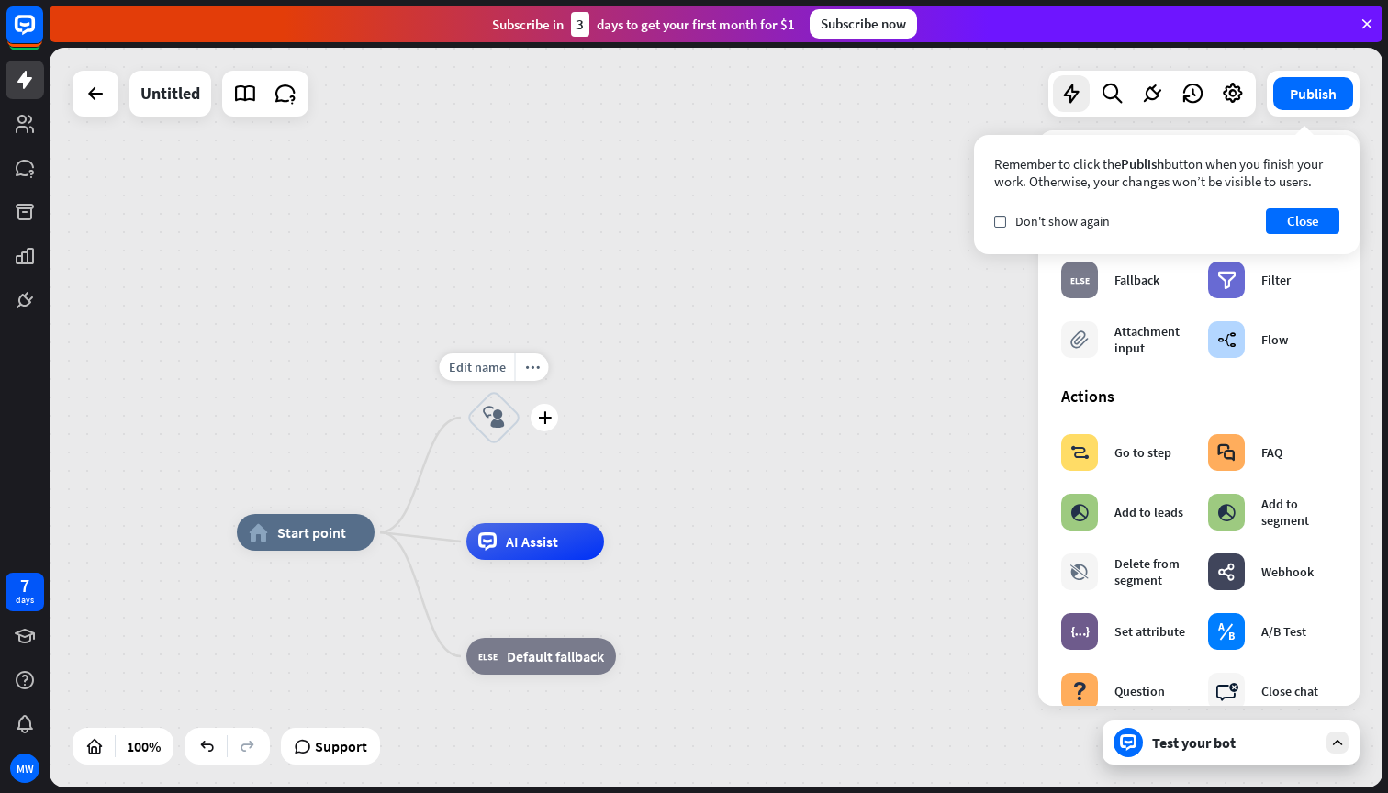
click at [489, 412] on icon "block_user_input" at bounding box center [494, 418] width 22 height 22
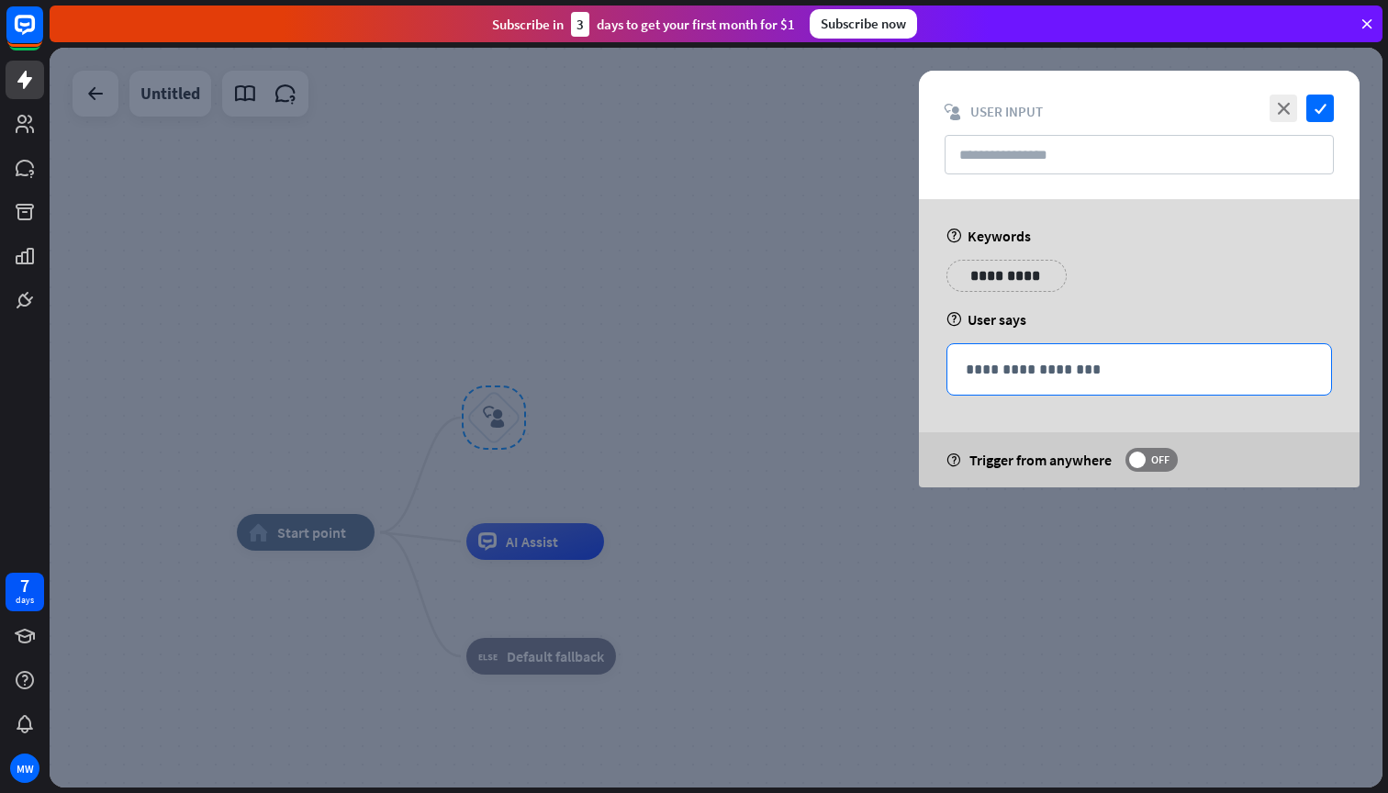
click at [984, 371] on p "**********" at bounding box center [1138, 369] width 347 height 23
click at [990, 319] on div "help User says" at bounding box center [1138, 319] width 385 height 18
click at [1133, 365] on p "**********" at bounding box center [1138, 369] width 347 height 23
click at [1234, 394] on icon at bounding box center [1234, 397] width 18 height 18
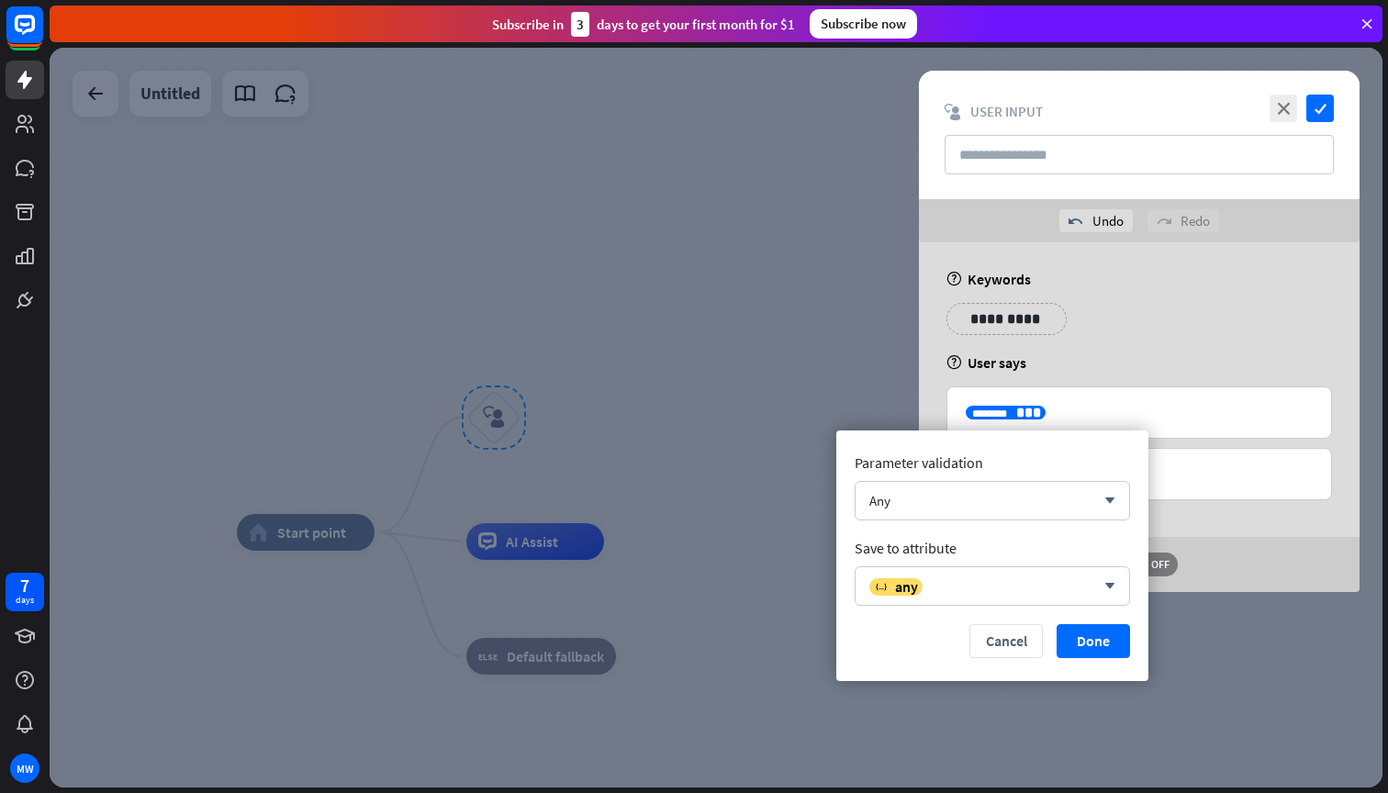
click at [767, 291] on div at bounding box center [716, 418] width 1333 height 740
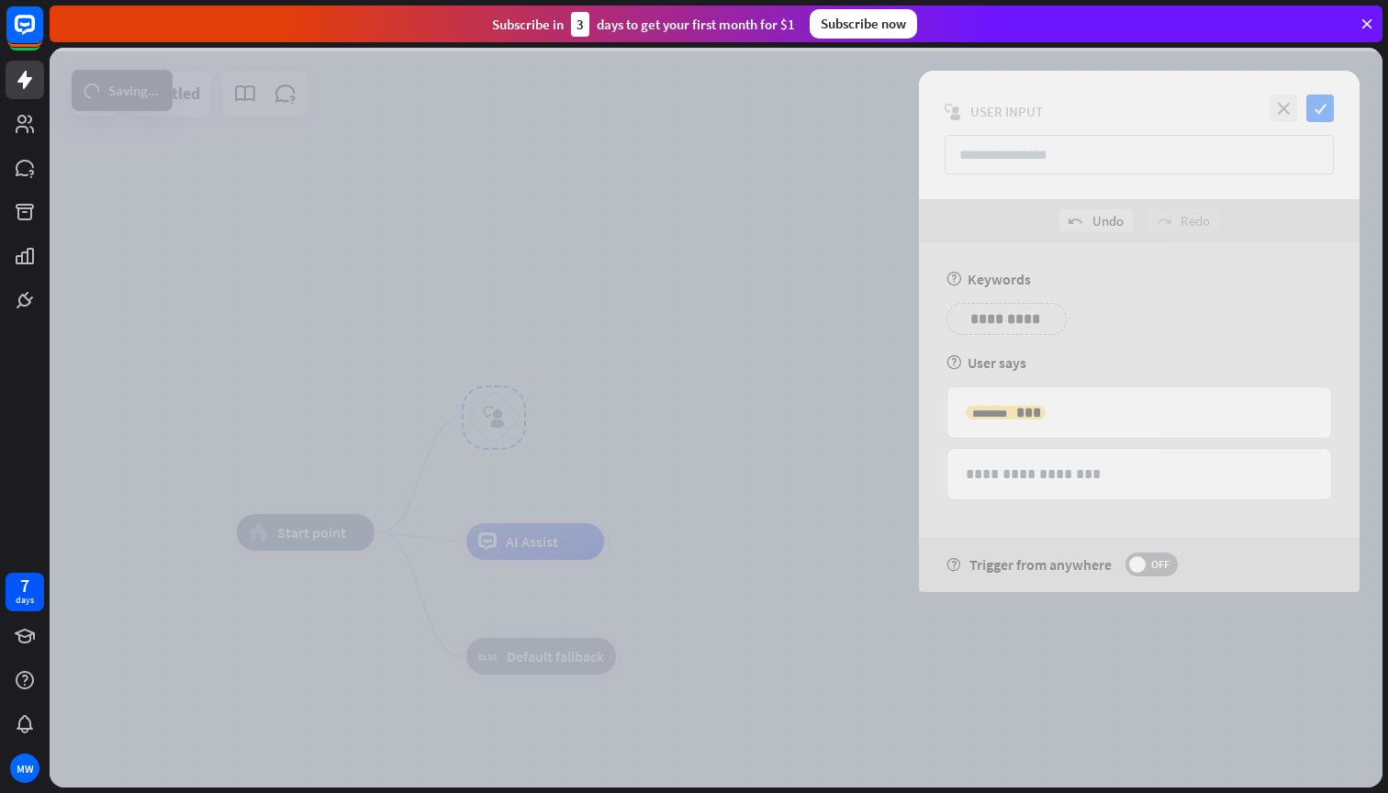
click at [767, 291] on div at bounding box center [716, 418] width 1333 height 740
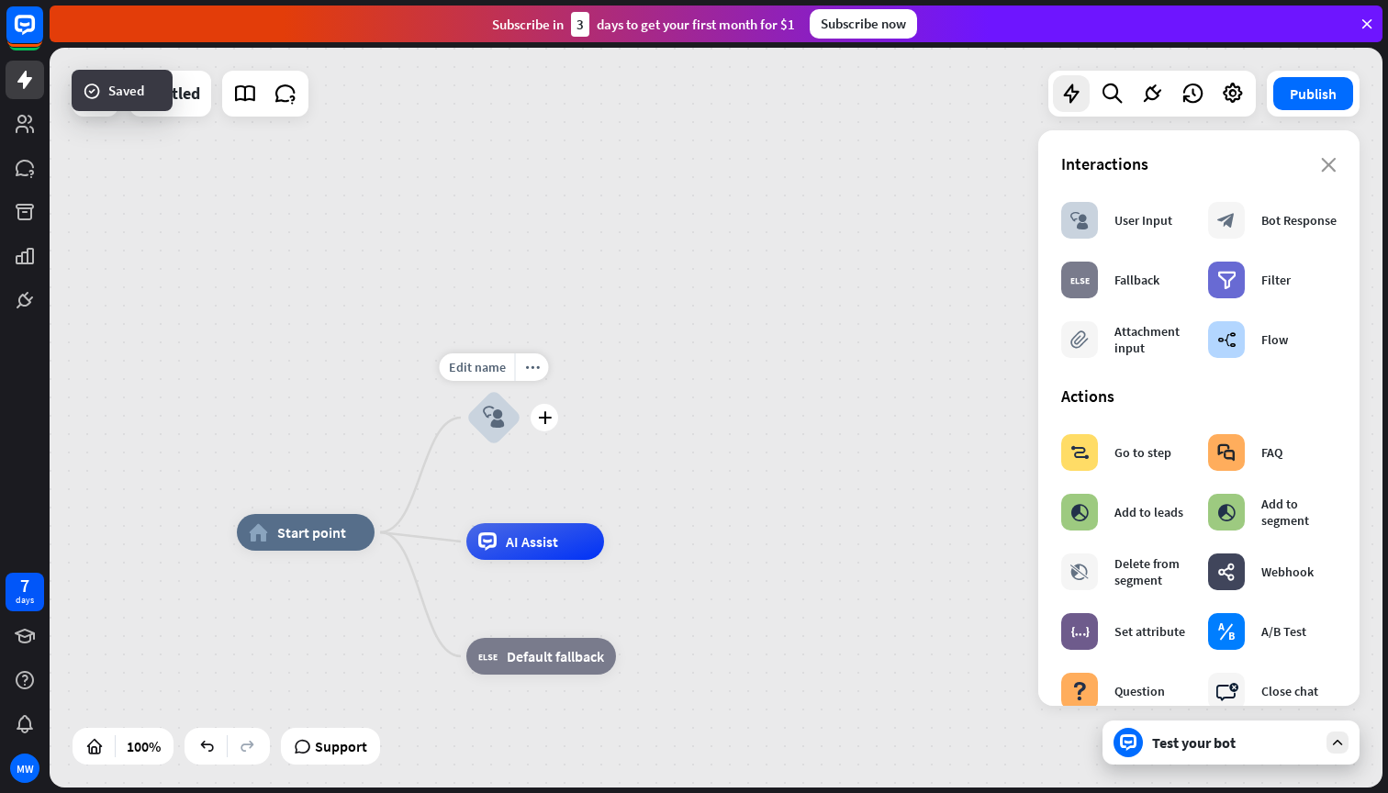
click at [492, 422] on icon "block_user_input" at bounding box center [494, 418] width 22 height 22
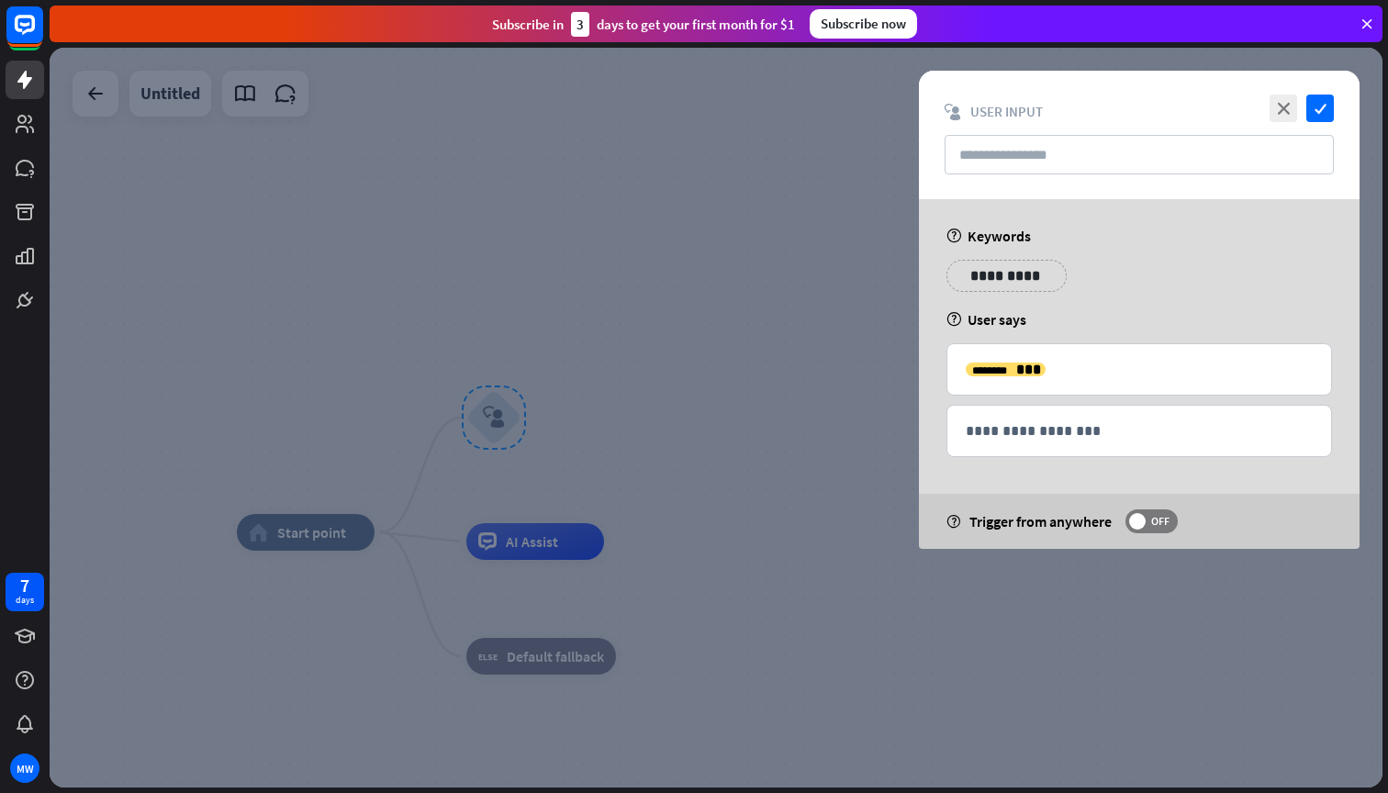
click at [545, 351] on div at bounding box center [716, 418] width 1333 height 740
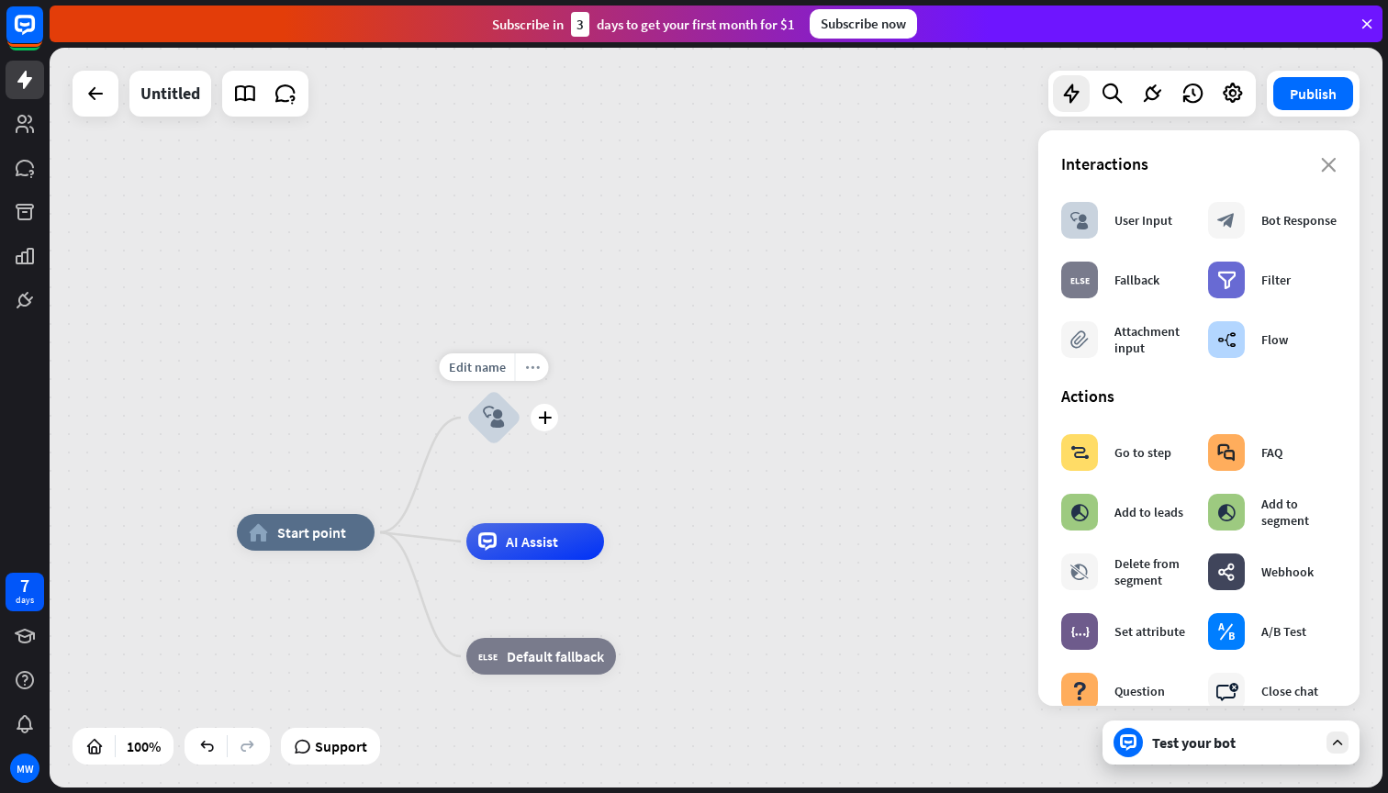
click at [527, 374] on icon "more_horiz" at bounding box center [532, 368] width 15 height 14
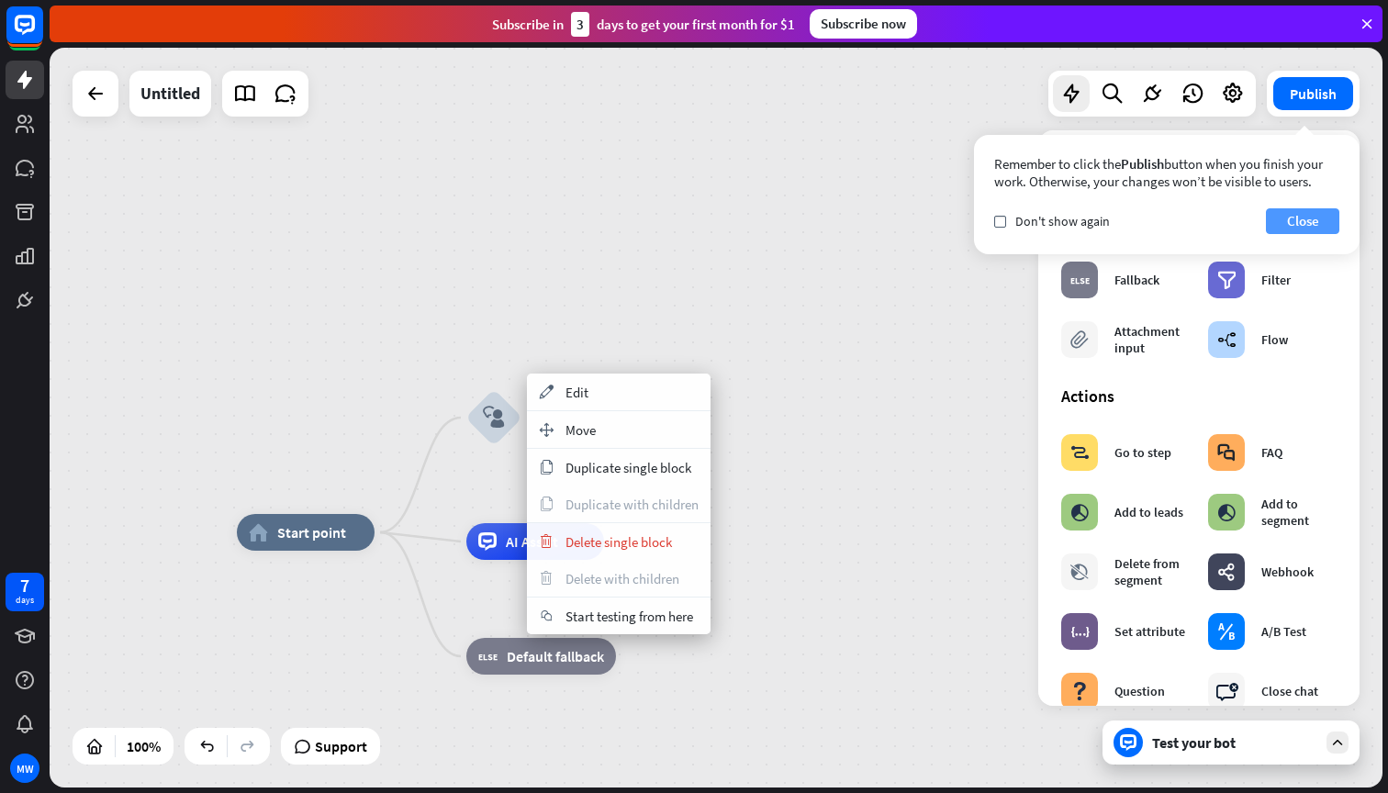
click at [1289, 218] on button "Close" at bounding box center [1302, 221] width 73 height 26
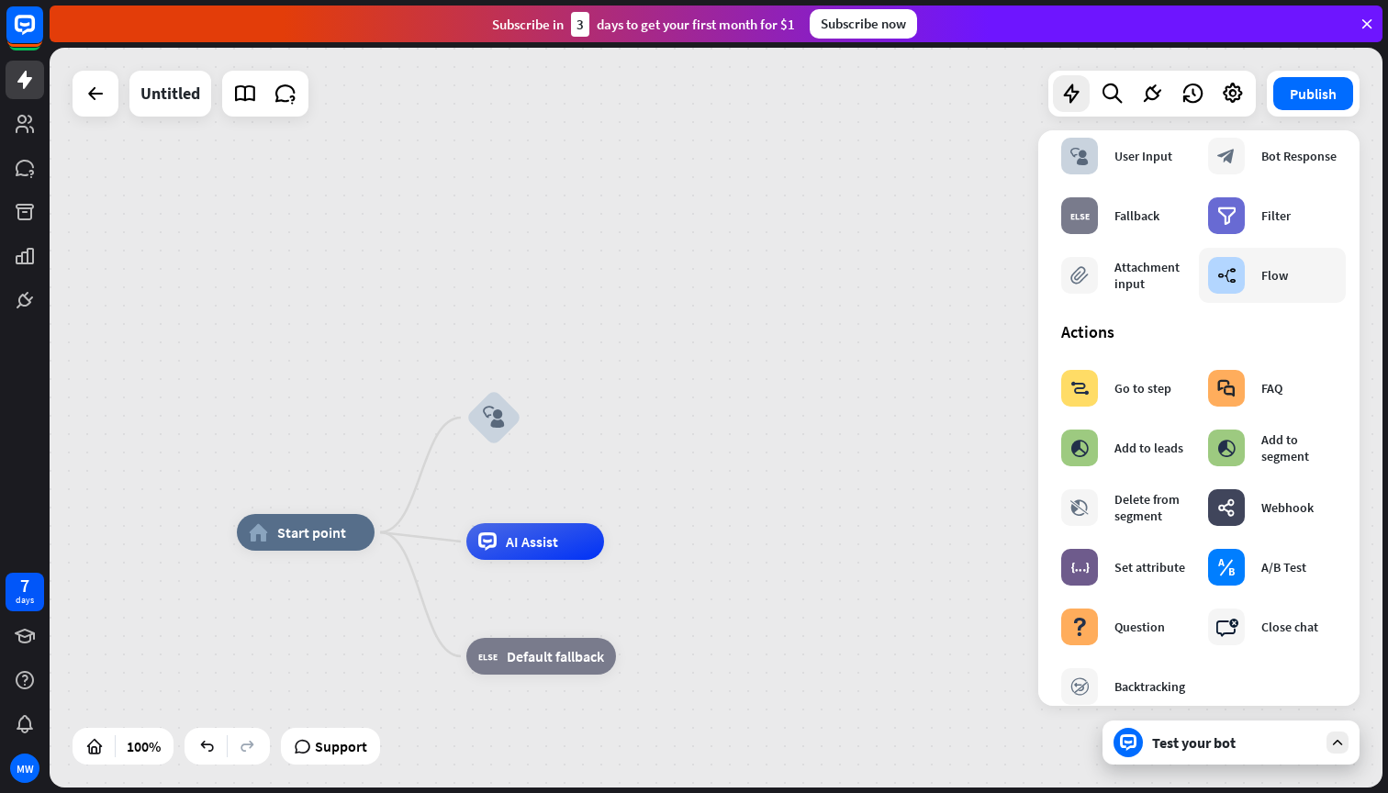
scroll to position [73, 0]
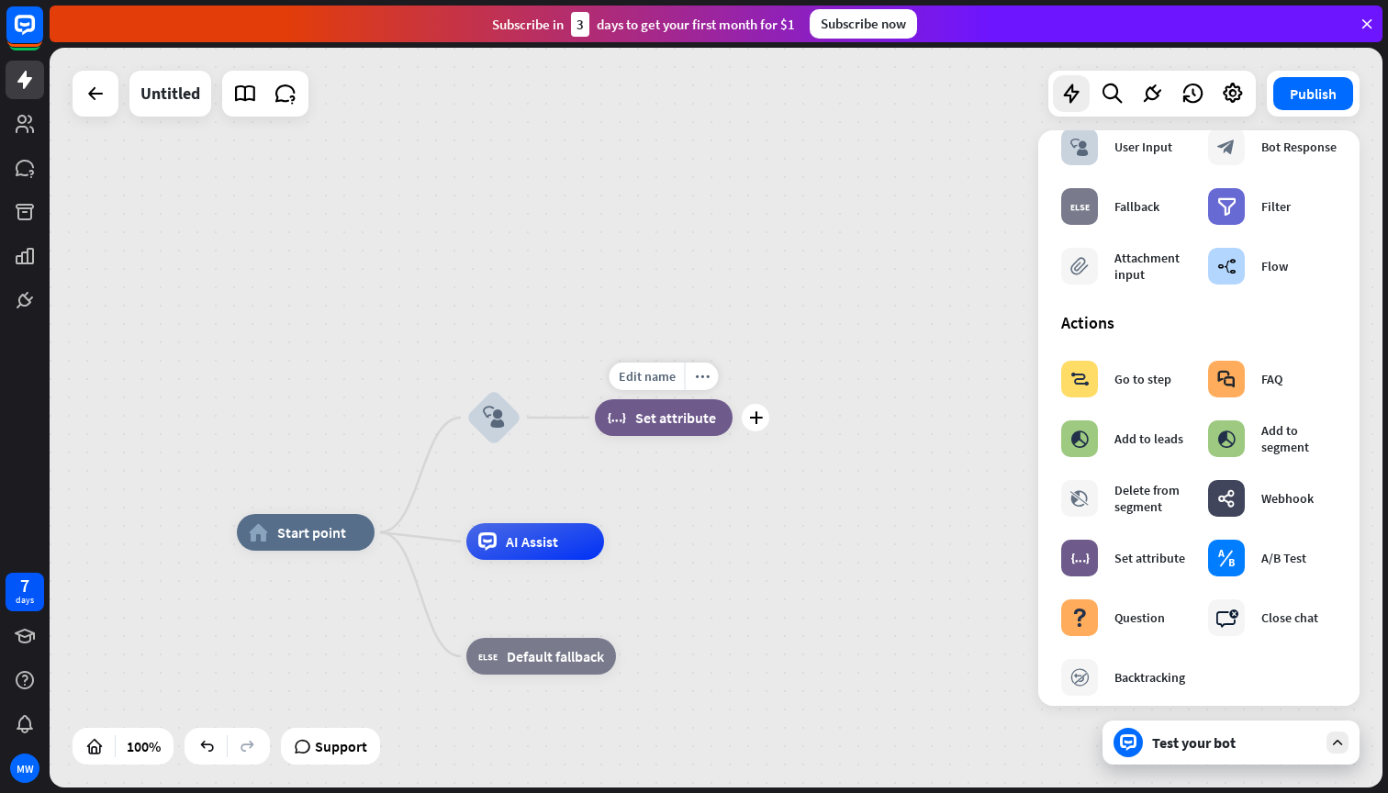
click at [651, 413] on span "Set attribute" at bounding box center [675, 417] width 81 height 18
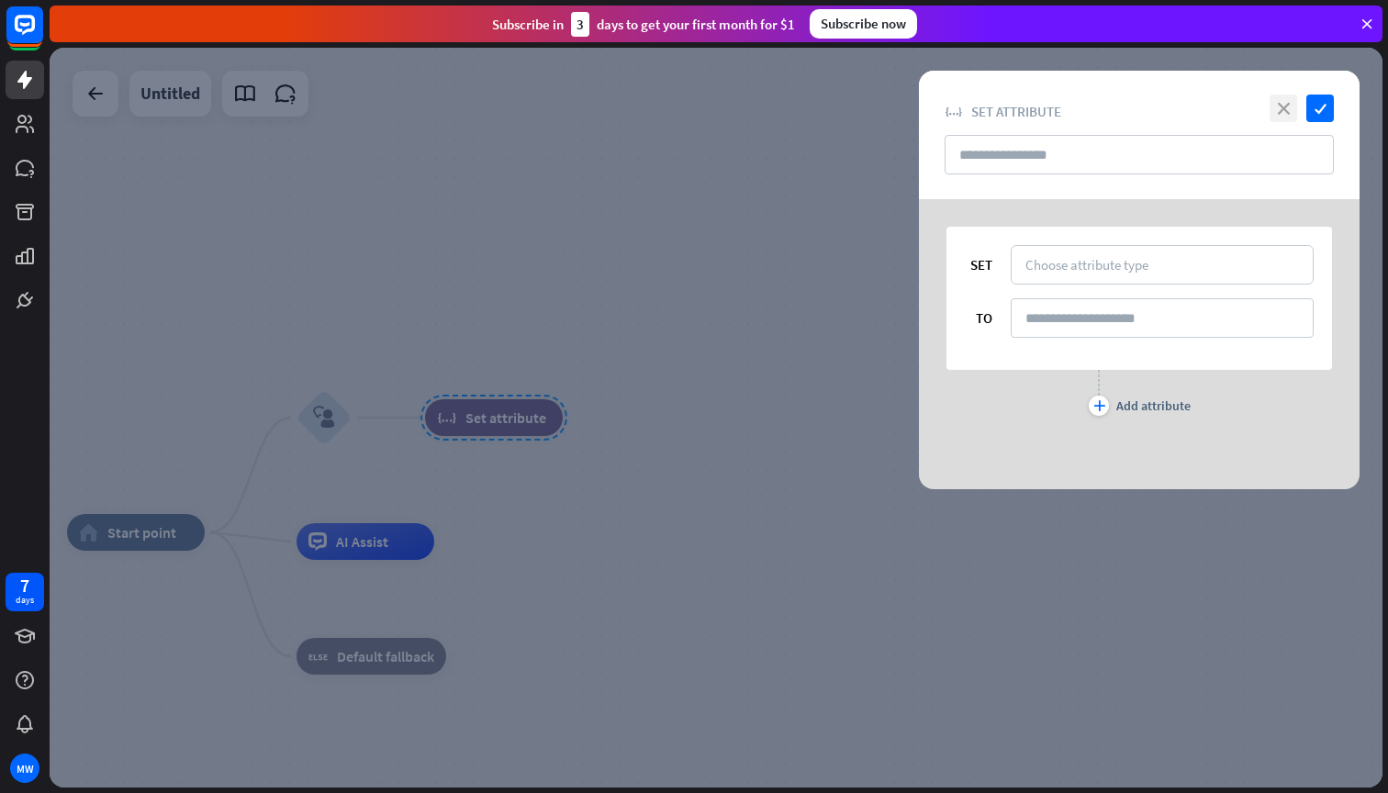
click at [1291, 101] on icon "close" at bounding box center [1283, 109] width 28 height 28
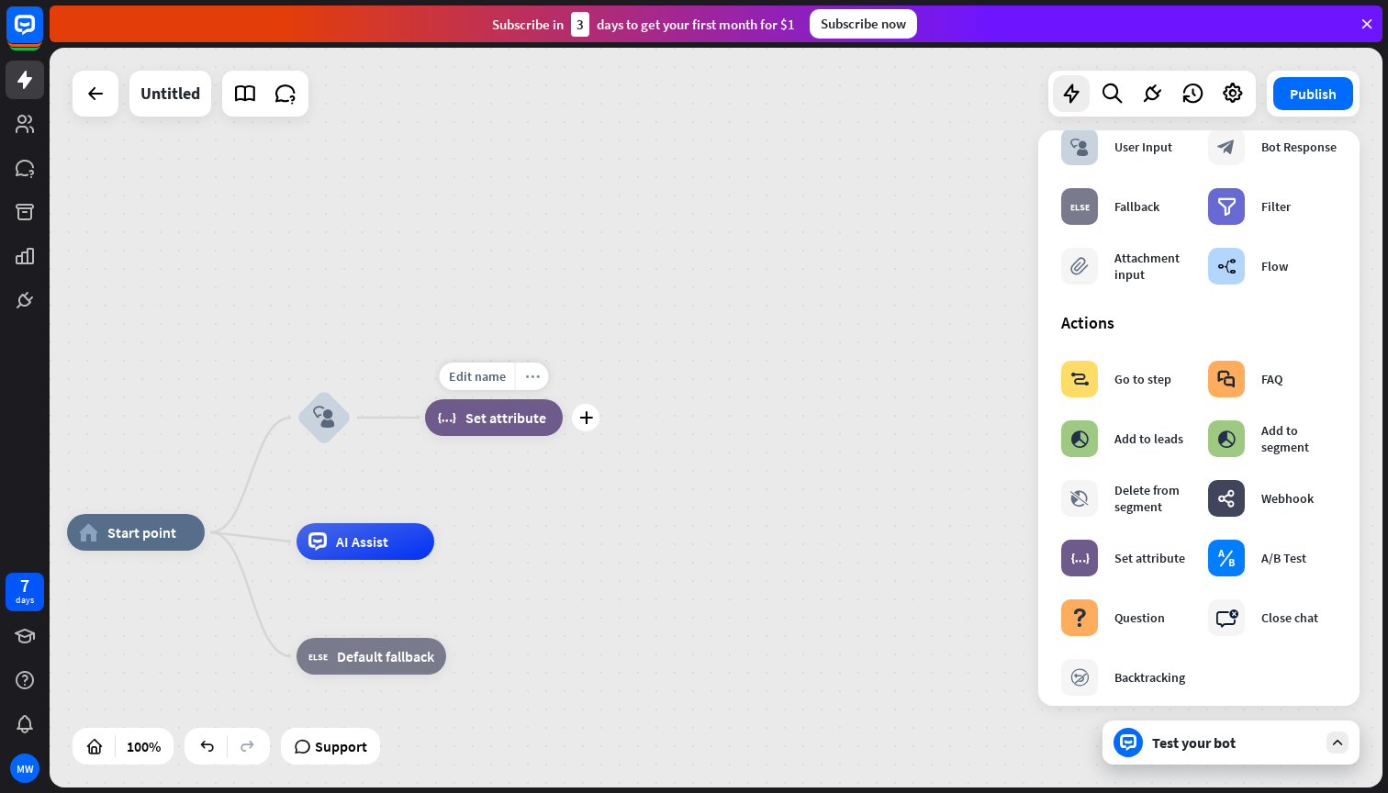
click at [532, 373] on icon "more_horiz" at bounding box center [532, 377] width 15 height 14
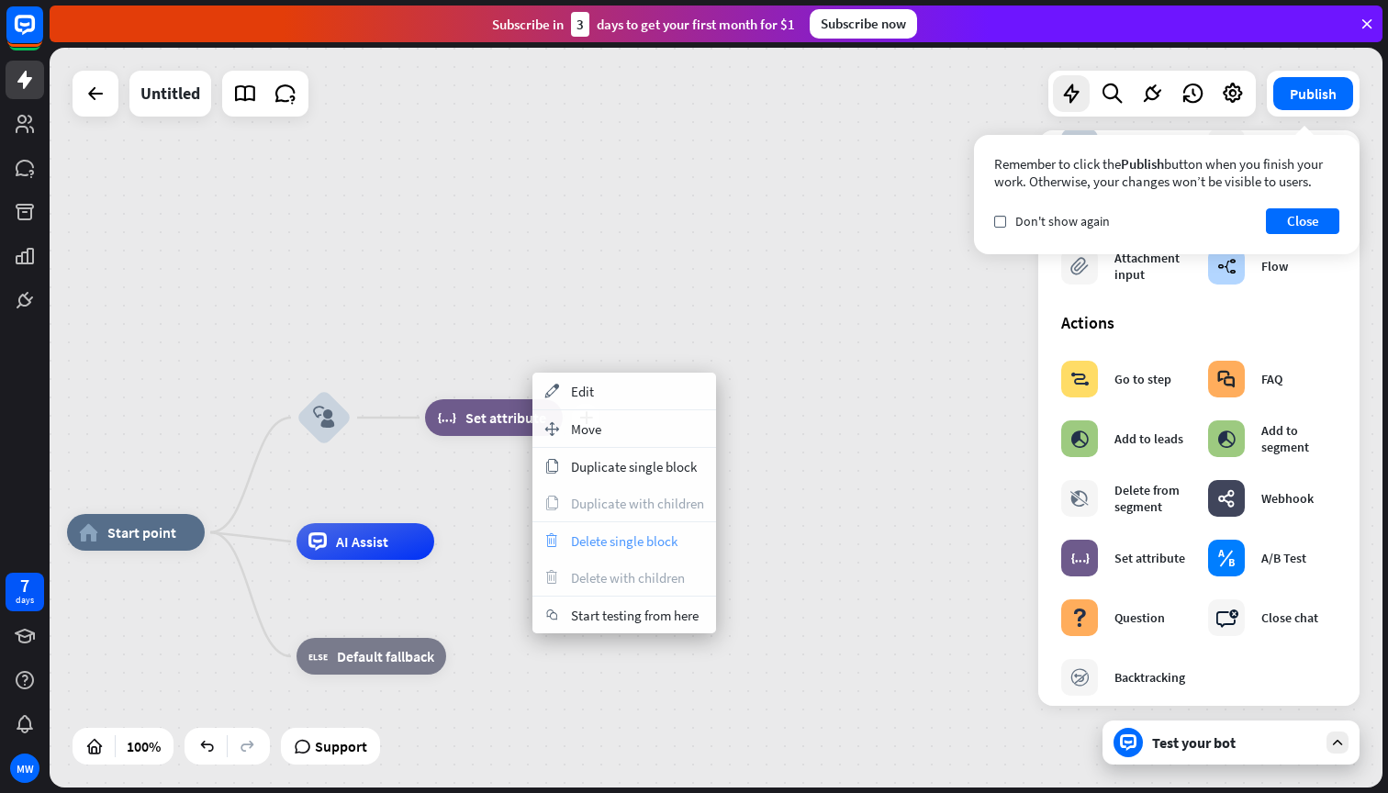
click at [614, 539] on span "Delete single block" at bounding box center [624, 540] width 106 height 17
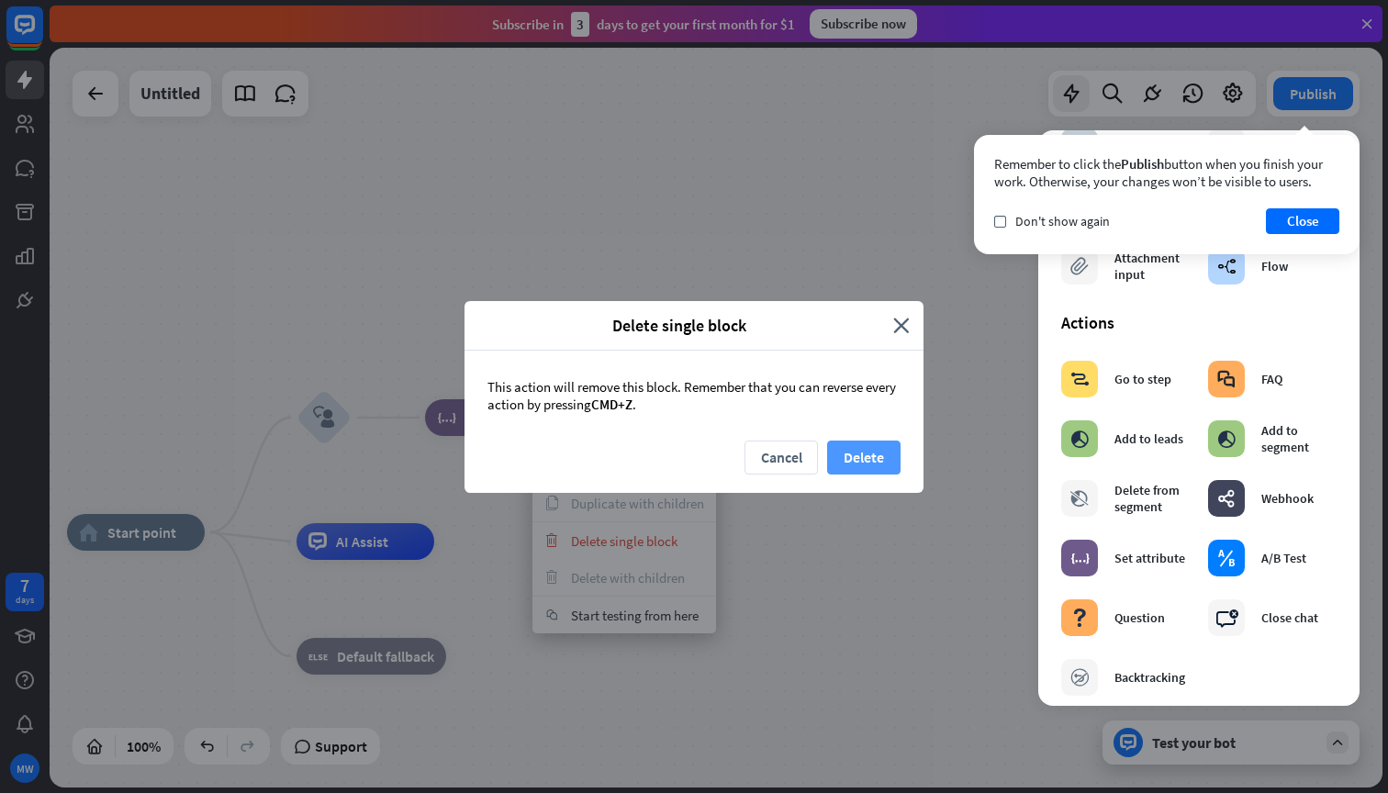
click at [849, 458] on button "Delete" at bounding box center [863, 458] width 73 height 34
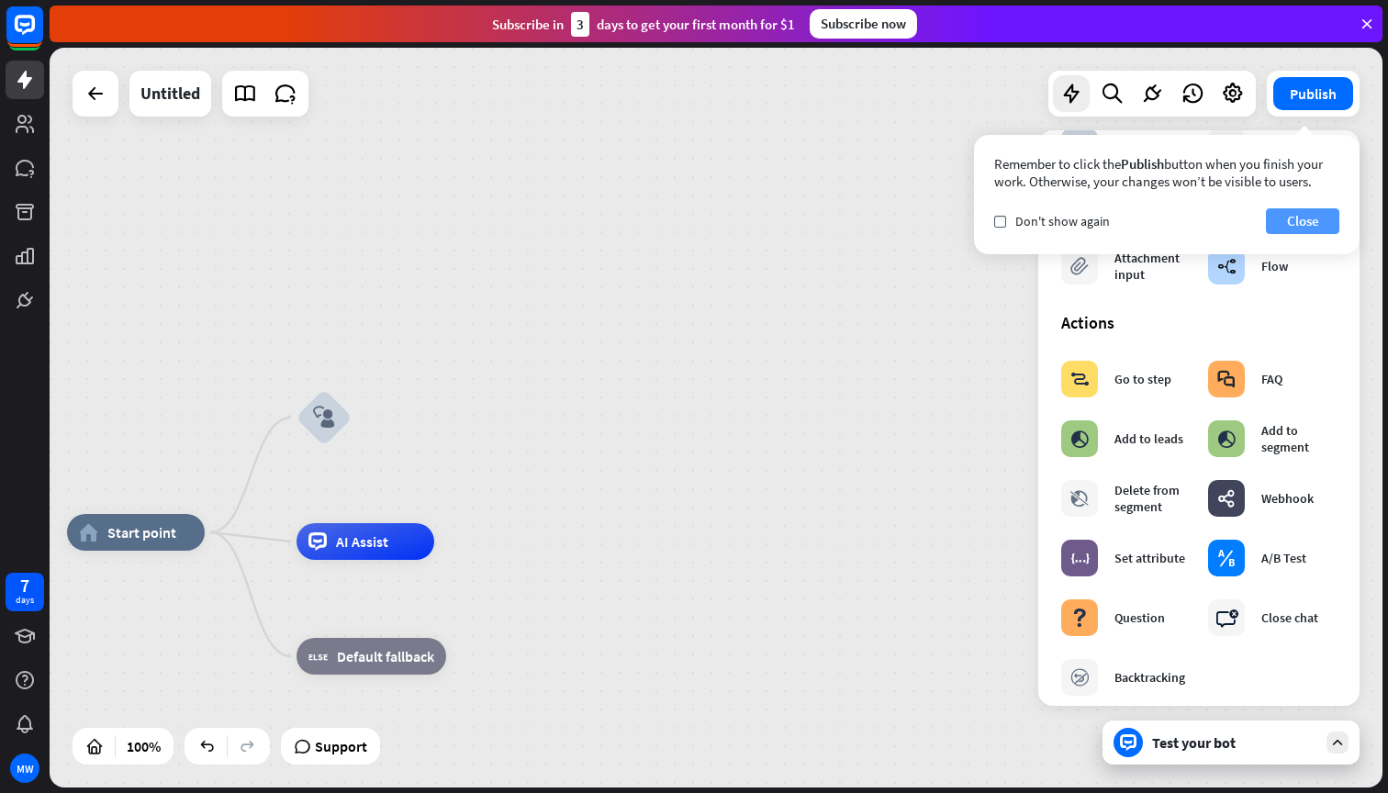
click at [1294, 209] on button "Close" at bounding box center [1302, 221] width 73 height 26
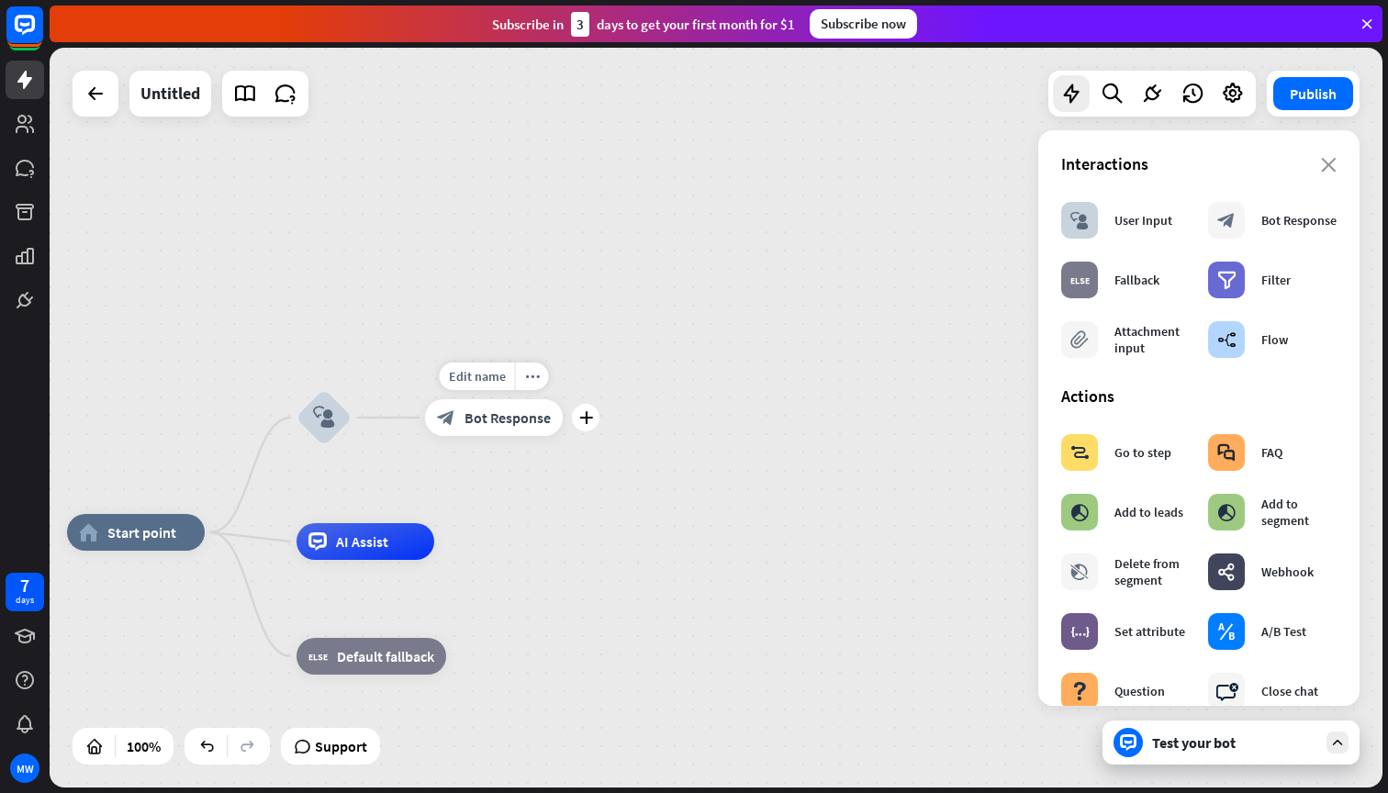
click at [480, 418] on span "Bot Response" at bounding box center [507, 417] width 86 height 18
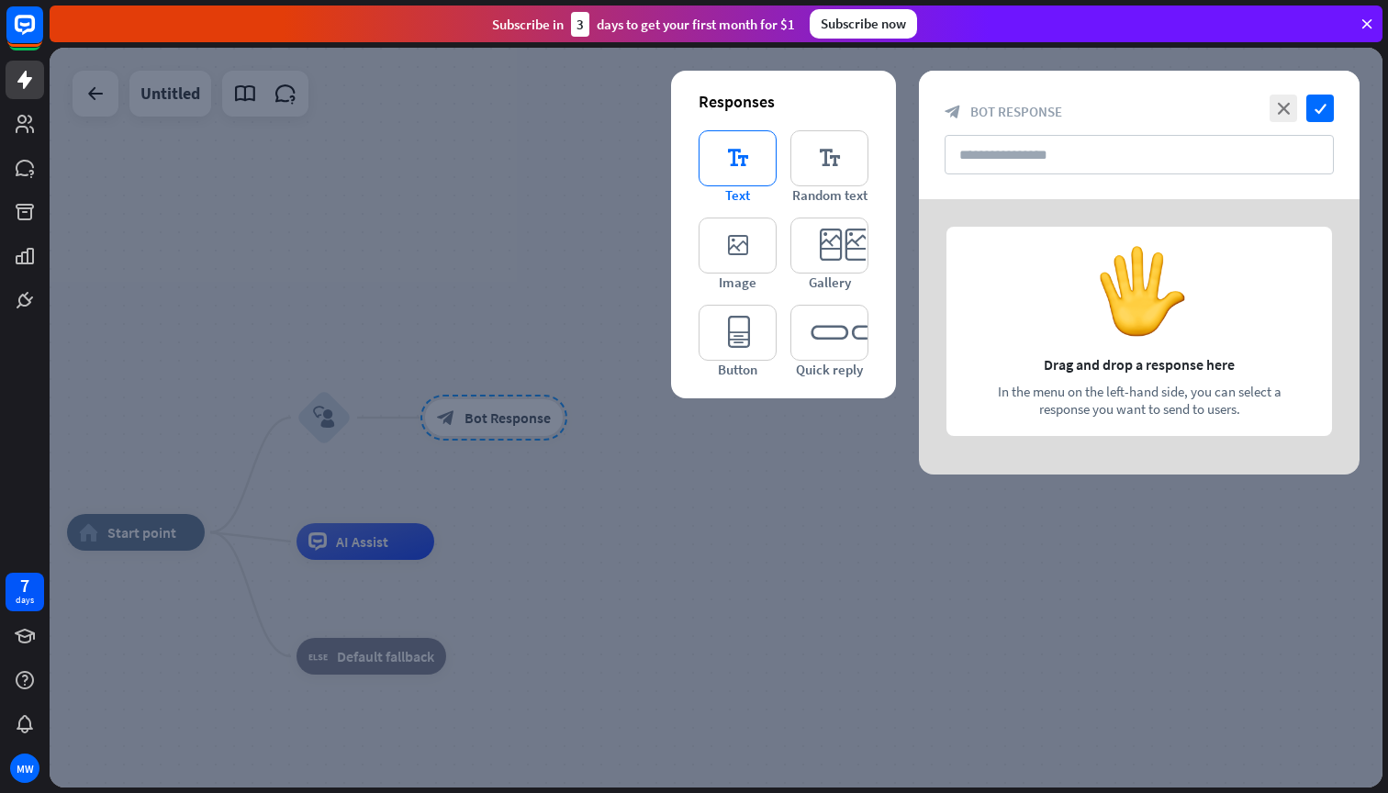
click at [729, 153] on icon "editor_text" at bounding box center [737, 158] width 78 height 56
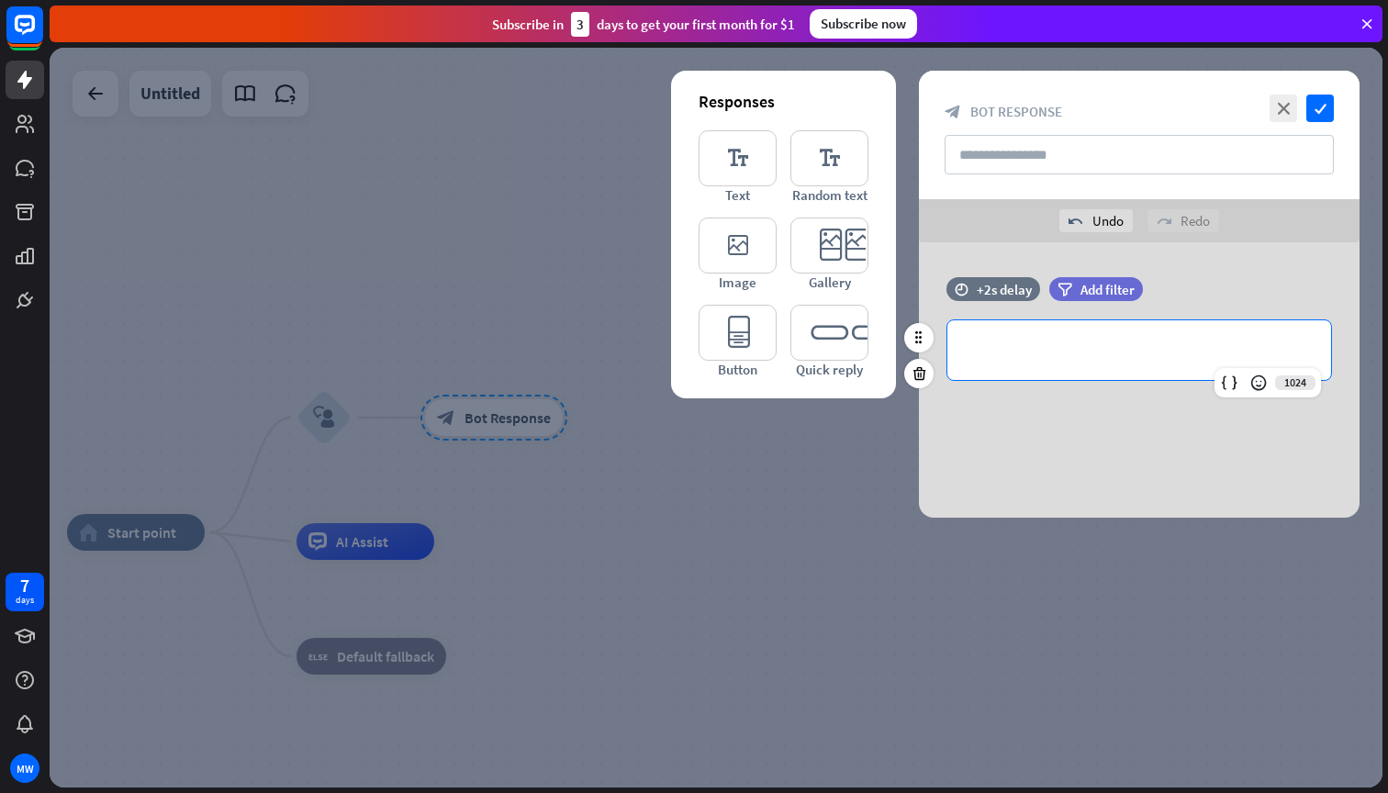
click at [988, 350] on p "**********" at bounding box center [1138, 350] width 347 height 23
click at [1289, 380] on div "1024" at bounding box center [1267, 382] width 106 height 29
click at [1269, 381] on div at bounding box center [1258, 383] width 26 height 26
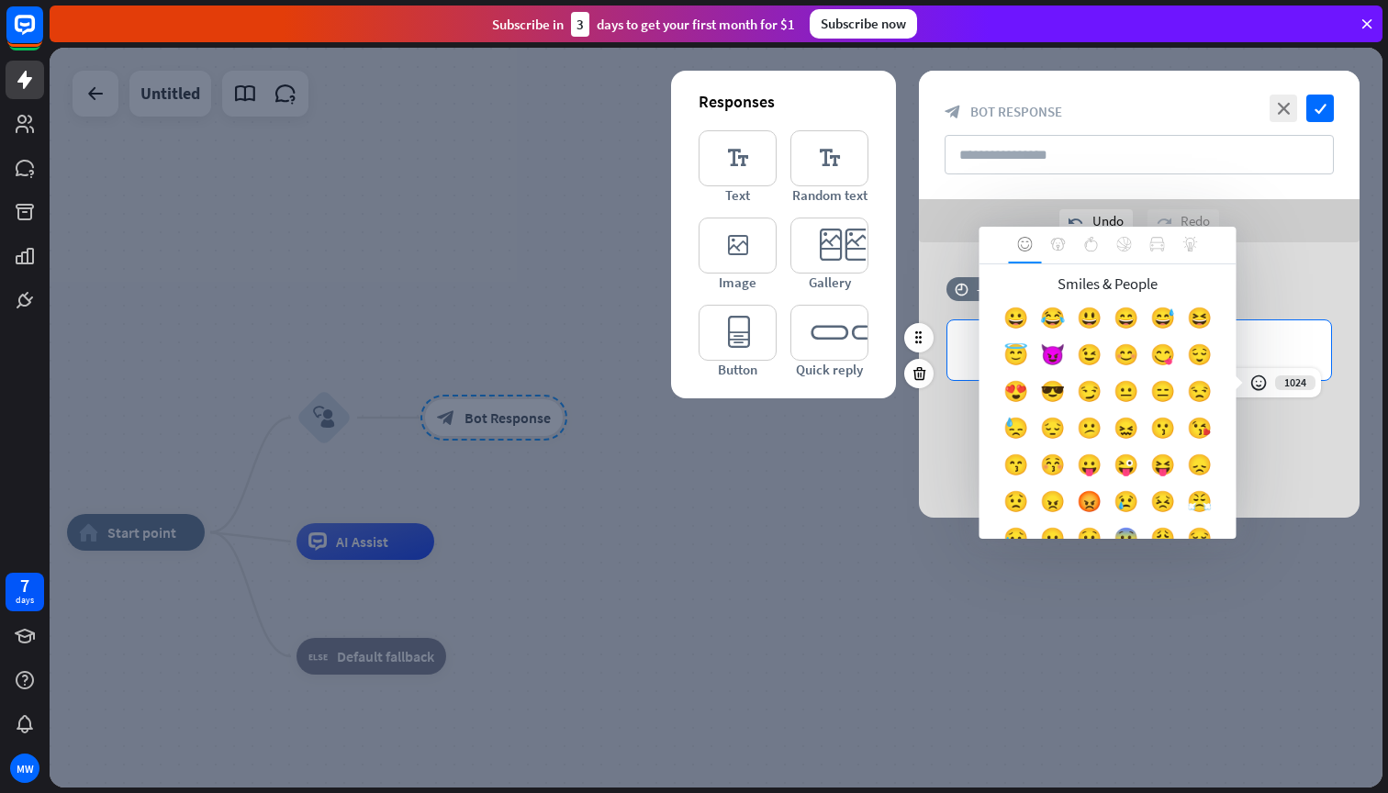
click at [1277, 321] on div "**********" at bounding box center [1139, 350] width 384 height 60
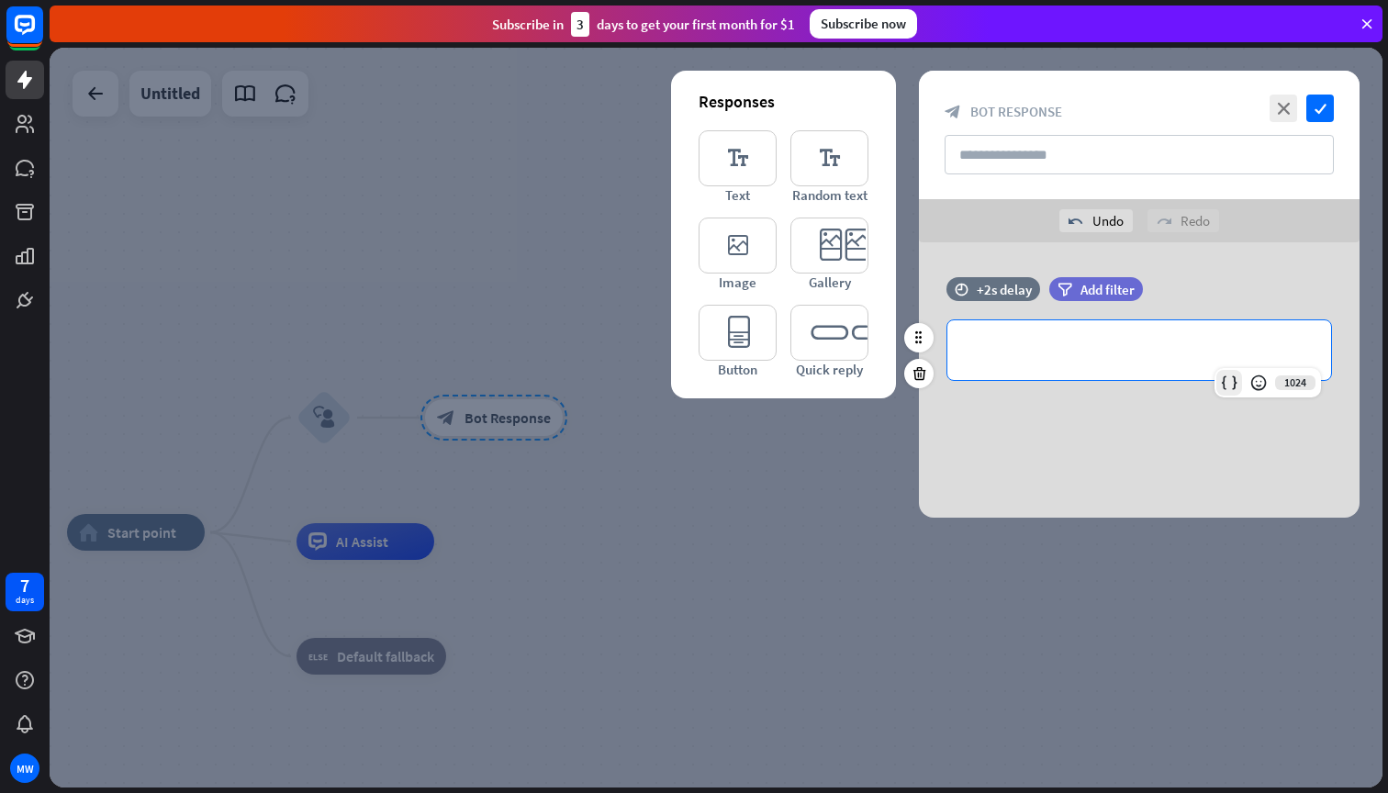
click at [1236, 378] on icon at bounding box center [1229, 383] width 18 height 18
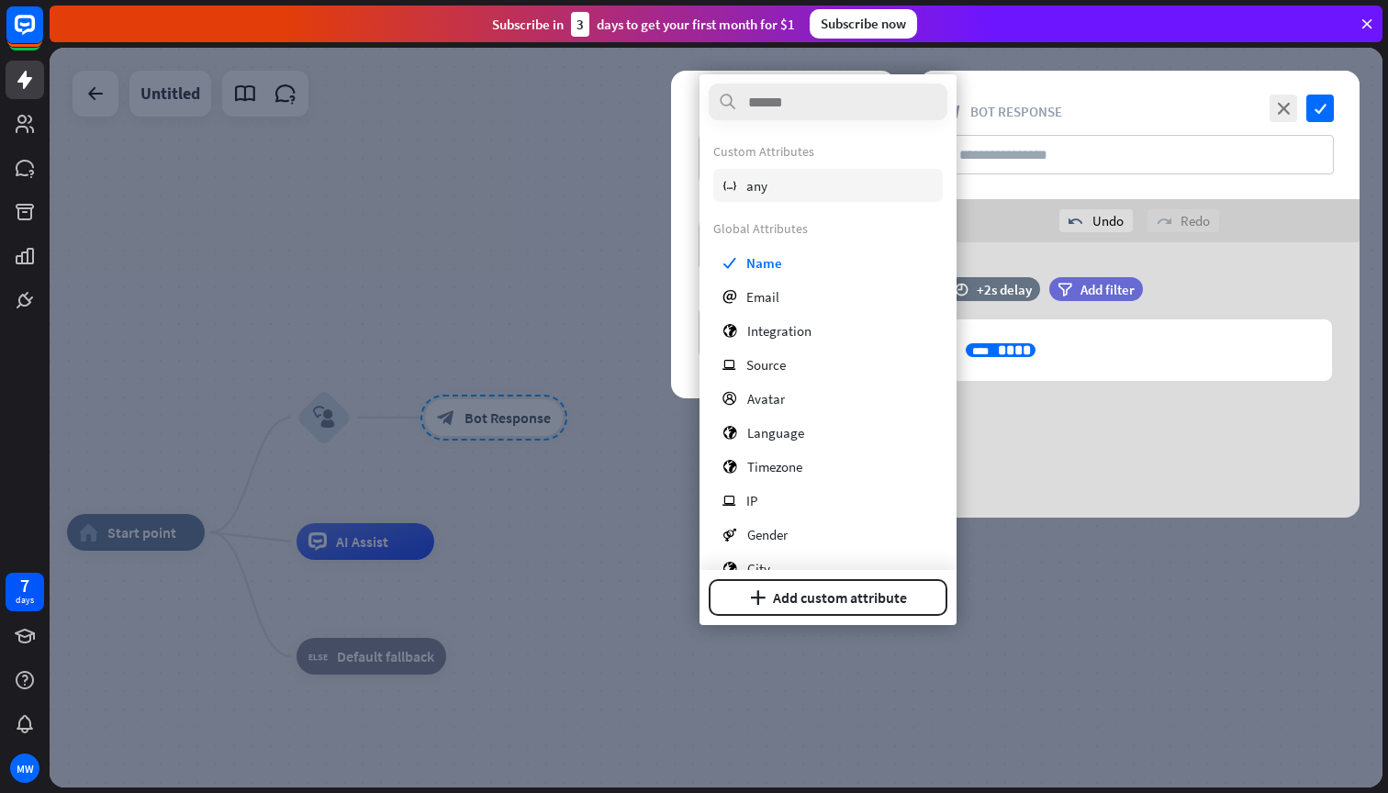
click at [753, 193] on span "any" at bounding box center [756, 185] width 21 height 17
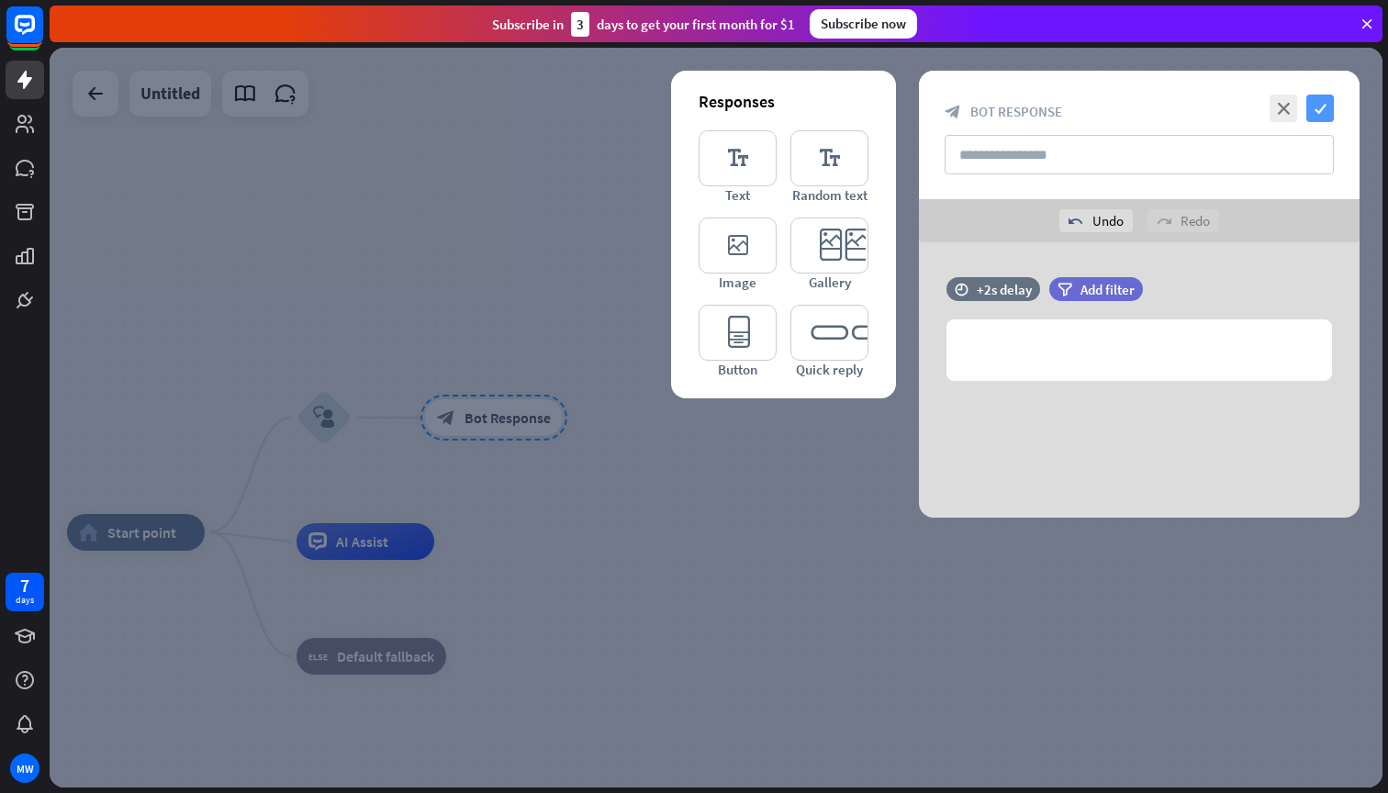
click at [1309, 106] on icon "check" at bounding box center [1320, 109] width 28 height 28
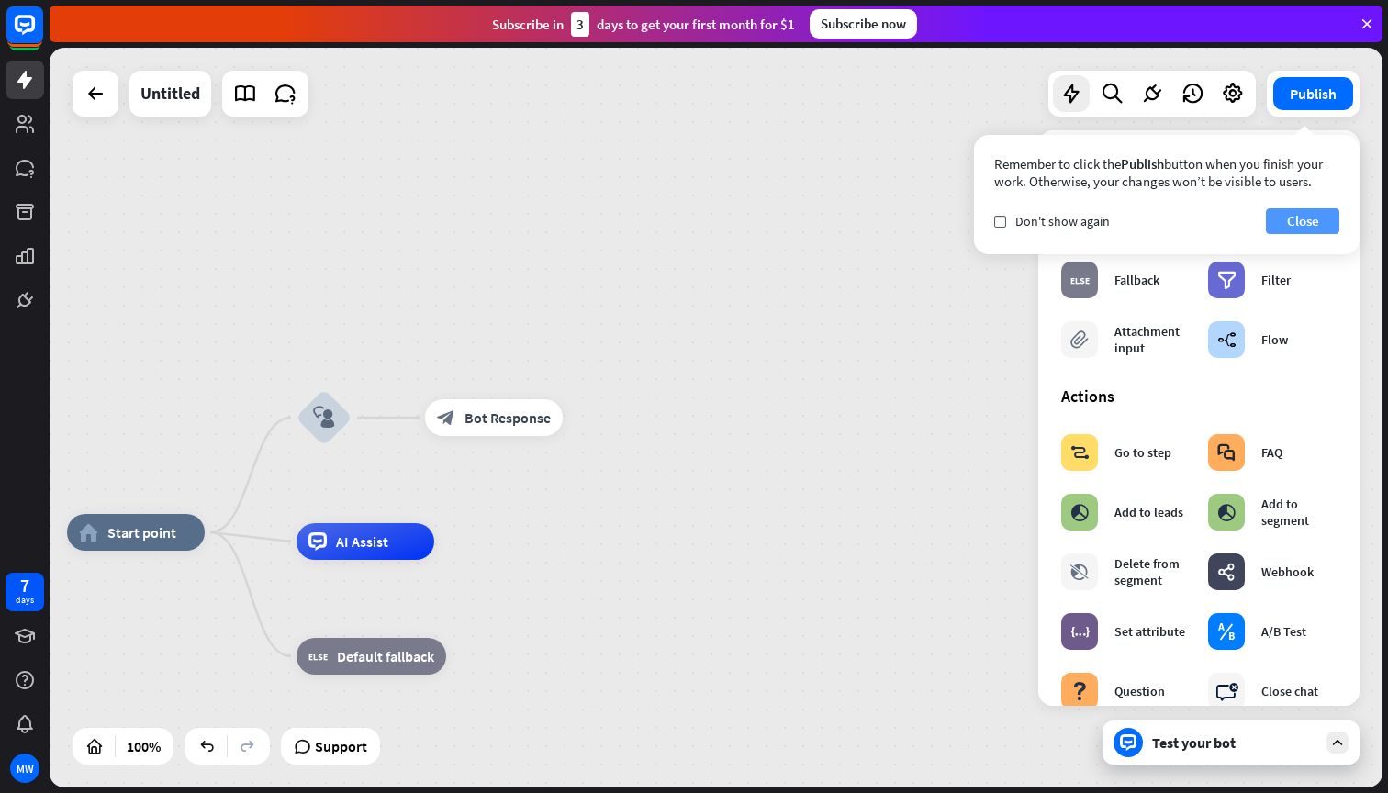
click at [1303, 214] on button "Close" at bounding box center [1302, 221] width 73 height 26
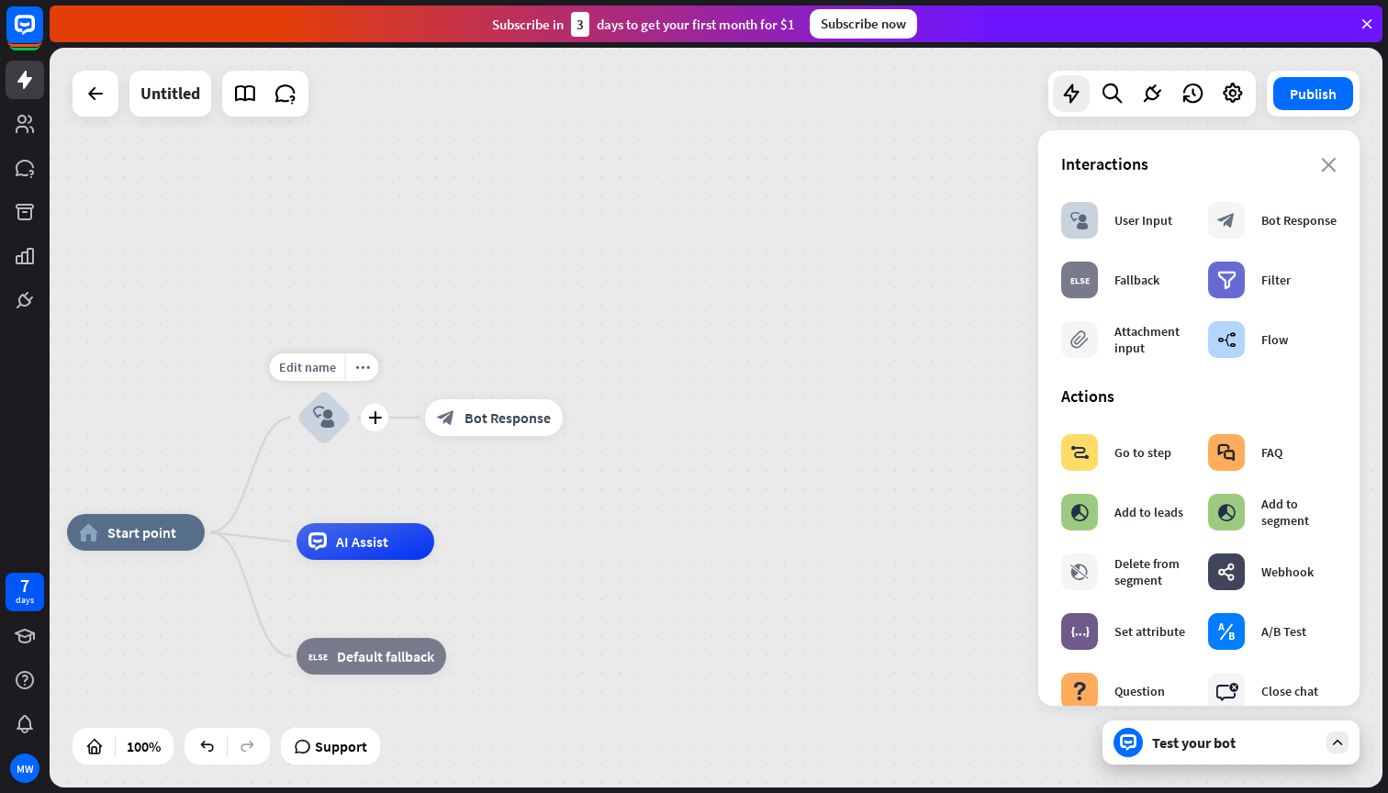
click at [318, 422] on icon "block_user_input" at bounding box center [324, 418] width 22 height 22
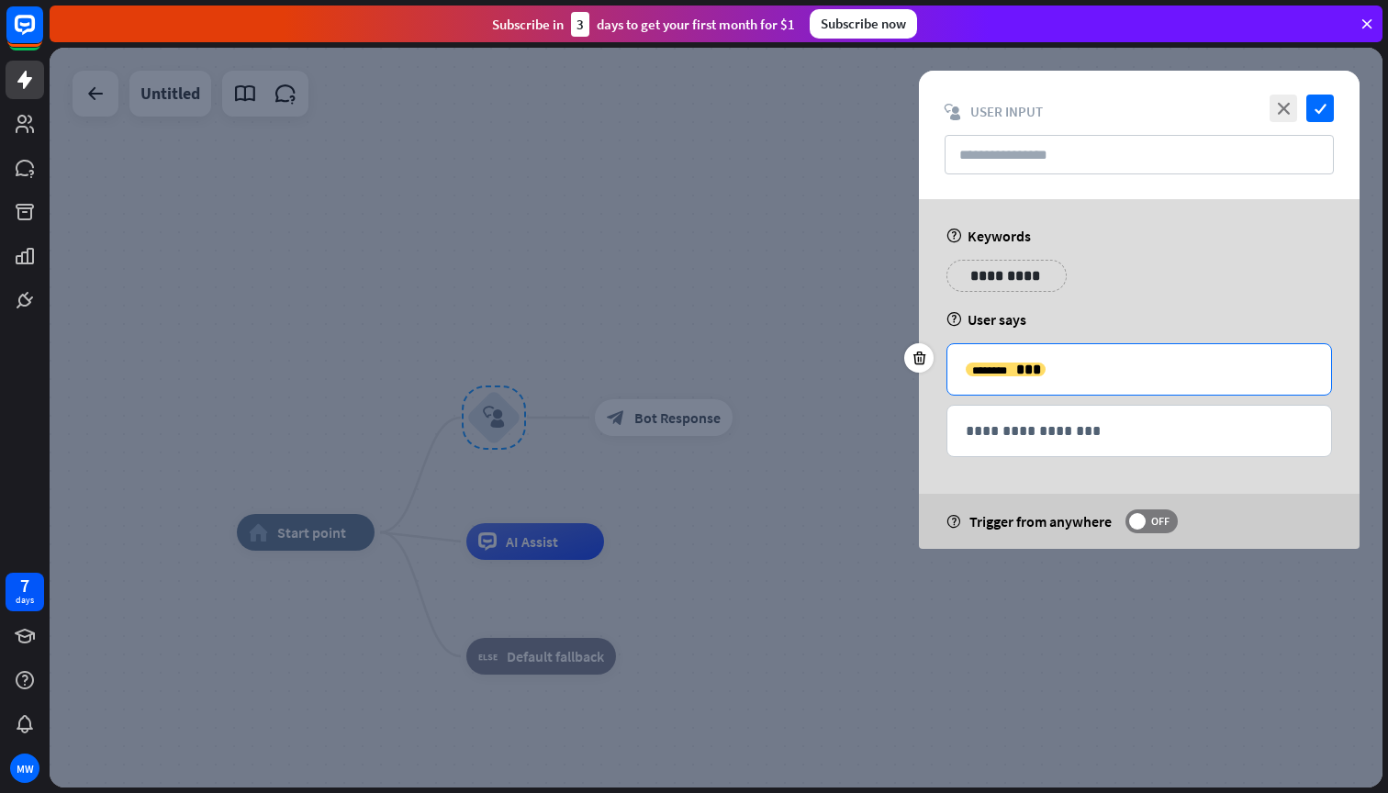
click at [1040, 370] on p "**********" at bounding box center [1138, 369] width 347 height 23
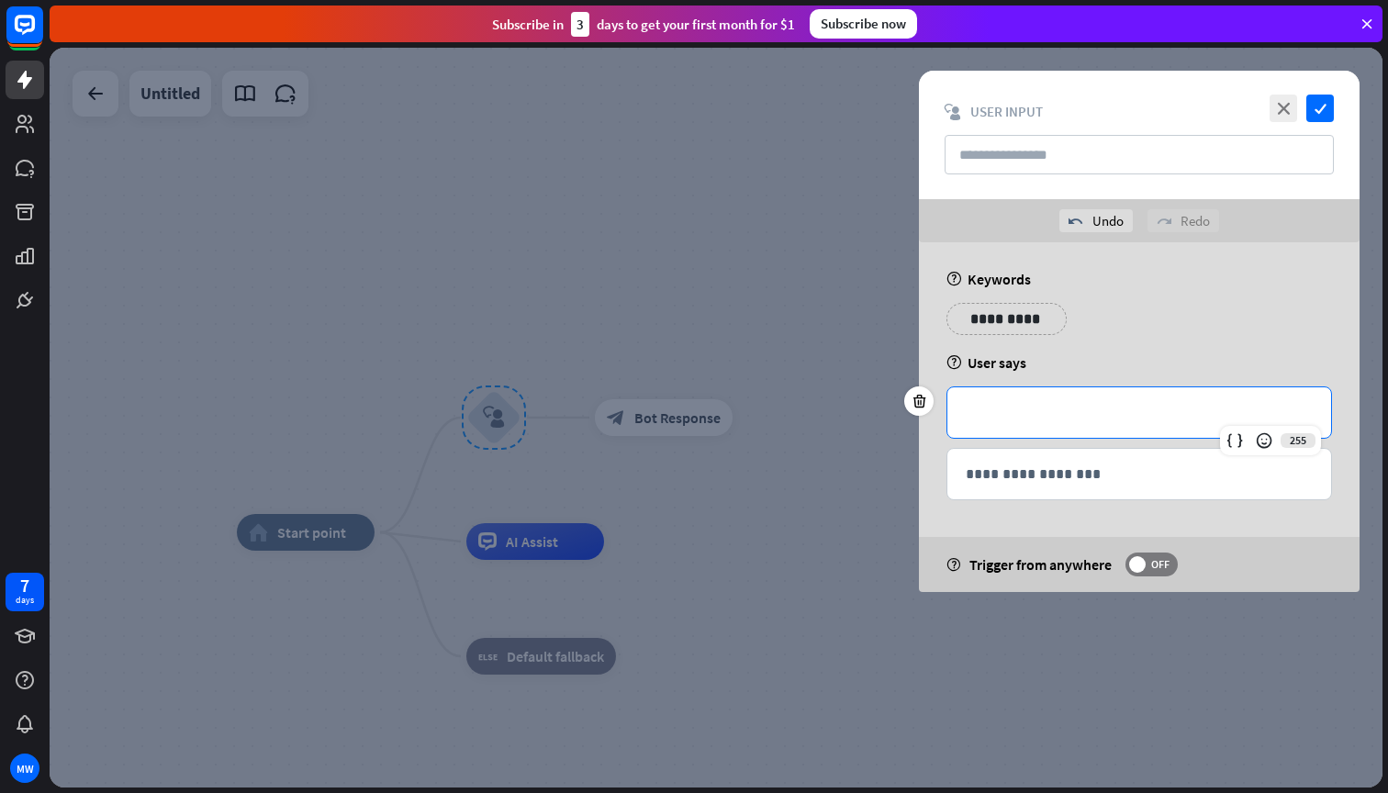
click at [1024, 366] on div "help User says" at bounding box center [1138, 362] width 385 height 18
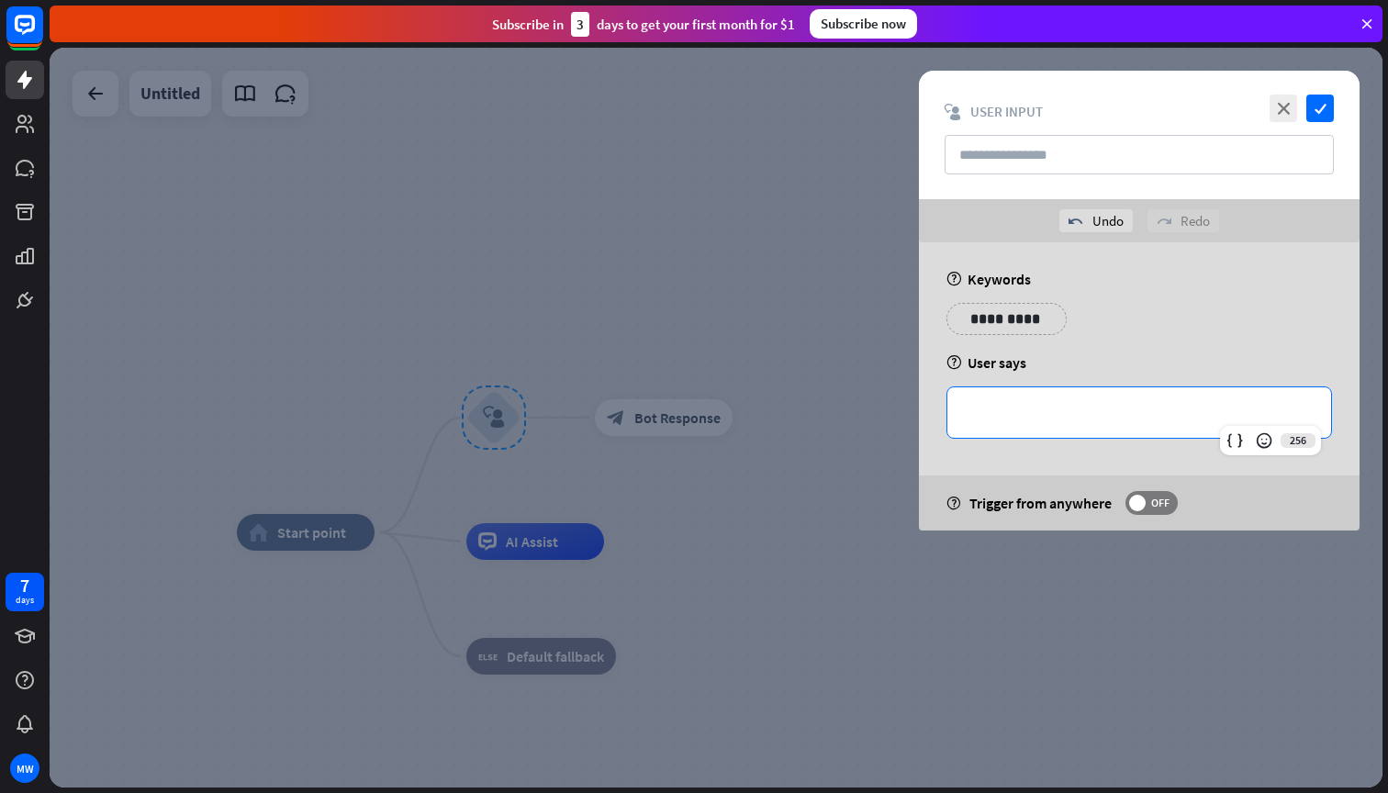
click at [1005, 411] on p "**********" at bounding box center [1138, 412] width 347 height 23
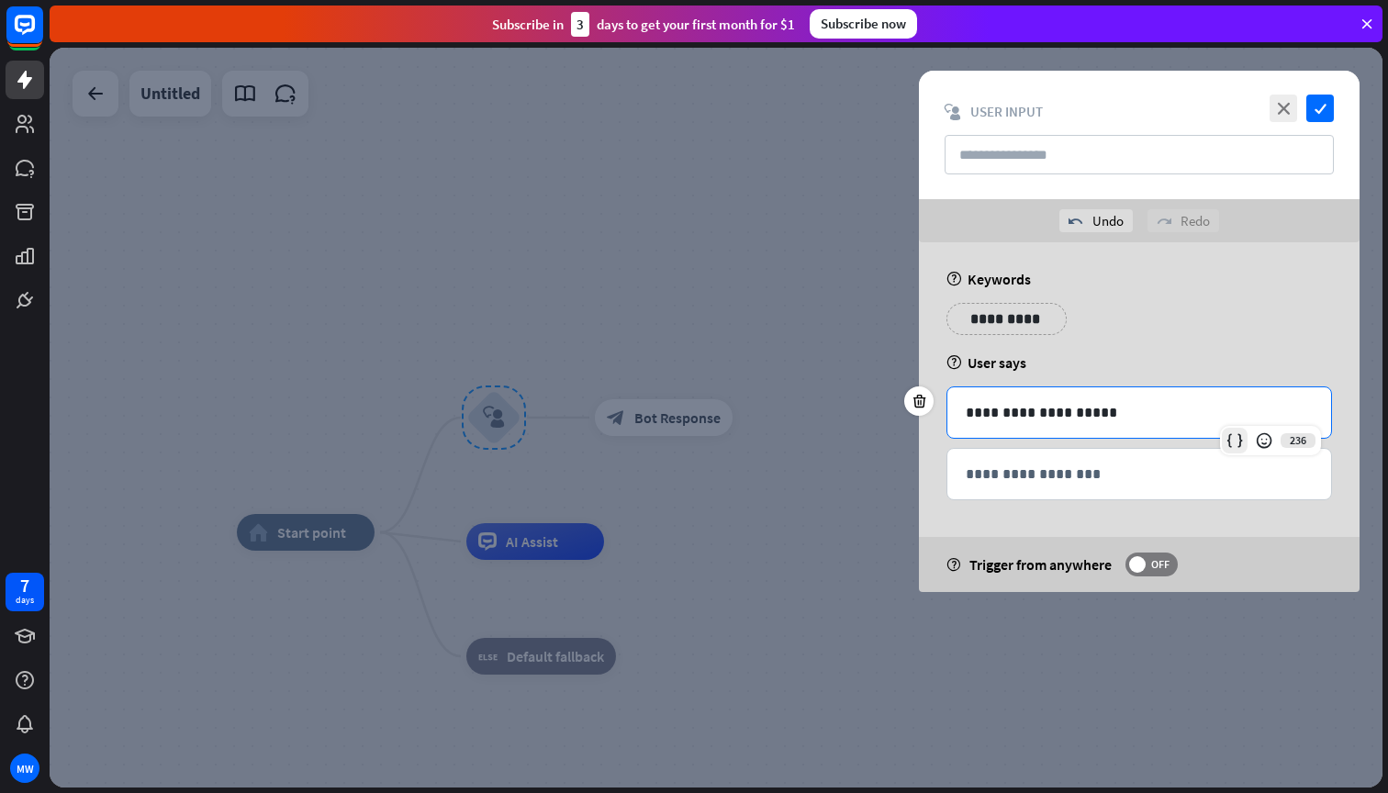
click at [1230, 440] on icon at bounding box center [1234, 440] width 18 height 18
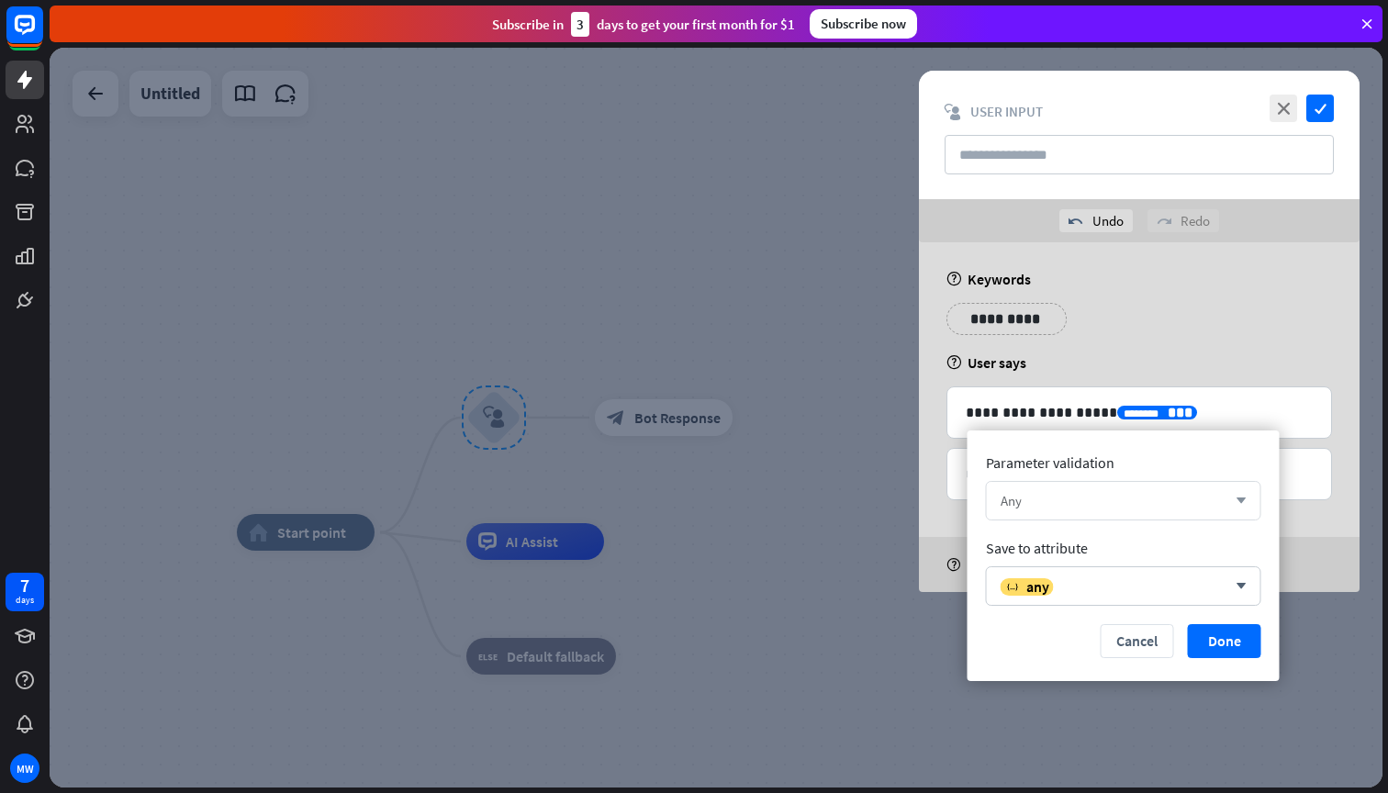
click at [1108, 507] on div "Any" at bounding box center [1113, 500] width 226 height 17
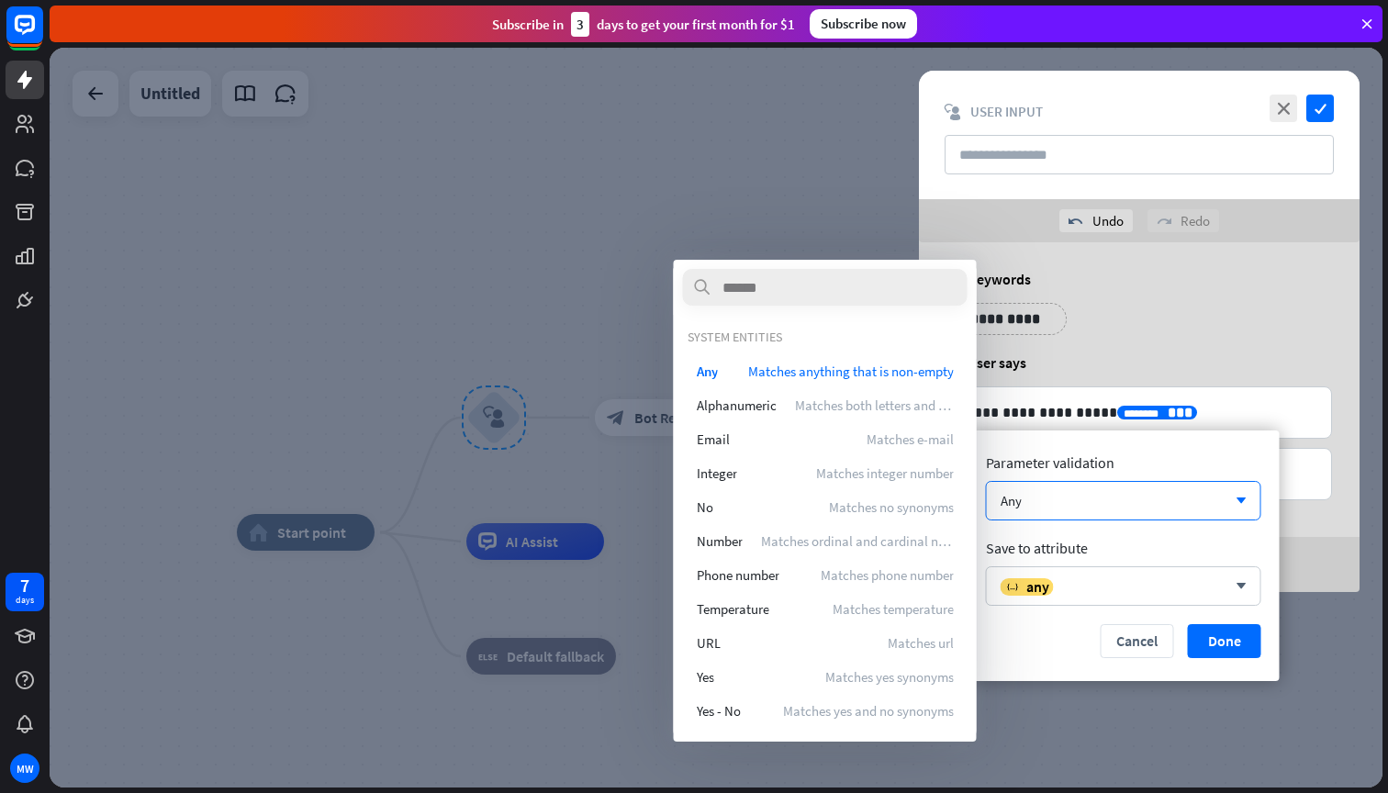
click at [1125, 532] on div "Parameter validation Any arrow_down Save to attribute variable any arrow_down C…" at bounding box center [1123, 555] width 312 height 251
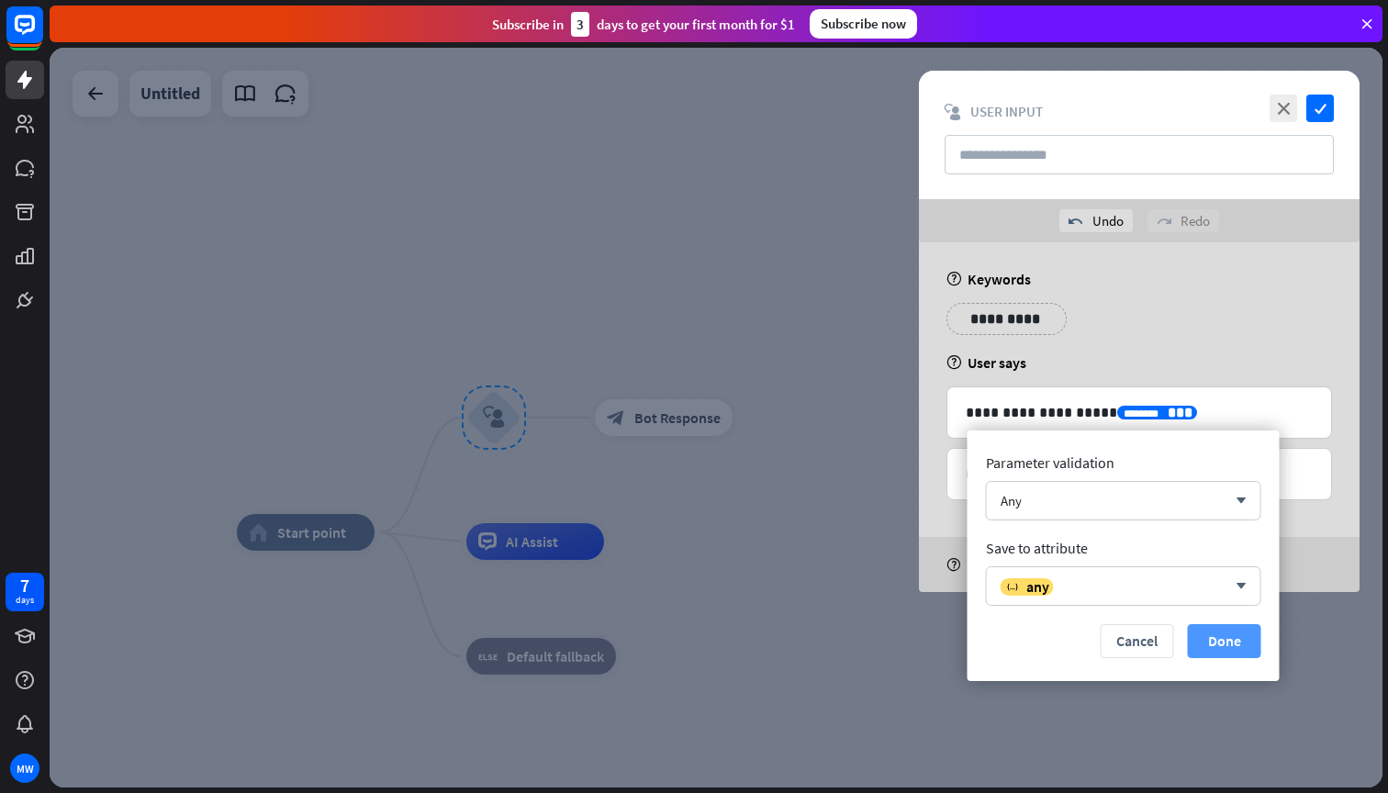
click at [1208, 633] on button "Done" at bounding box center [1224, 641] width 73 height 34
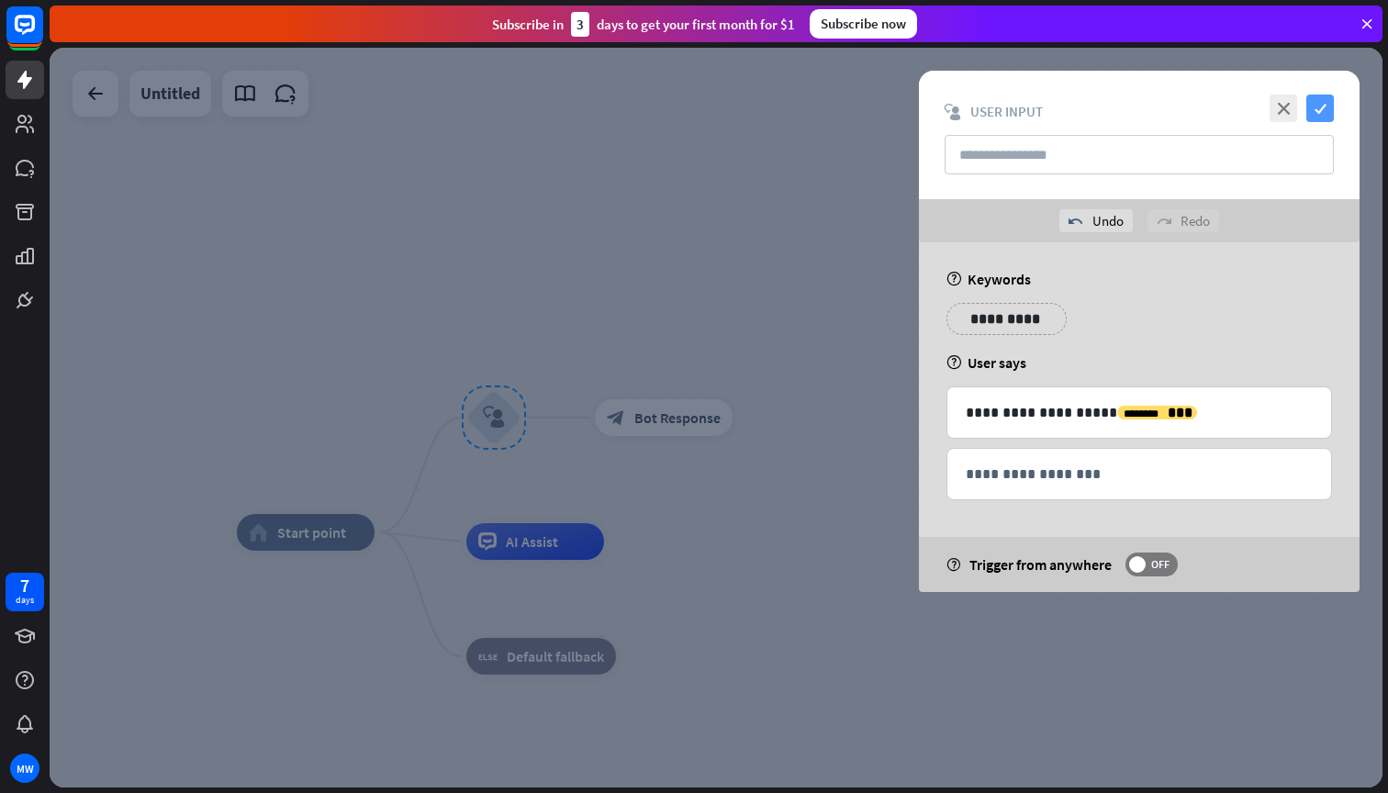
click at [1322, 107] on icon "check" at bounding box center [1320, 109] width 28 height 28
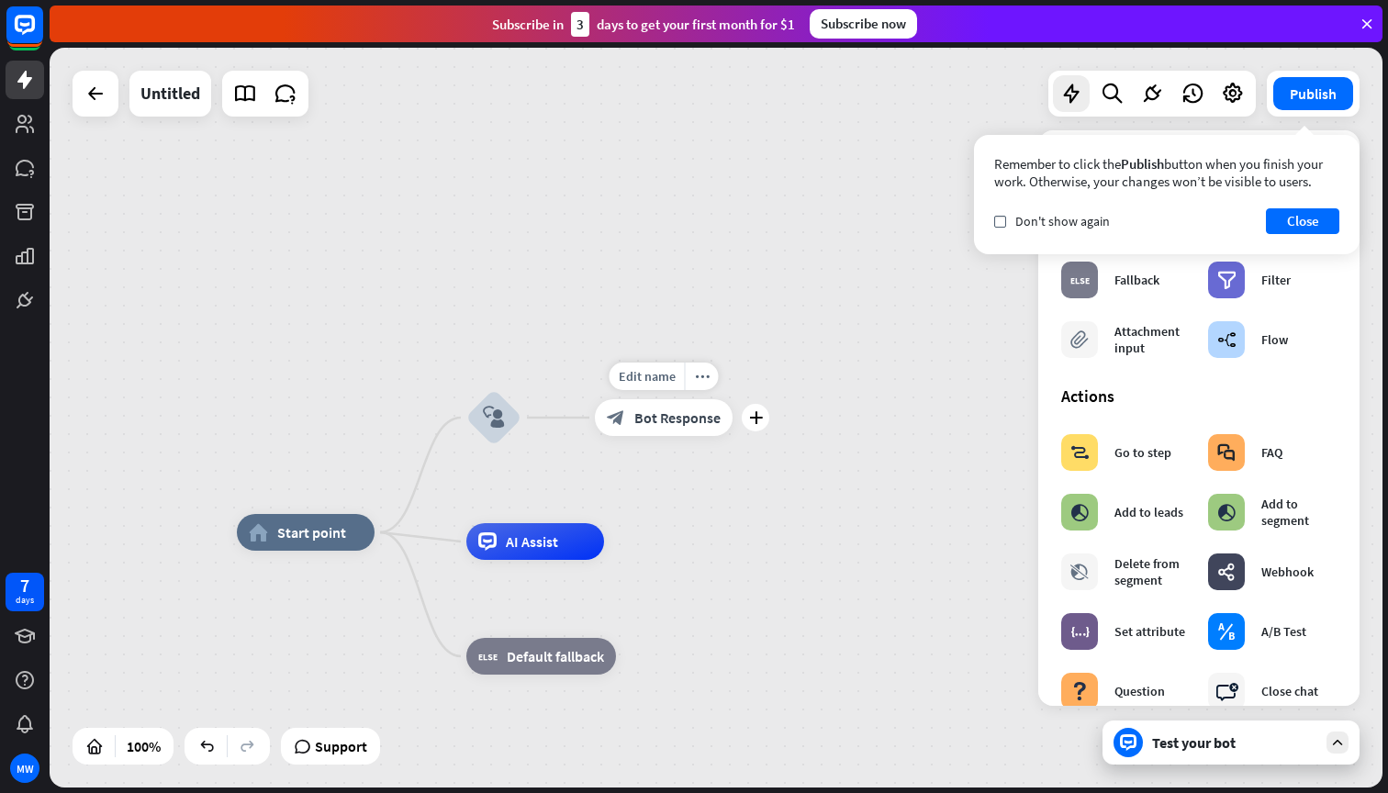
click at [675, 416] on span "Bot Response" at bounding box center [677, 417] width 86 height 18
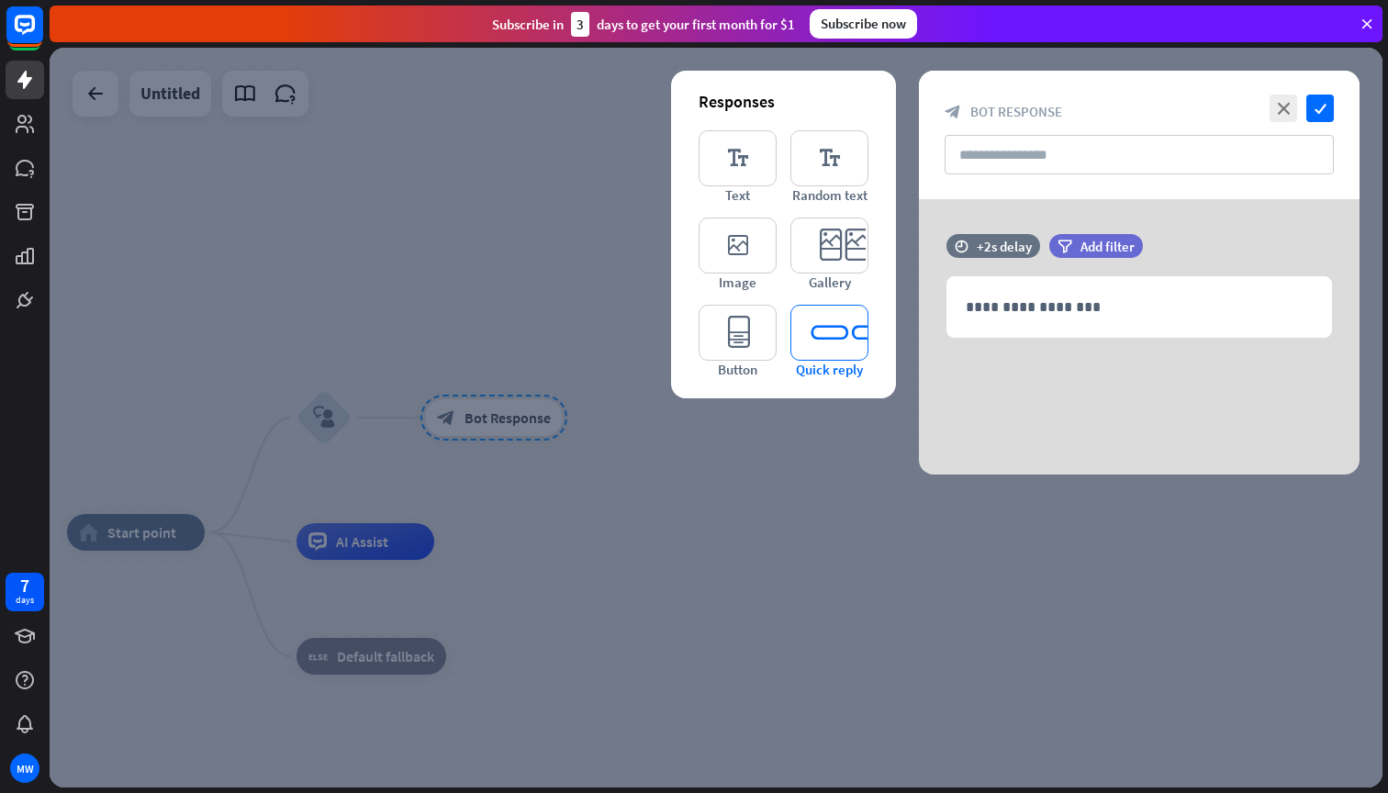
click at [824, 323] on icon "editor_quick_replies" at bounding box center [829, 333] width 78 height 56
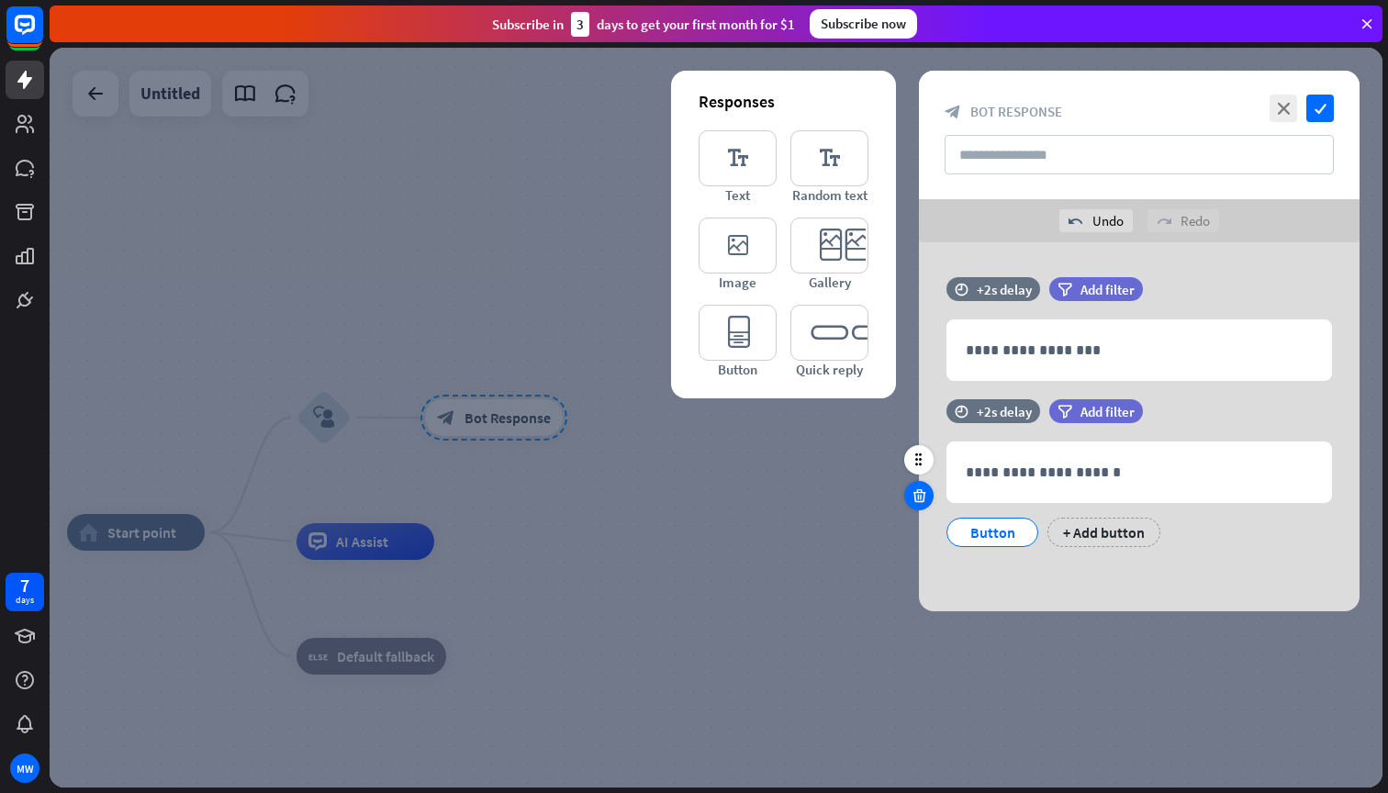
click at [916, 496] on icon at bounding box center [918, 495] width 17 height 17
